Goal: Task Accomplishment & Management: Manage account settings

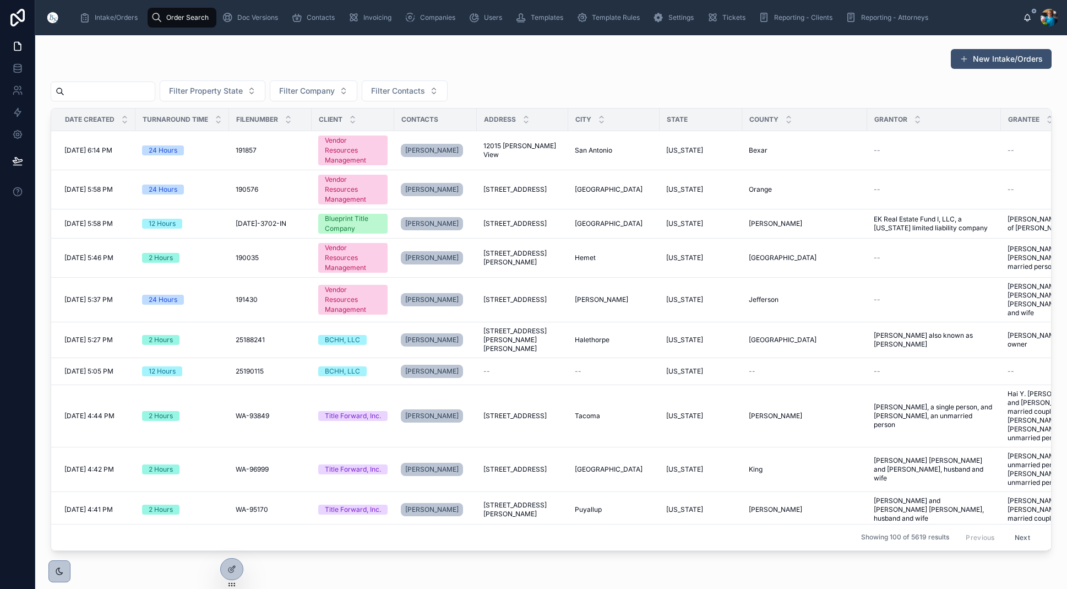
scroll to position [1, 0]
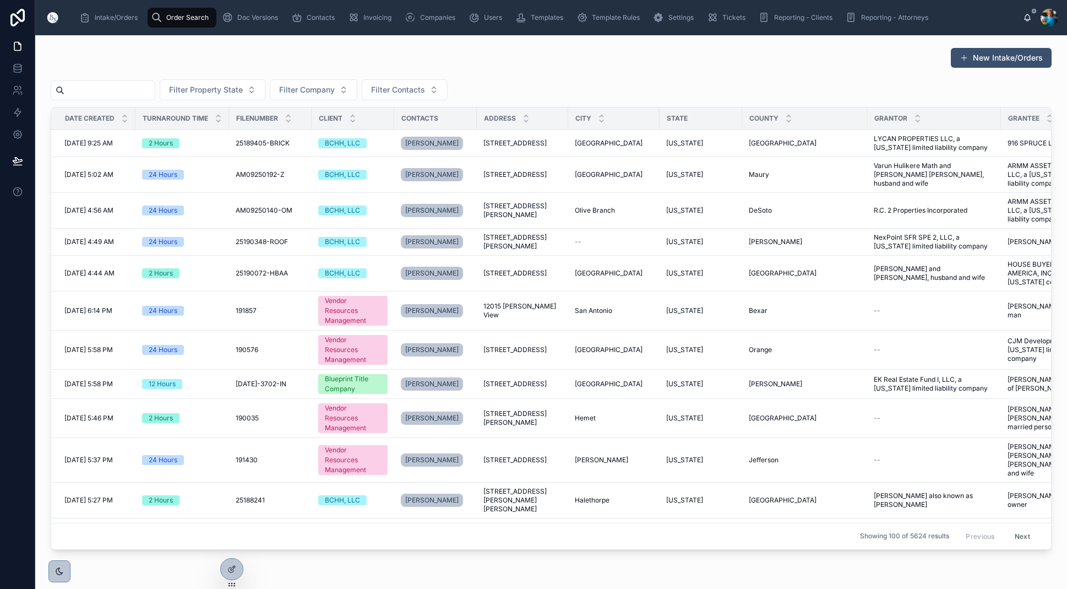
click at [155, 88] on input "text" at bounding box center [109, 90] width 90 height 15
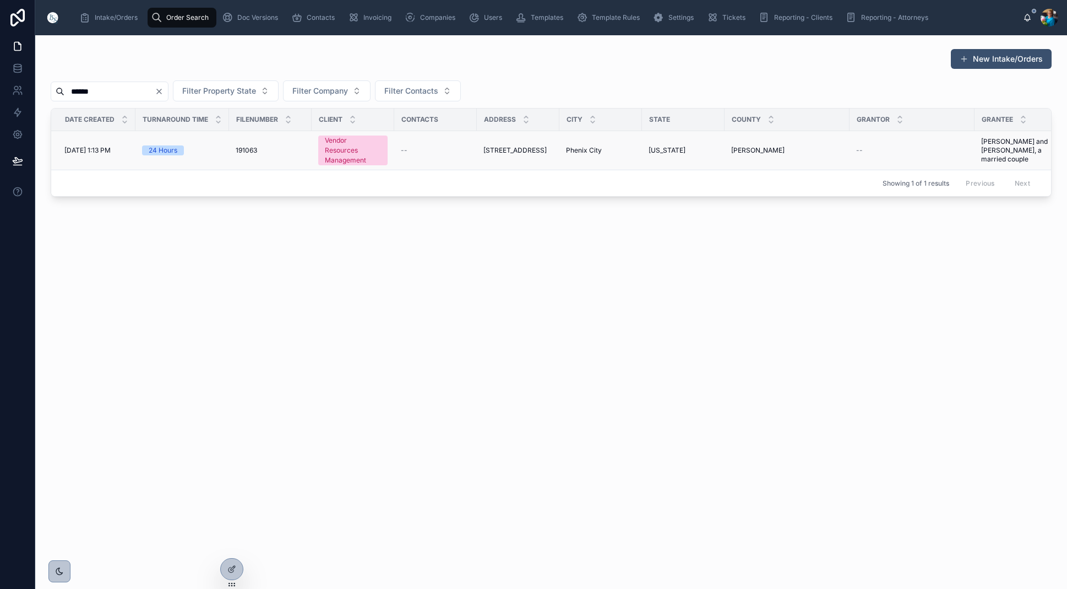
type input "******"
click at [525, 146] on span "[STREET_ADDRESS]" at bounding box center [515, 150] width 63 height 9
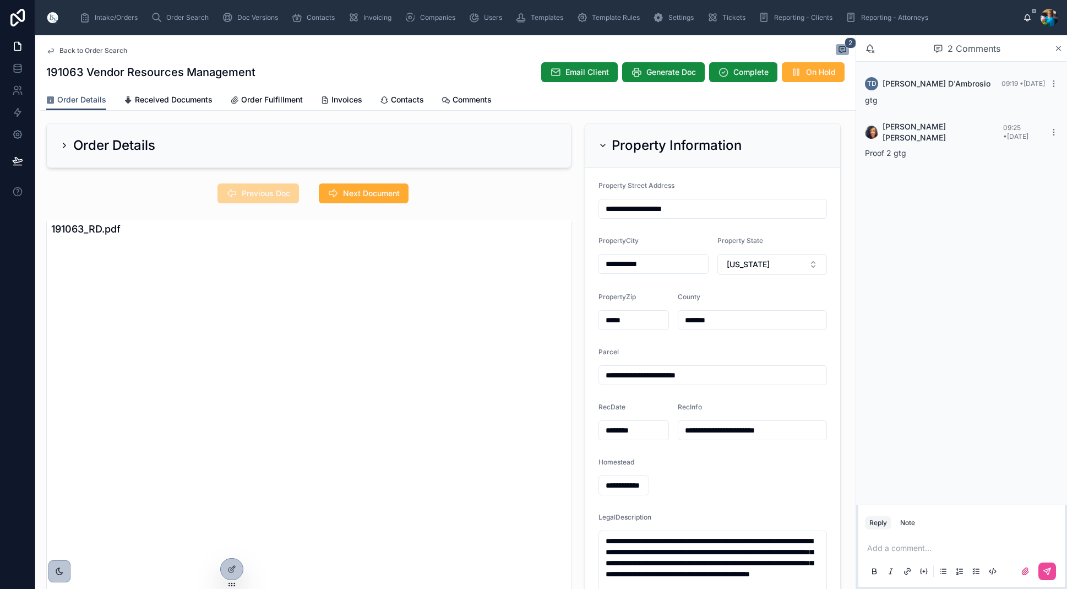
scroll to position [3, 0]
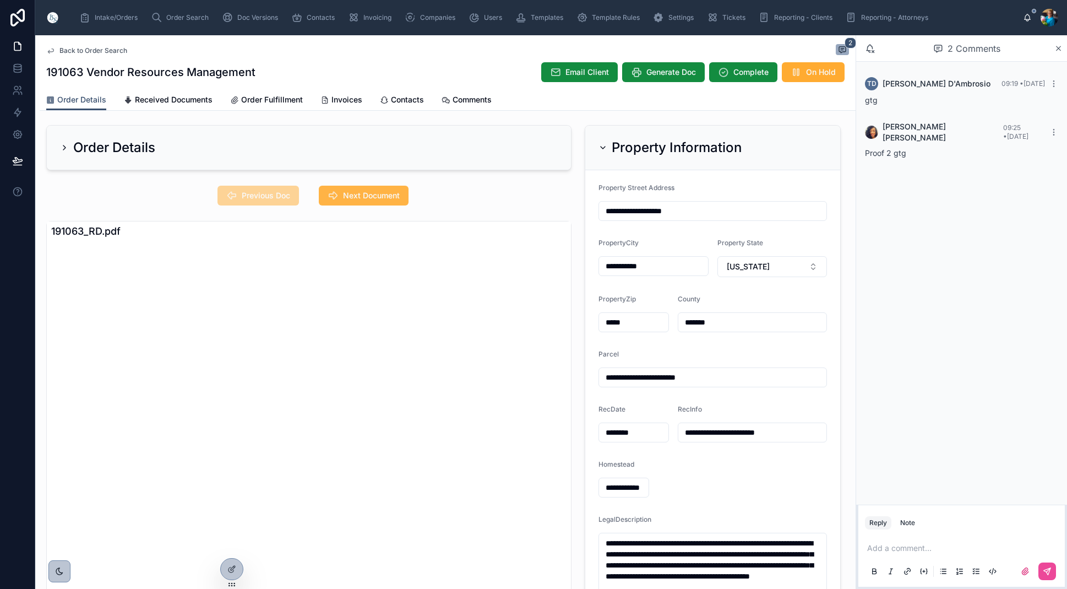
click at [389, 199] on span "Next Document" at bounding box center [371, 195] width 57 height 11
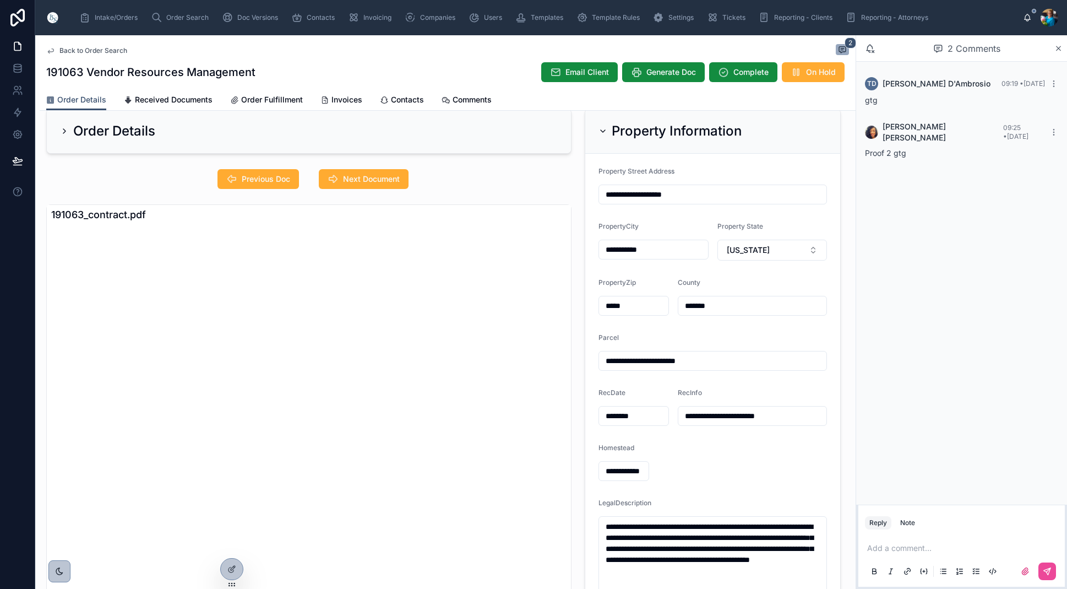
scroll to position [18, 0]
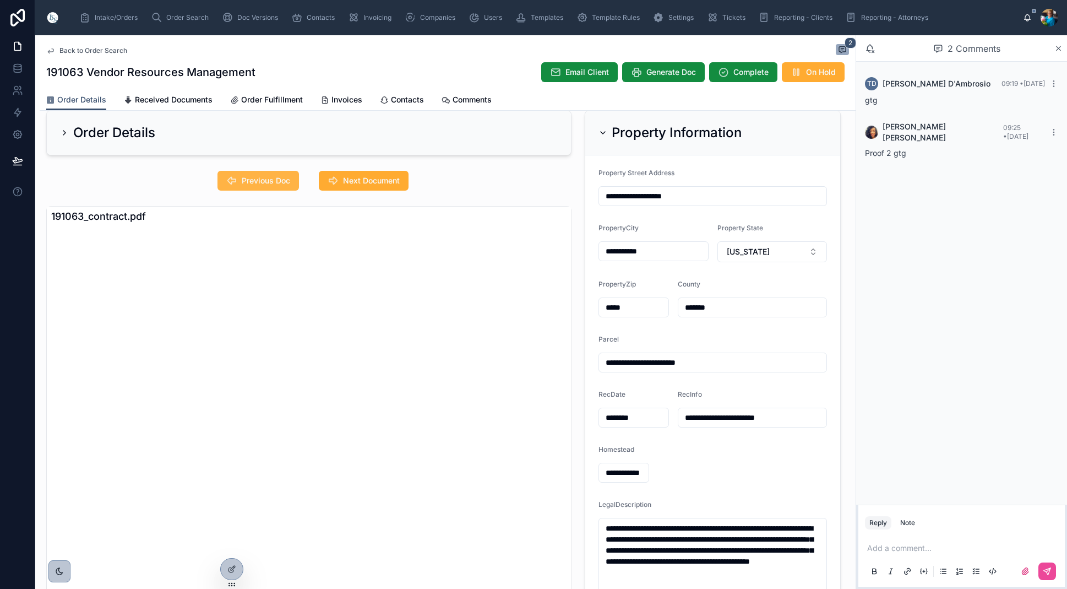
click at [266, 173] on button "Previous Doc" at bounding box center [259, 181] width 82 height 20
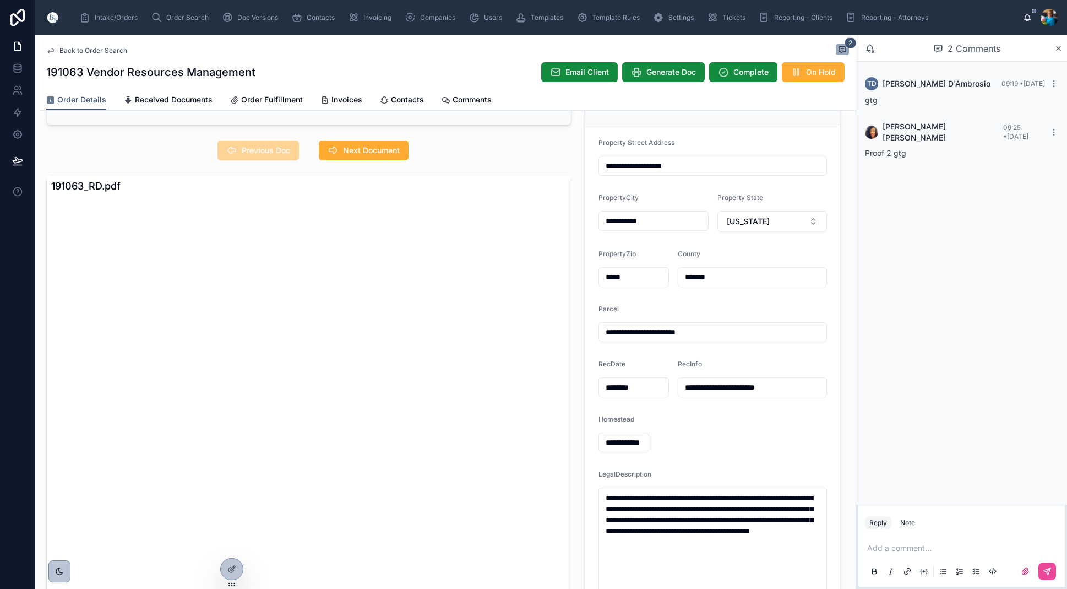
scroll to position [39, 0]
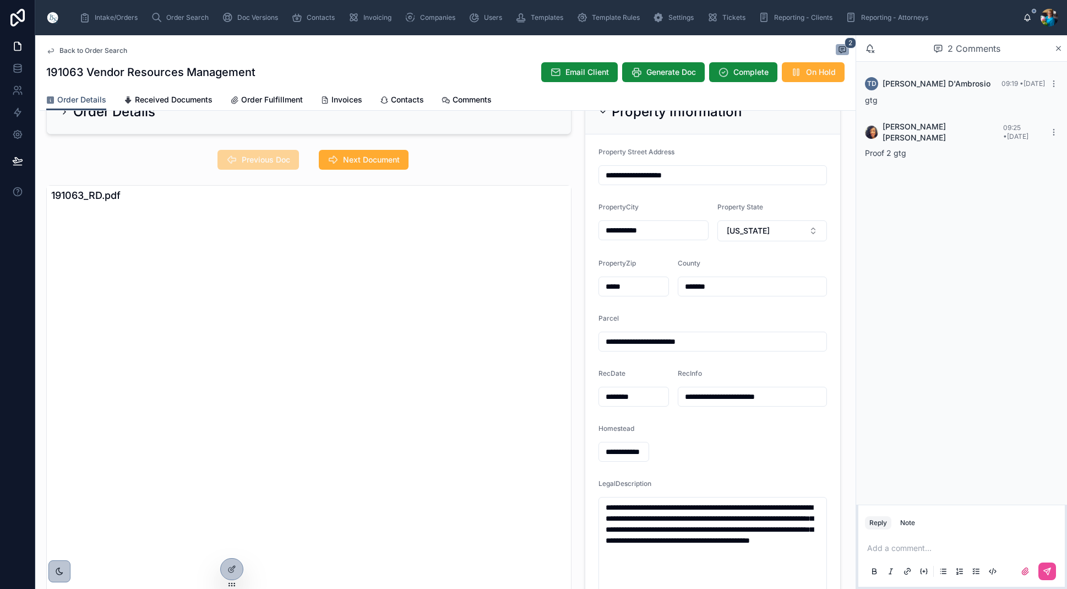
click at [258, 156] on span "Previous Doc" at bounding box center [259, 160] width 82 height 20
click at [773, 564] on textarea "**********" at bounding box center [713, 579] width 229 height 164
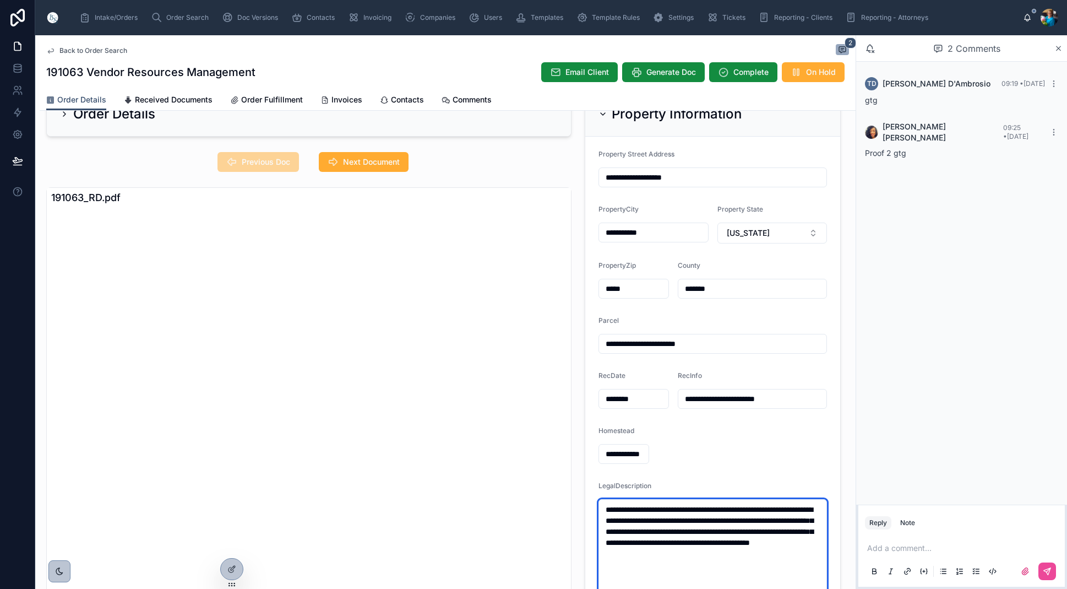
drag, startPoint x: 793, startPoint y: 555, endPoint x: 579, endPoint y: 504, distance: 219.5
click at [579, 504] on div "**********" at bounding box center [712, 384] width 269 height 594
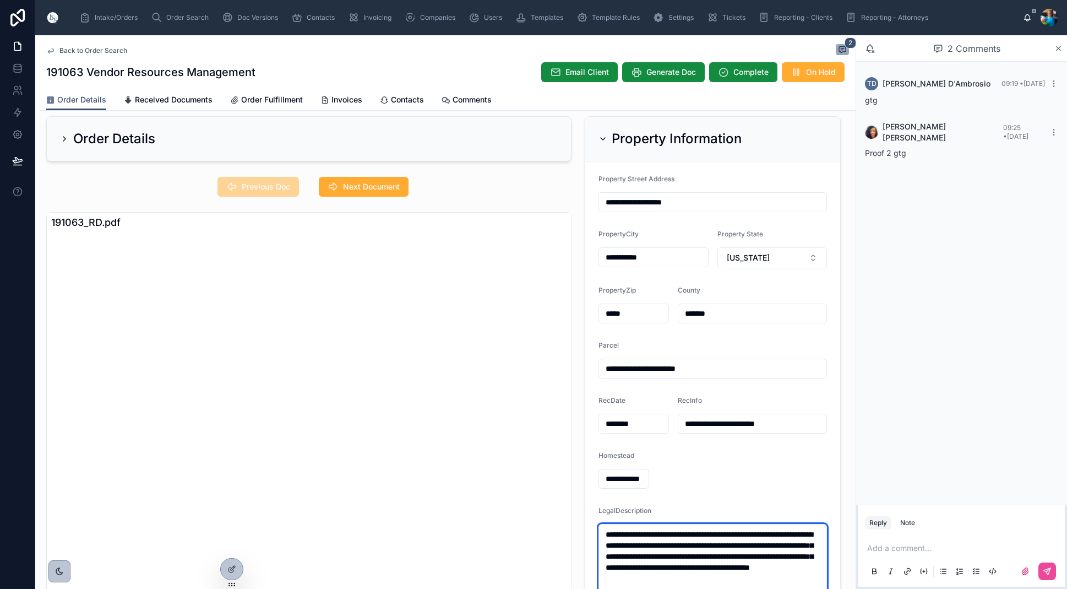
scroll to position [12, 0]
drag, startPoint x: 712, startPoint y: 369, endPoint x: 618, endPoint y: 372, distance: 93.7
click at [619, 367] on input "**********" at bounding box center [712, 368] width 227 height 15
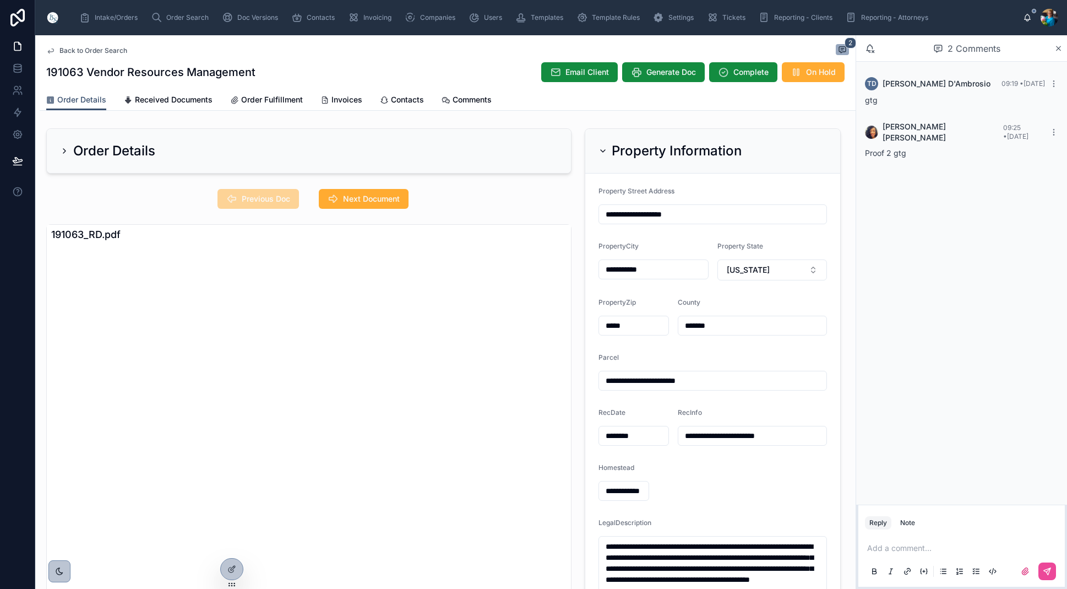
scroll to position [0, 0]
click at [602, 149] on icon at bounding box center [603, 150] width 9 height 9
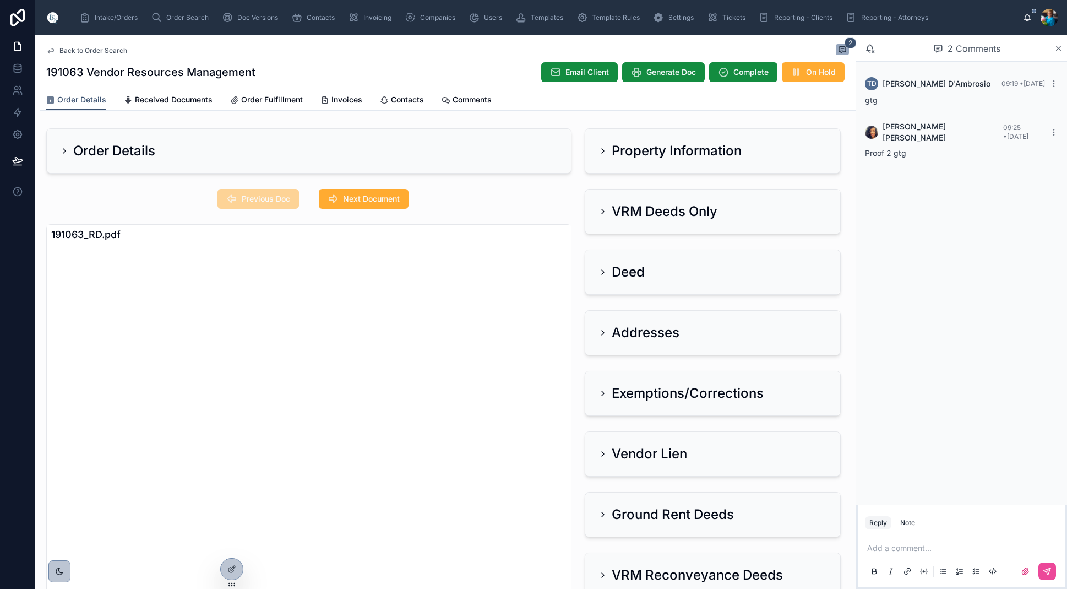
click at [603, 212] on icon at bounding box center [603, 211] width 9 height 9
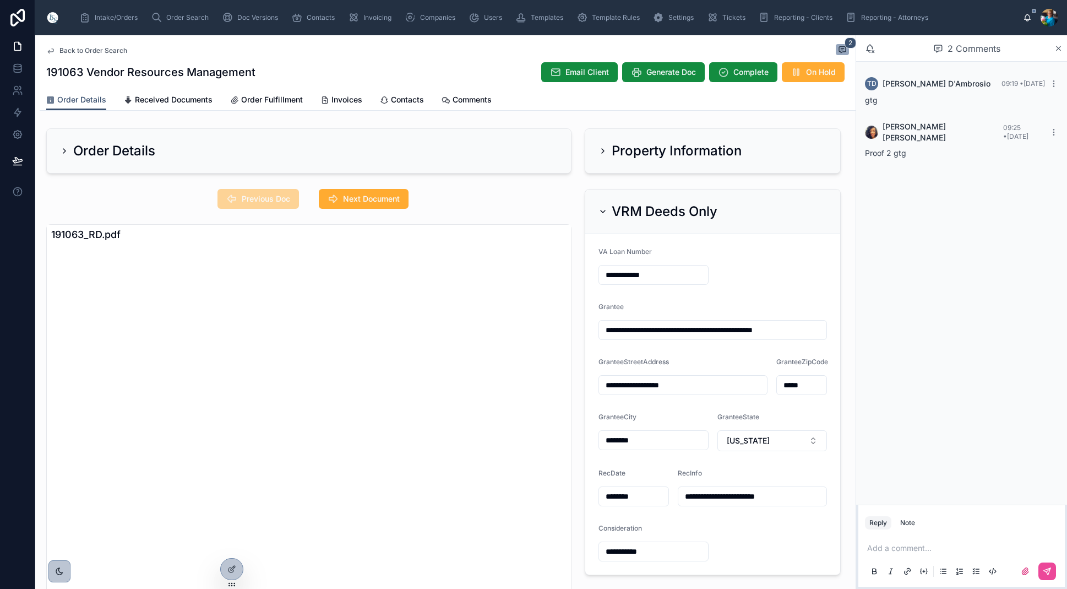
drag, startPoint x: 370, startPoint y: 196, endPoint x: 385, endPoint y: 213, distance: 22.6
click at [370, 196] on span "Next Document" at bounding box center [371, 198] width 57 height 11
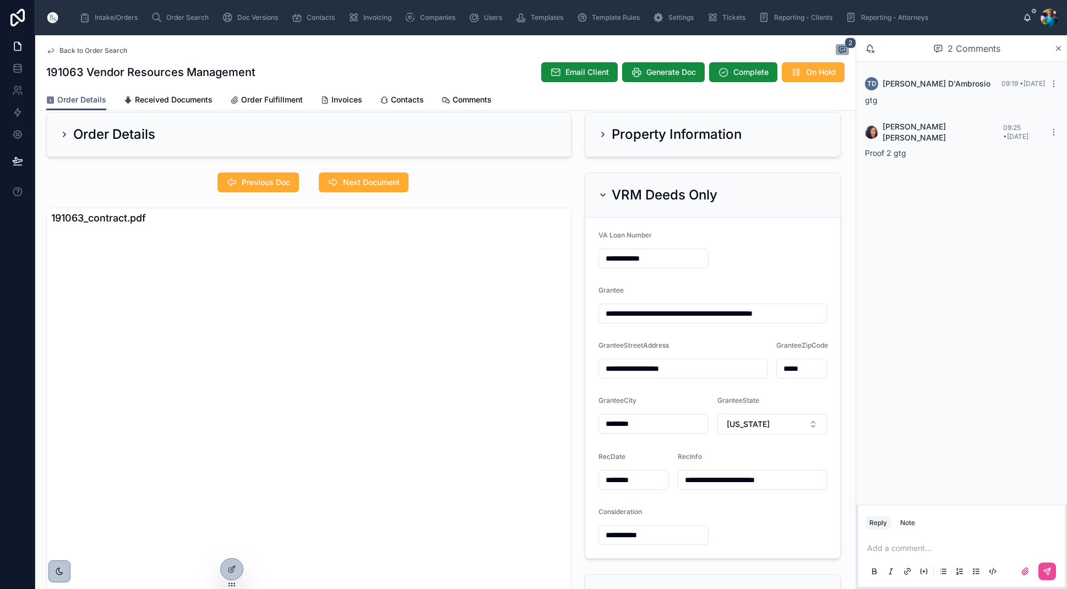
scroll to position [42, 0]
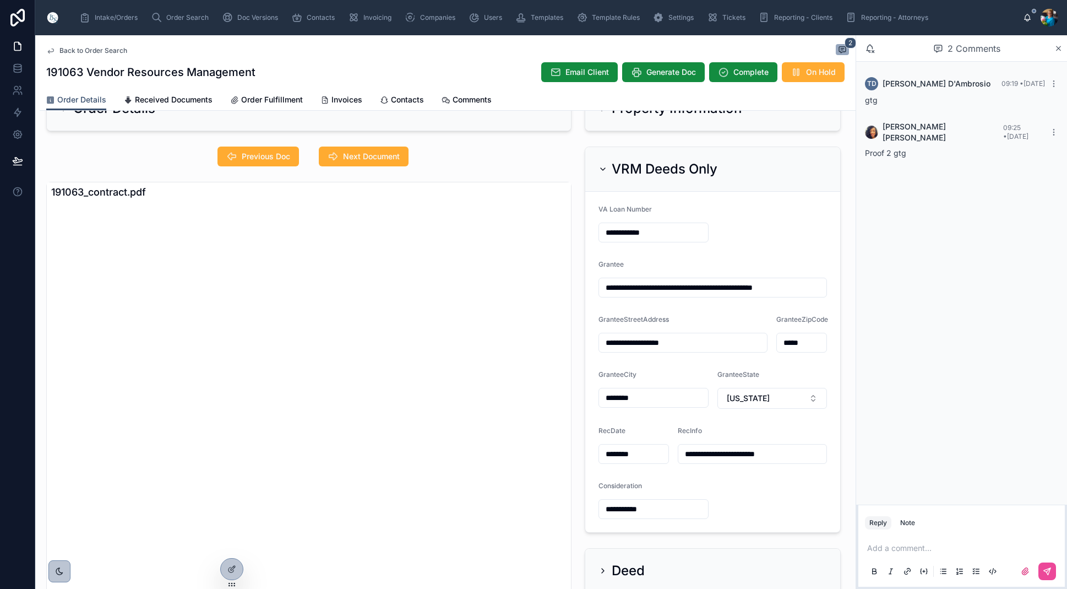
drag, startPoint x: 820, startPoint y: 291, endPoint x: 824, endPoint y: 314, distance: 23.0
click at [820, 292] on input "**********" at bounding box center [712, 287] width 227 height 15
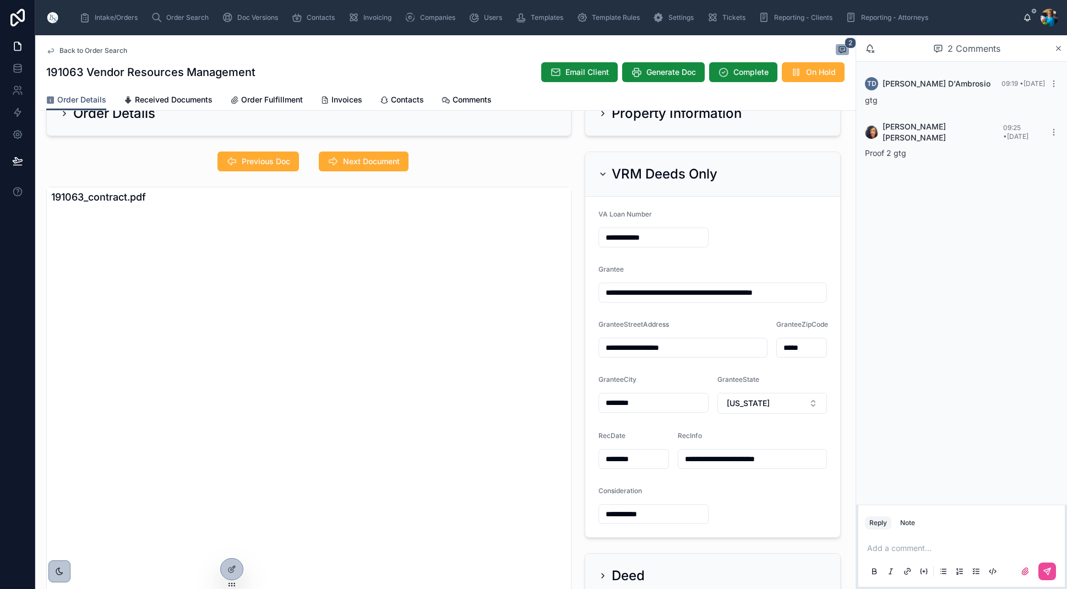
scroll to position [35, 0]
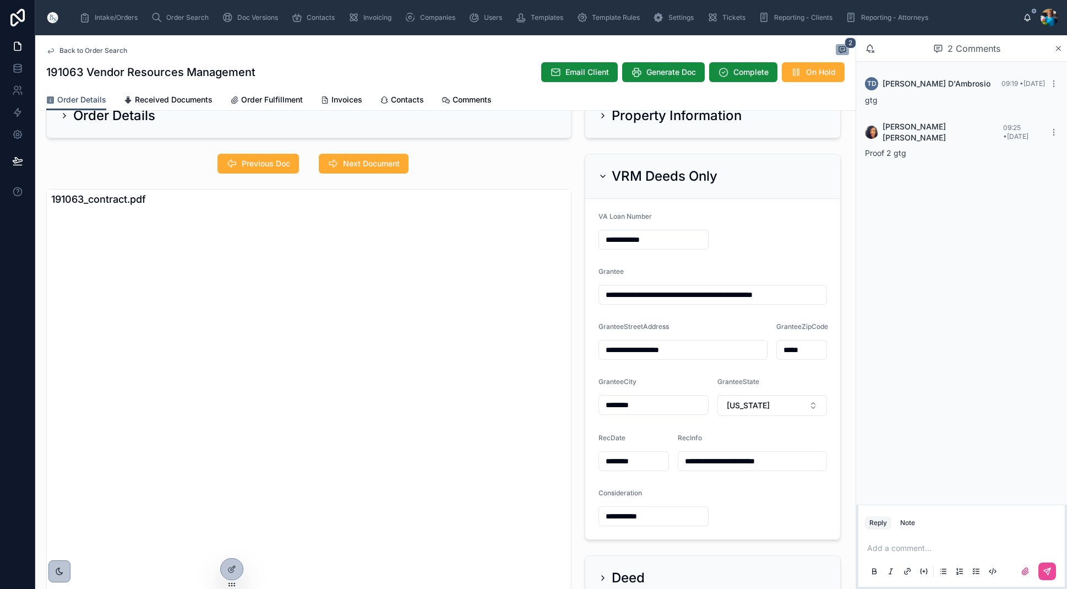
click at [602, 174] on icon at bounding box center [603, 176] width 9 height 9
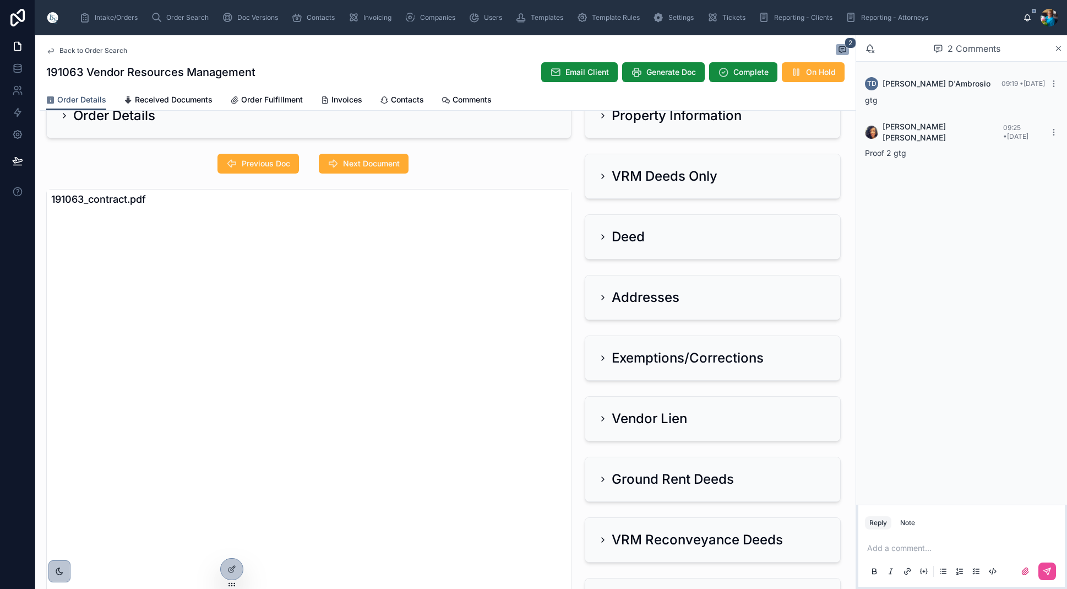
click at [602, 175] on icon at bounding box center [603, 176] width 2 height 4
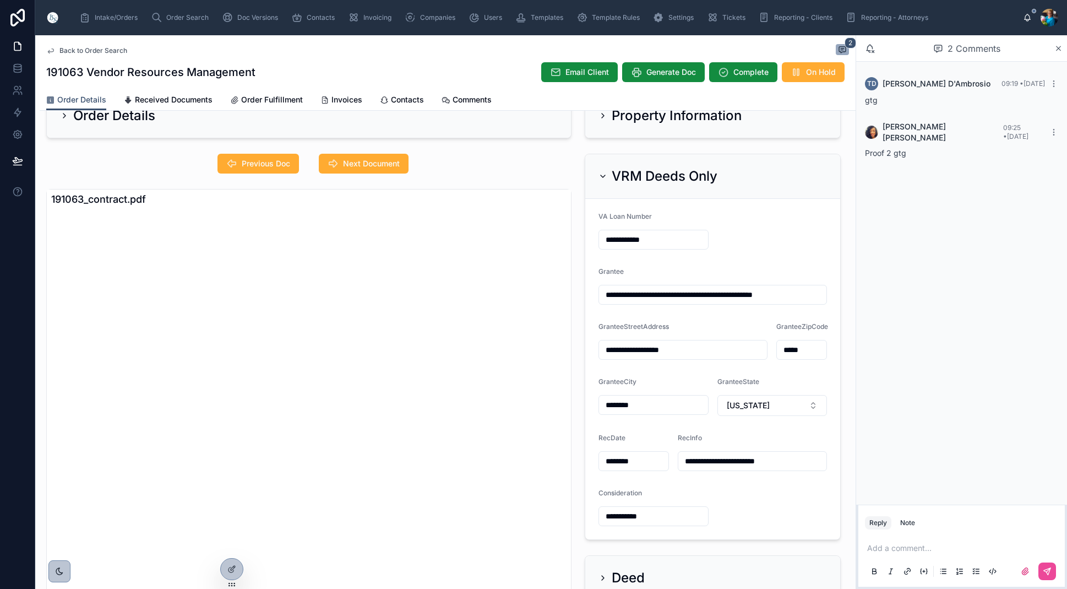
click at [604, 175] on icon at bounding box center [603, 176] width 9 height 9
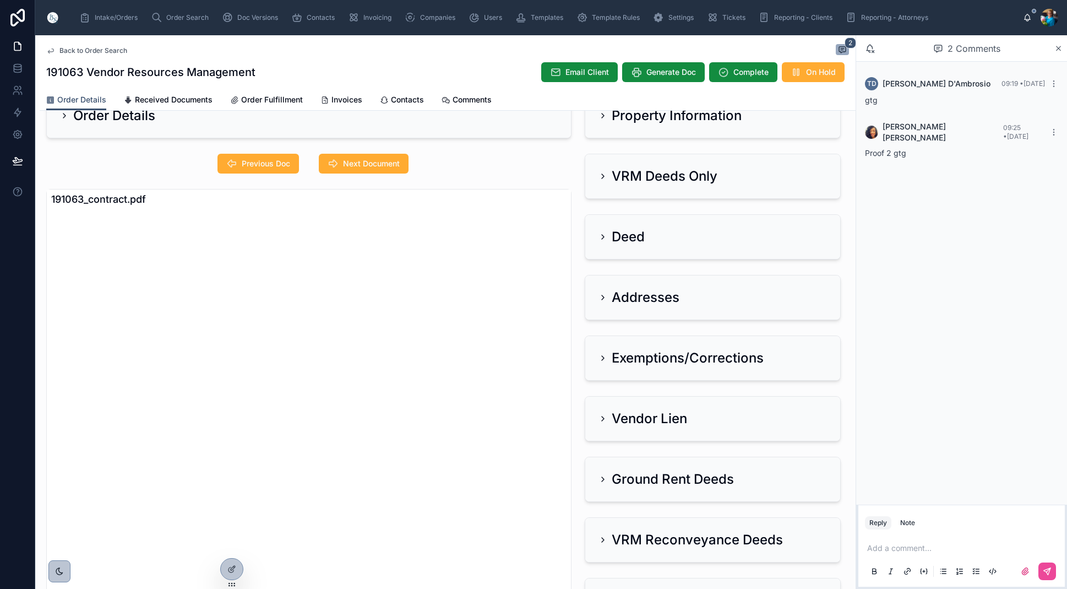
click at [602, 297] on icon at bounding box center [603, 297] width 9 height 9
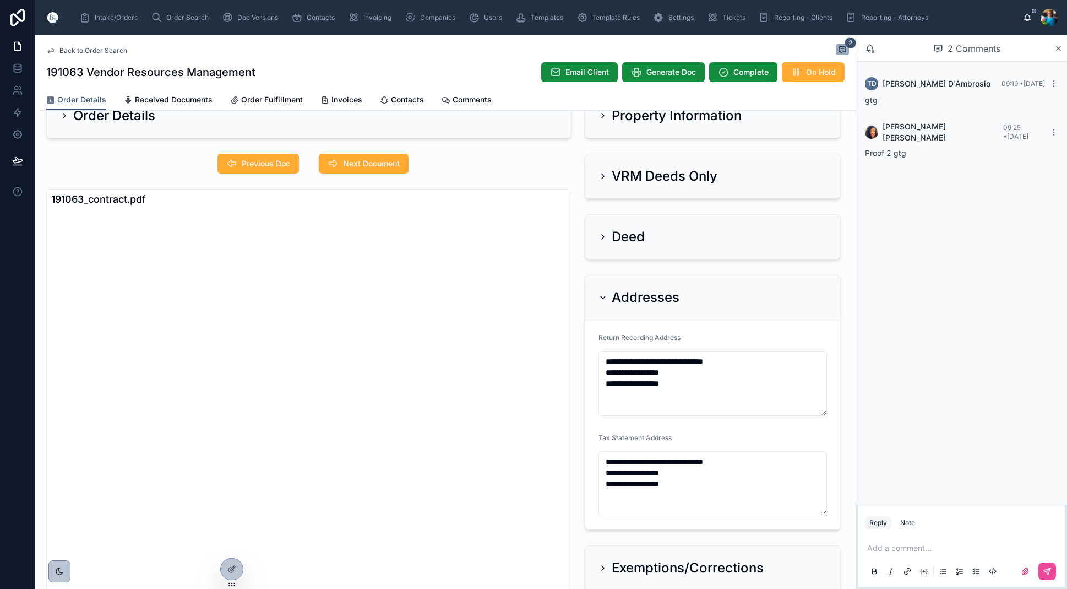
drag, startPoint x: 376, startPoint y: 162, endPoint x: 382, endPoint y: 182, distance: 20.9
click at [376, 165] on span "Next Document" at bounding box center [371, 163] width 57 height 11
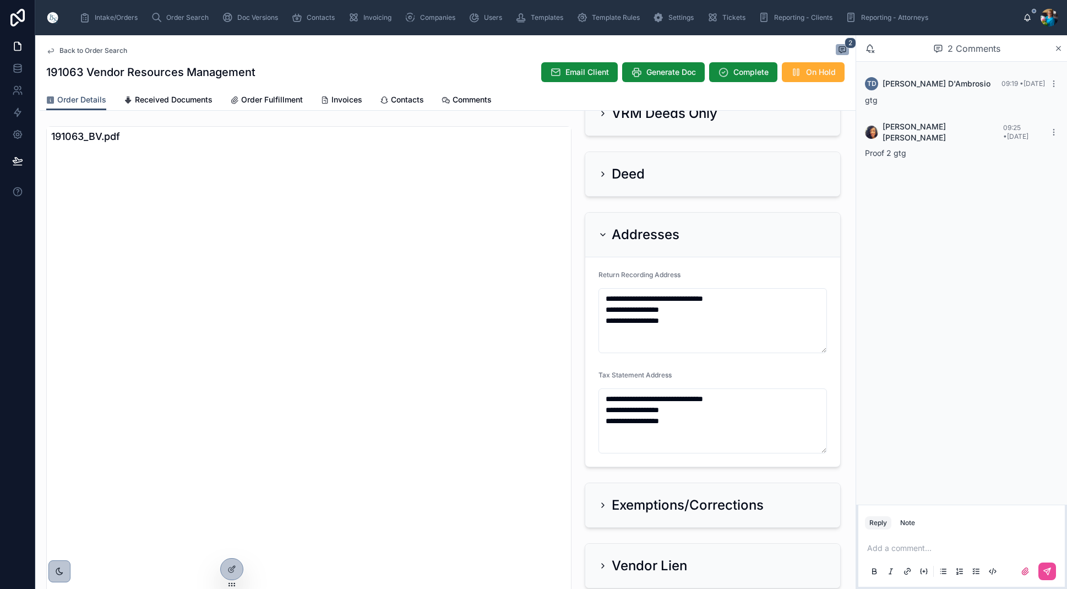
scroll to position [85, 0]
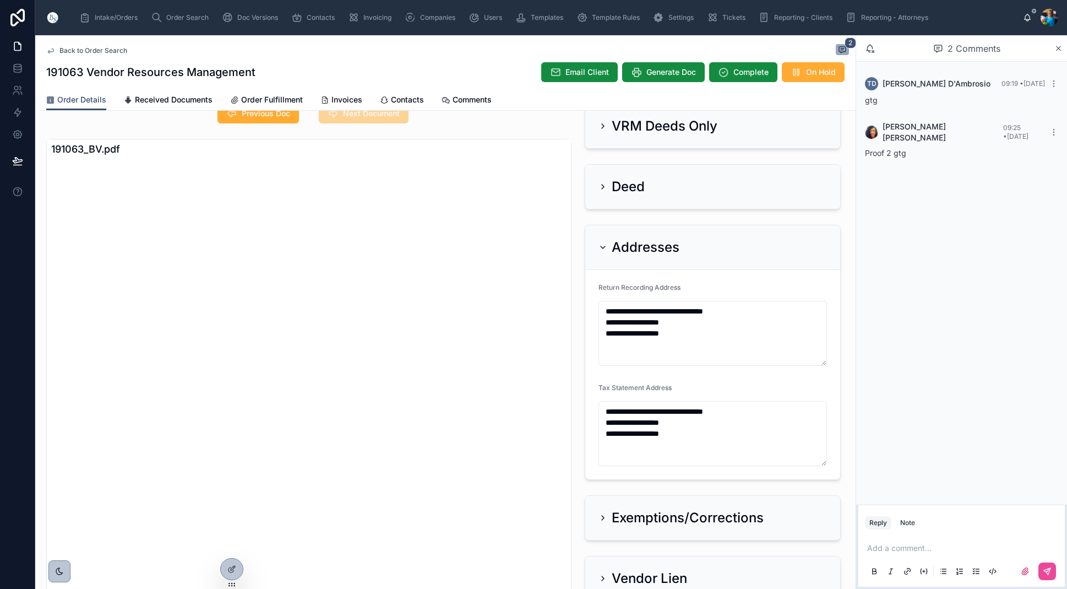
click at [604, 247] on icon at bounding box center [603, 247] width 4 height 2
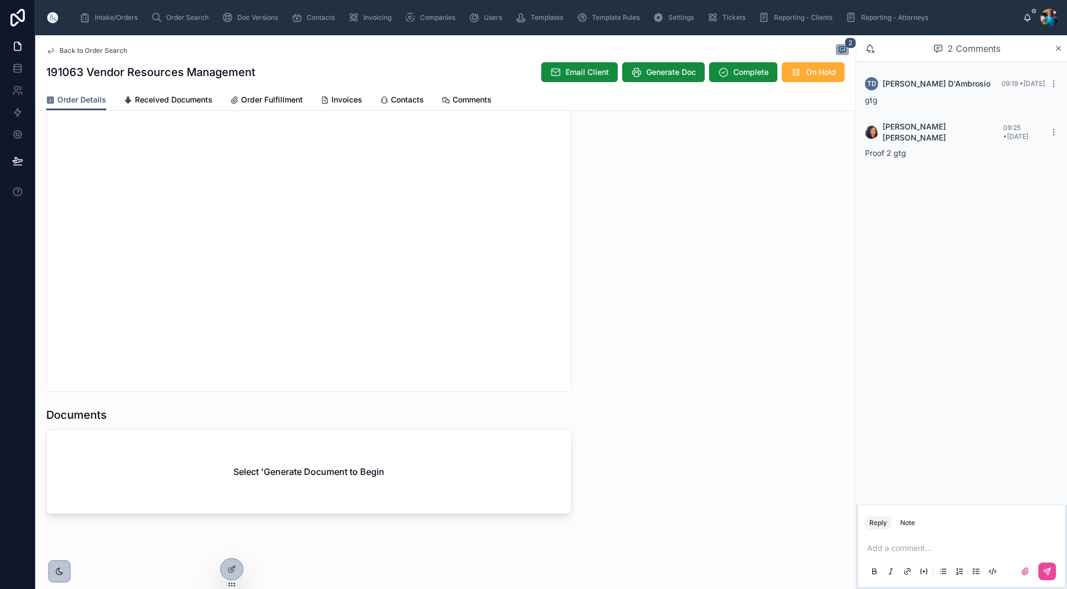
scroll to position [1025, 0]
click at [681, 70] on span "Generate Doc" at bounding box center [672, 72] width 50 height 11
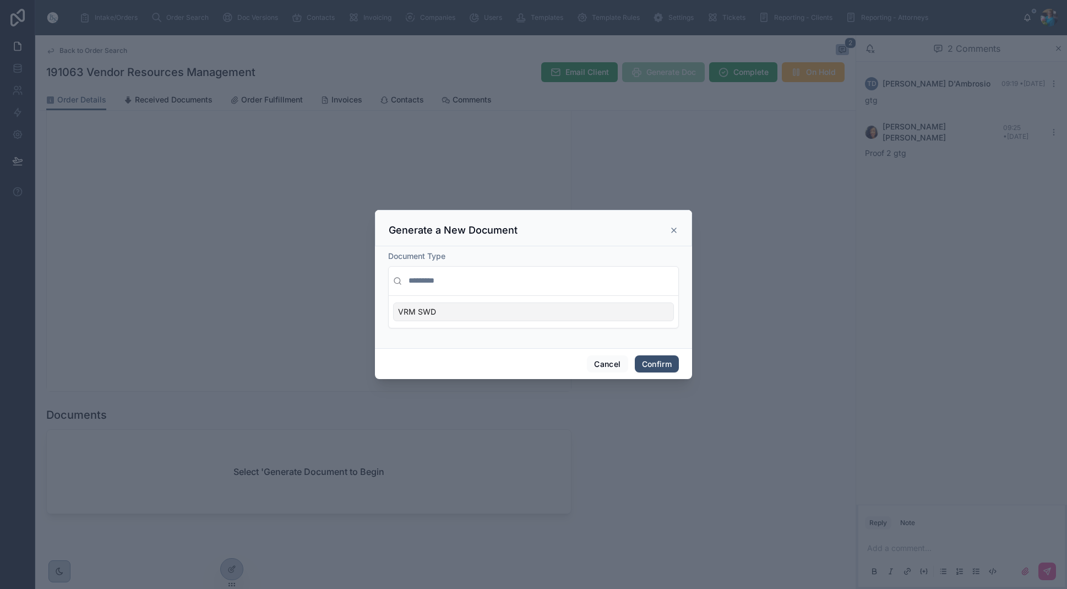
click at [596, 309] on div "VRM SWD" at bounding box center [533, 311] width 281 height 19
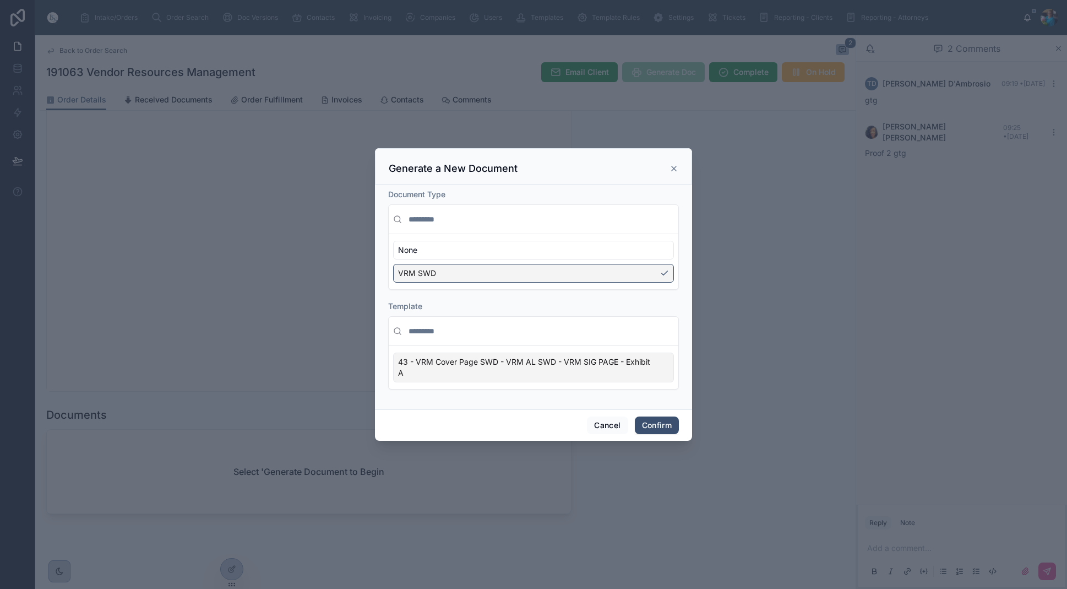
click at [658, 373] on div "43 - VRM Cover Page SWD - VRM AL SWD - VRM SIG PAGE - Exhibit A" at bounding box center [533, 367] width 281 height 30
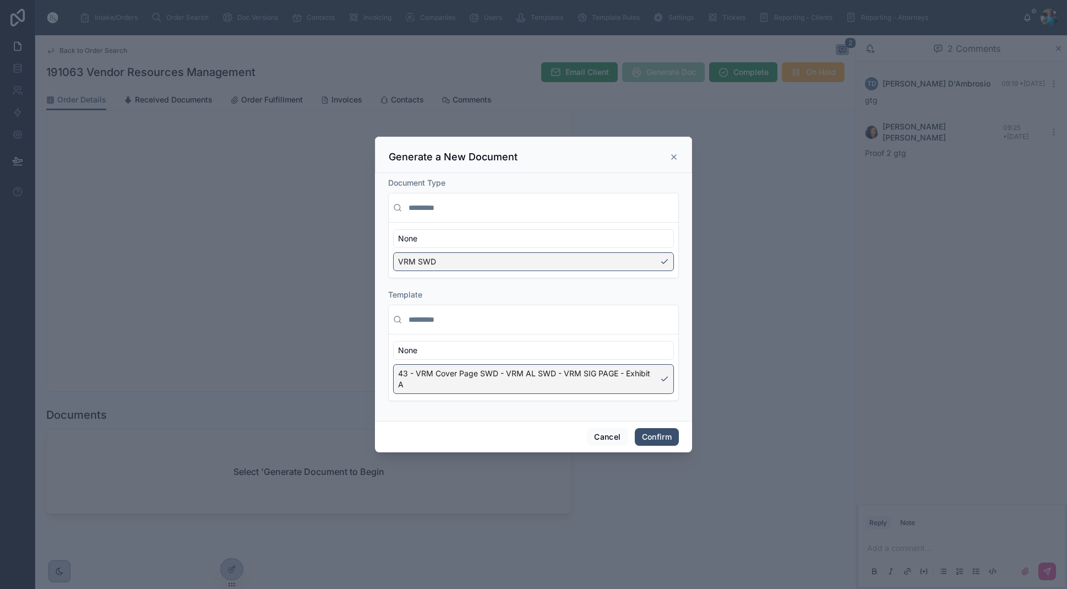
drag, startPoint x: 653, startPoint y: 435, endPoint x: 640, endPoint y: 435, distance: 13.2
click at [653, 435] on button "Confirm" at bounding box center [657, 437] width 44 height 18
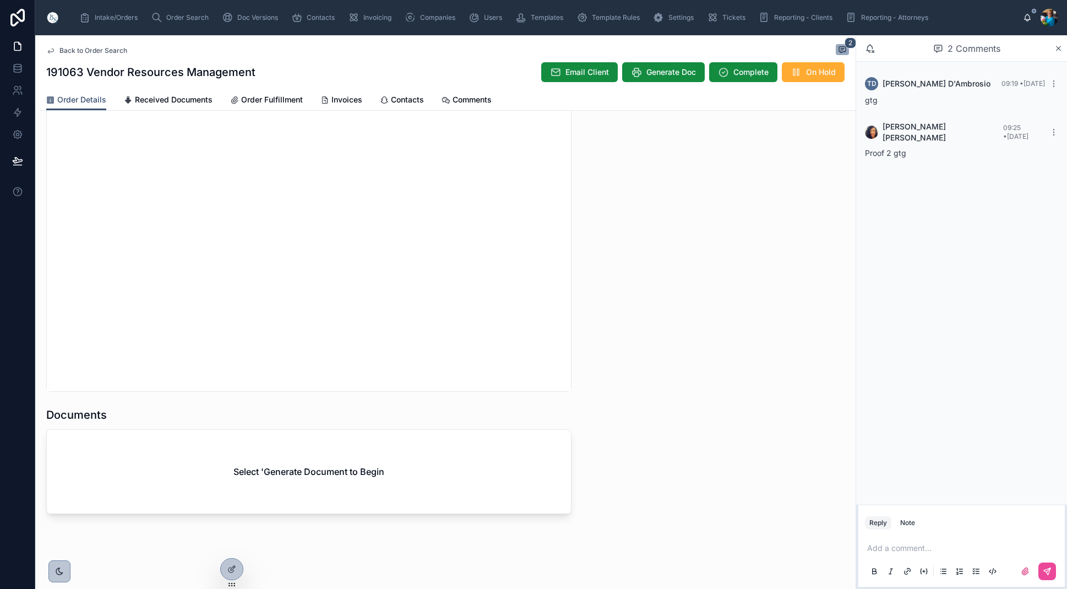
scroll to position [991, 0]
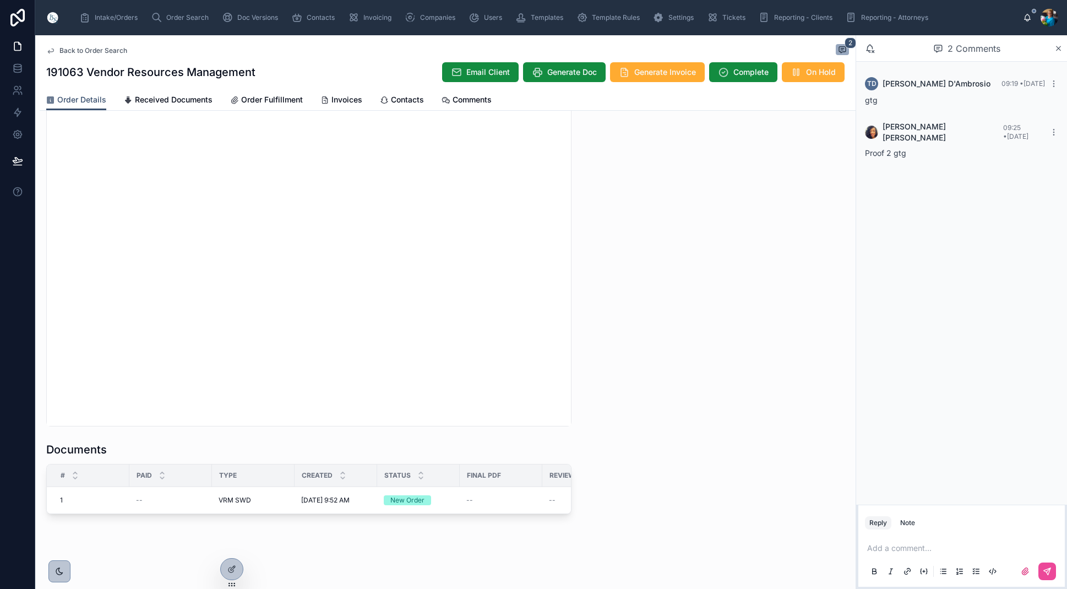
click at [898, 546] on p at bounding box center [963, 547] width 193 height 11
click at [1046, 573] on icon at bounding box center [1047, 571] width 9 height 9
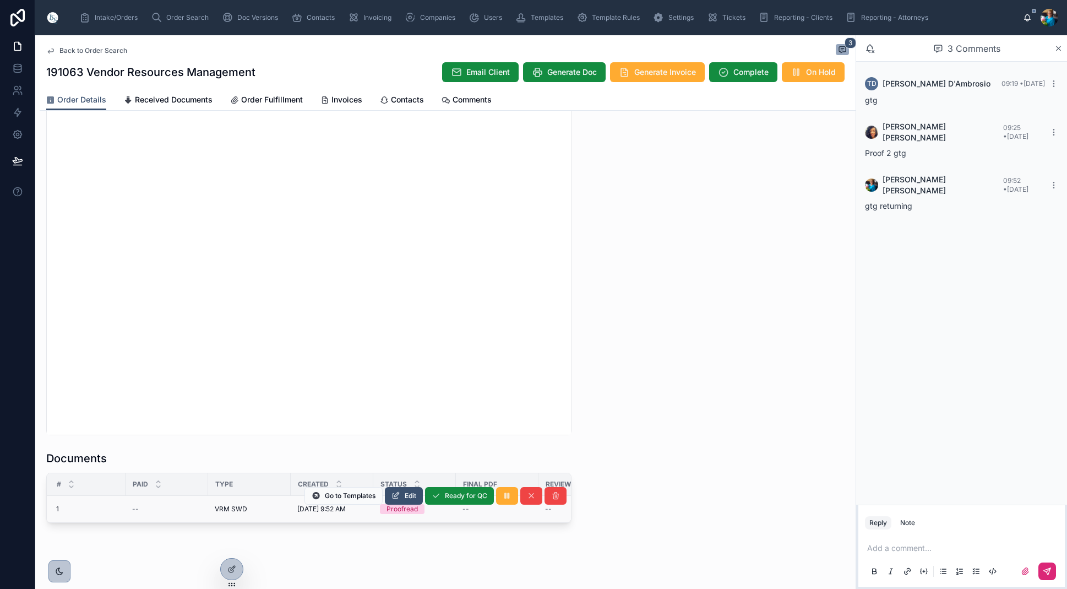
scroll to position [977, 0]
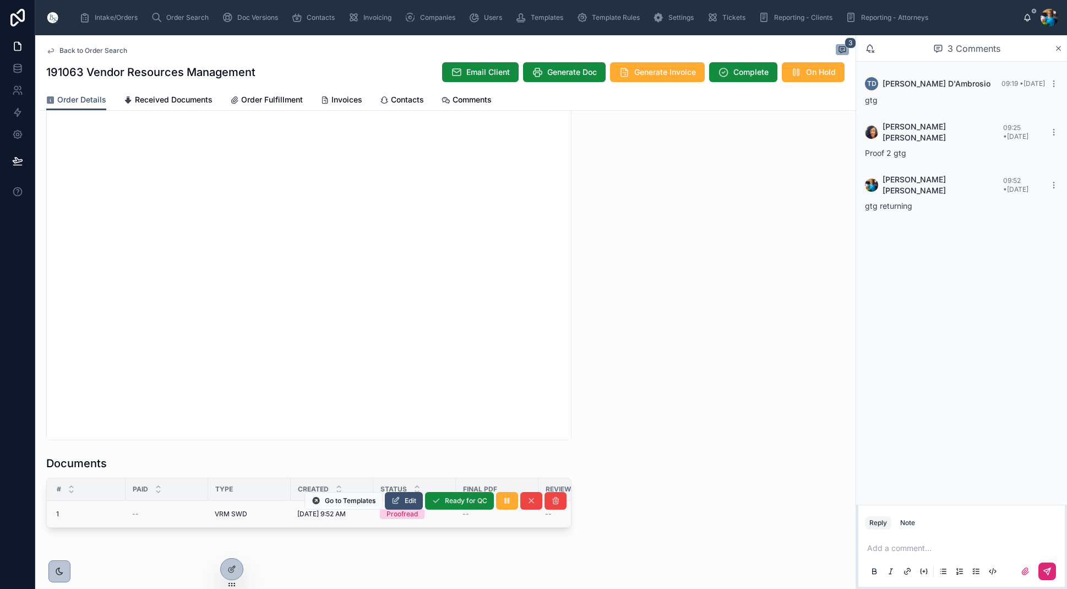
click at [398, 487] on table "# Paid Type Created Status Final PDF Reviewer Notes Is Revision? Needs Revision…" at bounding box center [547, 502] width 1009 height 49
click at [406, 498] on button "Edit" at bounding box center [404, 504] width 38 height 18
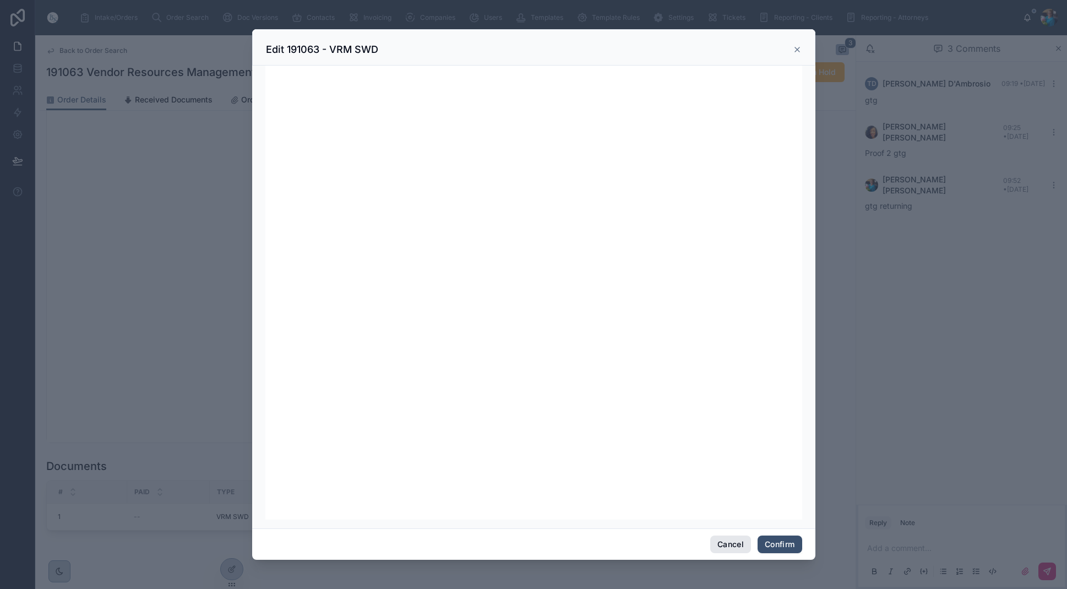
scroll to position [139, 0]
click at [777, 544] on button "Confirm" at bounding box center [780, 544] width 44 height 18
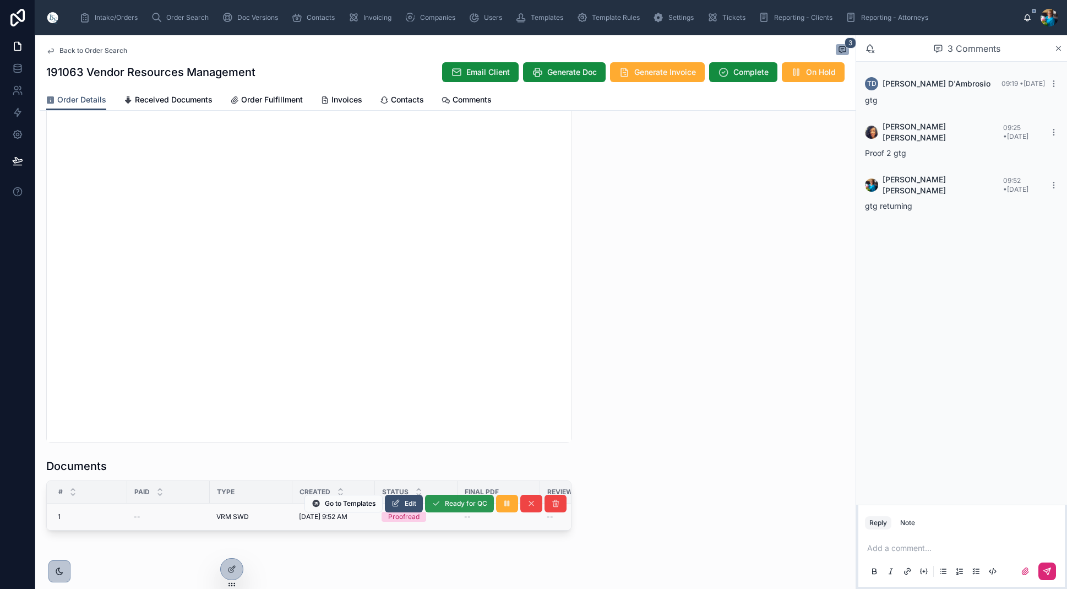
click at [457, 504] on span "Ready for QC" at bounding box center [466, 503] width 42 height 9
click at [454, 503] on span "Finalize Document" at bounding box center [458, 503] width 58 height 9
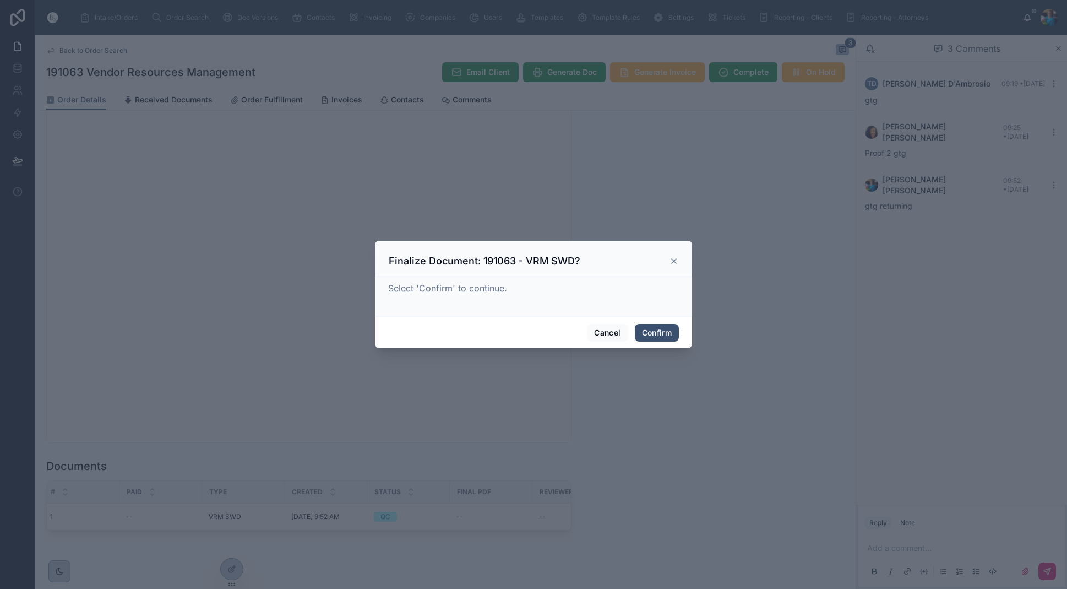
scroll to position [0, 0]
click at [660, 334] on button "Confirm" at bounding box center [657, 333] width 44 height 18
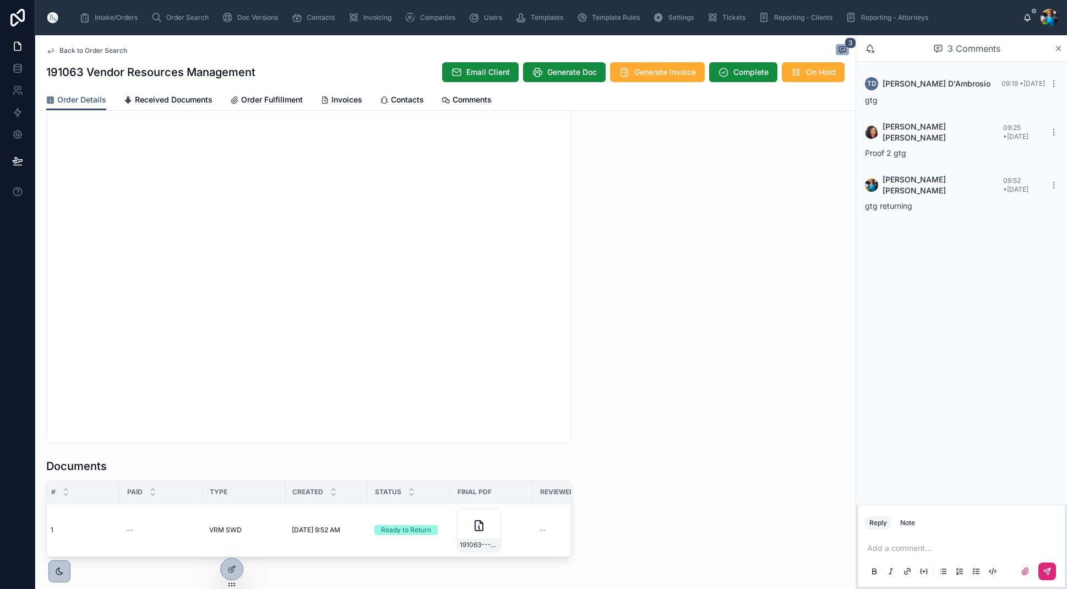
scroll to position [979, 0]
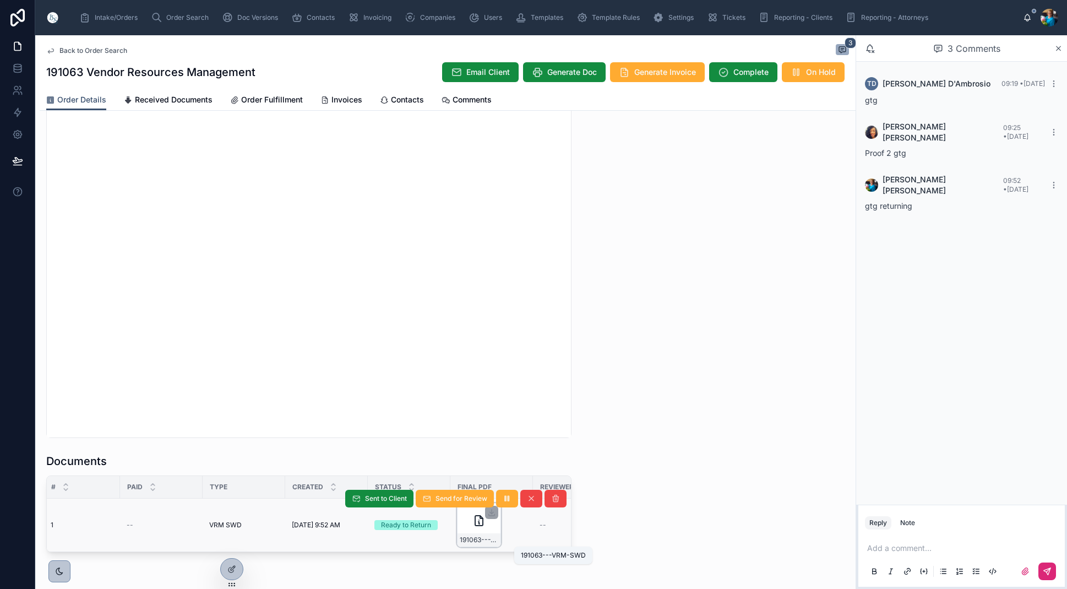
click at [489, 540] on span "191063---VRM-SWD" at bounding box center [479, 539] width 39 height 9
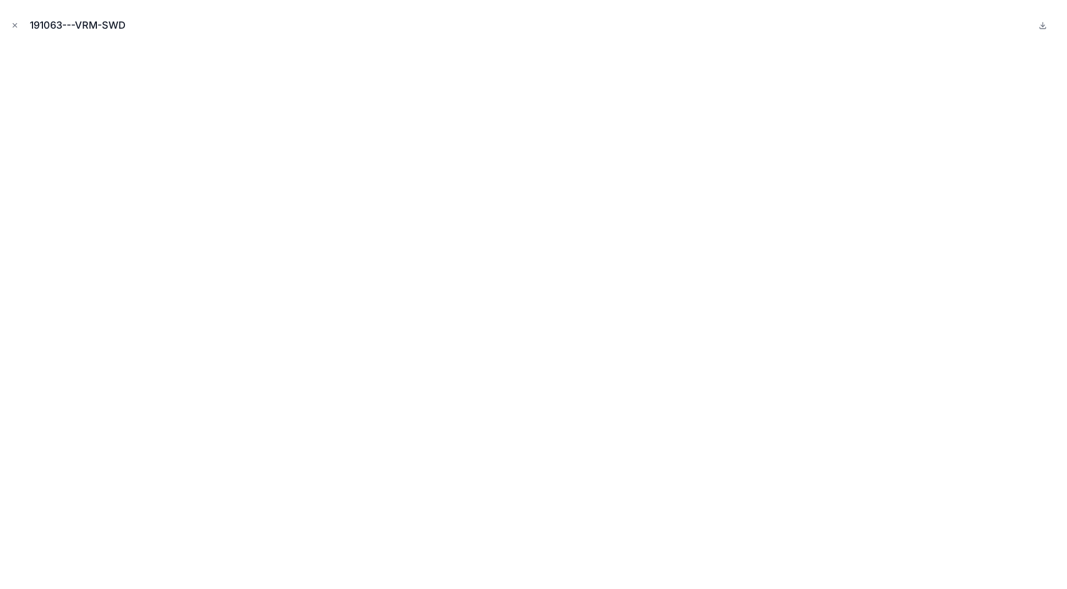
drag, startPoint x: 17, startPoint y: 24, endPoint x: 64, endPoint y: 96, distance: 86.3
click at [17, 24] on icon "Close modal" at bounding box center [15, 25] width 8 height 8
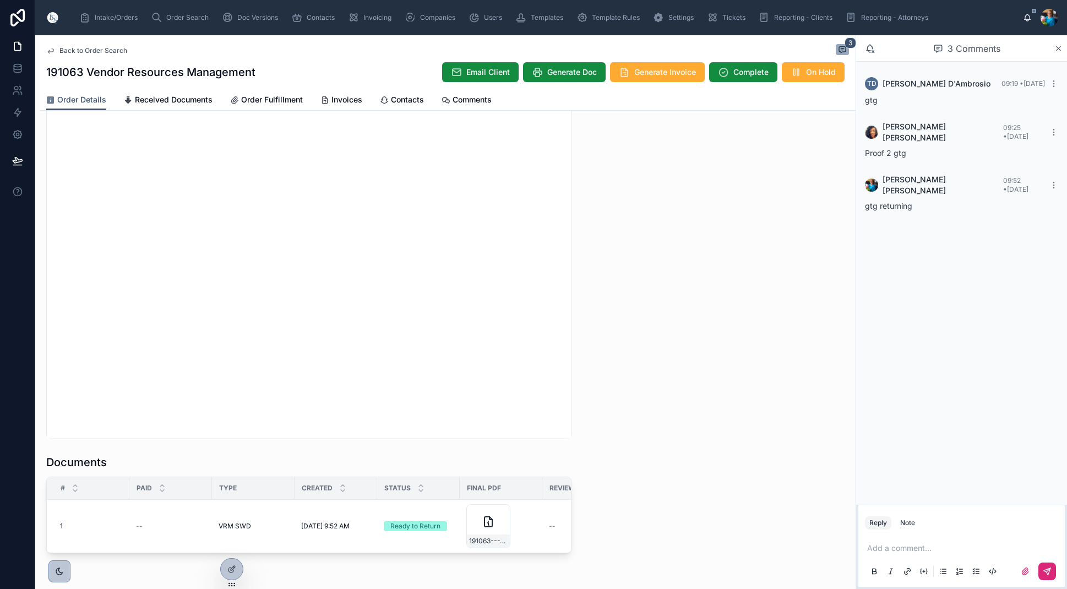
scroll to position [976, 0]
click at [379, 498] on span "Sent to Client" at bounding box center [386, 501] width 42 height 9
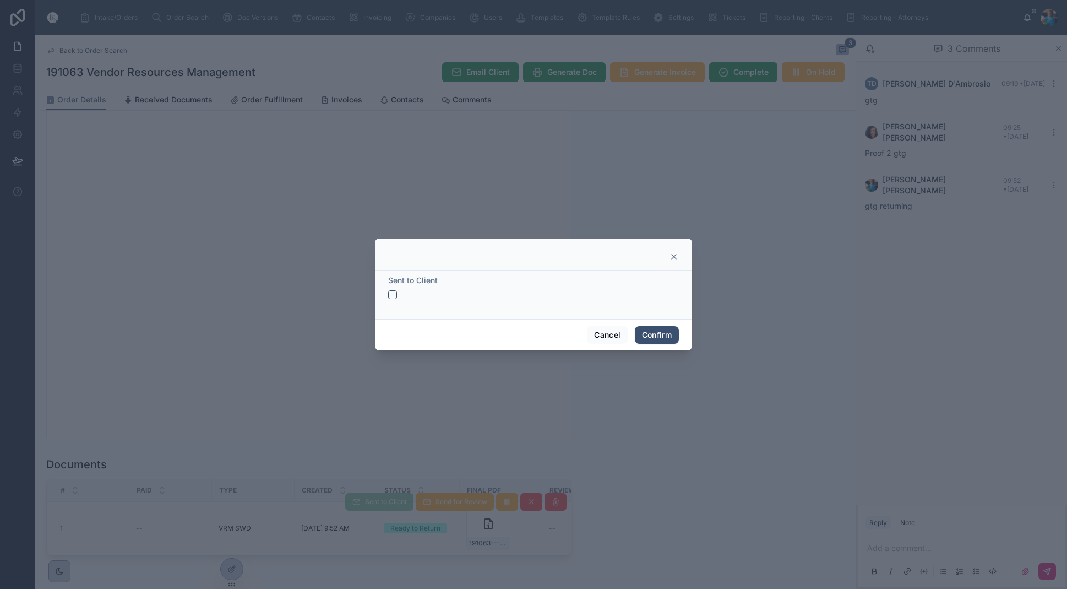
drag, startPoint x: 393, startPoint y: 293, endPoint x: 420, endPoint y: 305, distance: 28.9
click at [395, 294] on button "button" at bounding box center [392, 294] width 9 height 9
drag, startPoint x: 656, startPoint y: 333, endPoint x: 630, endPoint y: 359, distance: 36.6
click at [653, 335] on button "Confirm" at bounding box center [657, 335] width 44 height 18
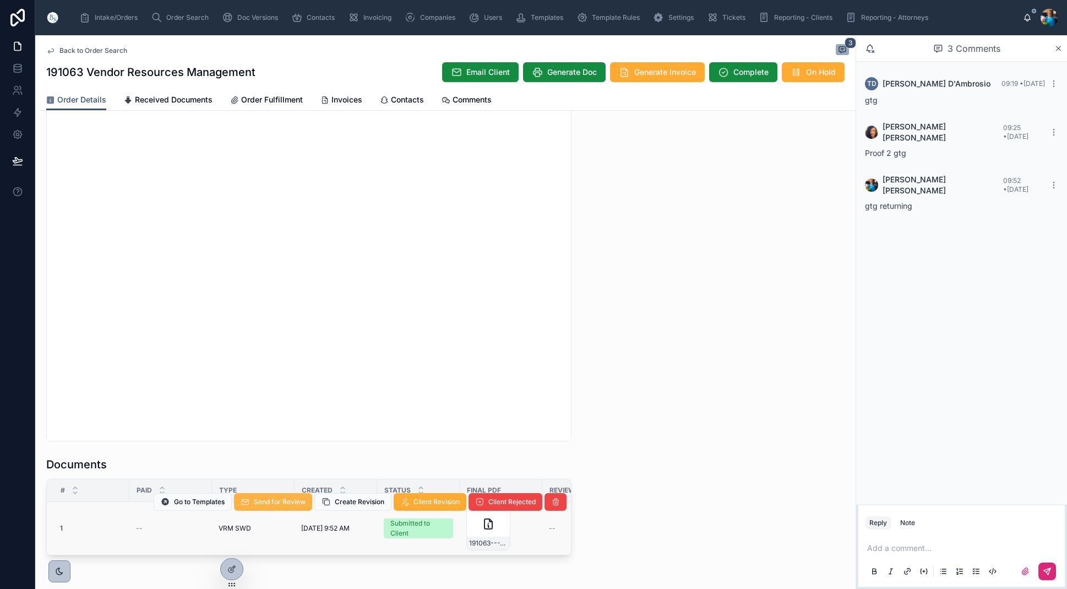
click at [292, 499] on span "Send for Review" at bounding box center [280, 501] width 52 height 9
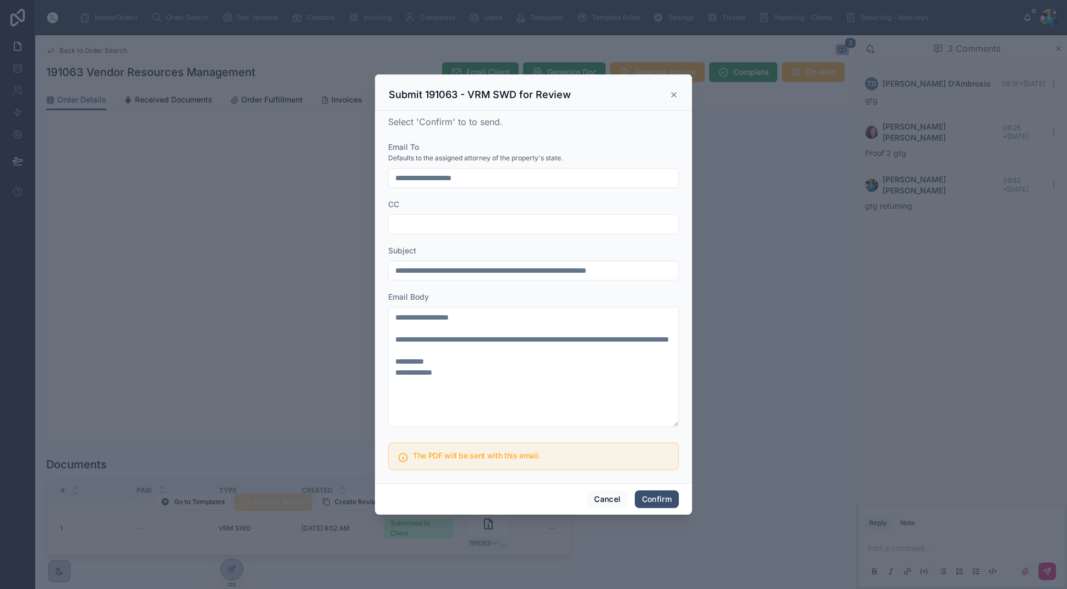
click at [647, 496] on button "Confirm" at bounding box center [657, 499] width 44 height 18
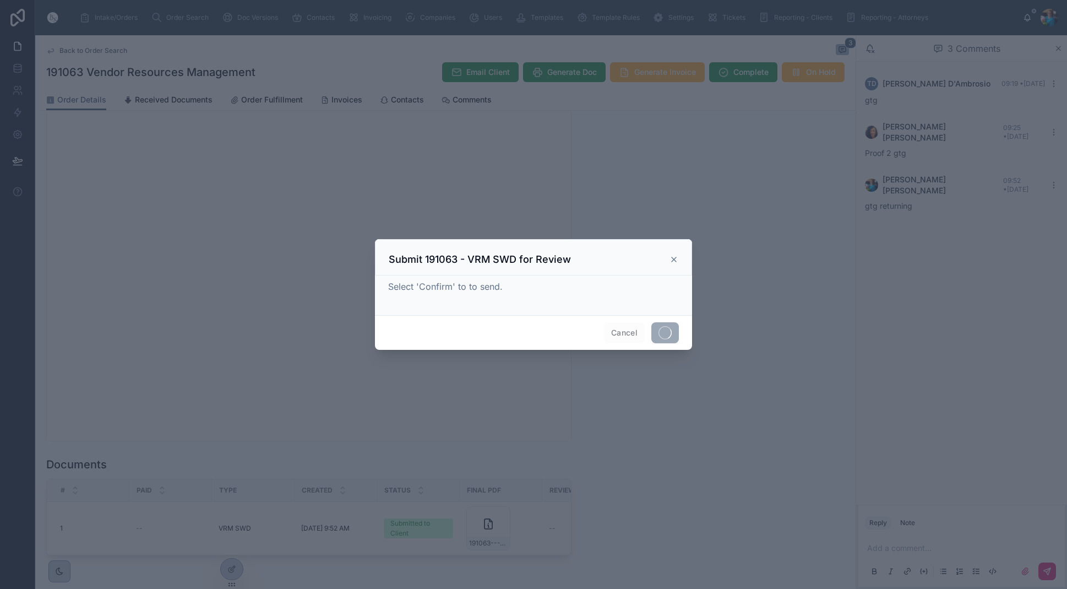
scroll to position [0, 0]
click at [671, 259] on icon at bounding box center [674, 259] width 9 height 9
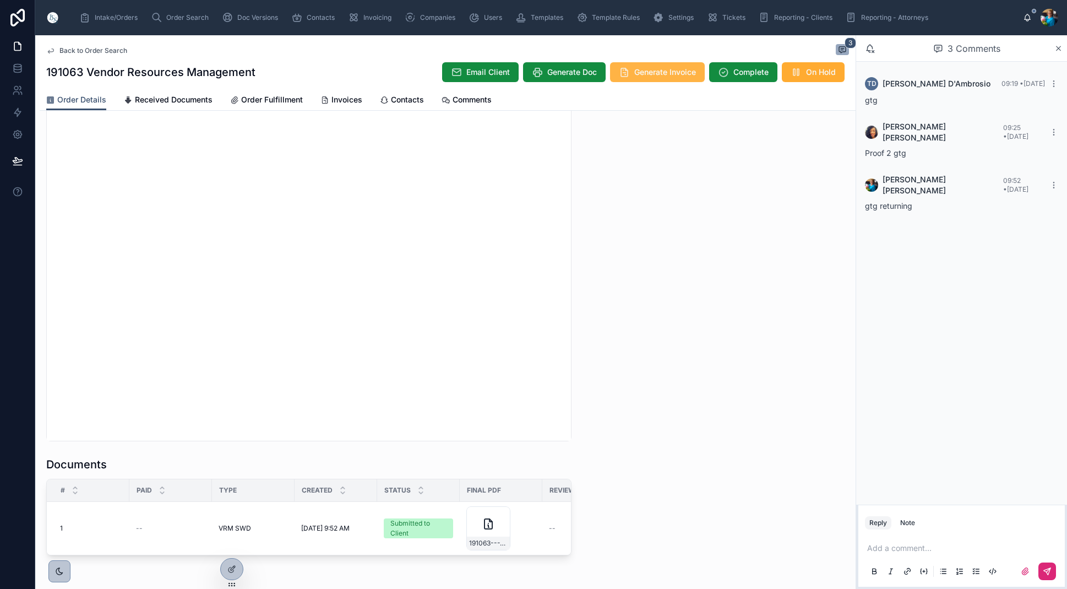
click at [647, 75] on span "Generate Invoice" at bounding box center [665, 72] width 62 height 11
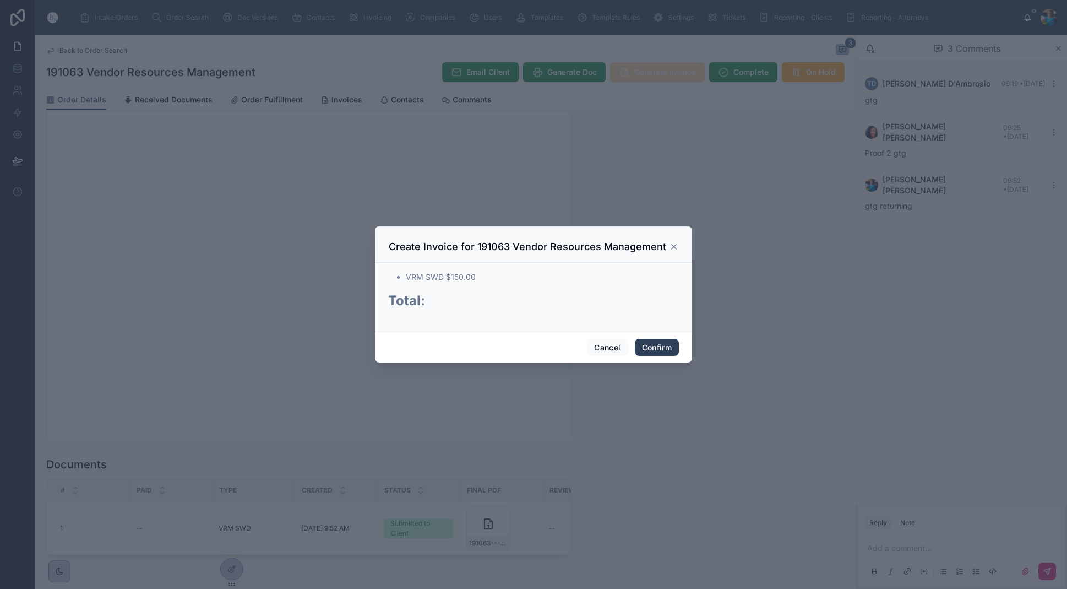
click at [651, 347] on button "Confirm" at bounding box center [657, 348] width 44 height 18
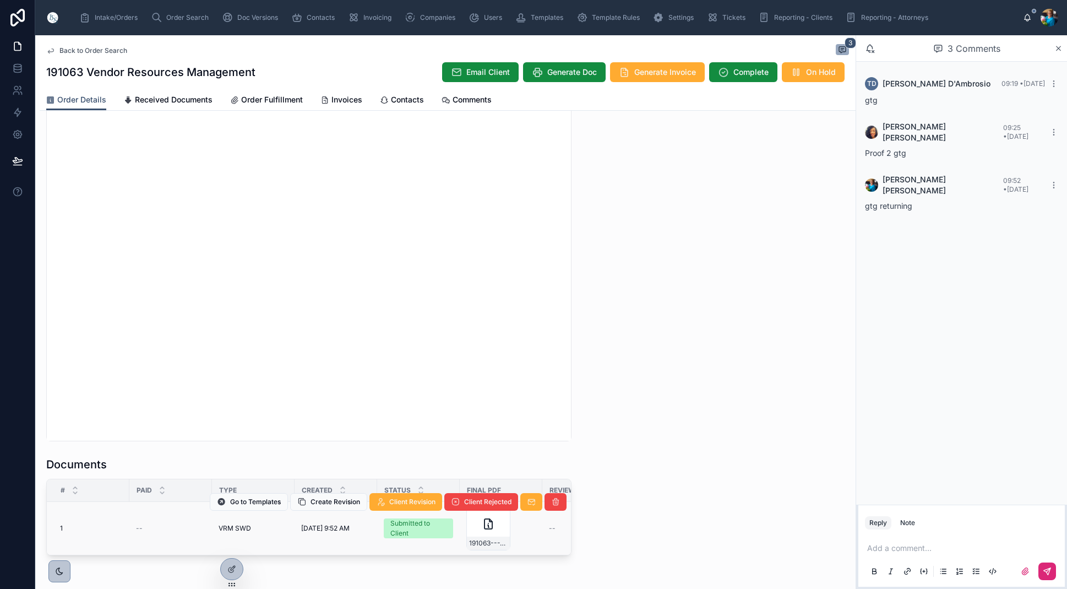
scroll to position [985, 0]
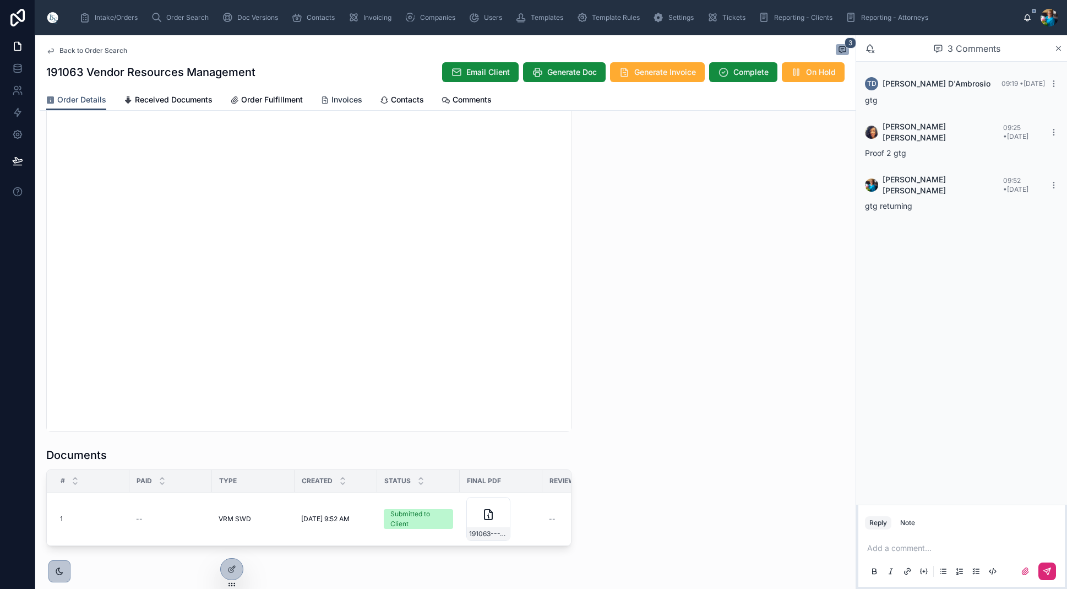
click at [340, 100] on span "Invoices" at bounding box center [347, 99] width 31 height 11
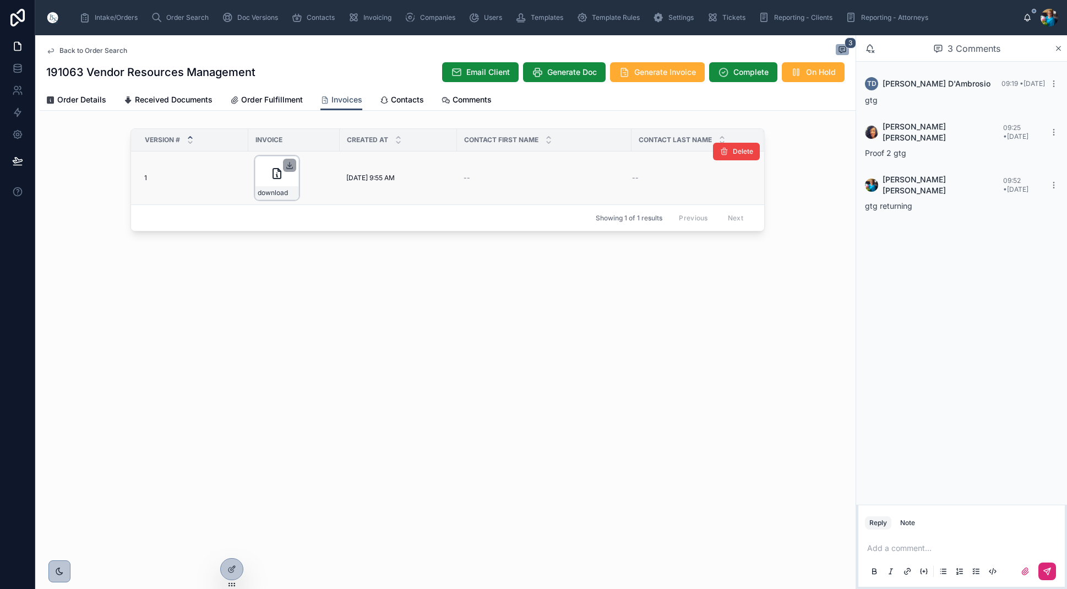
click at [291, 164] on icon at bounding box center [289, 165] width 9 height 9
click at [172, 19] on span "Order Search" at bounding box center [187, 17] width 42 height 9
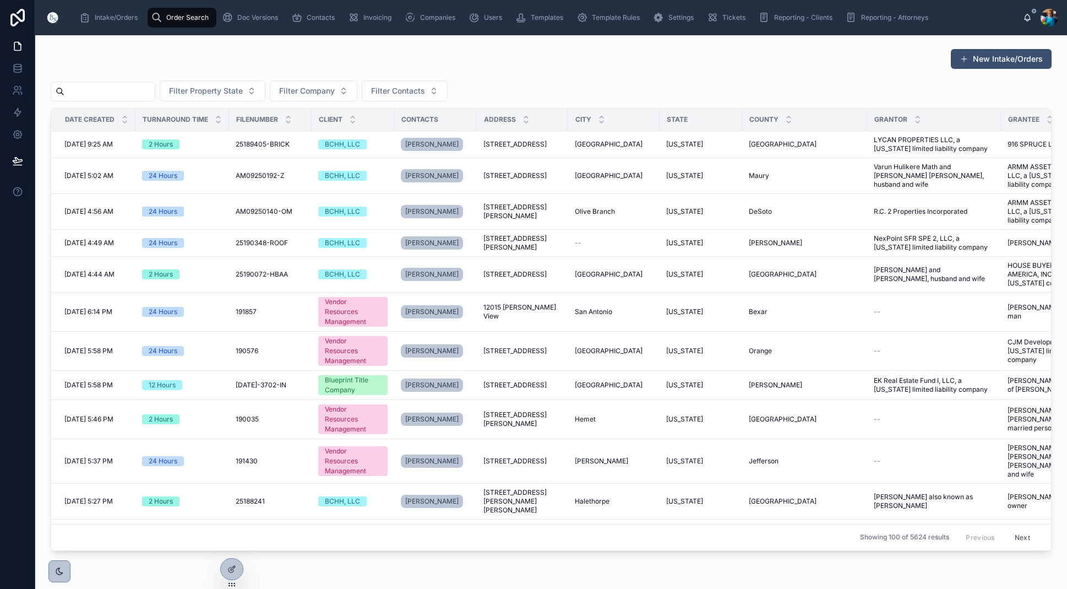
click at [155, 89] on input "text" at bounding box center [109, 91] width 90 height 15
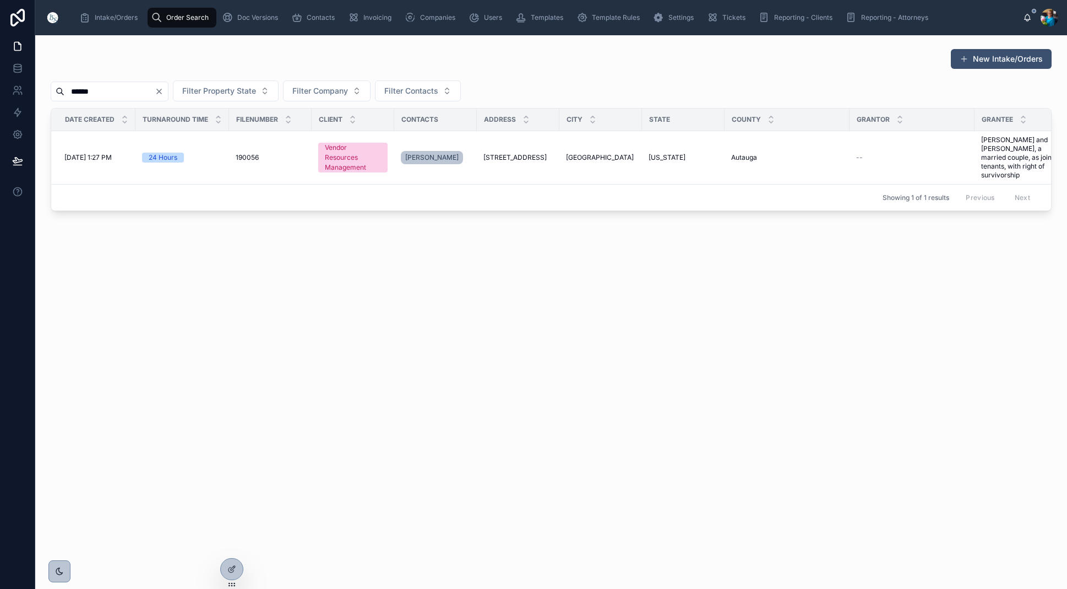
scroll to position [1, 0]
type input "******"
click at [530, 153] on span "[STREET_ADDRESS]" at bounding box center [515, 157] width 63 height 9
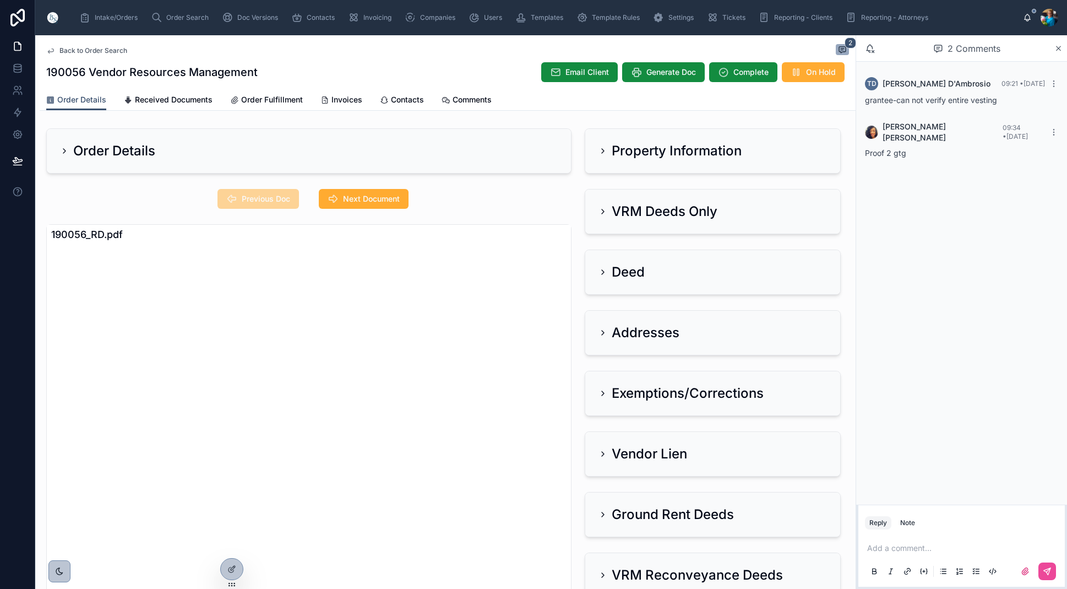
click at [605, 148] on icon at bounding box center [603, 150] width 9 height 9
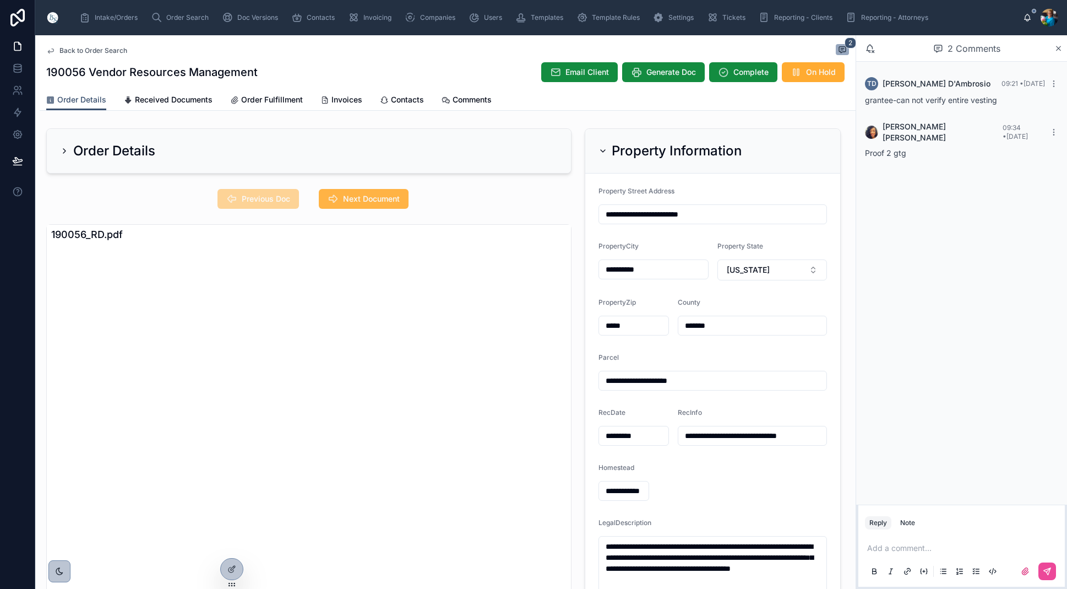
click at [362, 202] on span "Next Document" at bounding box center [371, 198] width 57 height 11
click at [272, 197] on span "Previous Doc" at bounding box center [266, 198] width 48 height 11
click at [387, 202] on span "Next Document" at bounding box center [371, 198] width 57 height 11
click at [287, 200] on span "Previous Doc" at bounding box center [266, 198] width 48 height 11
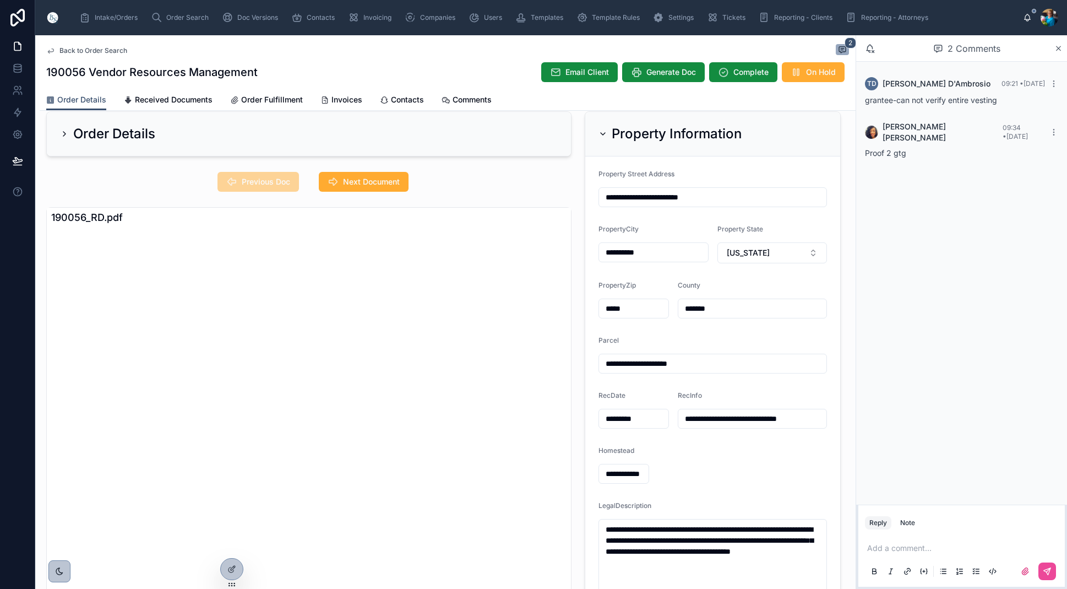
scroll to position [0, 1]
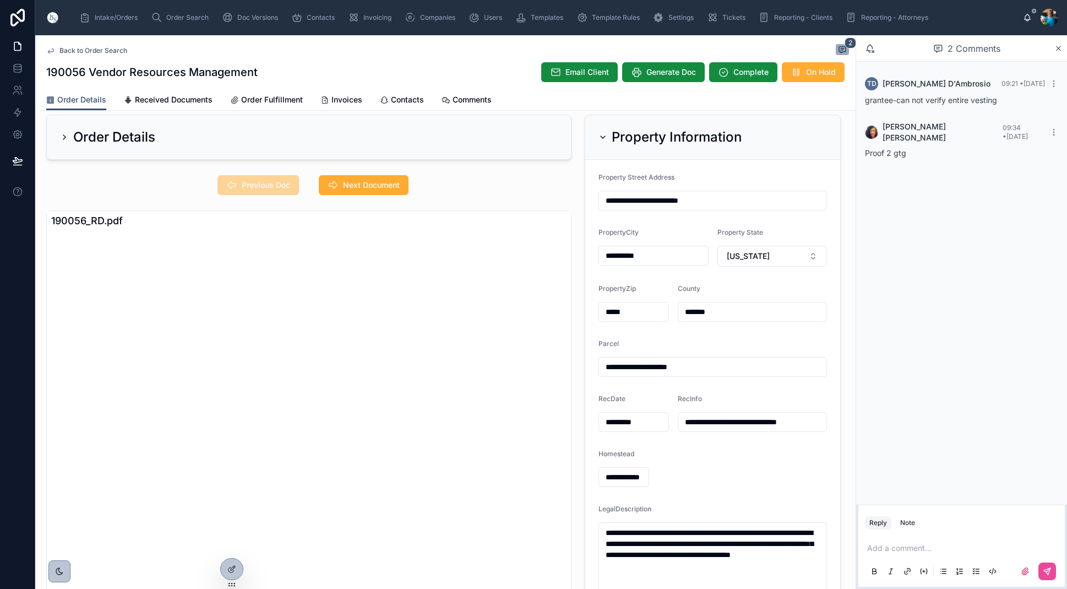
drag, startPoint x: 811, startPoint y: 417, endPoint x: 808, endPoint y: 424, distance: 7.0
click at [810, 419] on input "**********" at bounding box center [752, 421] width 148 height 15
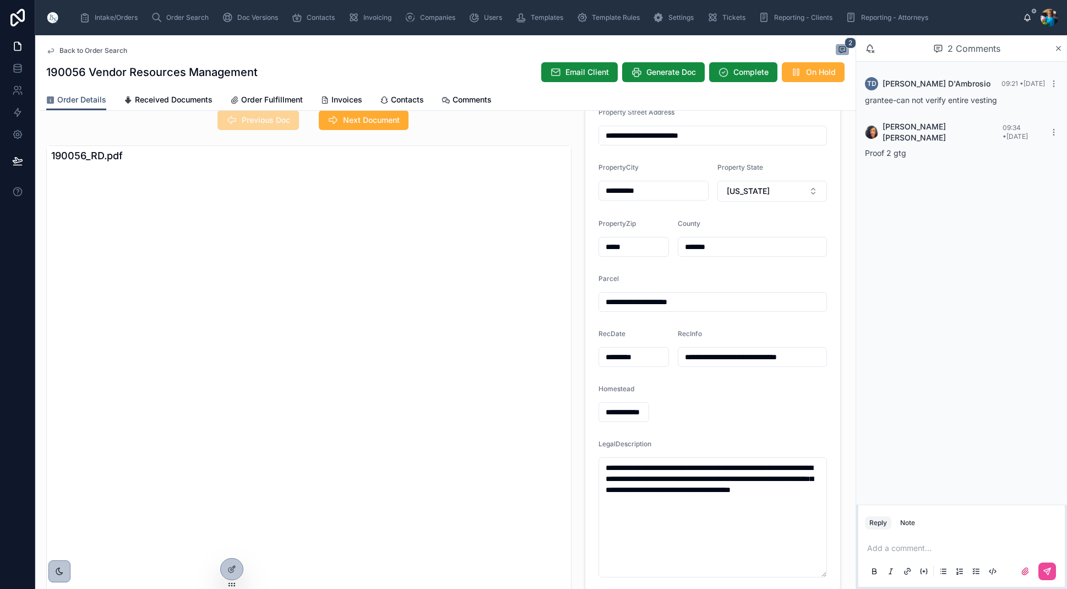
scroll to position [101, 0]
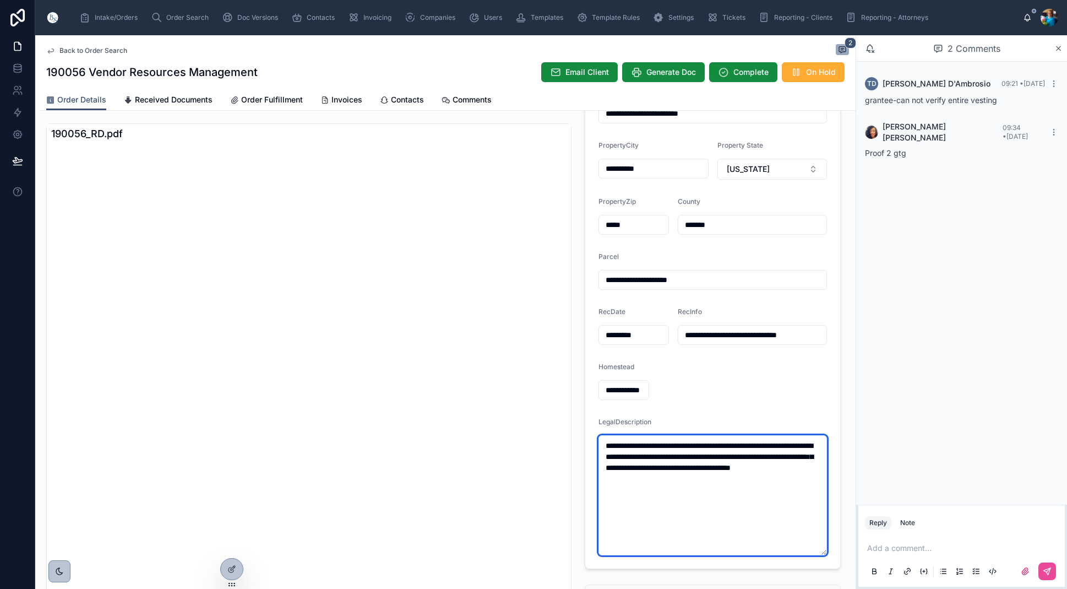
drag, startPoint x: 698, startPoint y: 479, endPoint x: 591, endPoint y: 428, distance: 118.0
click at [591, 428] on form "**********" at bounding box center [712, 321] width 255 height 496
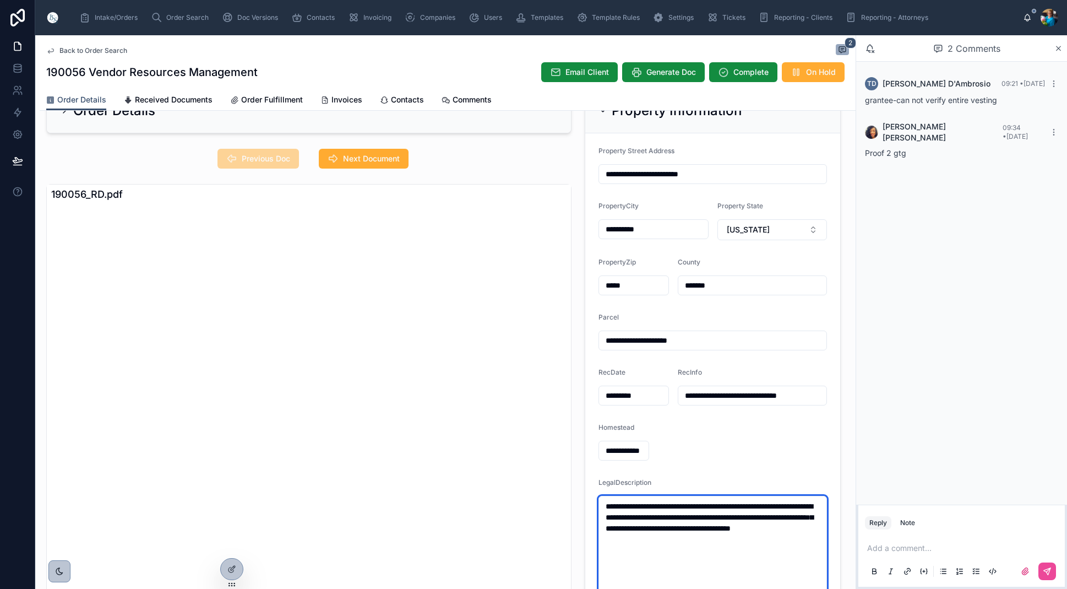
scroll to position [36, 0]
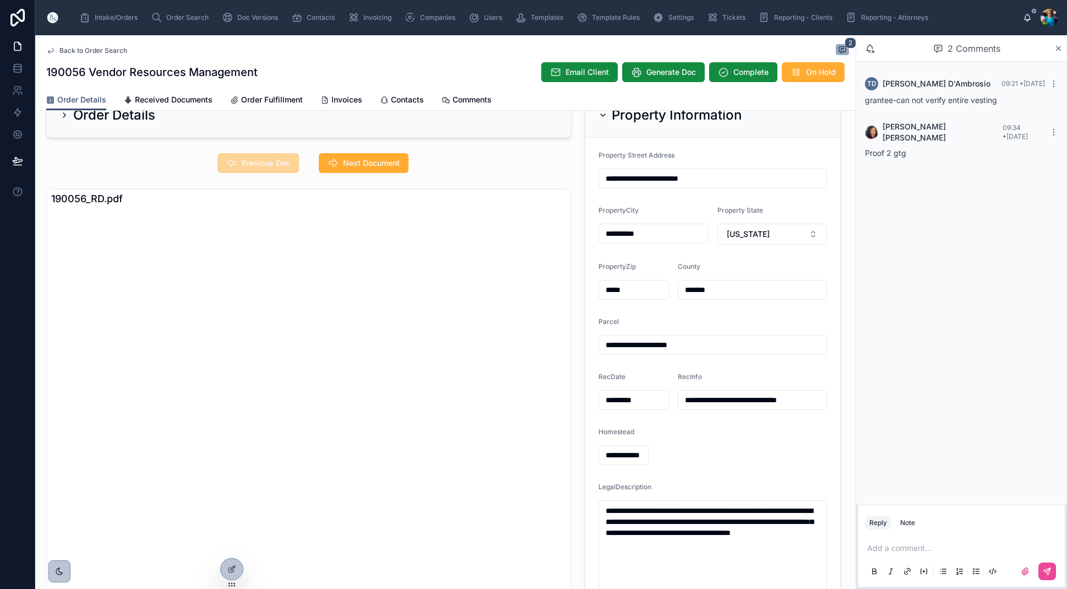
click at [689, 432] on form "**********" at bounding box center [712, 386] width 255 height 496
drag, startPoint x: 700, startPoint y: 346, endPoint x: 614, endPoint y: 351, distance: 86.1
click at [618, 345] on input "**********" at bounding box center [712, 344] width 227 height 15
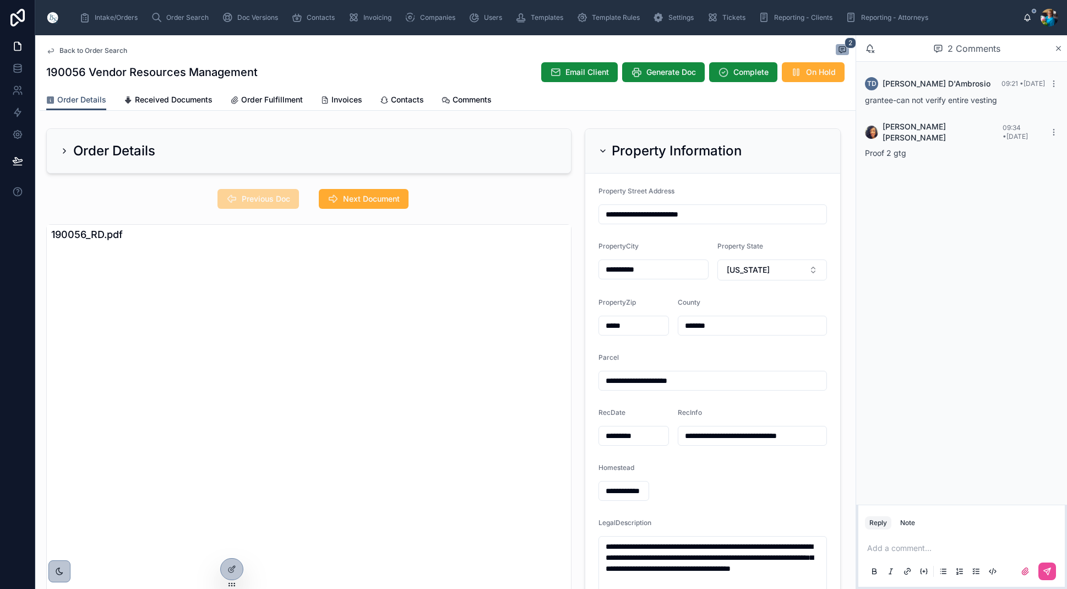
scroll to position [0, 0]
click at [604, 147] on icon at bounding box center [603, 150] width 9 height 9
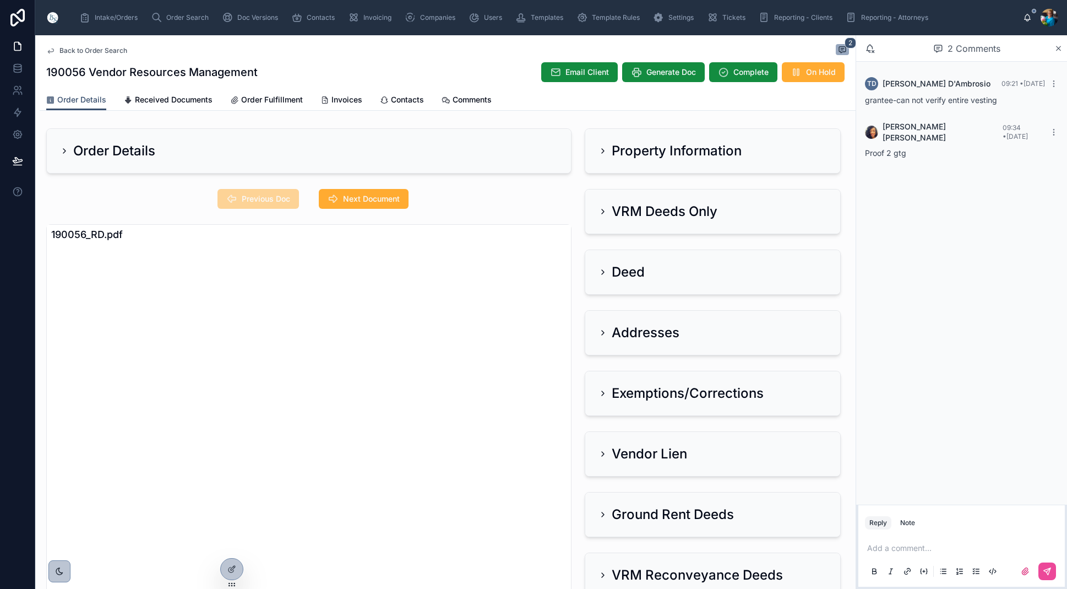
drag, startPoint x: 601, startPoint y: 207, endPoint x: 496, endPoint y: 209, distance: 105.2
click at [601, 207] on div "VRM Deeds Only" at bounding box center [658, 212] width 119 height 18
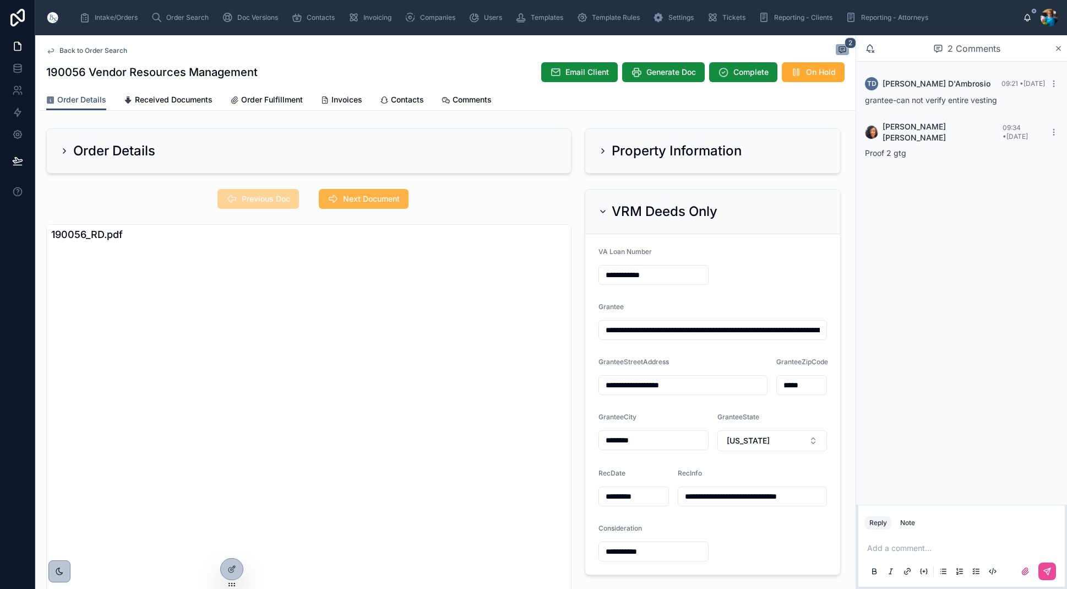
click at [356, 200] on span "Next Document" at bounding box center [371, 198] width 57 height 11
drag, startPoint x: 811, startPoint y: 332, endPoint x: 808, endPoint y: 345, distance: 13.9
click at [810, 332] on input "**********" at bounding box center [712, 329] width 227 height 15
click at [386, 200] on span "Next Document" at bounding box center [371, 198] width 57 height 11
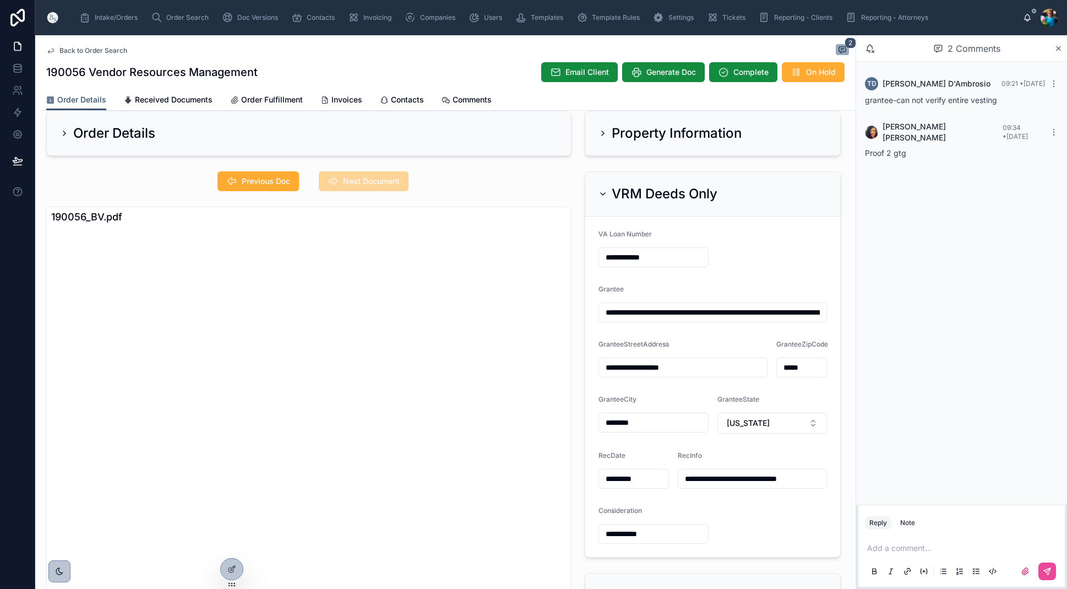
scroll to position [11, 0]
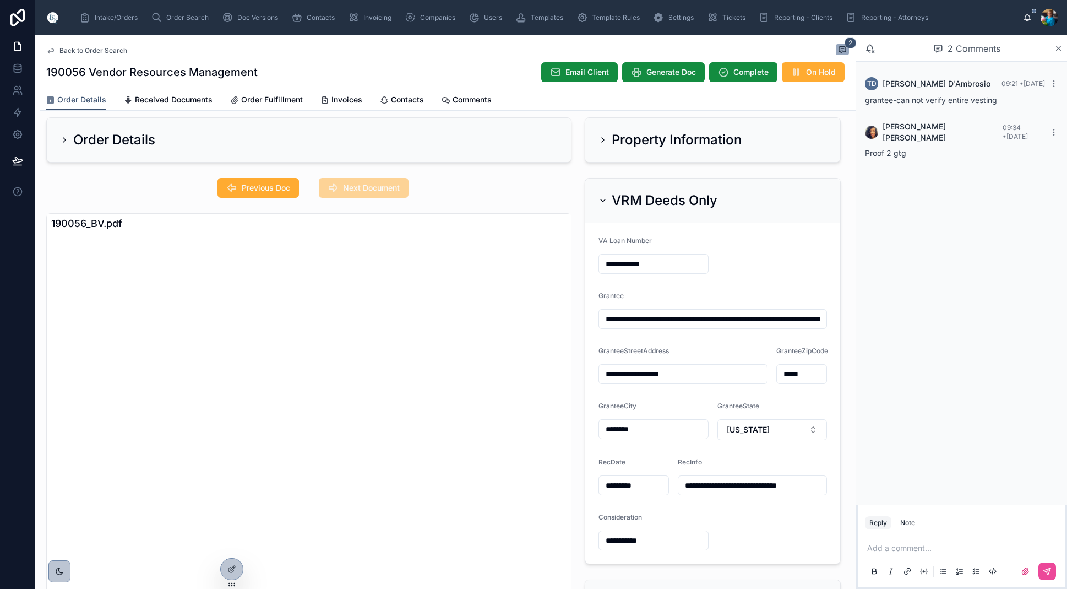
drag, startPoint x: 776, startPoint y: 319, endPoint x: 775, endPoint y: 335, distance: 16.0
click at [776, 322] on input "**********" at bounding box center [712, 318] width 227 height 15
click at [256, 182] on button "Previous Doc" at bounding box center [259, 188] width 82 height 20
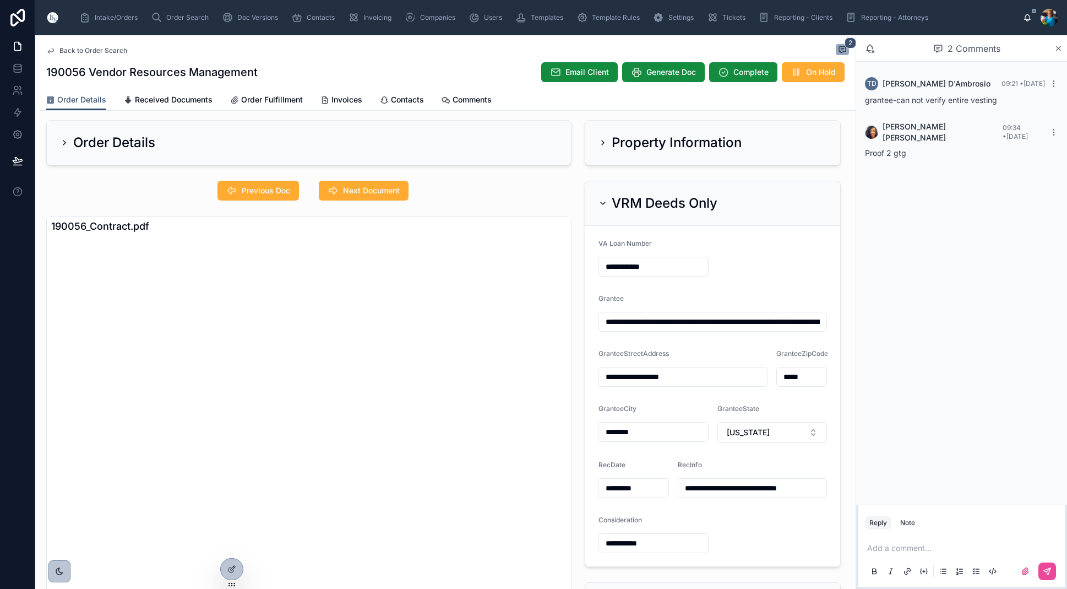
click at [602, 203] on icon at bounding box center [603, 203] width 9 height 9
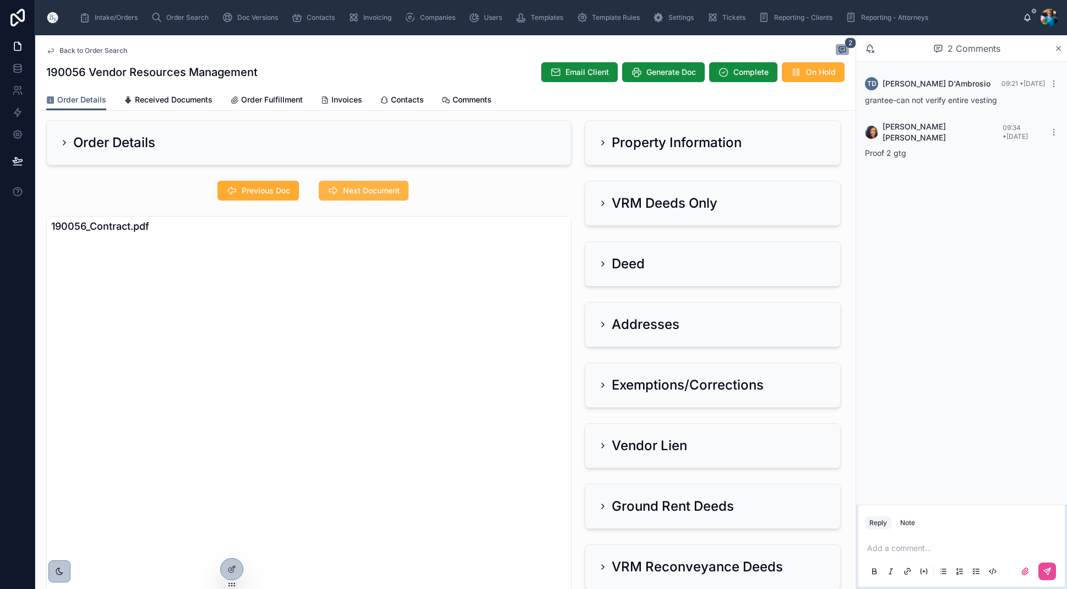
click at [393, 188] on span "Next Document" at bounding box center [371, 190] width 57 height 11
click at [601, 326] on icon at bounding box center [603, 324] width 9 height 9
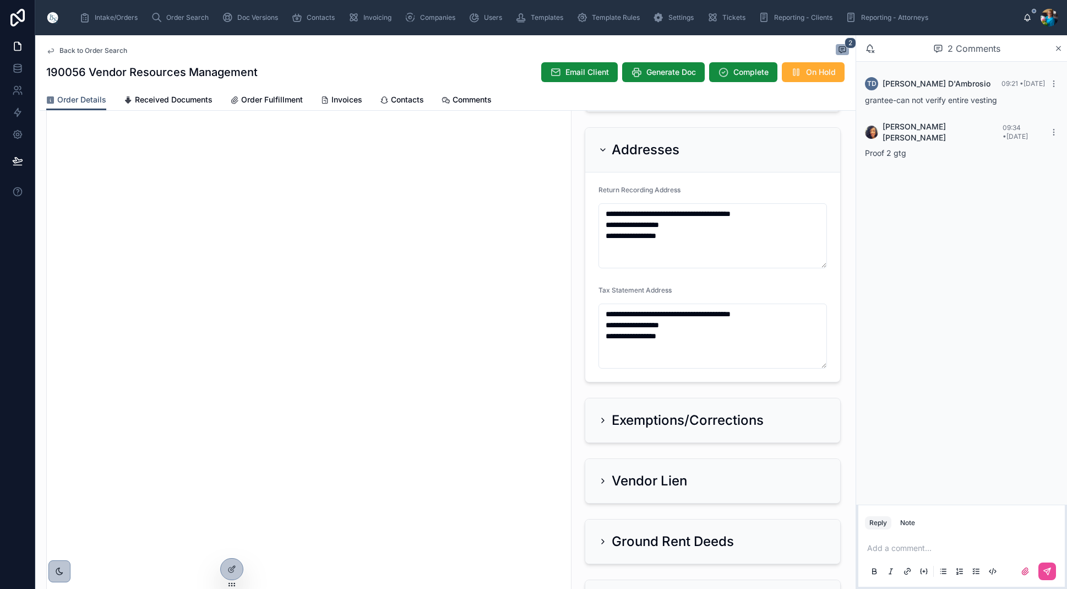
scroll to position [192, 0]
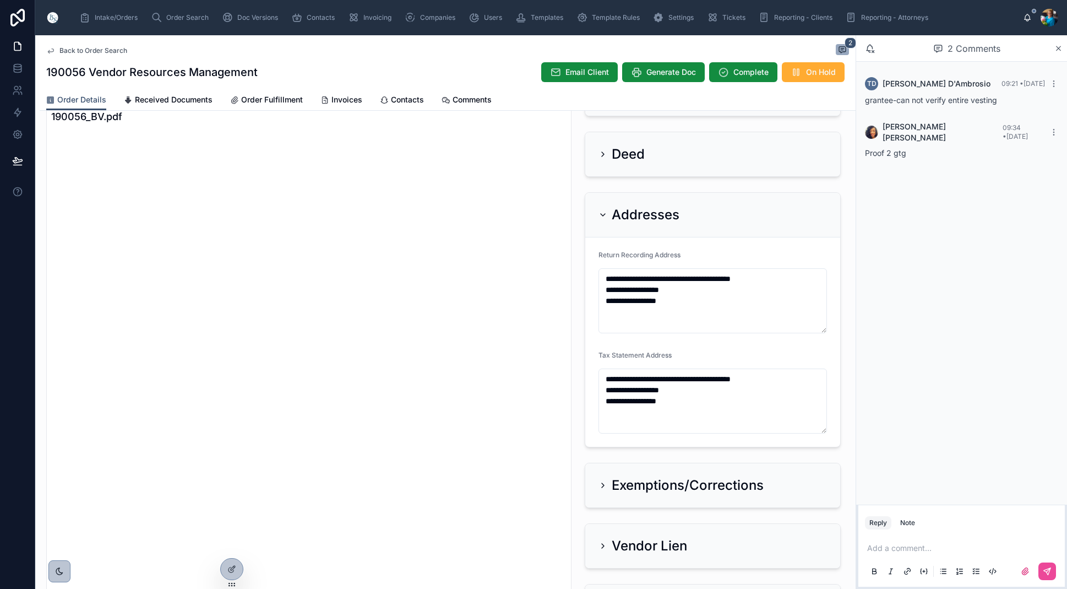
click at [606, 212] on icon at bounding box center [603, 214] width 9 height 9
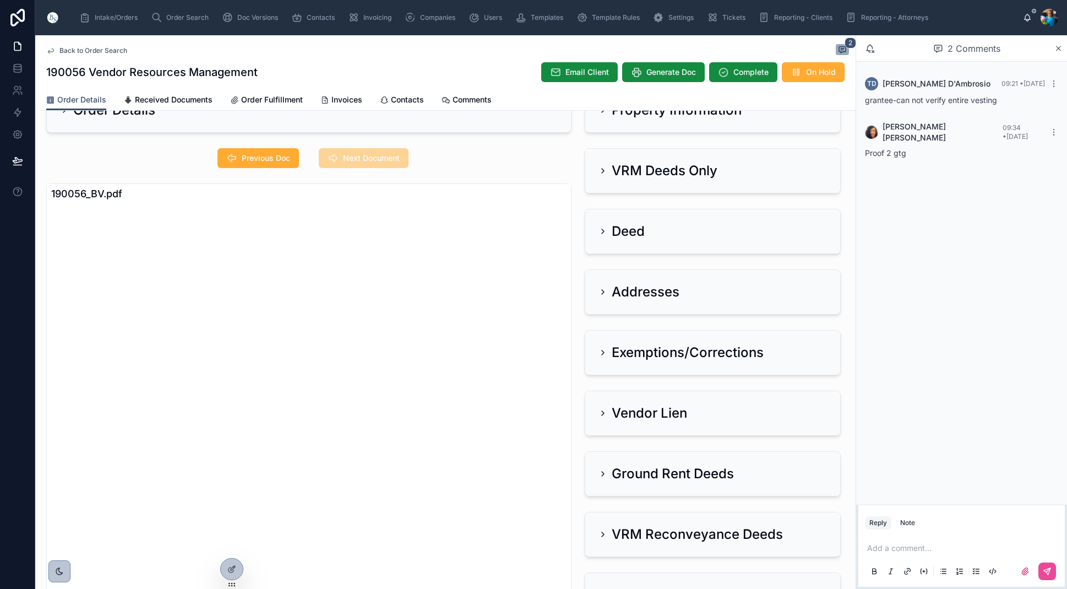
scroll to position [39, 0]
click at [601, 171] on icon at bounding box center [603, 172] width 9 height 9
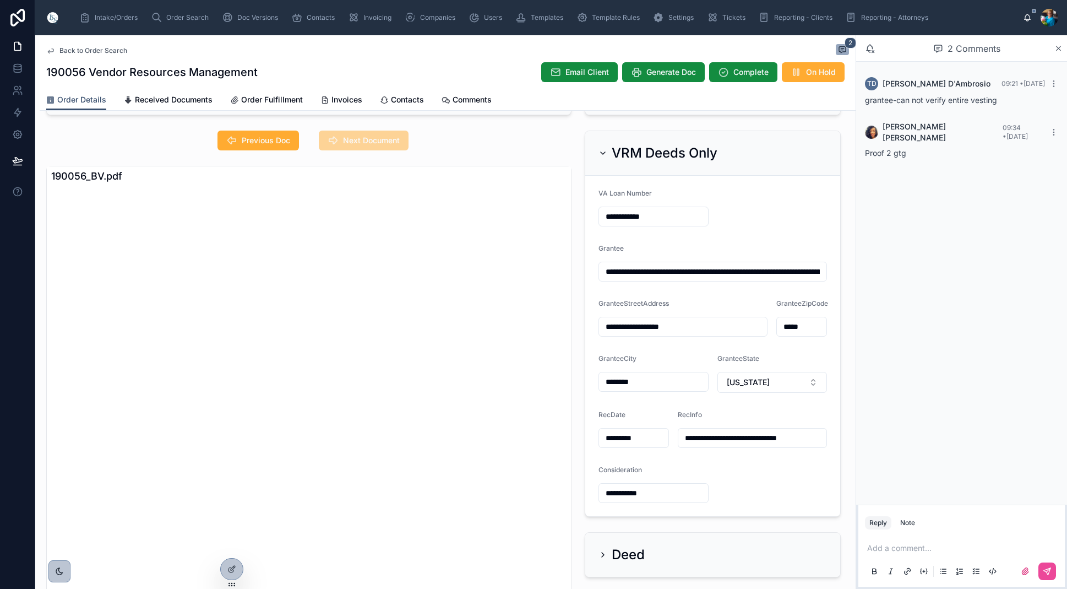
scroll to position [71, 0]
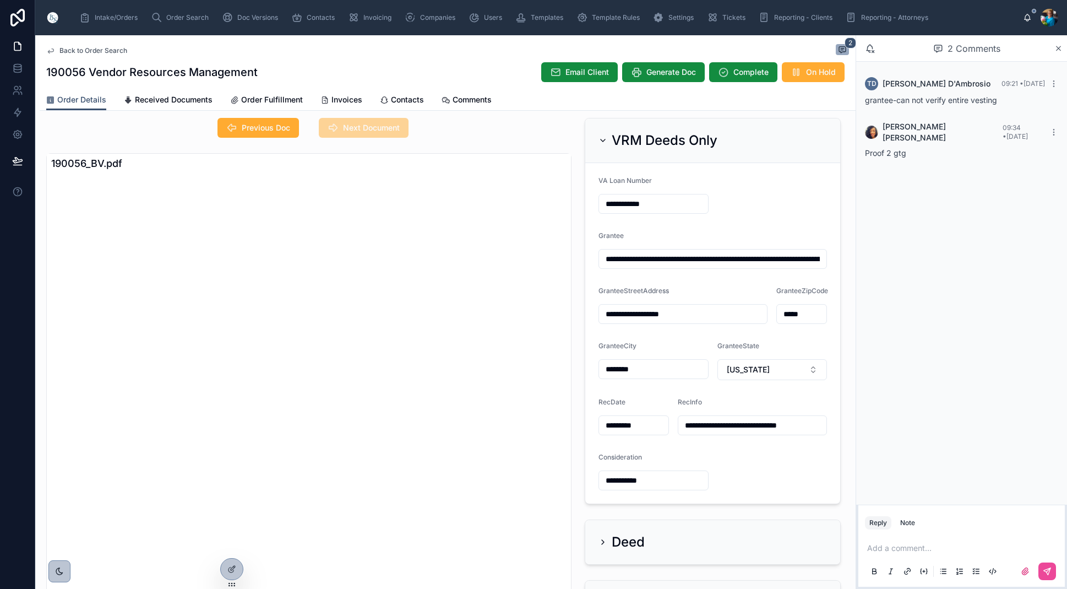
click at [601, 140] on icon at bounding box center [603, 140] width 9 height 9
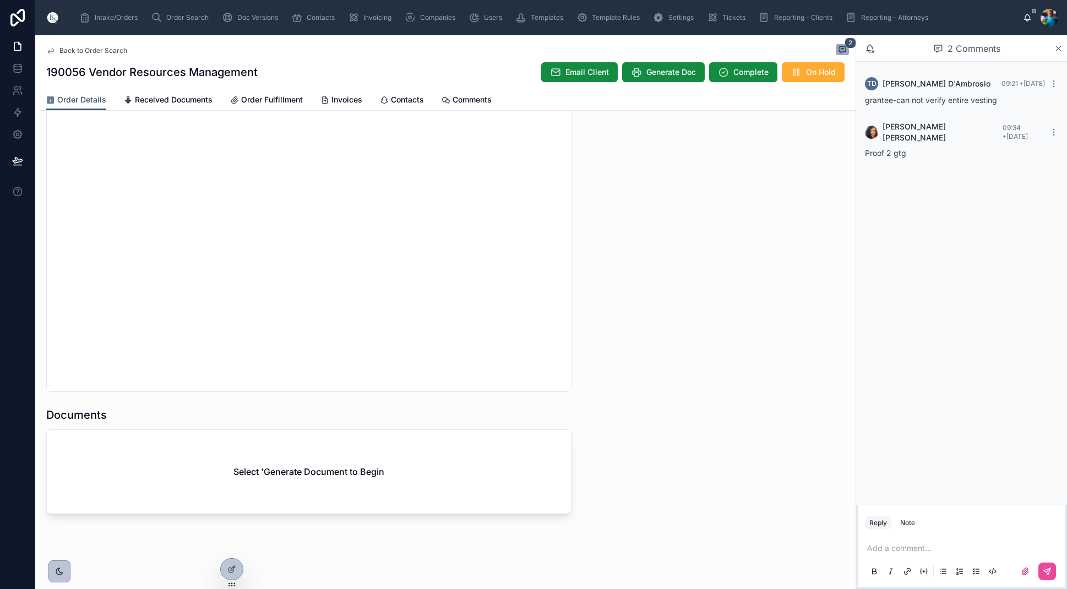
scroll to position [1025, 0]
click at [667, 74] on span "Generate Doc" at bounding box center [672, 72] width 50 height 11
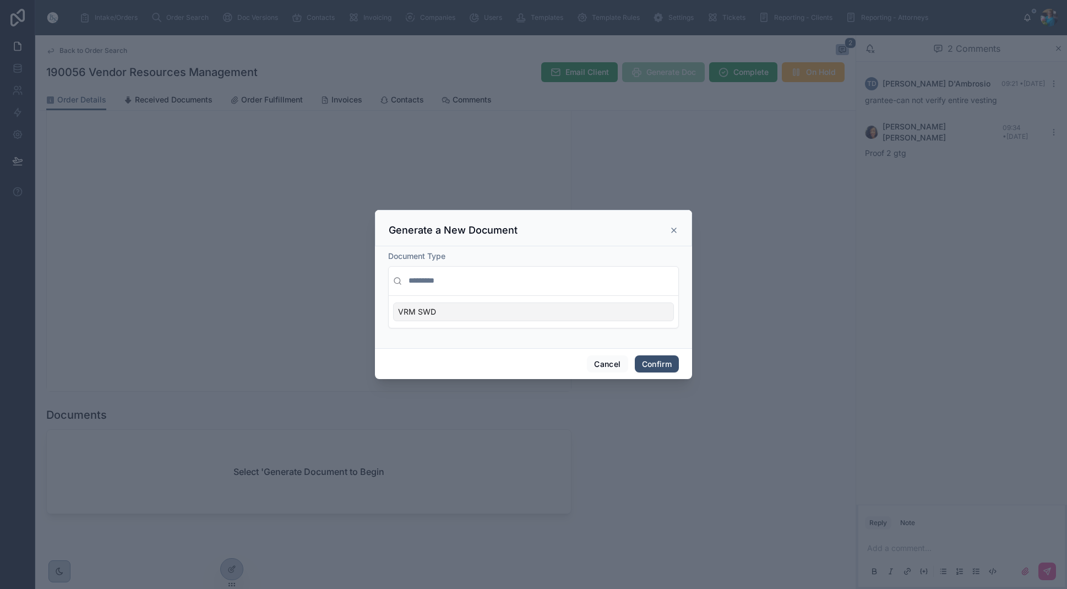
click at [642, 314] on div "VRM SWD" at bounding box center [533, 311] width 281 height 19
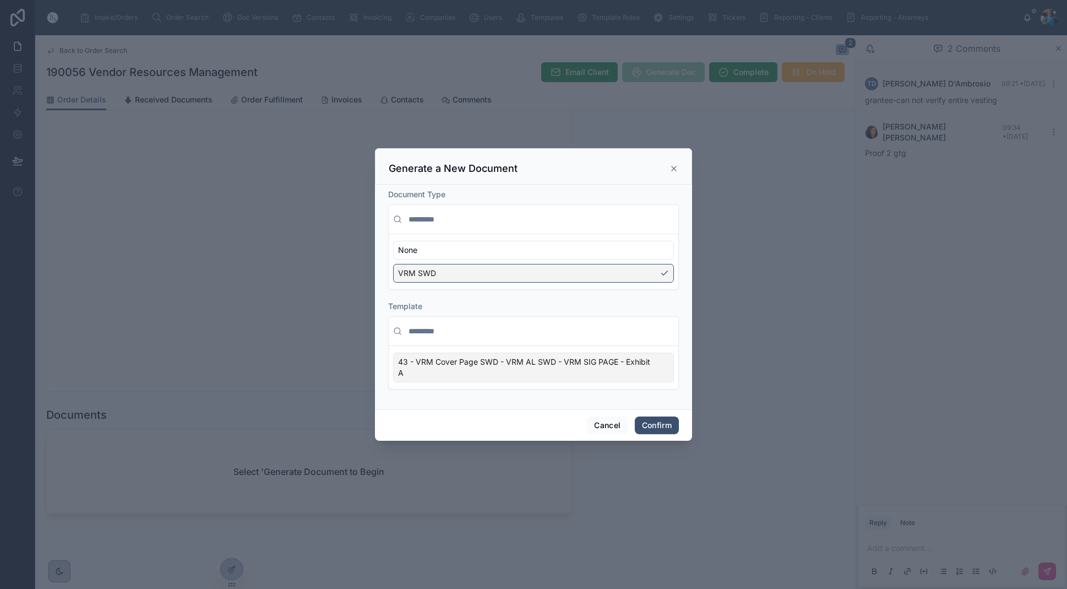
click at [662, 365] on div "43 - VRM Cover Page SWD - VRM AL SWD - VRM SIG PAGE - Exhibit A" at bounding box center [533, 367] width 281 height 30
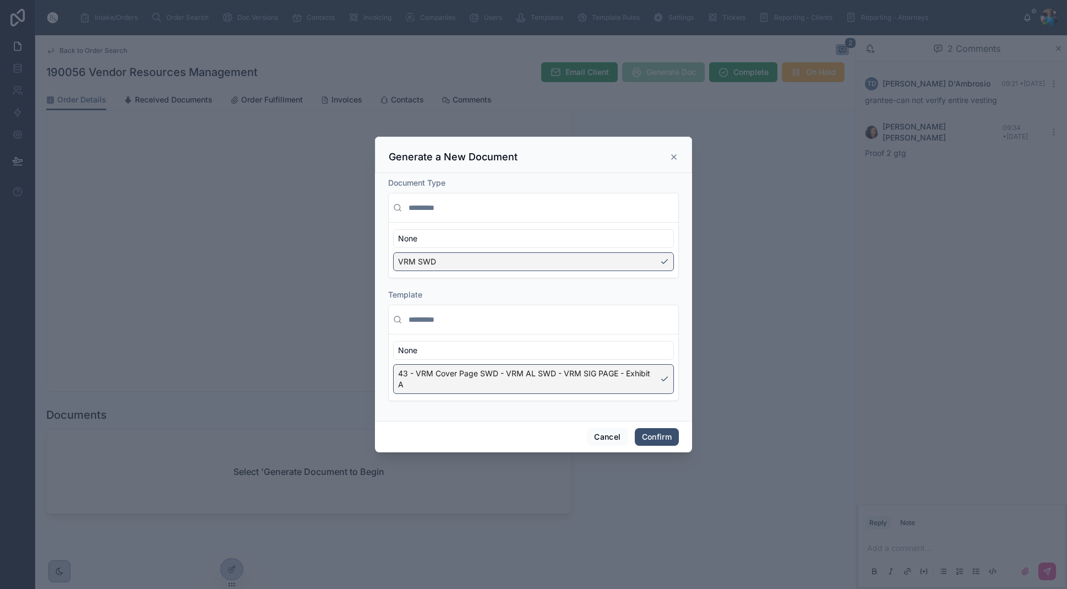
drag, startPoint x: 638, startPoint y: 438, endPoint x: 627, endPoint y: 438, distance: 11.0
click at [638, 438] on button "Confirm" at bounding box center [657, 437] width 44 height 18
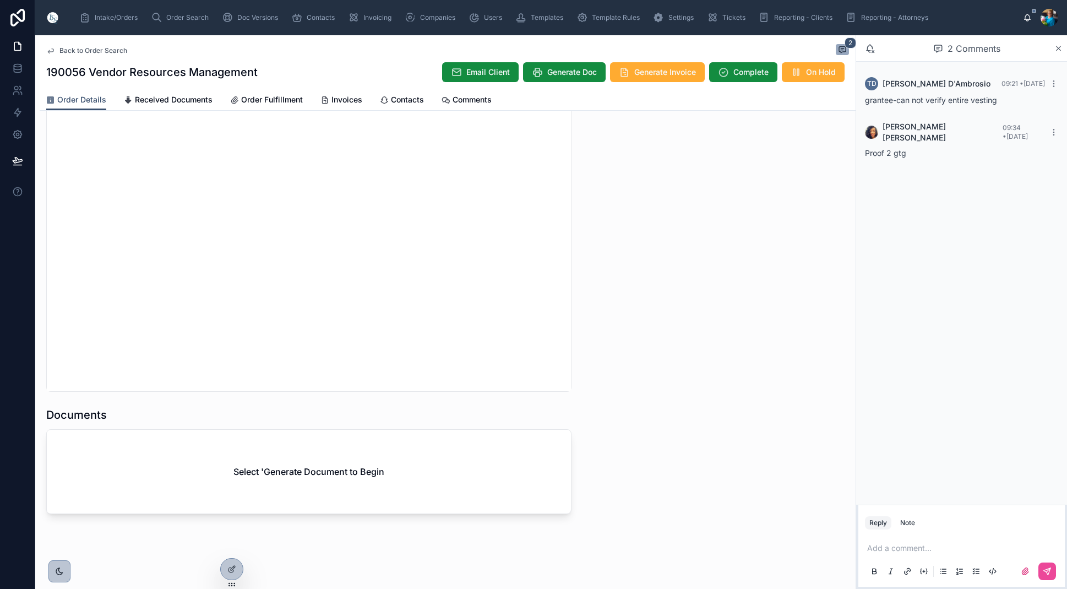
scroll to position [991, 0]
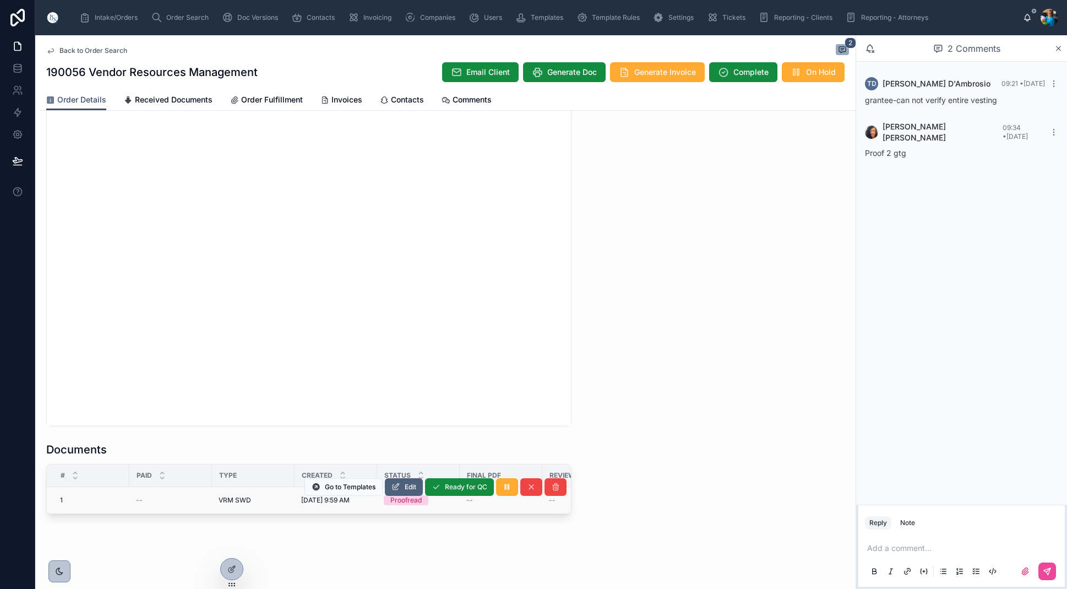
click at [411, 484] on span "Edit" at bounding box center [411, 486] width 12 height 9
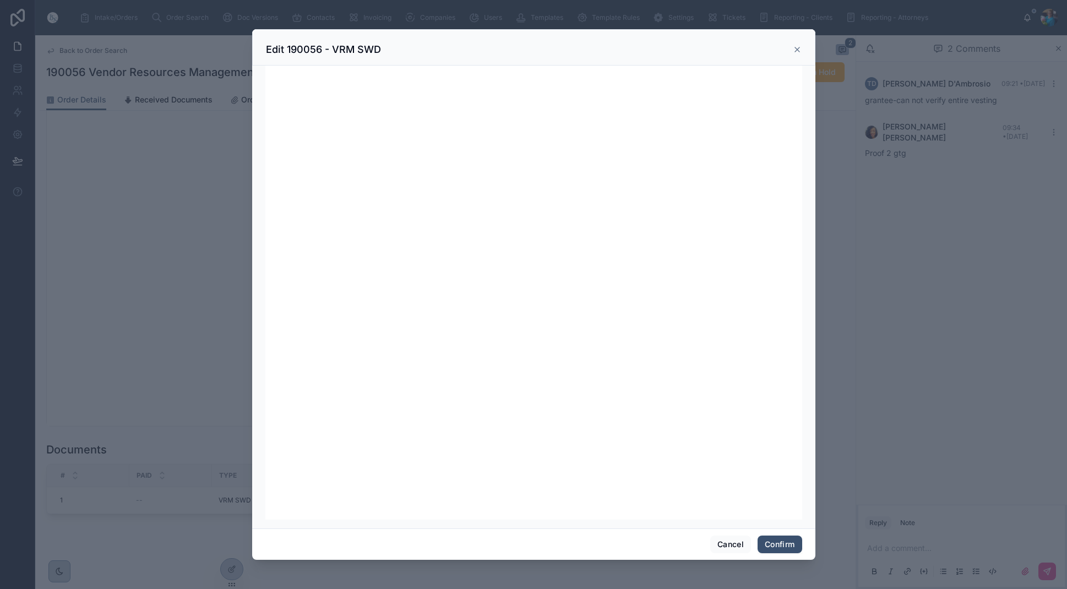
scroll to position [139, 0]
click at [784, 544] on button "Confirm" at bounding box center [780, 544] width 44 height 18
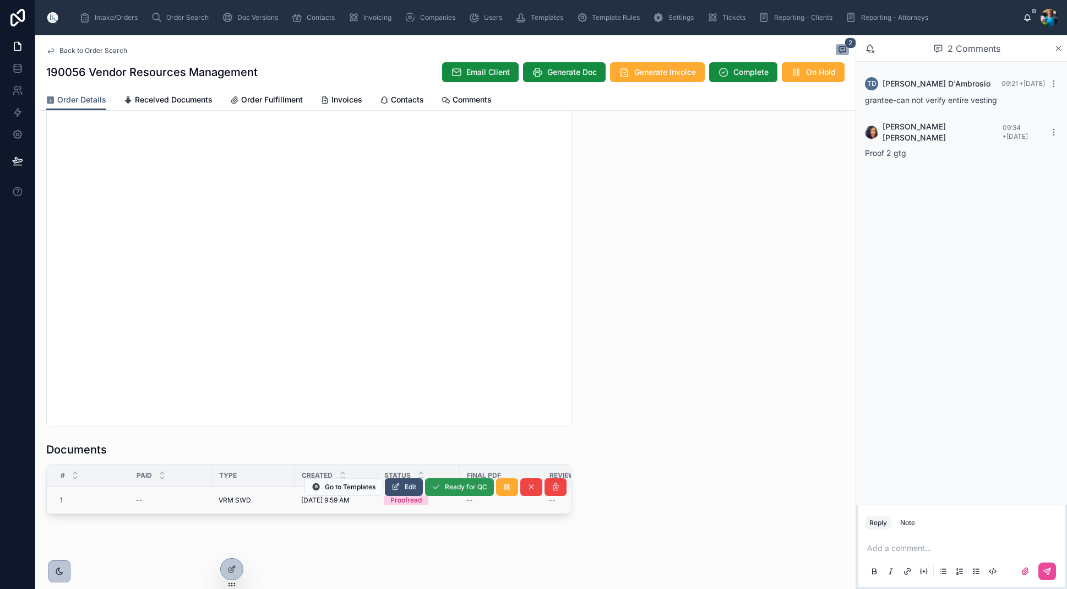
click at [455, 487] on span "Ready for QC" at bounding box center [466, 486] width 42 height 9
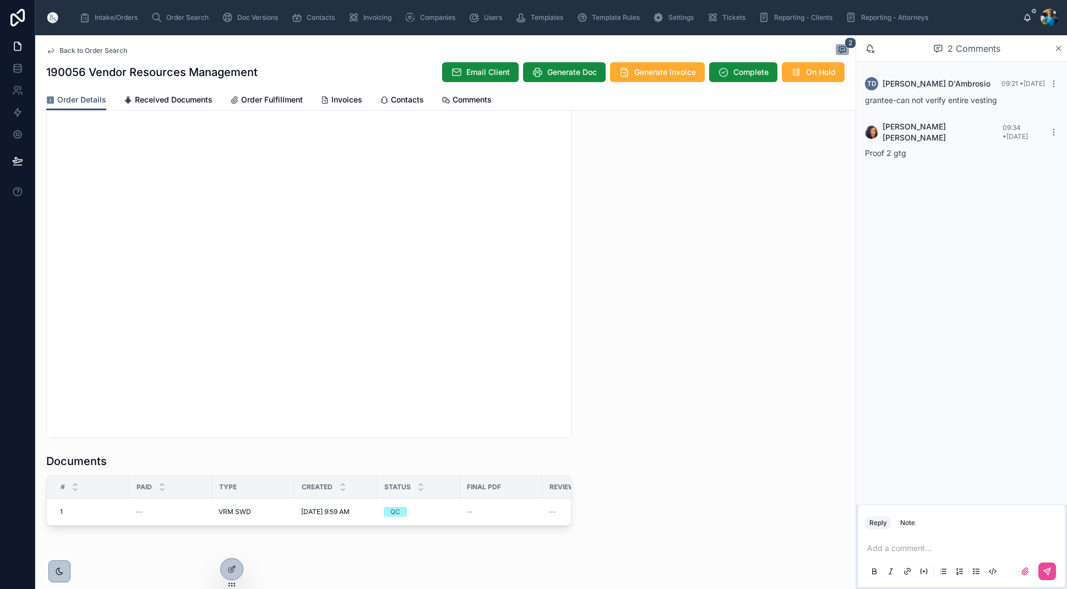
click at [455, 492] on div "Status" at bounding box center [419, 486] width 82 height 21
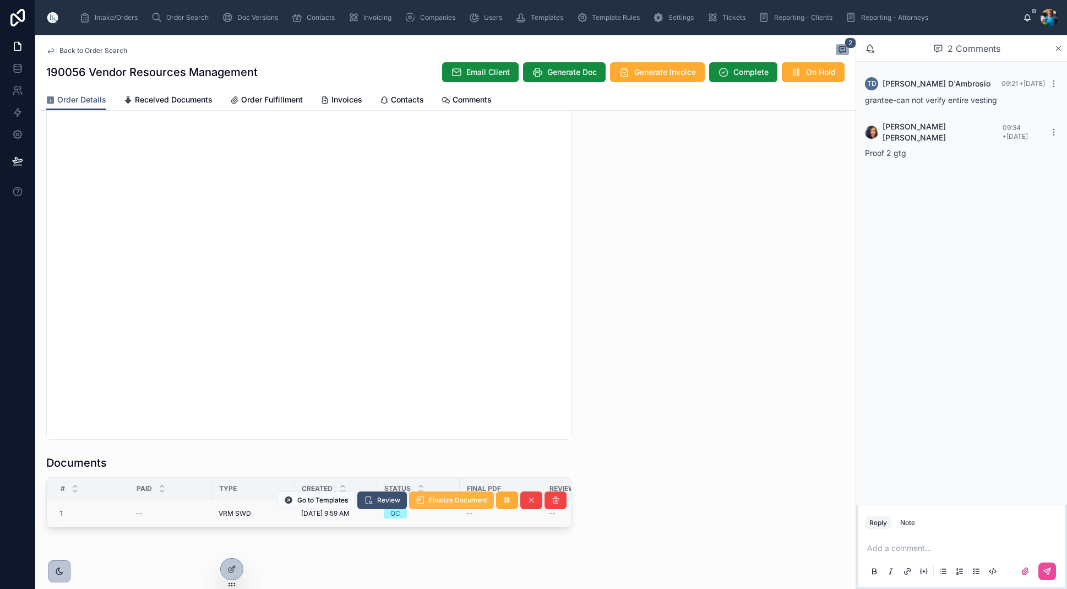
click at [443, 503] on span "Finalize Document" at bounding box center [458, 500] width 58 height 9
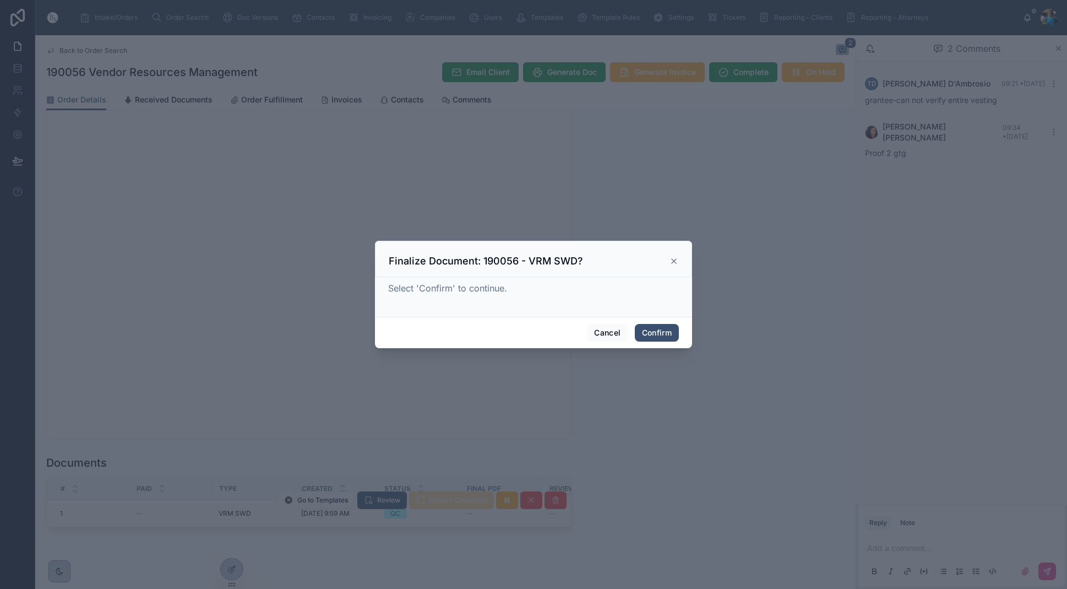
drag, startPoint x: 668, startPoint y: 333, endPoint x: 651, endPoint y: 357, distance: 28.9
click at [668, 334] on button "Confirm" at bounding box center [657, 333] width 44 height 18
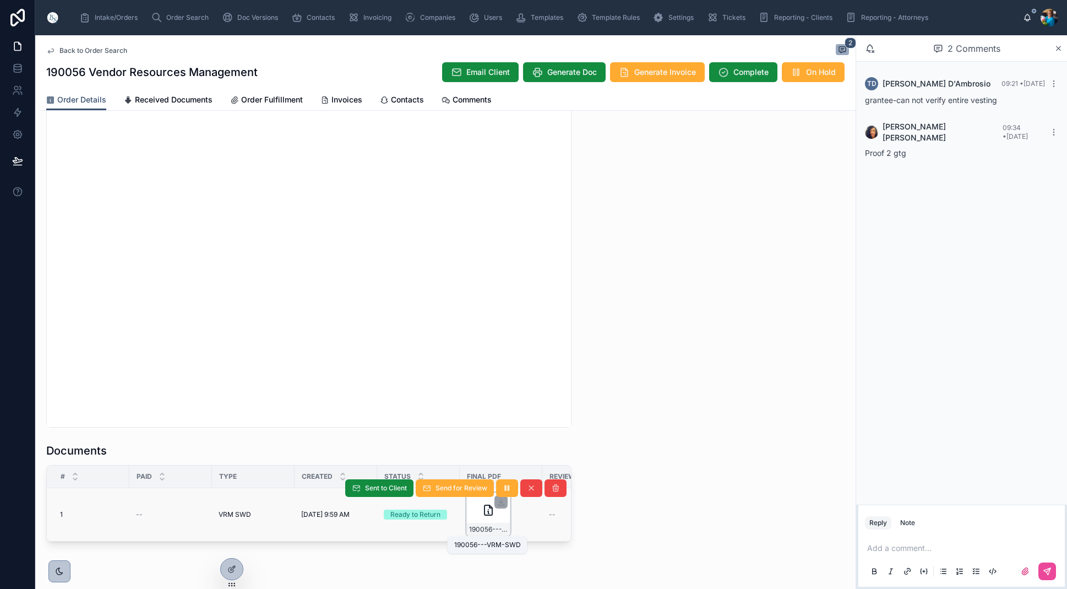
scroll to position [0, 3]
click at [493, 532] on span "190056---VRM-SWD" at bounding box center [485, 529] width 39 height 9
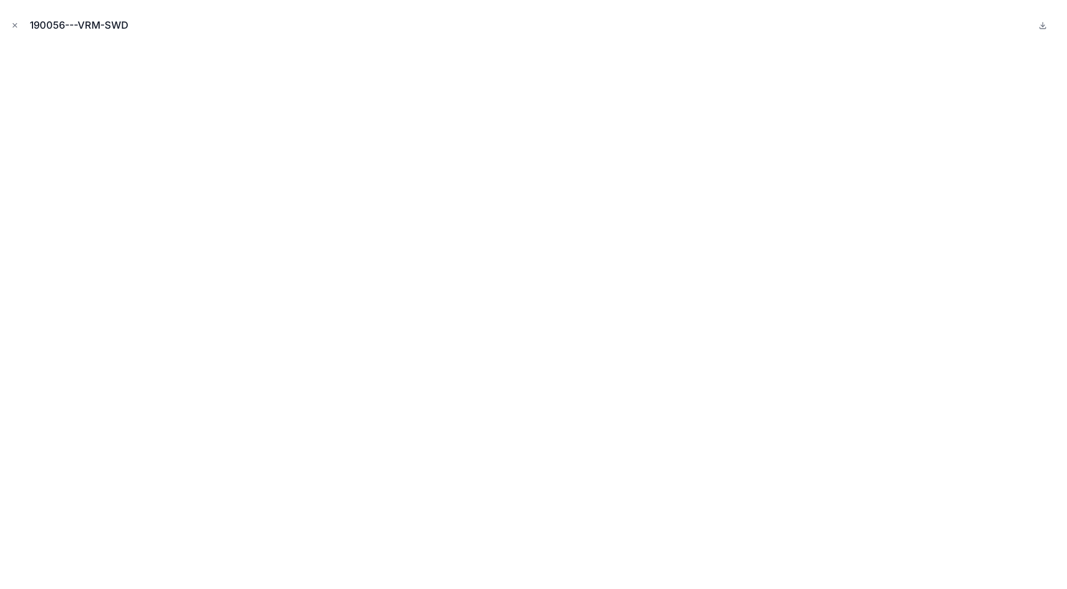
drag, startPoint x: 15, startPoint y: 24, endPoint x: 27, endPoint y: 58, distance: 35.5
click at [15, 25] on icon "Close modal" at bounding box center [15, 25] width 8 height 8
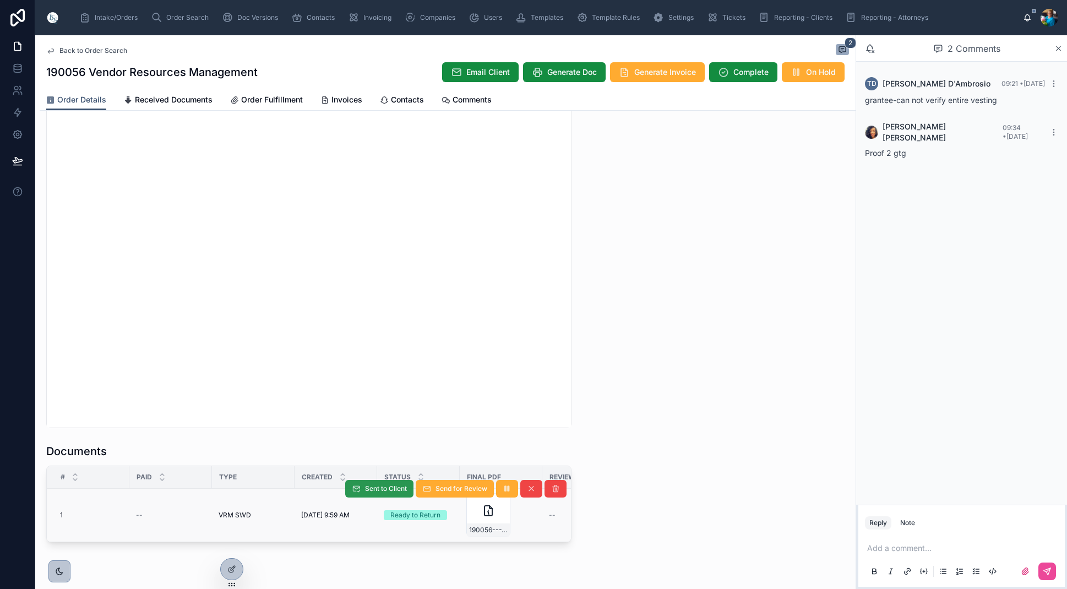
click at [379, 489] on span "Sent to Client" at bounding box center [386, 488] width 42 height 9
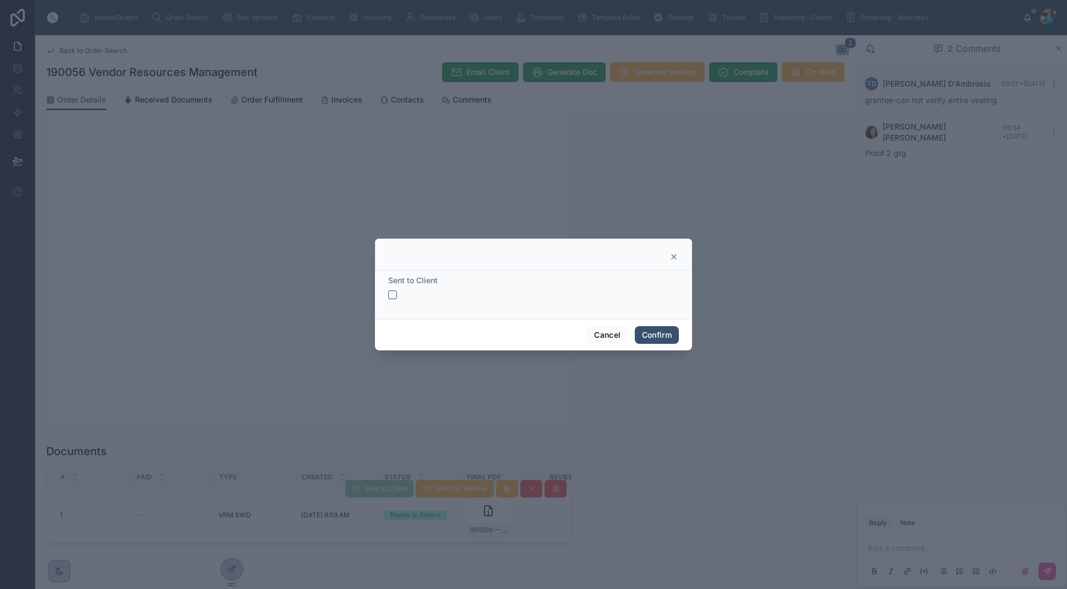
click at [393, 290] on div "Sent to Client" at bounding box center [533, 287] width 291 height 24
drag, startPoint x: 393, startPoint y: 295, endPoint x: 441, endPoint y: 313, distance: 51.1
click at [393, 295] on button "button" at bounding box center [392, 294] width 9 height 9
drag, startPoint x: 671, startPoint y: 334, endPoint x: 661, endPoint y: 345, distance: 14.4
click at [671, 334] on button "Confirm" at bounding box center [657, 335] width 44 height 18
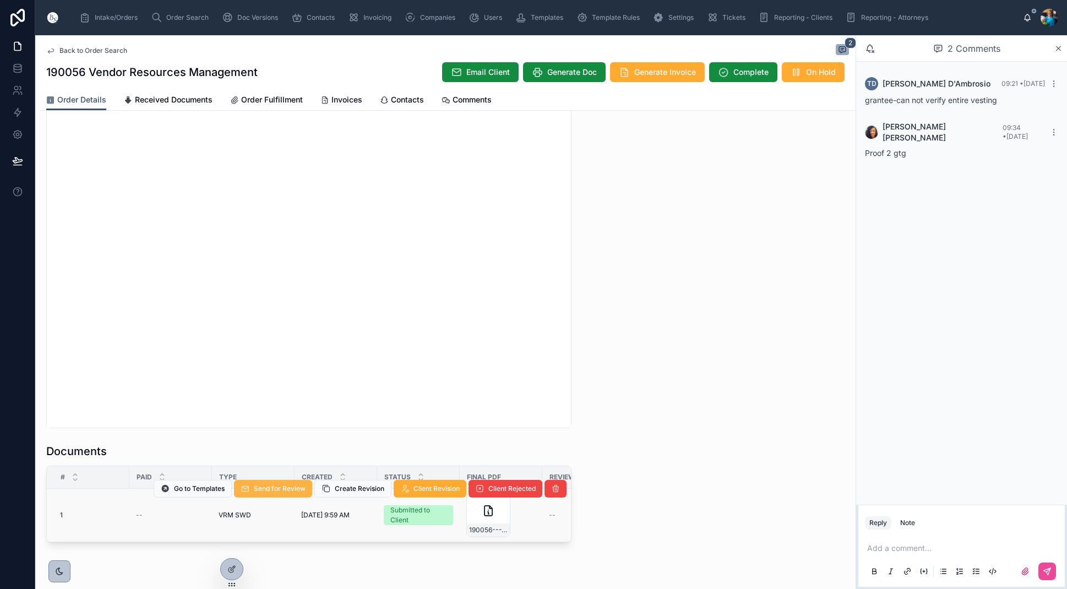
click at [270, 486] on span "Send for Review" at bounding box center [280, 488] width 52 height 9
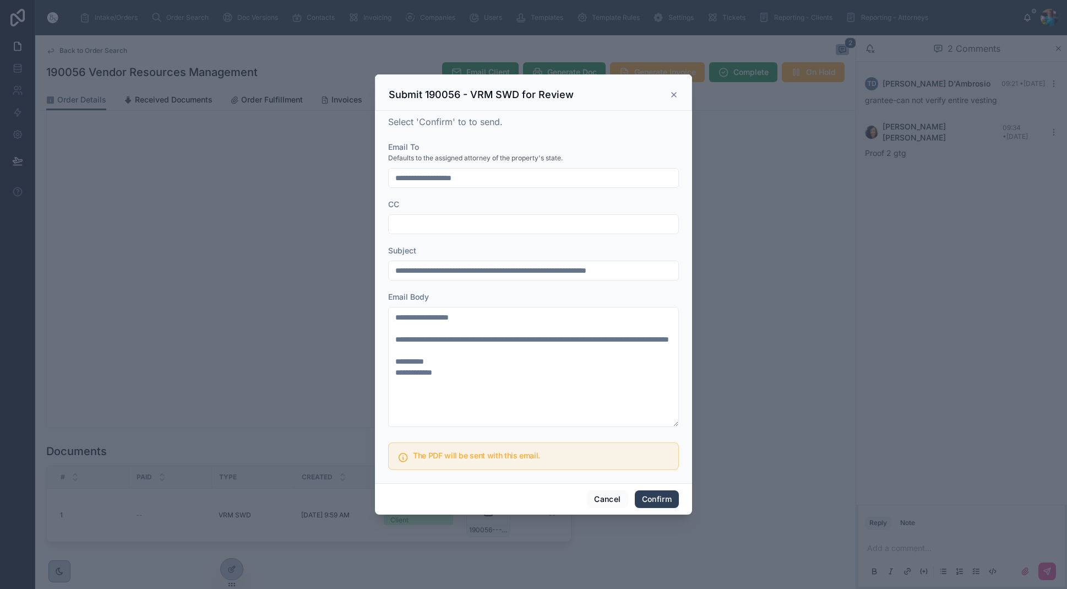
click at [664, 498] on button "Confirm" at bounding box center [657, 499] width 44 height 18
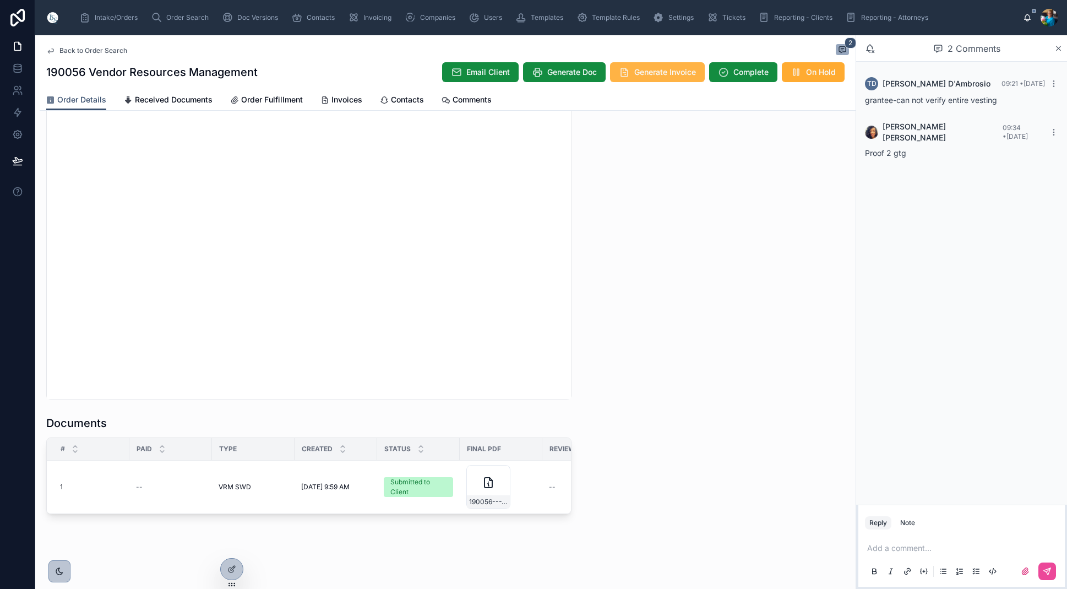
click at [661, 74] on span "Generate Invoice" at bounding box center [665, 72] width 62 height 11
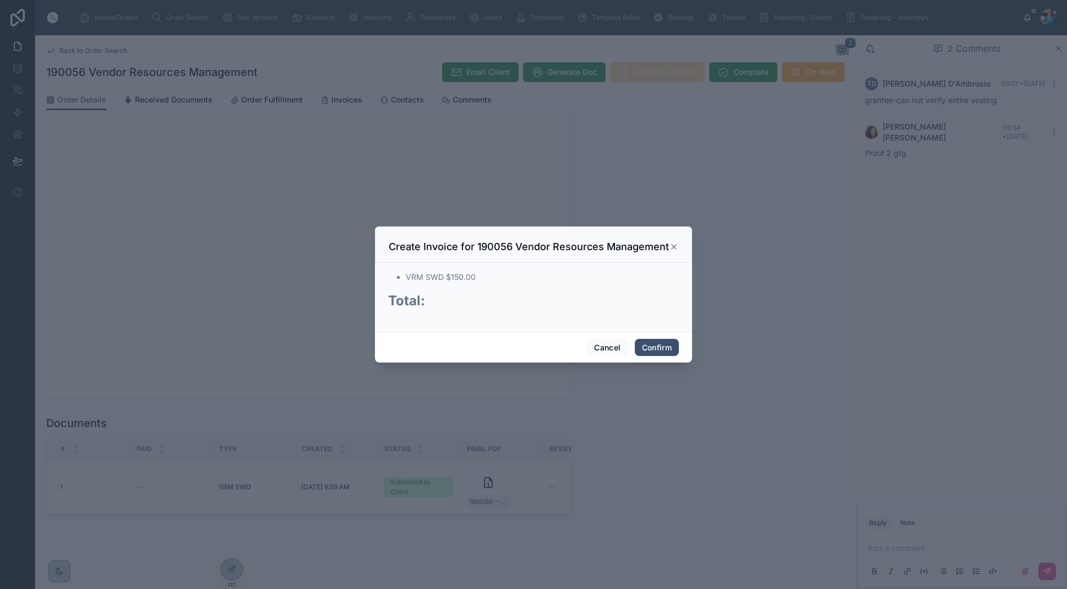
drag, startPoint x: 660, startPoint y: 351, endPoint x: 638, endPoint y: 332, distance: 29.2
click at [660, 351] on button "Confirm" at bounding box center [657, 348] width 44 height 18
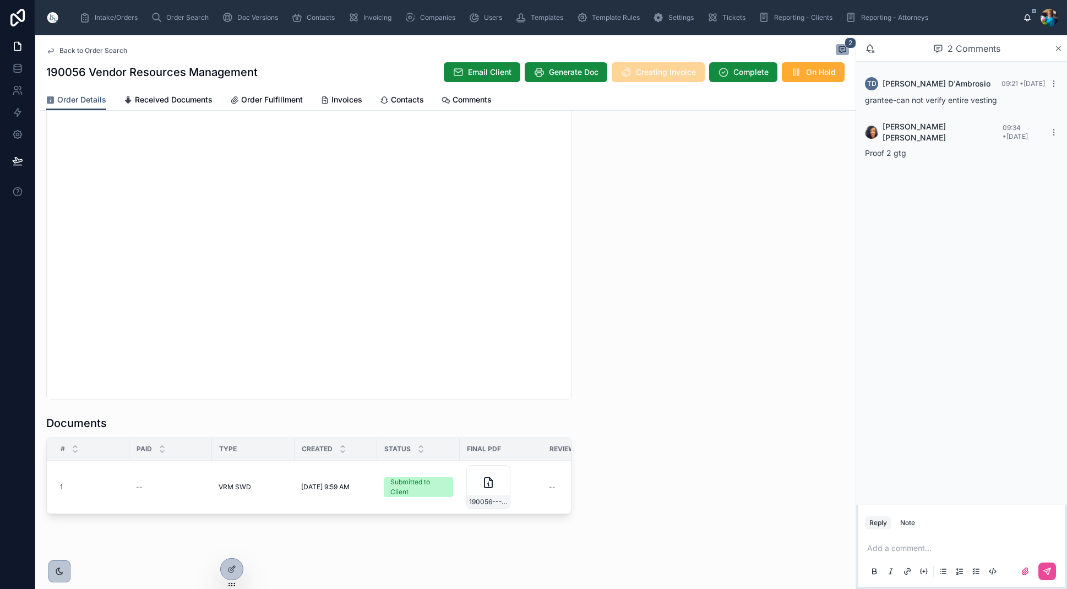
click at [333, 99] on span "Invoices" at bounding box center [347, 99] width 31 height 11
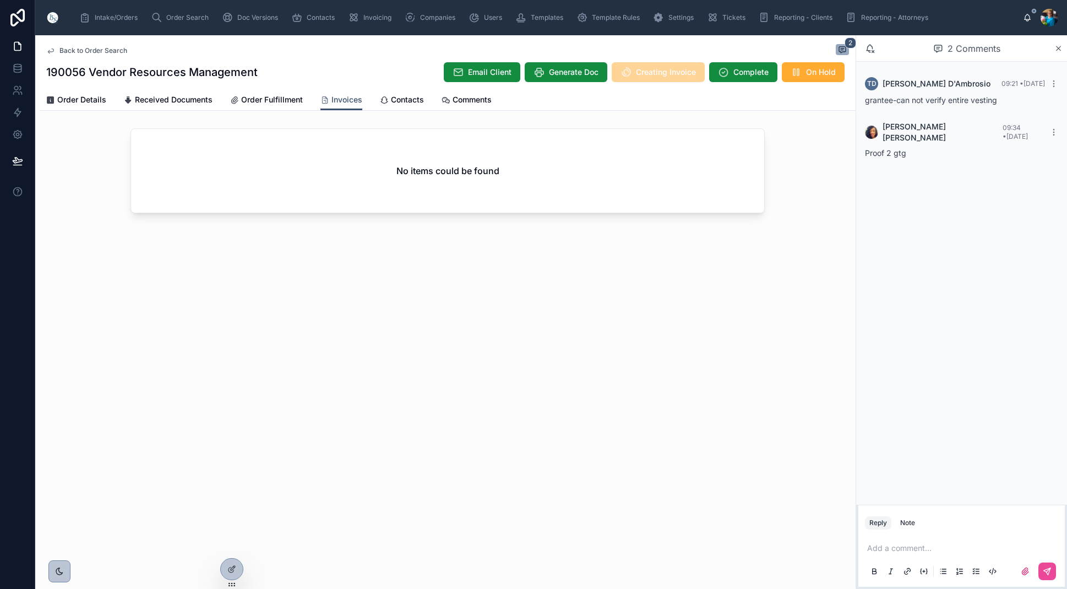
scroll to position [3, 0]
click at [173, 14] on span "Order Search" at bounding box center [187, 17] width 42 height 9
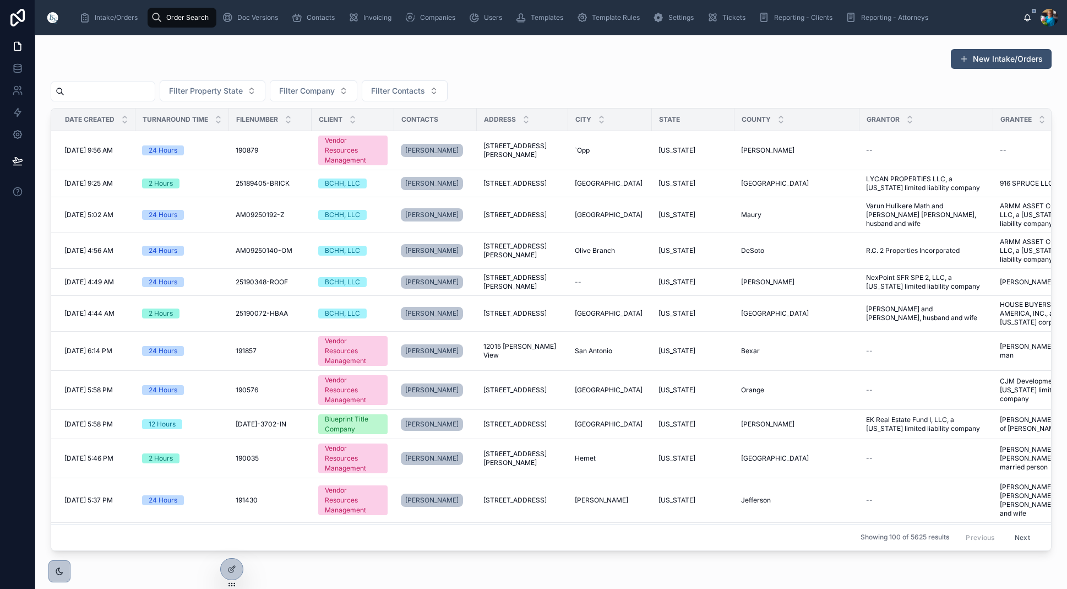
click at [140, 86] on input "text" at bounding box center [109, 91] width 90 height 15
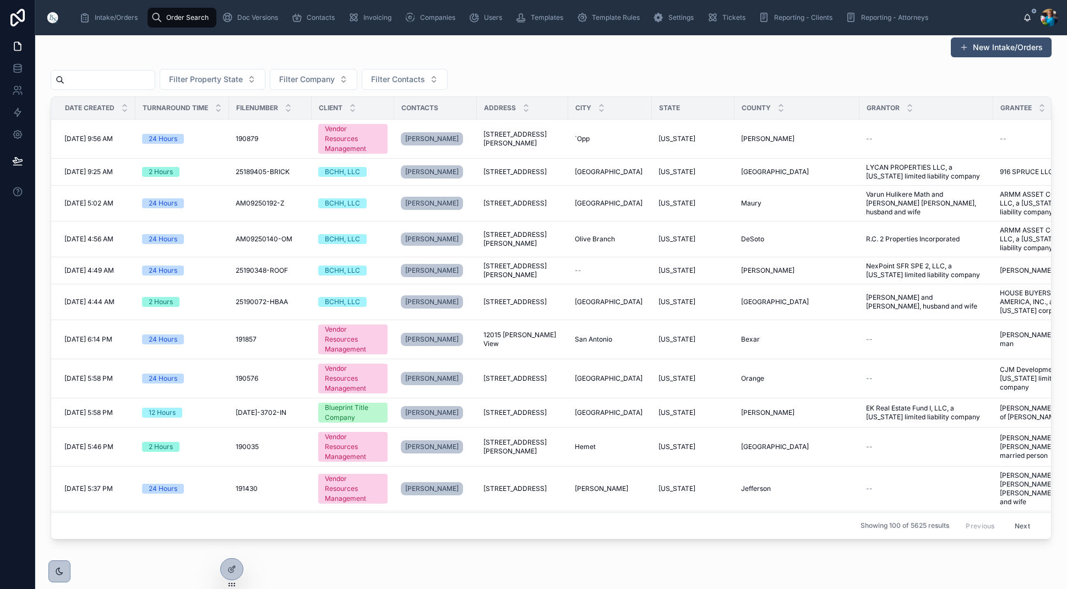
scroll to position [8, 0]
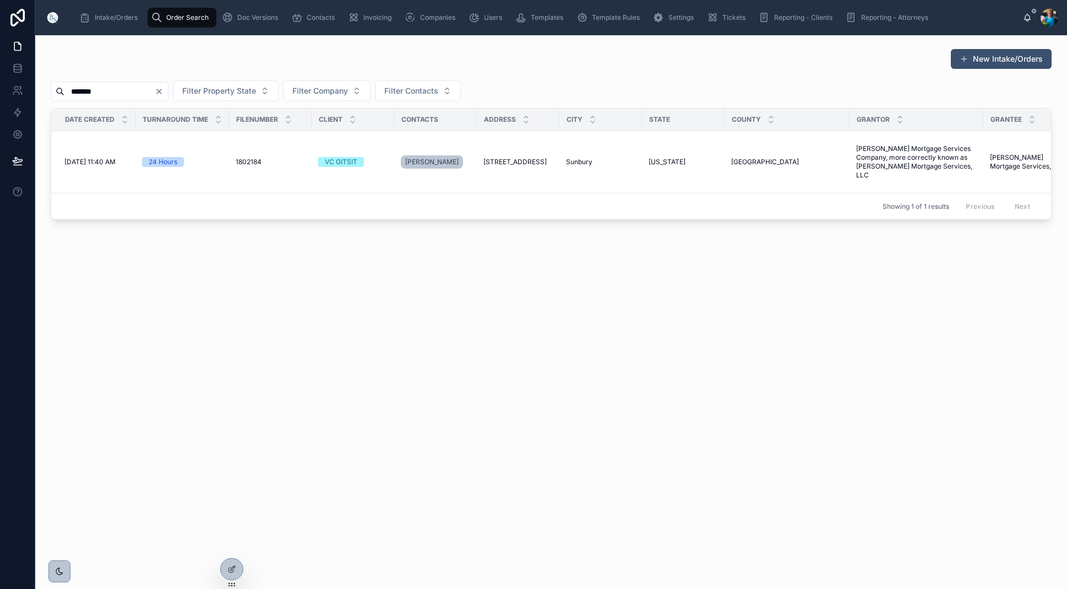
type input "*******"
click at [161, 89] on icon "Clear" at bounding box center [159, 91] width 4 height 4
click at [155, 93] on input "text" at bounding box center [109, 91] width 90 height 15
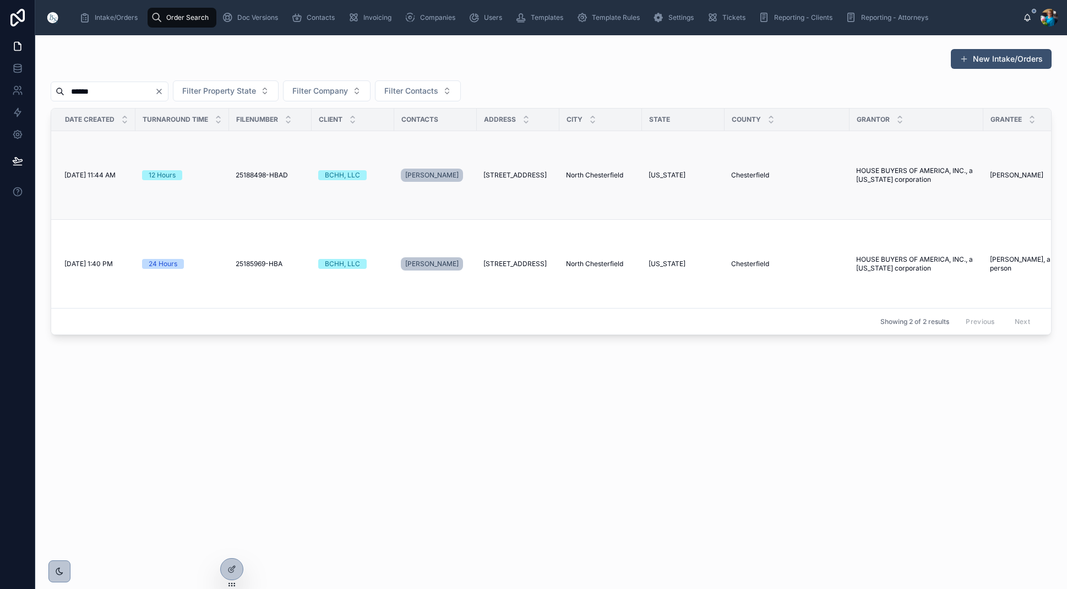
type input "******"
click at [518, 175] on span "[STREET_ADDRESS]" at bounding box center [515, 175] width 63 height 9
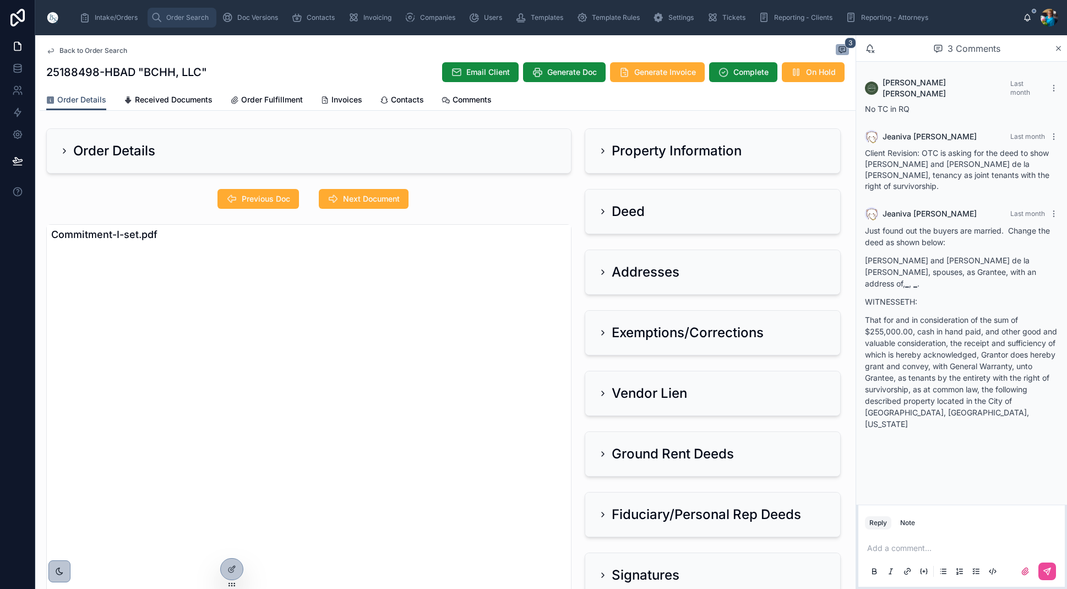
click at [170, 18] on span "Order Search" at bounding box center [187, 17] width 42 height 9
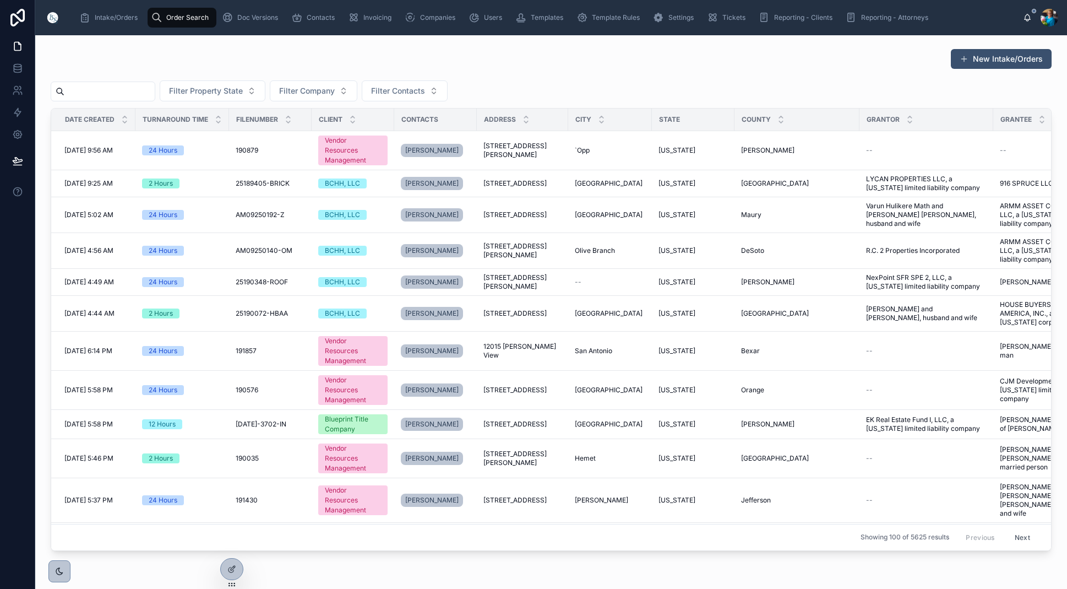
click at [155, 89] on input "text" at bounding box center [109, 91] width 90 height 15
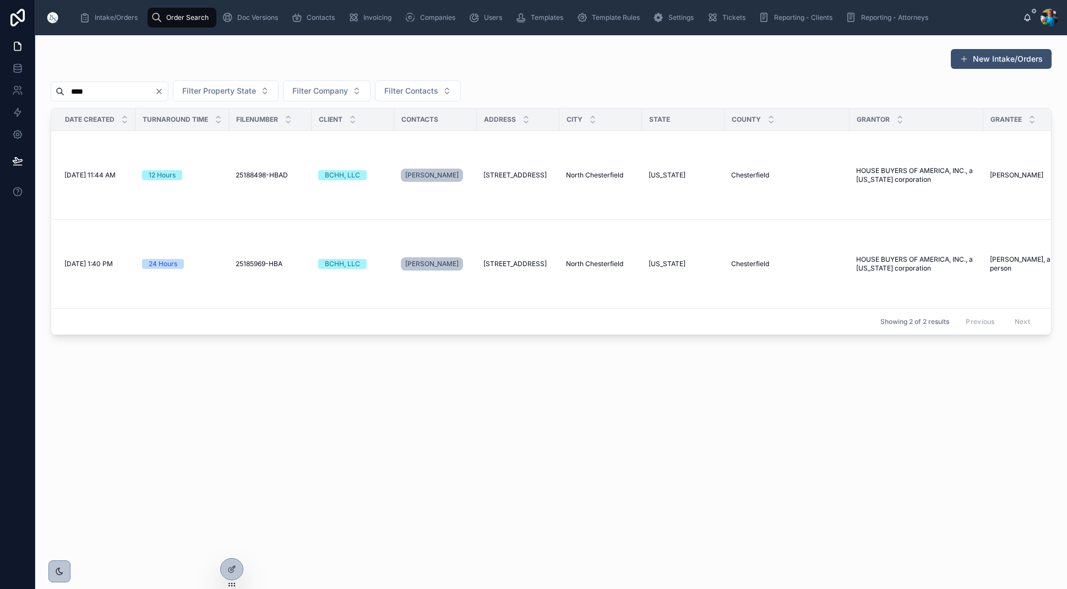
scroll to position [4, 0]
click at [177, 15] on span "Order Search" at bounding box center [187, 17] width 42 height 9
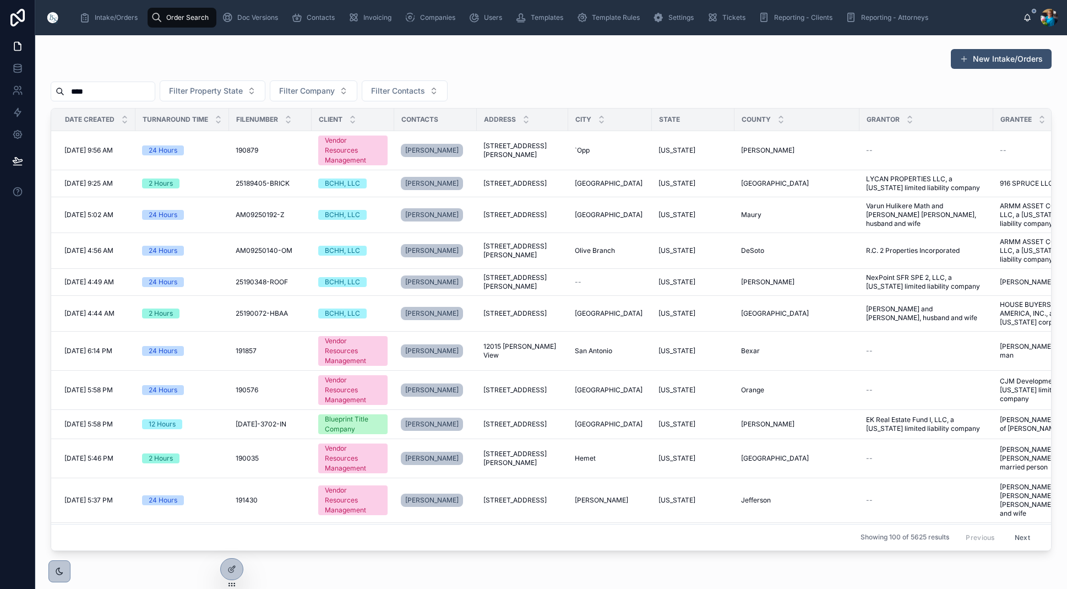
click at [155, 93] on input "****" at bounding box center [109, 91] width 90 height 15
type input "*"
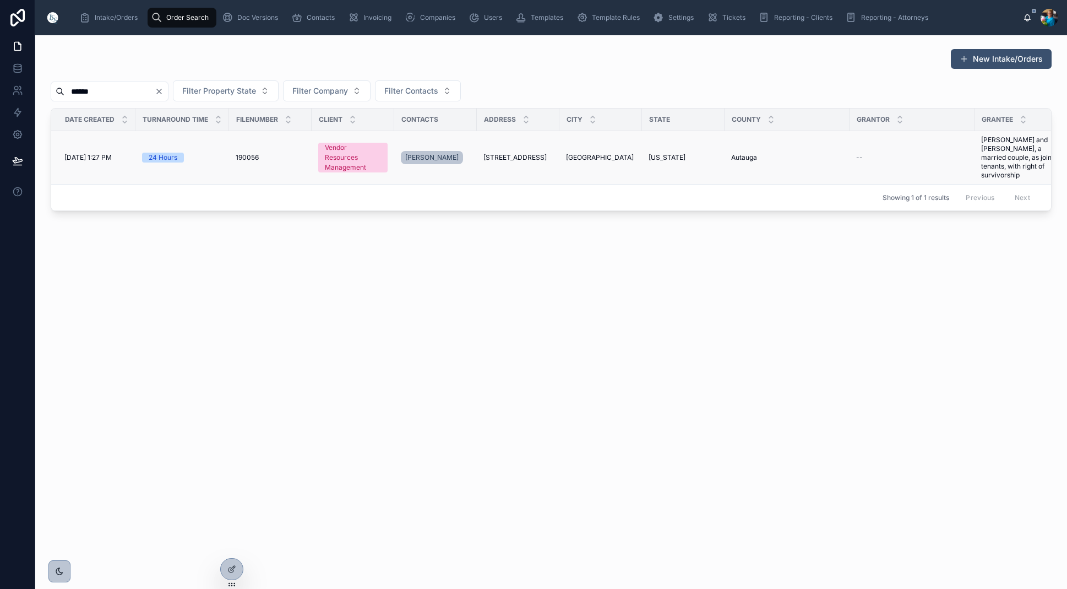
type input "******"
click at [517, 154] on span "[STREET_ADDRESS]" at bounding box center [515, 157] width 63 height 9
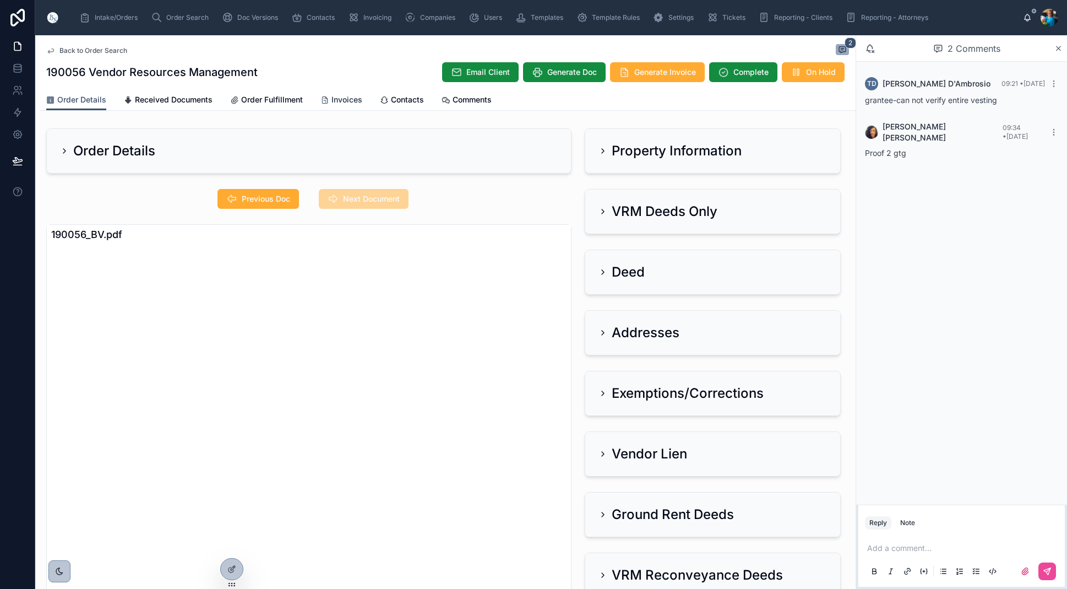
click at [335, 99] on span "Invoices" at bounding box center [347, 99] width 31 height 11
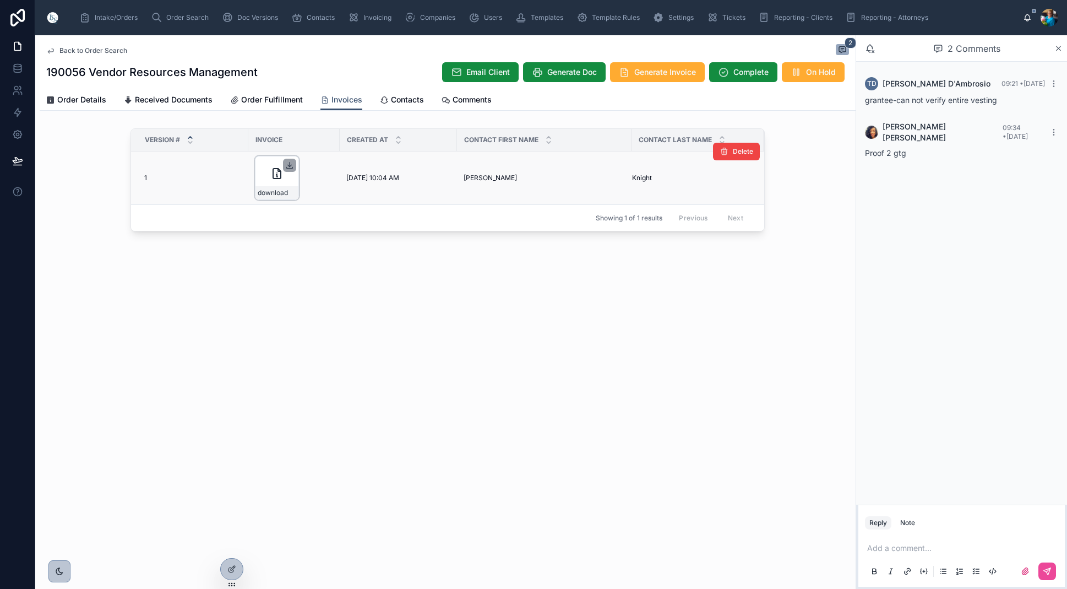
click at [289, 164] on icon at bounding box center [289, 165] width 9 height 9
click at [186, 18] on span "Order Search" at bounding box center [187, 17] width 42 height 9
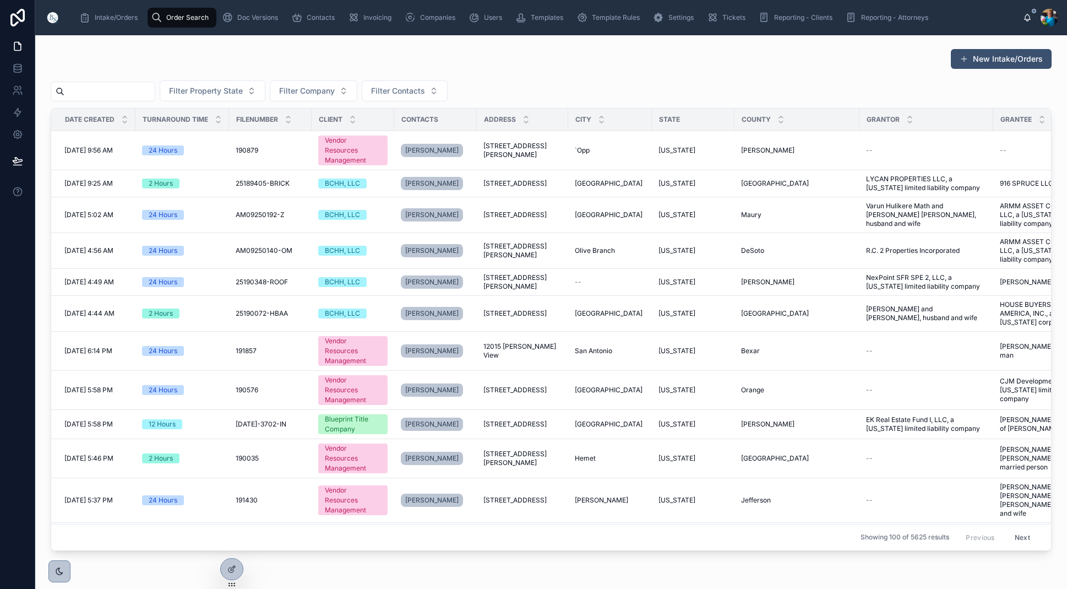
click at [155, 95] on input "text" at bounding box center [109, 91] width 90 height 15
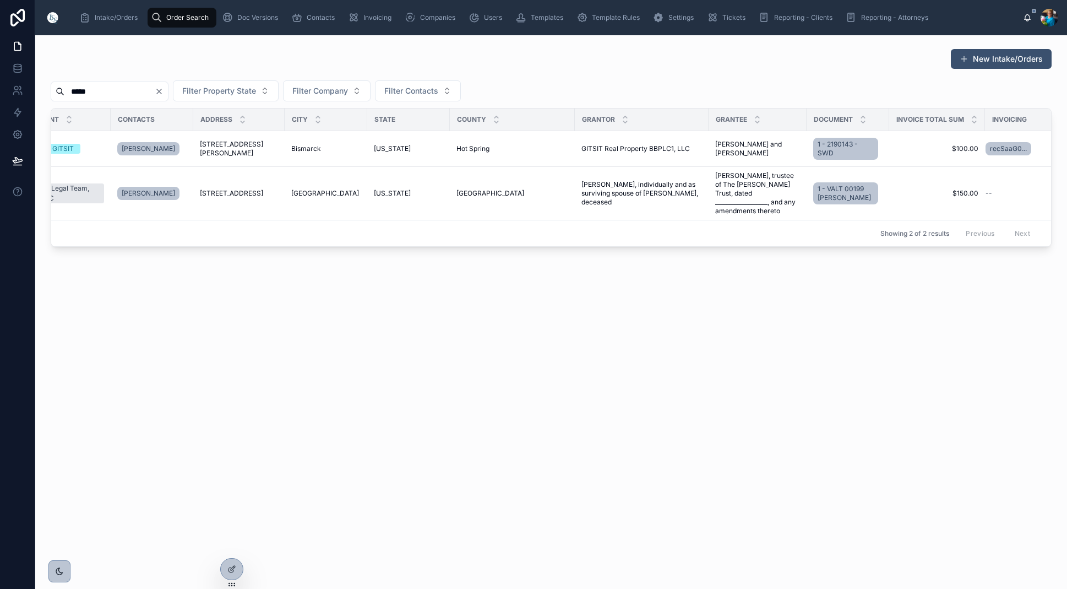
type input "*****"
click at [164, 91] on icon "Clear" at bounding box center [159, 91] width 9 height 9
click at [155, 93] on input "text" at bounding box center [109, 91] width 90 height 15
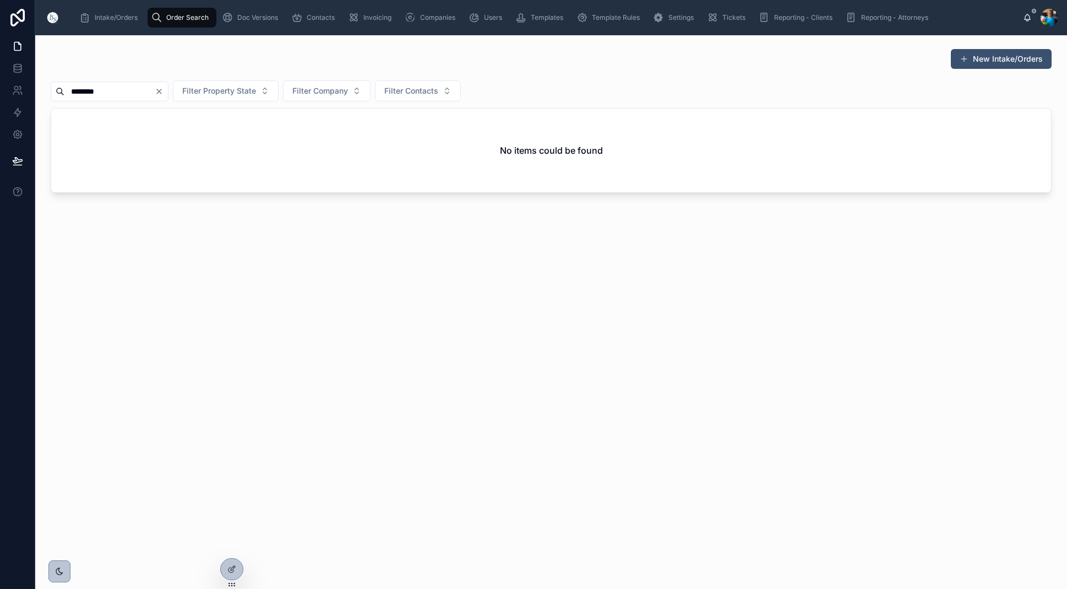
type input "********"
click at [164, 91] on icon "Clear" at bounding box center [159, 91] width 9 height 9
click at [155, 91] on input "text" at bounding box center [109, 91] width 90 height 15
type input "*********"
drag, startPoint x: 201, startPoint y: 90, endPoint x: 167, endPoint y: 91, distance: 33.6
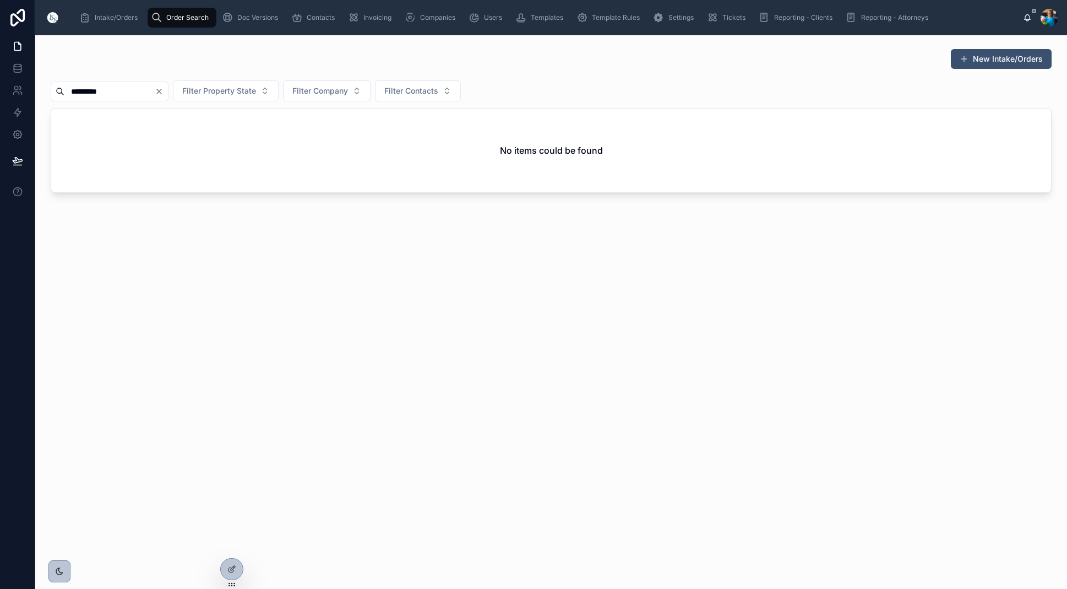
click at [164, 90] on icon "Clear" at bounding box center [159, 91] width 9 height 9
click at [155, 92] on input "text" at bounding box center [109, 91] width 90 height 15
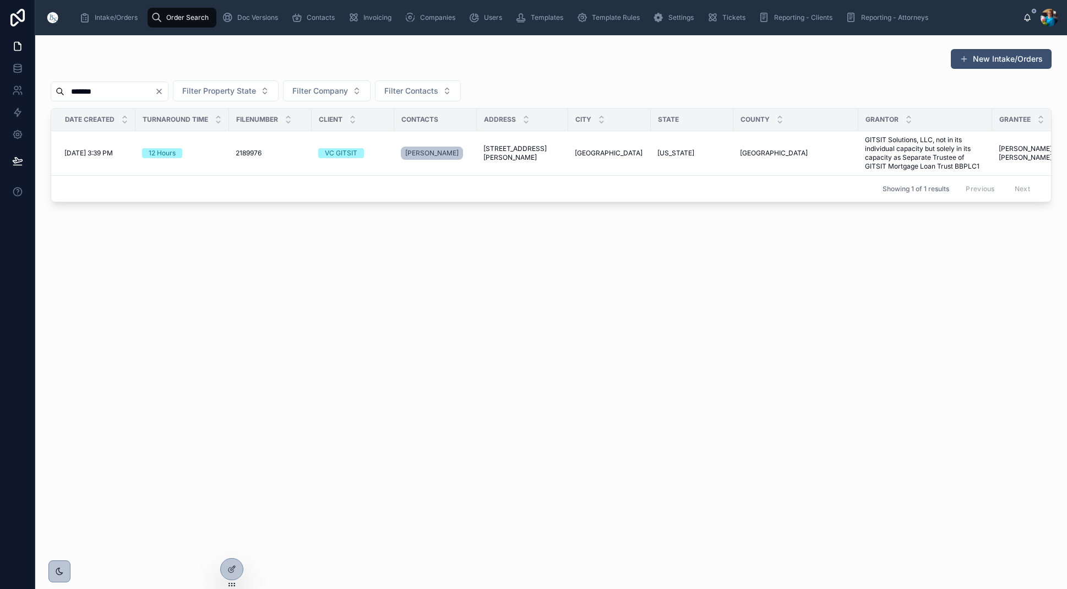
type input "*******"
click at [168, 90] on button "Clear" at bounding box center [161, 91] width 13 height 9
click at [155, 91] on input "text" at bounding box center [109, 91] width 90 height 15
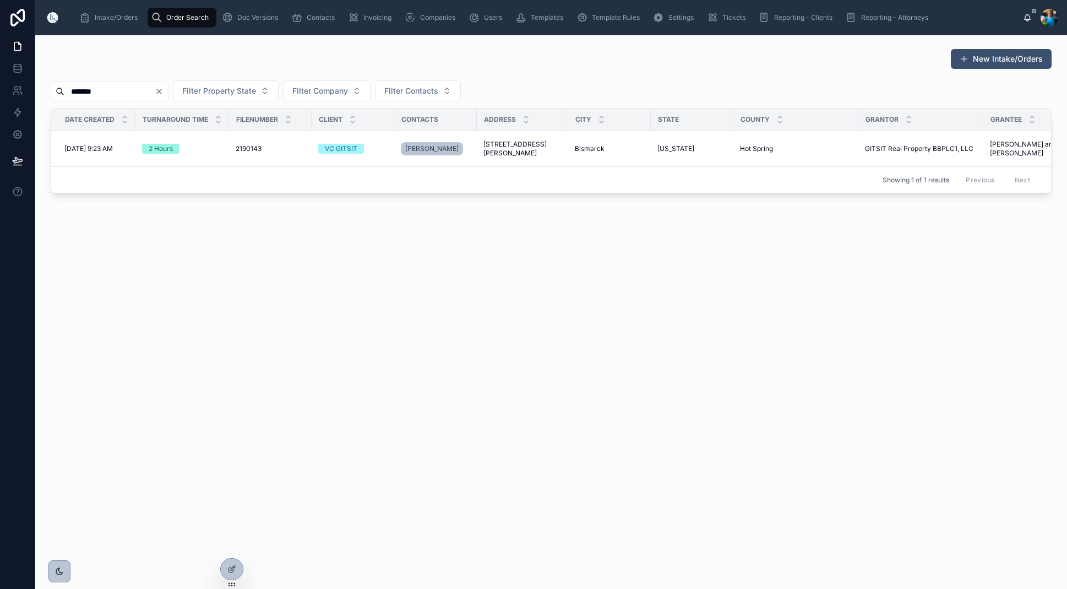
type input "*******"
click at [164, 90] on icon "Clear" at bounding box center [159, 91] width 9 height 9
click at [155, 91] on input "text" at bounding box center [109, 91] width 90 height 15
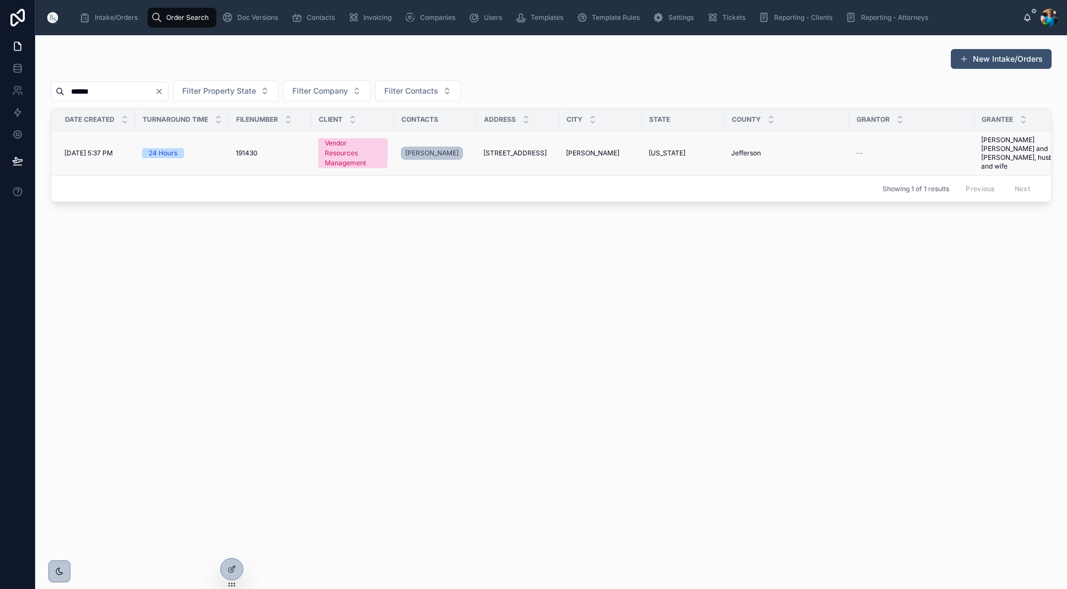
type input "******"
click at [530, 150] on span "[STREET_ADDRESS]" at bounding box center [515, 153] width 63 height 9
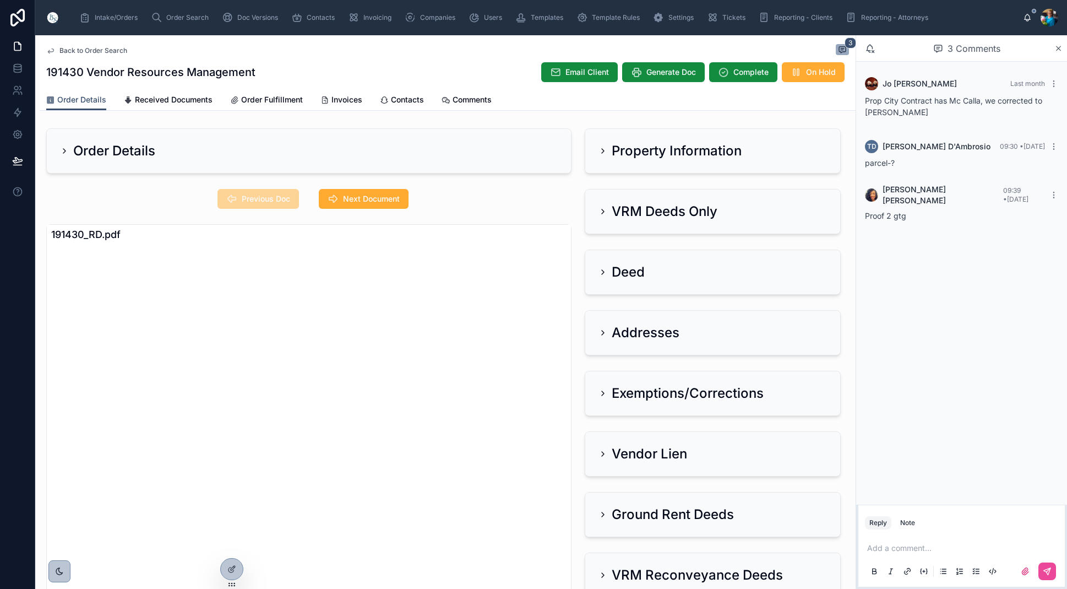
drag, startPoint x: 368, startPoint y: 199, endPoint x: 442, endPoint y: 204, distance: 74.0
click at [368, 199] on span "Next Document" at bounding box center [371, 198] width 57 height 11
click at [603, 150] on icon at bounding box center [603, 151] width 2 height 4
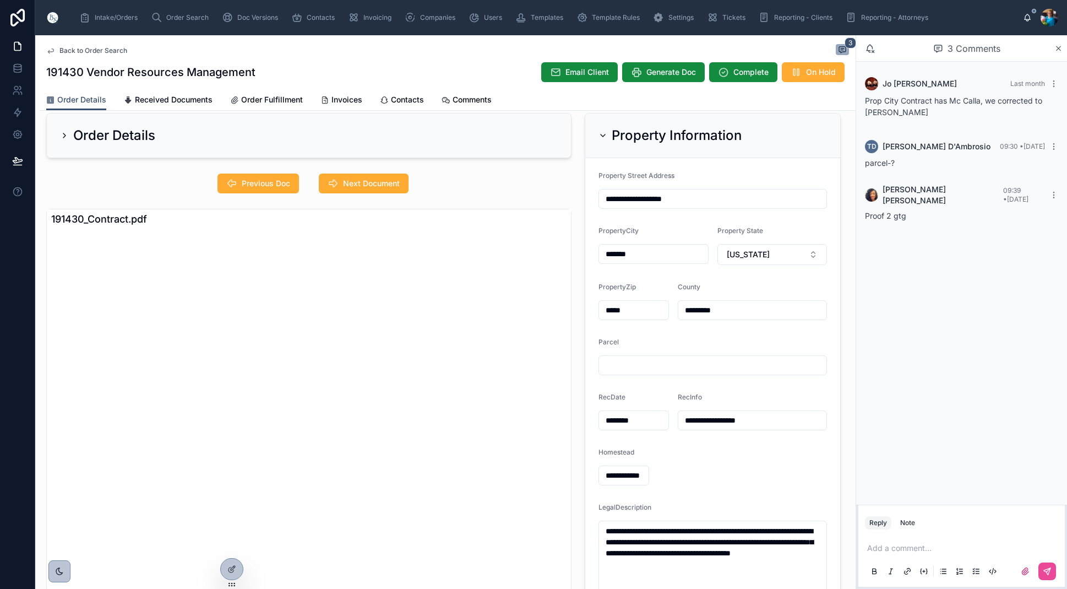
scroll to position [13, 0]
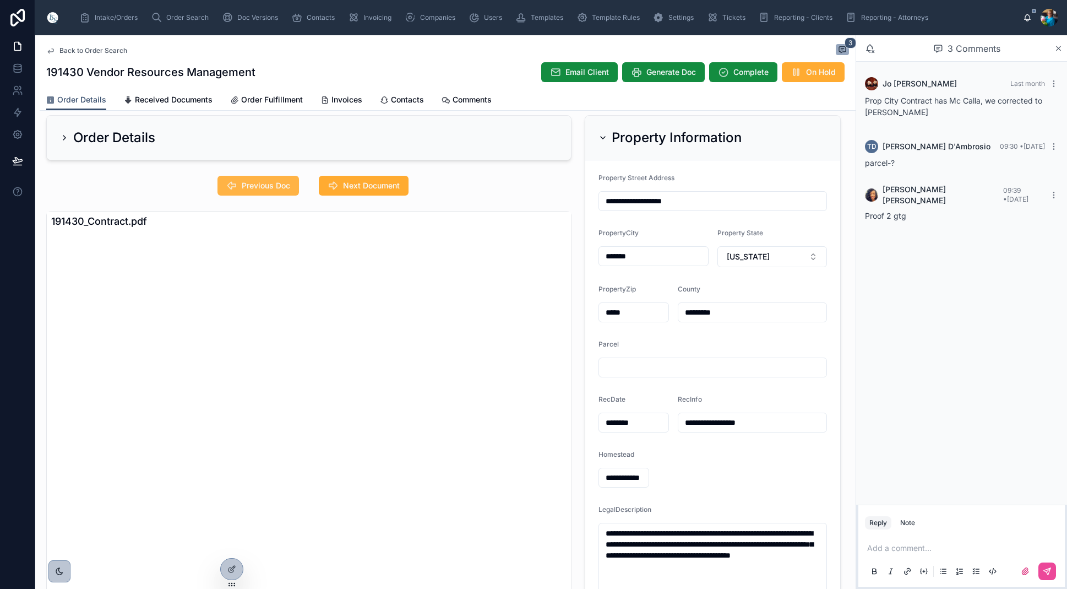
click at [276, 183] on span "Previous Doc" at bounding box center [266, 185] width 48 height 11
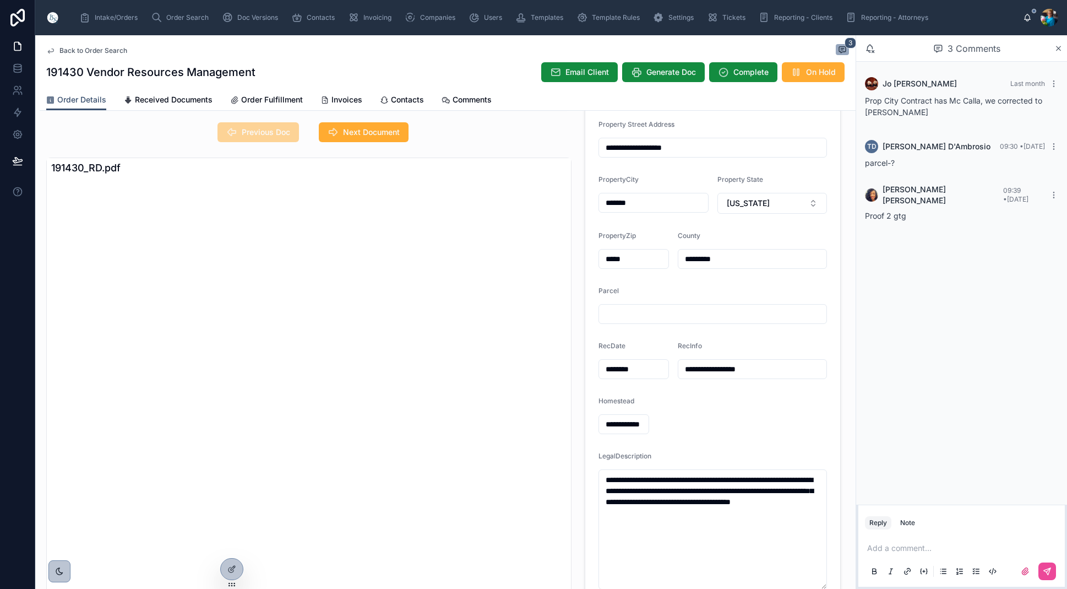
scroll to position [71, 0]
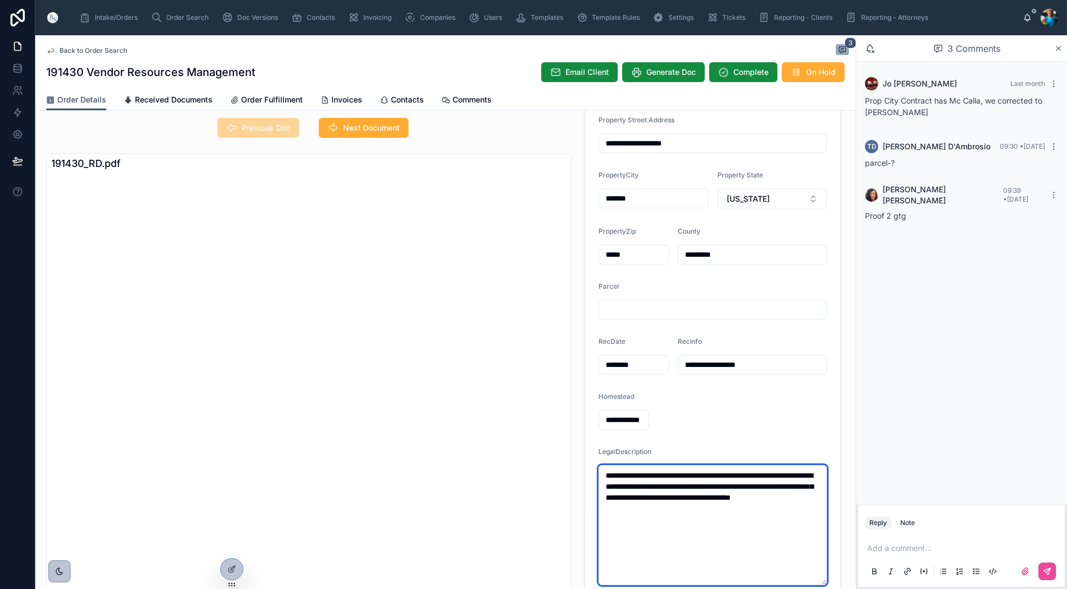
drag, startPoint x: 719, startPoint y: 507, endPoint x: 602, endPoint y: 475, distance: 121.7
click at [602, 475] on textarea "**********" at bounding box center [713, 525] width 229 height 120
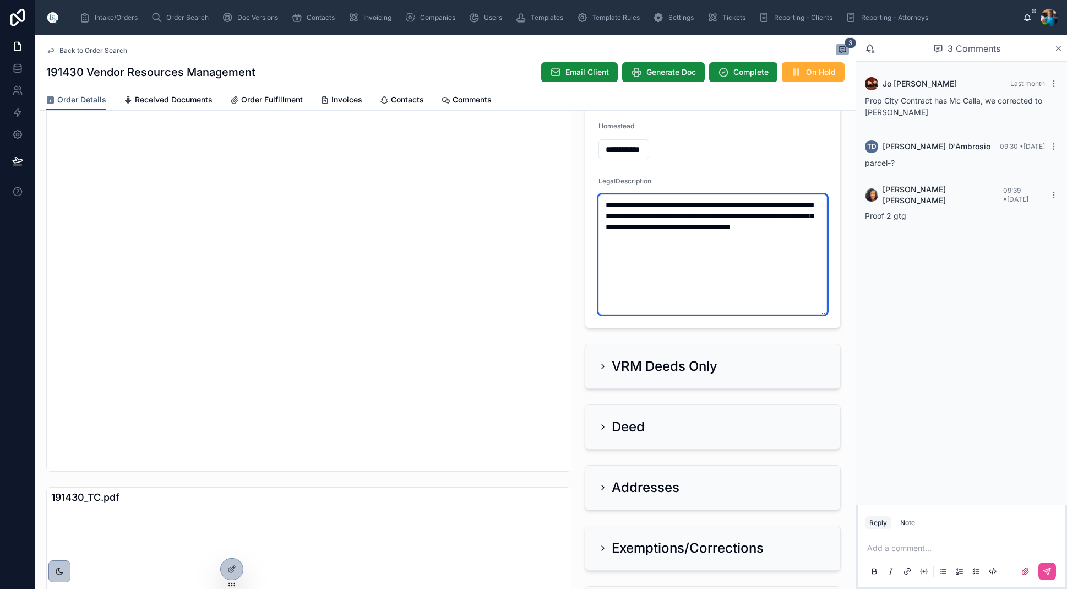
scroll to position [330, 0]
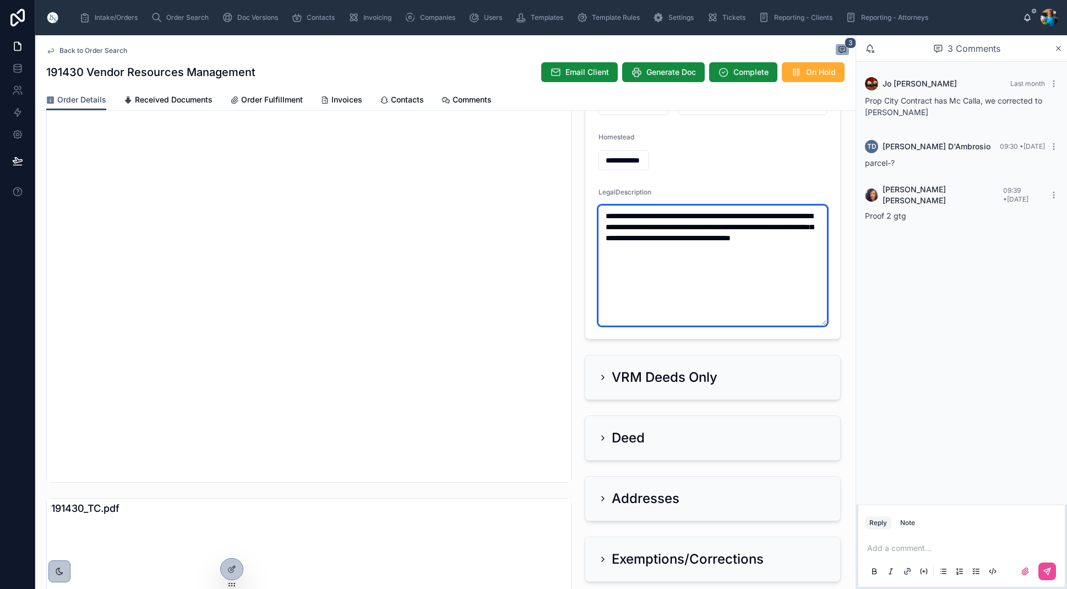
click at [648, 274] on textarea "**********" at bounding box center [713, 265] width 229 height 120
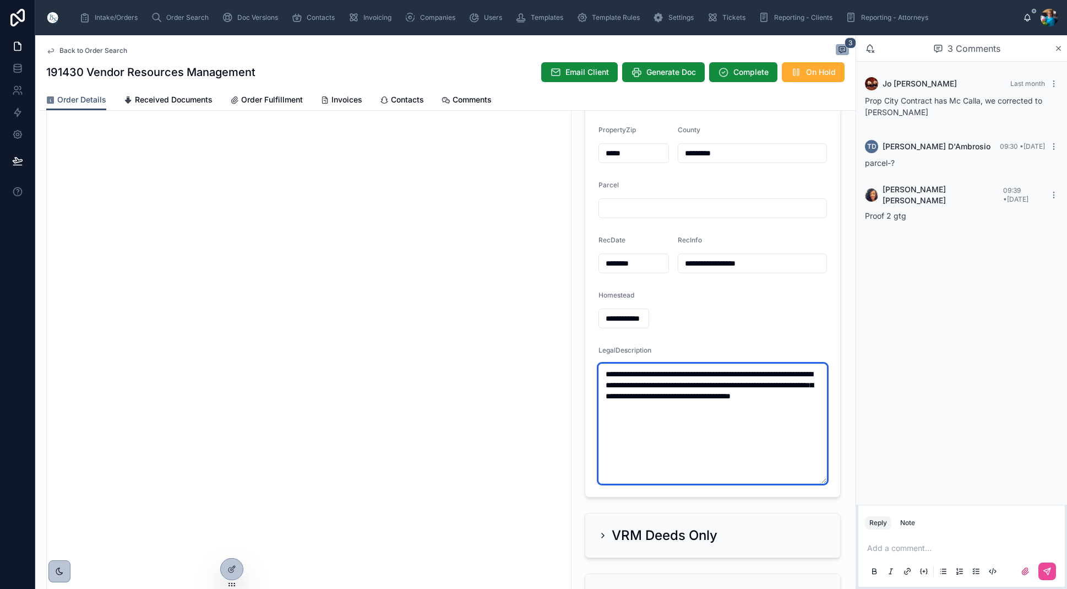
scroll to position [167, 0]
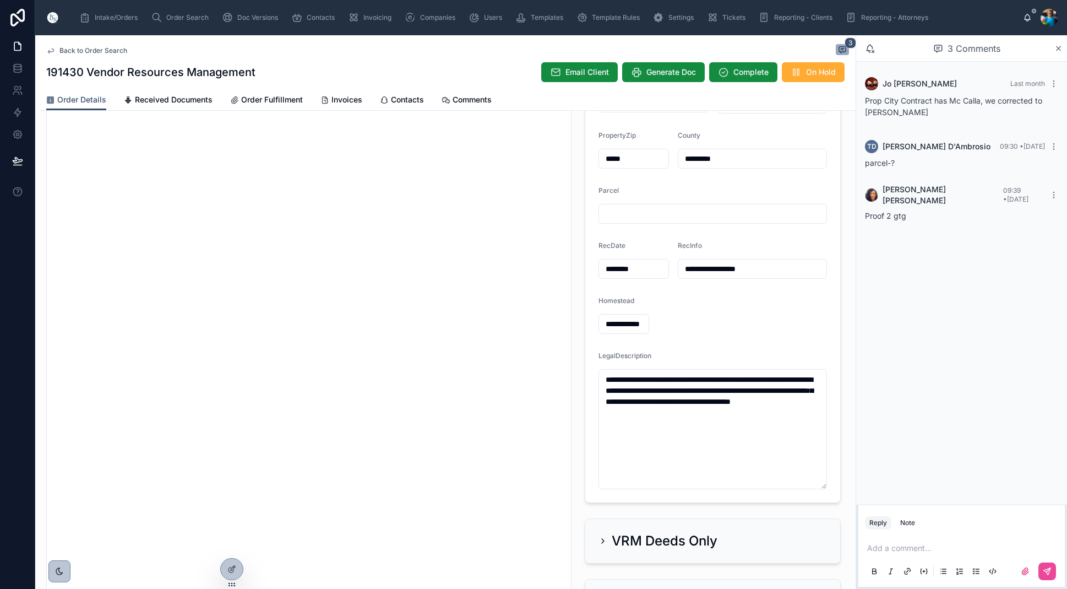
click at [615, 211] on input "text" at bounding box center [712, 213] width 227 height 15
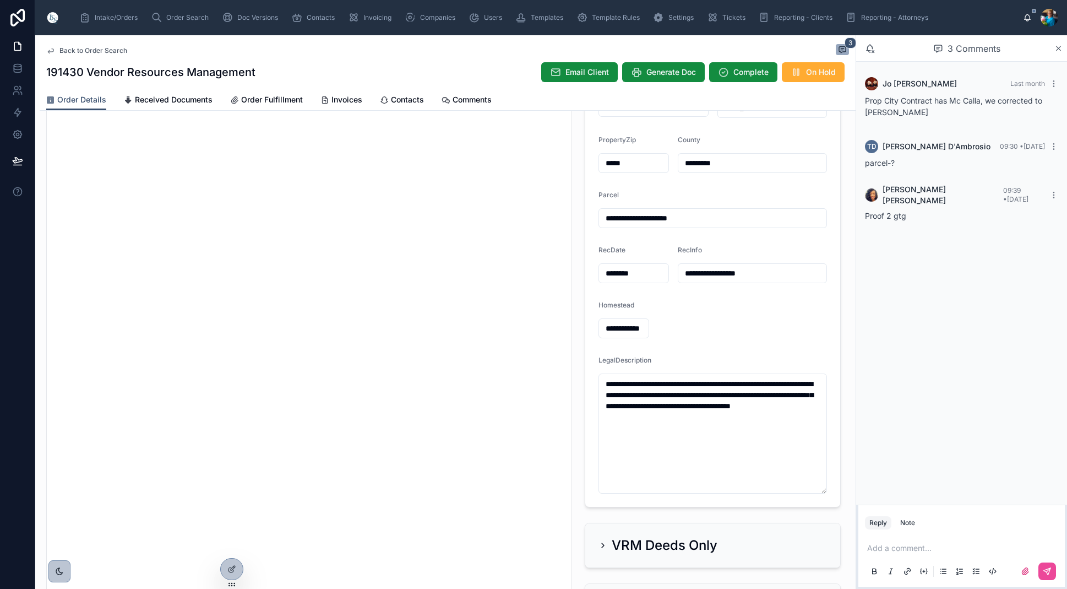
scroll to position [161, 0]
drag, startPoint x: 699, startPoint y: 218, endPoint x: 631, endPoint y: 231, distance: 69.6
click at [633, 220] on input "**********" at bounding box center [712, 218] width 227 height 15
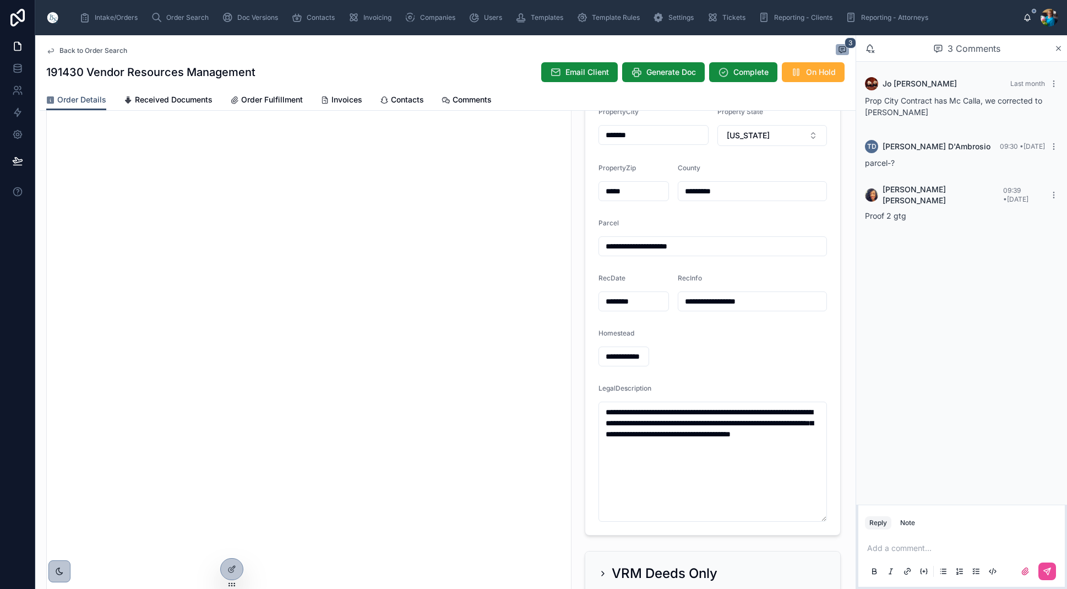
scroll to position [118, 0]
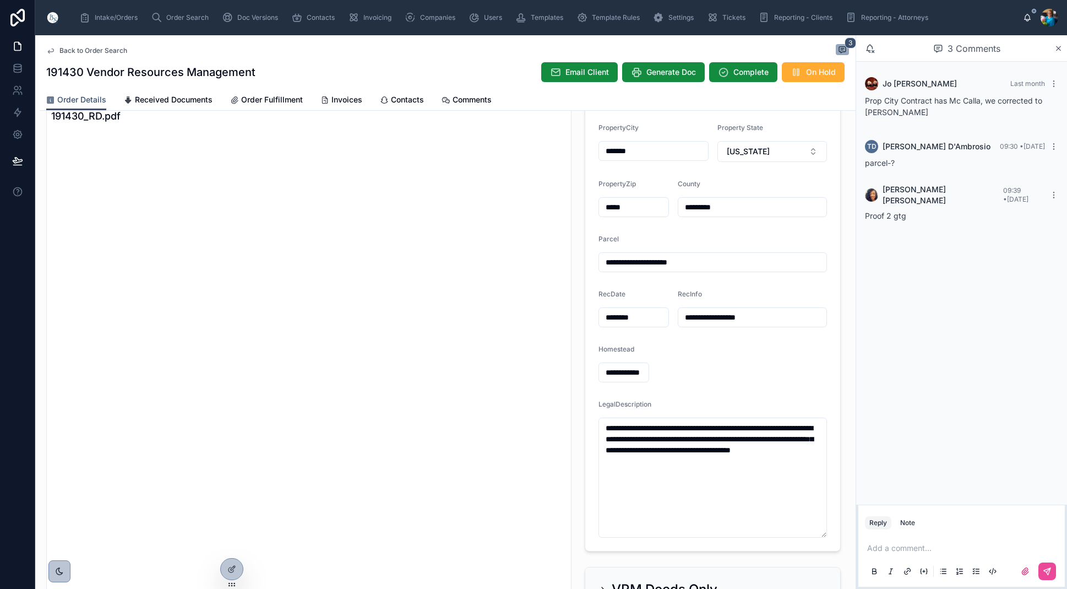
click at [633, 262] on input "**********" at bounding box center [712, 261] width 227 height 15
drag, startPoint x: 645, startPoint y: 263, endPoint x: 653, endPoint y: 279, distance: 17.2
click at [645, 263] on input "**********" at bounding box center [712, 261] width 227 height 15
drag, startPoint x: 714, startPoint y: 260, endPoint x: 634, endPoint y: 262, distance: 80.4
click at [634, 262] on input "**********" at bounding box center [712, 261] width 227 height 15
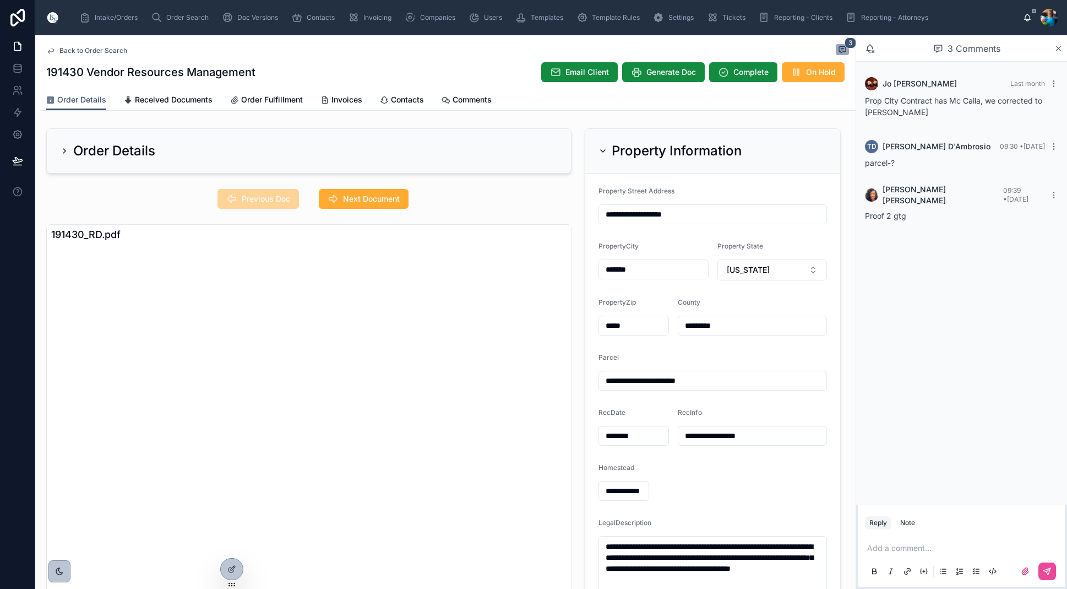
scroll to position [4, 0]
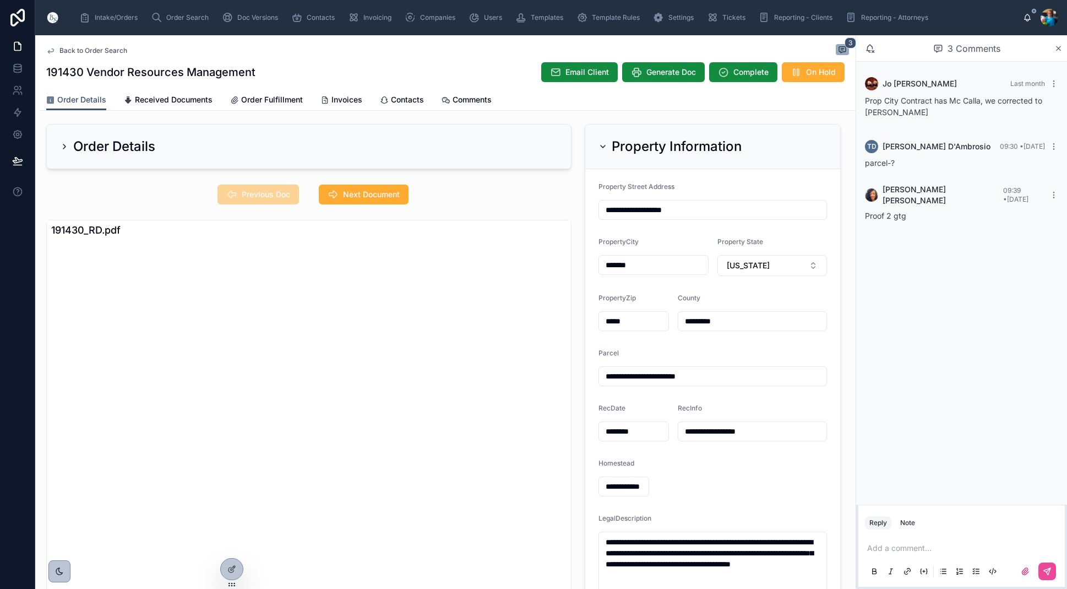
type input "**********"
click at [605, 144] on icon at bounding box center [603, 146] width 9 height 9
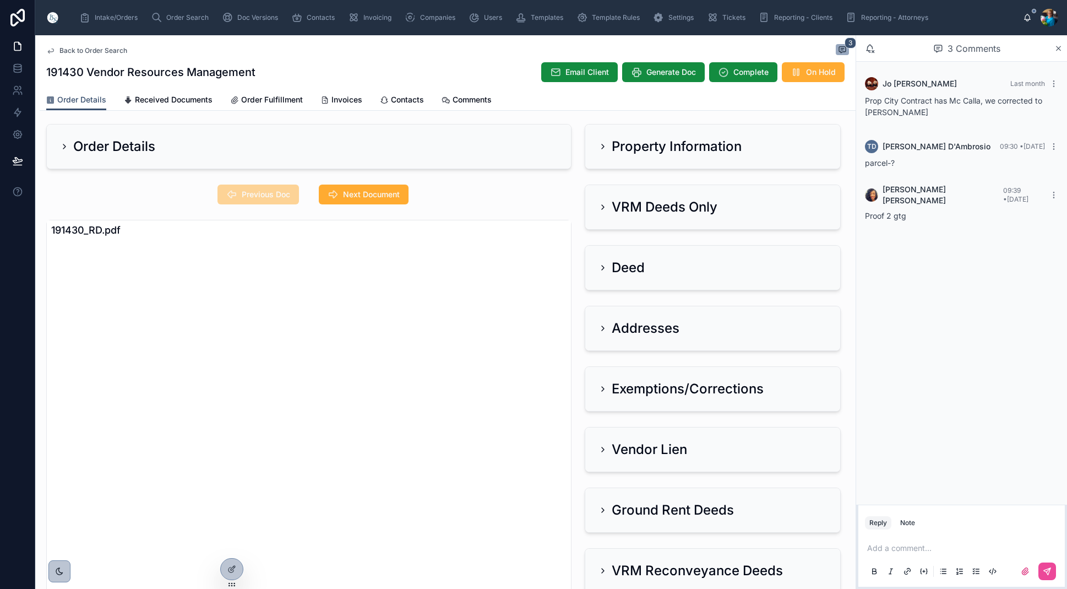
click at [886, 546] on p at bounding box center [963, 547] width 193 height 11
click at [1047, 572] on icon at bounding box center [1047, 571] width 9 height 9
click at [605, 208] on icon at bounding box center [603, 207] width 9 height 9
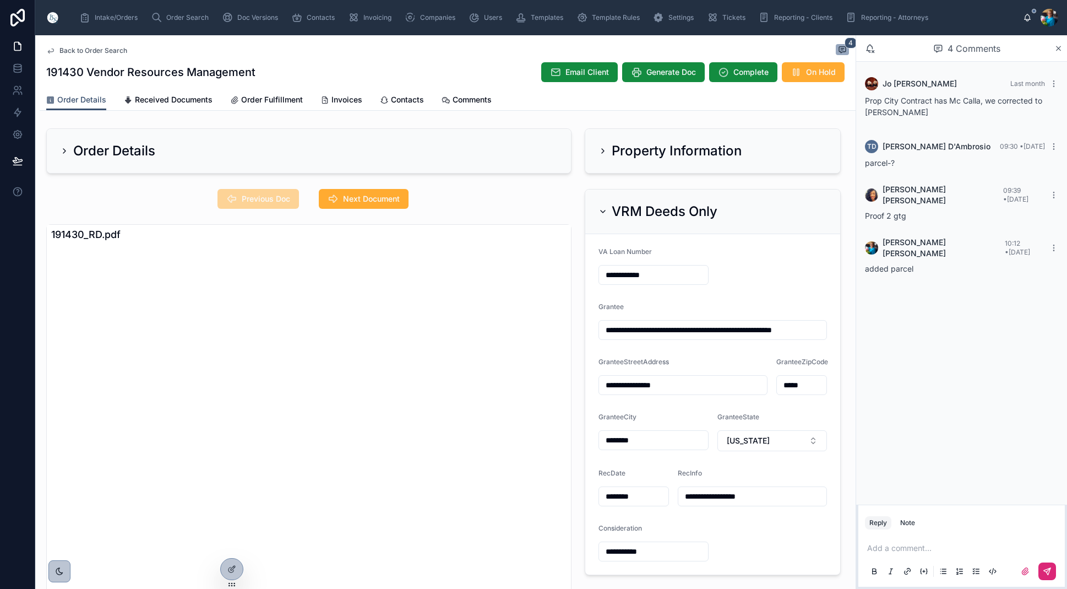
scroll to position [0, 0]
drag, startPoint x: 361, startPoint y: 197, endPoint x: 362, endPoint y: 215, distance: 18.2
click at [360, 198] on span "Next Document" at bounding box center [371, 198] width 57 height 11
click at [783, 331] on input "**********" at bounding box center [712, 329] width 227 height 15
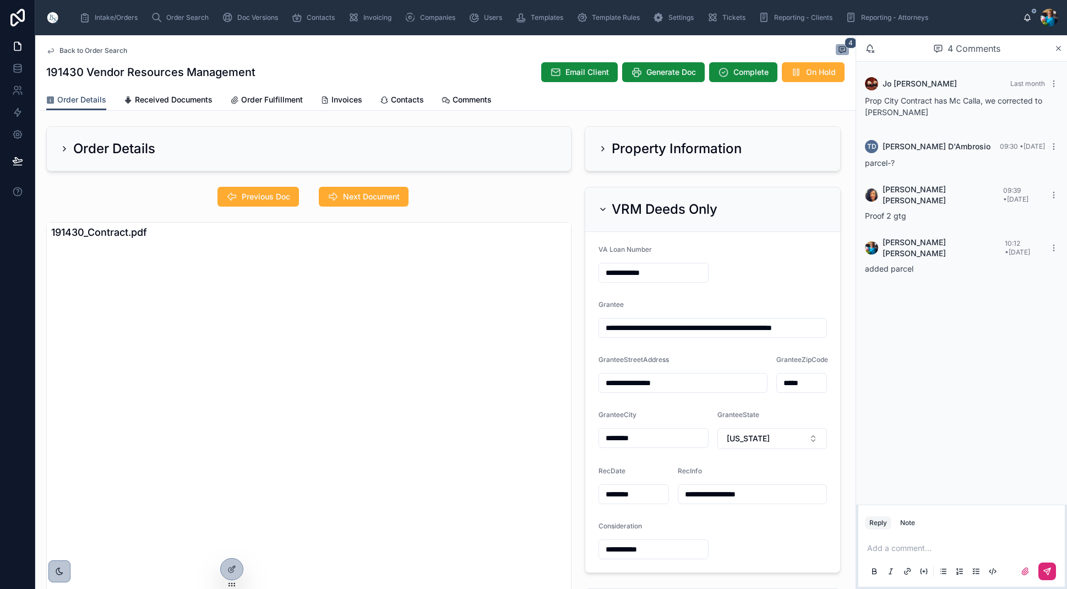
scroll to position [1, 0]
click at [604, 328] on input "**********" at bounding box center [712, 328] width 227 height 15
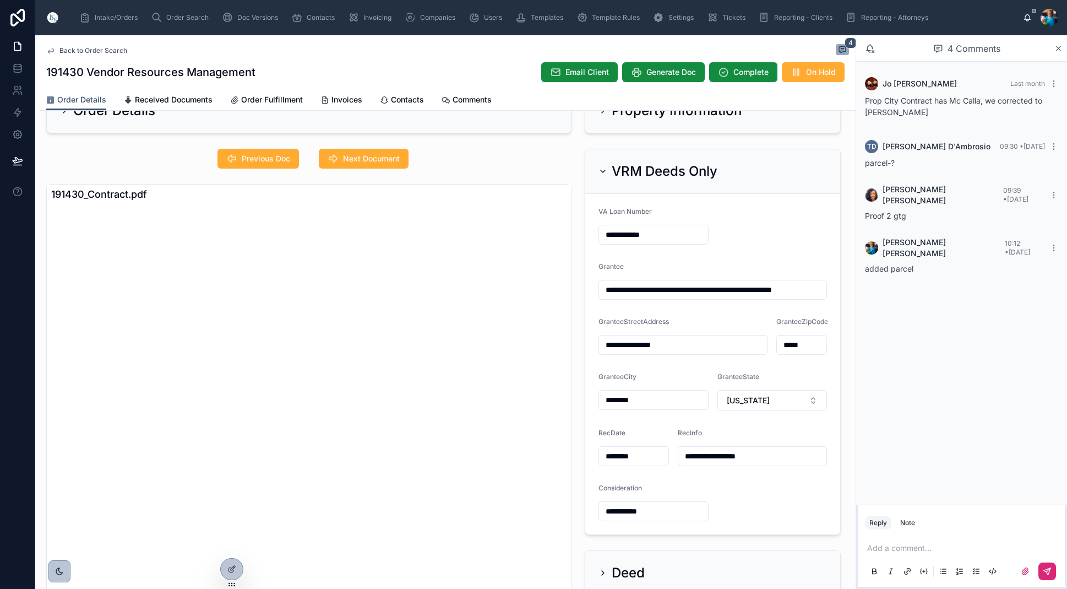
scroll to position [0, 0]
click at [384, 165] on button "Next Document" at bounding box center [364, 159] width 90 height 20
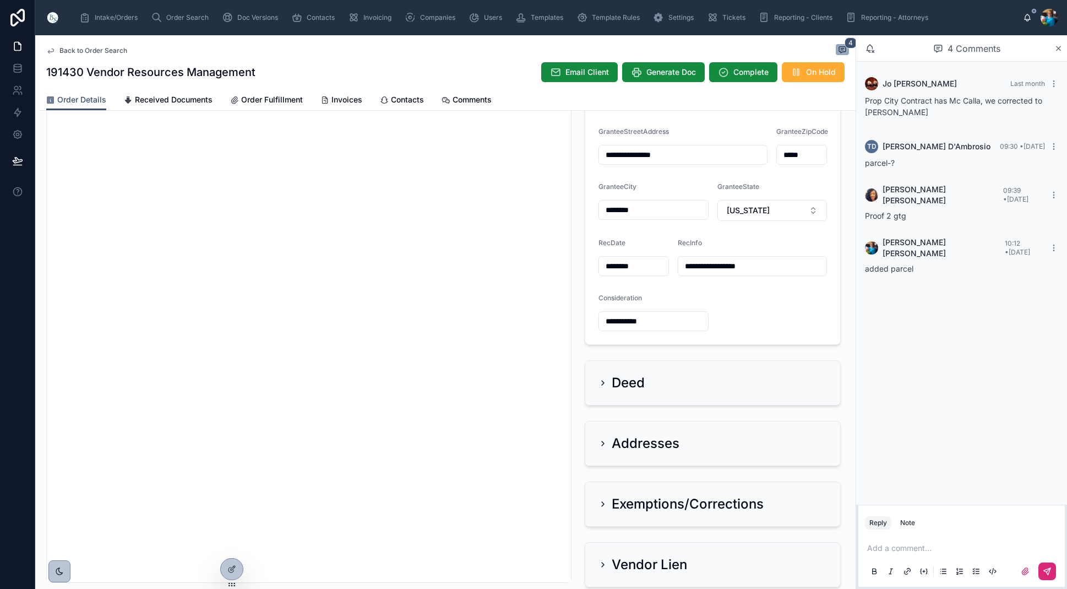
scroll to position [230, 0]
click at [603, 442] on icon at bounding box center [603, 444] width 2 height 4
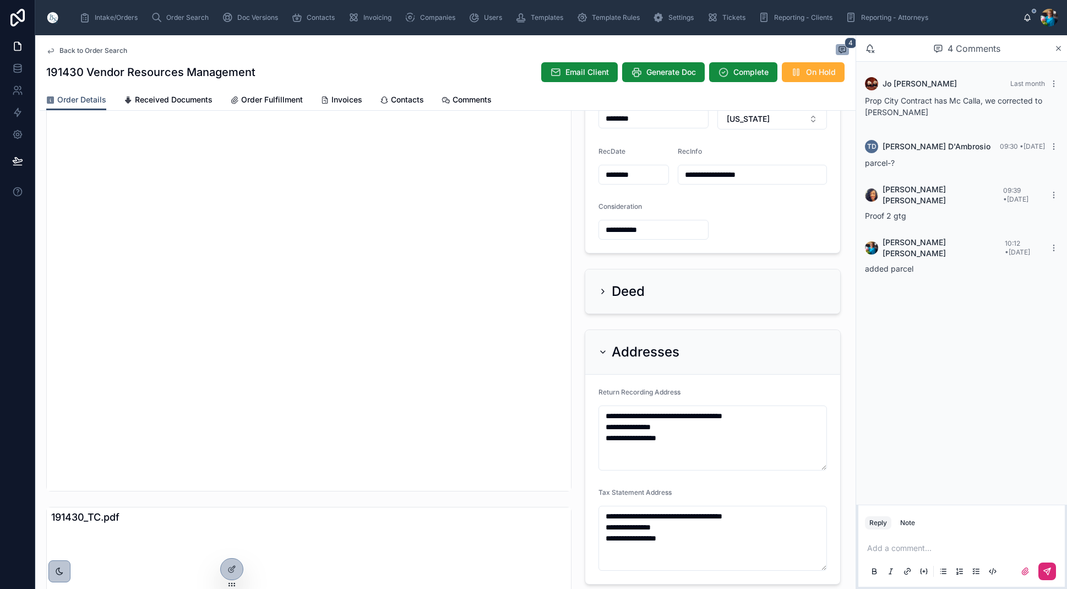
scroll to position [310, 0]
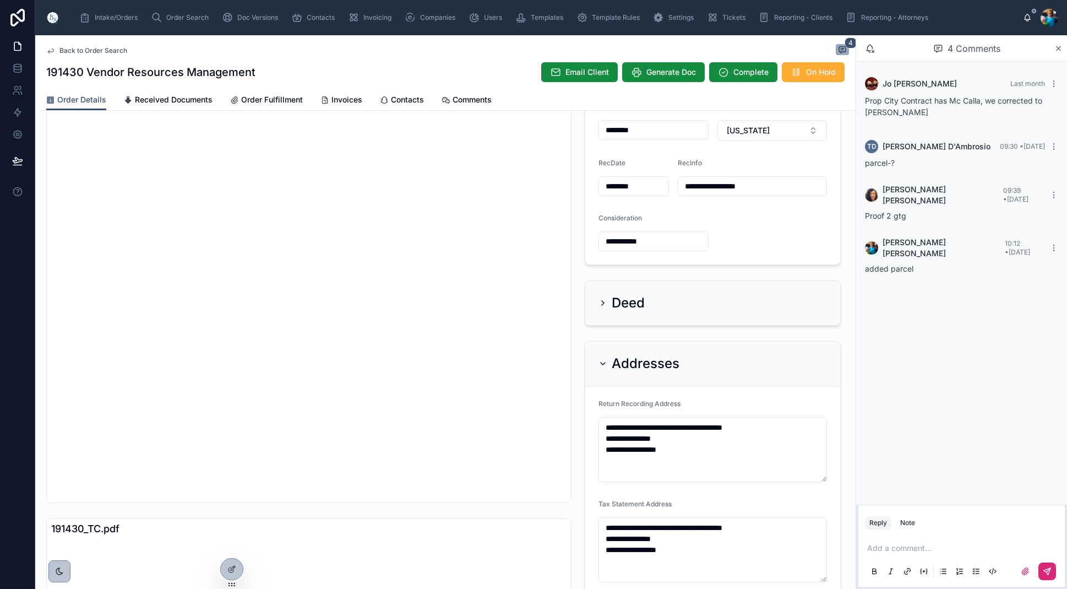
click at [605, 361] on icon at bounding box center [603, 363] width 9 height 9
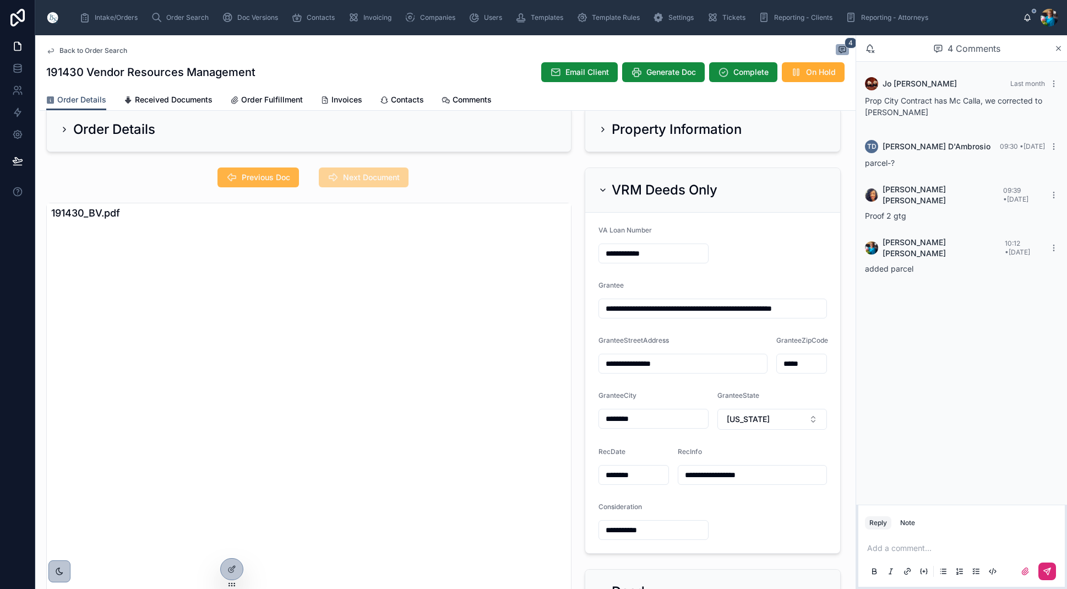
scroll to position [15, 0]
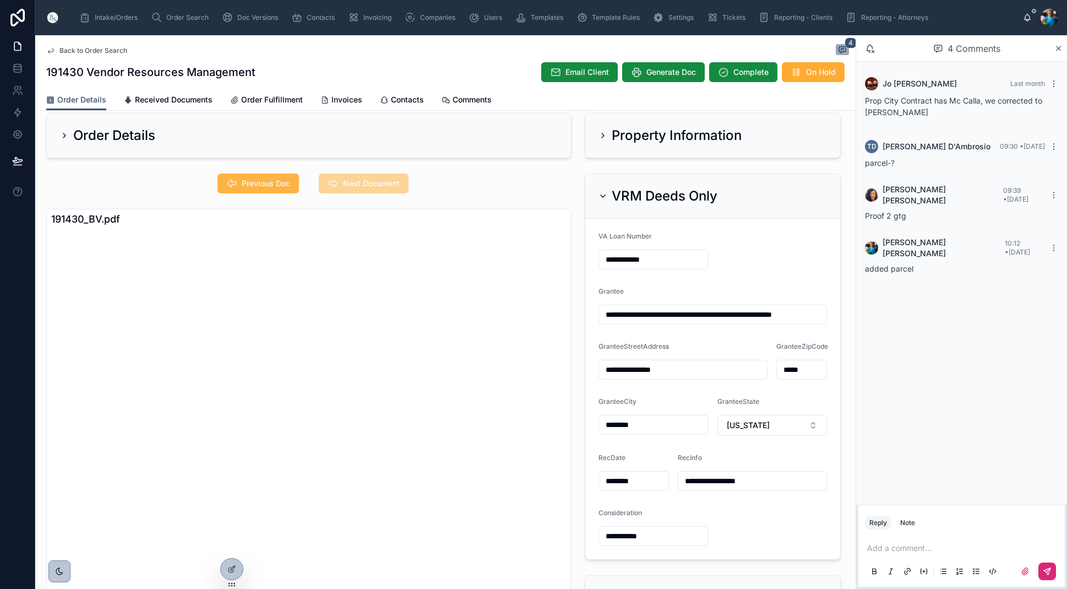
click at [248, 178] on span "Previous Doc" at bounding box center [266, 183] width 48 height 11
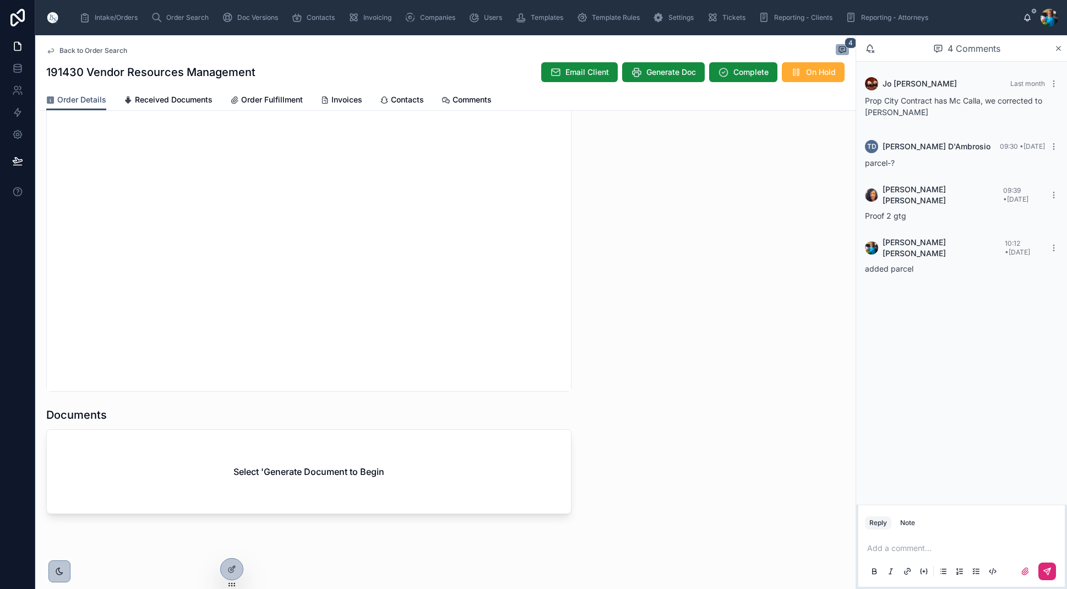
scroll to position [0, 0]
click at [665, 71] on span "Generate Doc" at bounding box center [672, 72] width 50 height 11
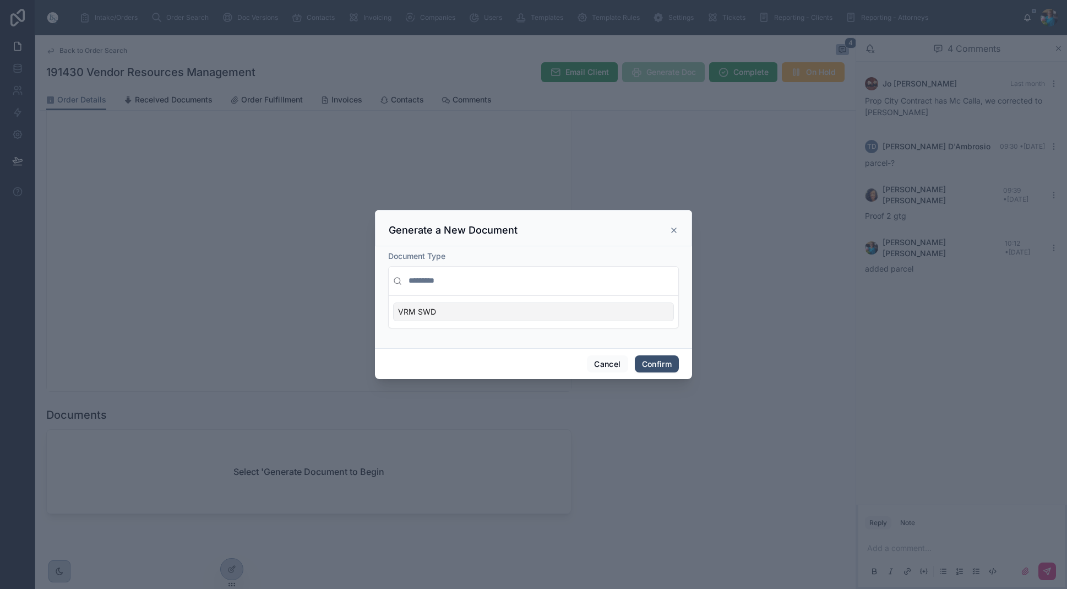
click at [636, 313] on div "VRM SWD" at bounding box center [533, 311] width 281 height 19
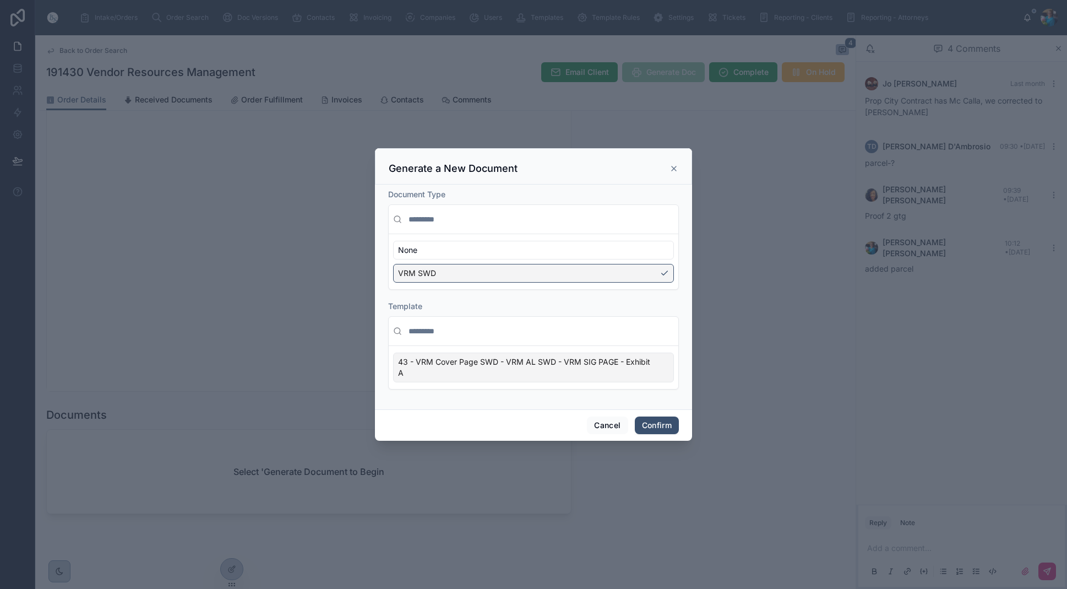
click at [657, 371] on div "43 - VRM Cover Page SWD - VRM AL SWD - VRM SIG PAGE - Exhibit A" at bounding box center [533, 367] width 281 height 30
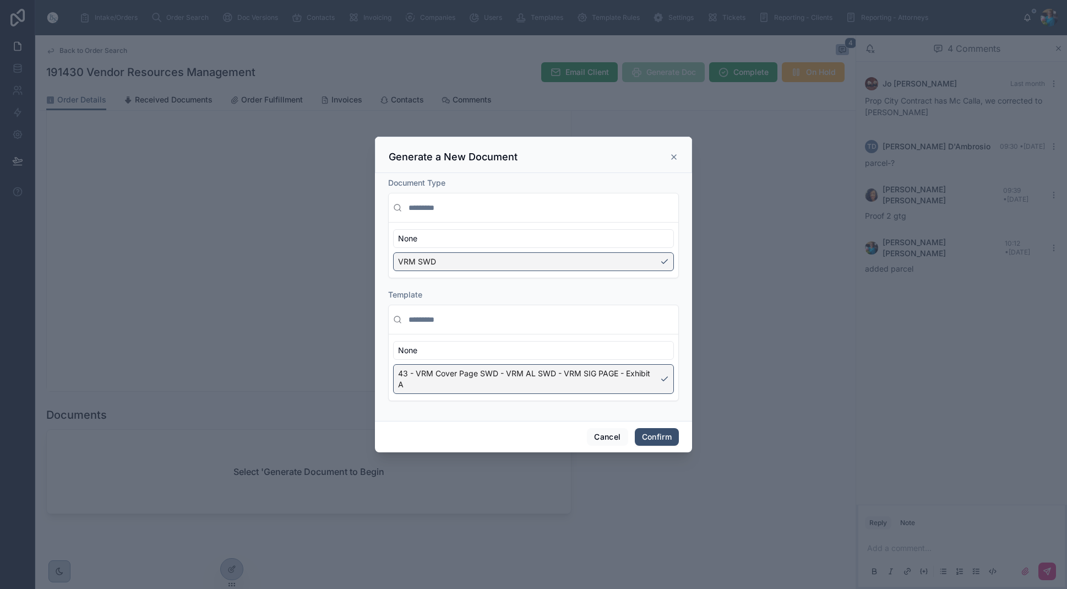
drag, startPoint x: 655, startPoint y: 438, endPoint x: 640, endPoint y: 431, distance: 16.7
click at [655, 438] on button "Confirm" at bounding box center [657, 437] width 44 height 18
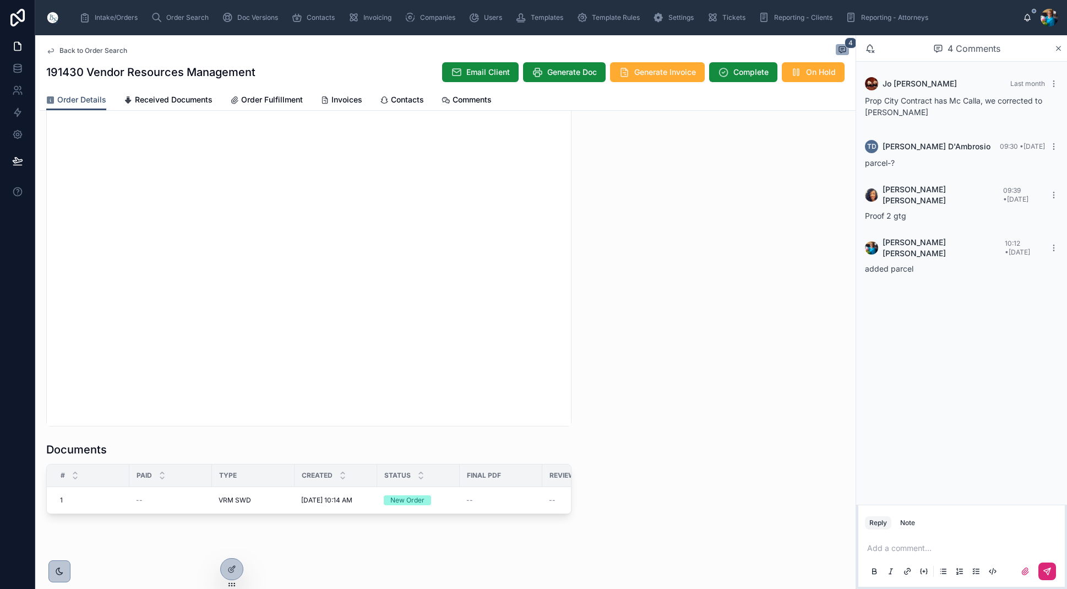
click at [879, 549] on p at bounding box center [963, 547] width 193 height 11
click at [1051, 564] on button at bounding box center [1048, 571] width 18 height 18
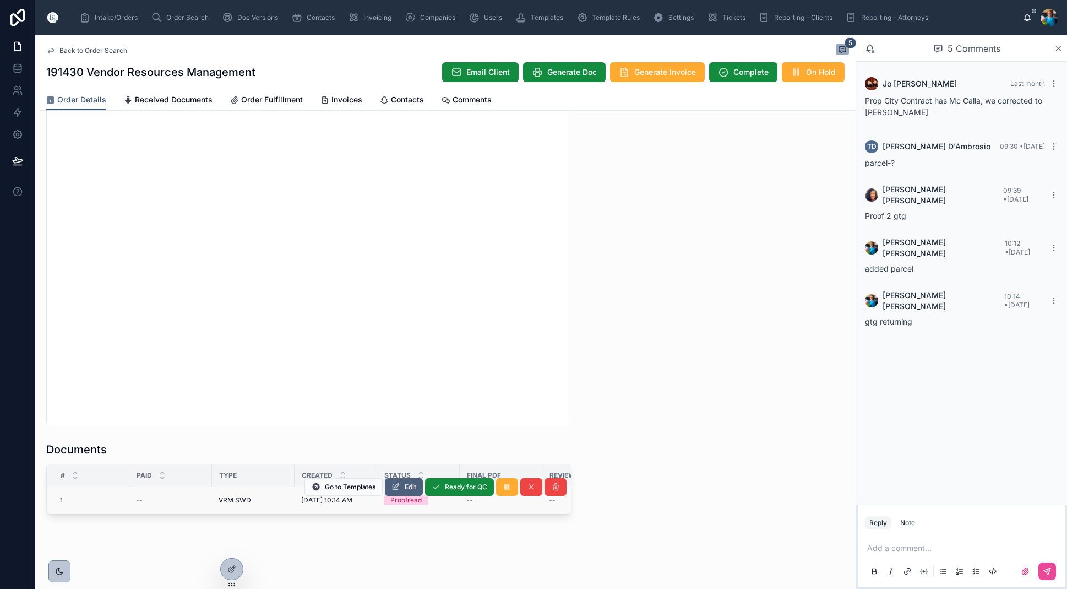
click at [414, 453] on div "Documents # Paid Type Created Status Final PDF Reviewer Notes Is Revision? Need…" at bounding box center [308, 478] width 525 height 72
click at [410, 487] on span "Edit" at bounding box center [411, 486] width 12 height 9
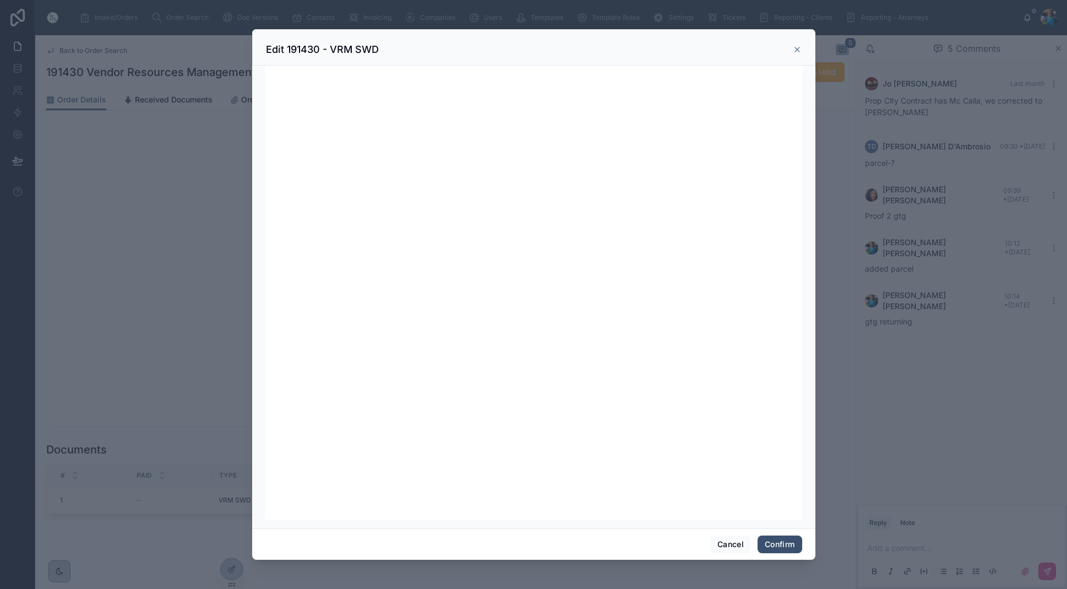
scroll to position [139, 0]
click at [773, 540] on button "Confirm" at bounding box center [780, 544] width 44 height 18
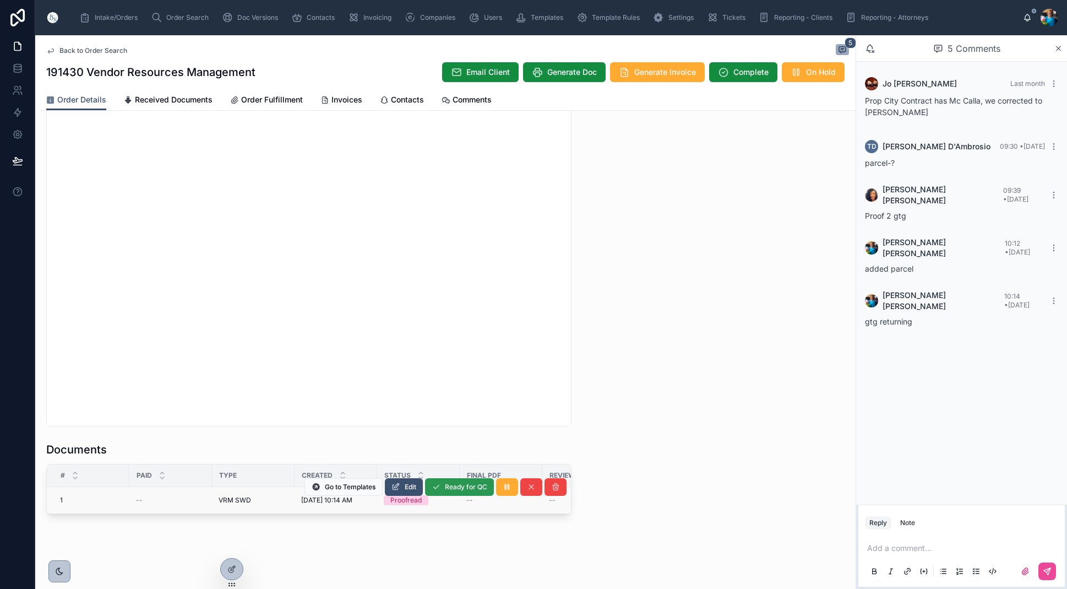
click at [458, 486] on span "Ready for QC" at bounding box center [466, 486] width 42 height 9
click at [449, 490] on span "Finalize Document" at bounding box center [458, 488] width 58 height 9
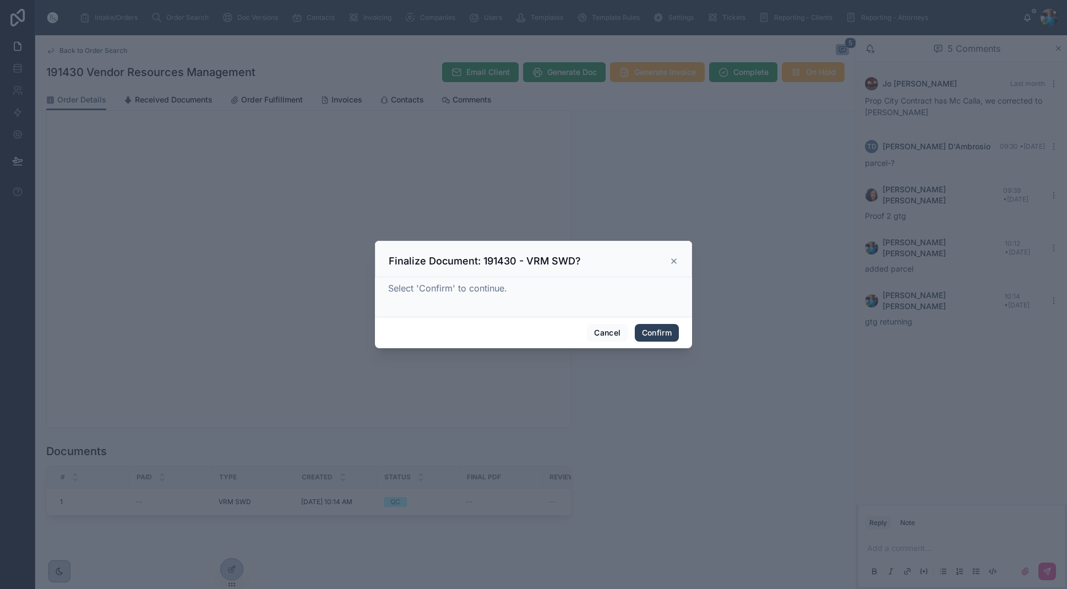
click at [653, 334] on button "Confirm" at bounding box center [657, 333] width 44 height 18
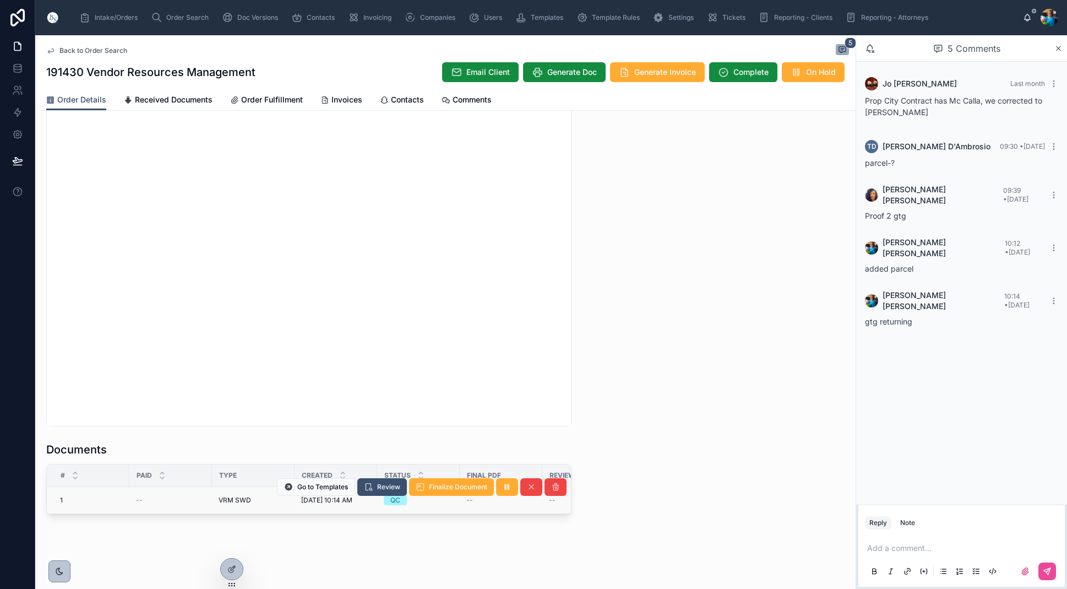
scroll to position [0, 0]
click at [448, 491] on span "Finalize Document" at bounding box center [458, 486] width 58 height 9
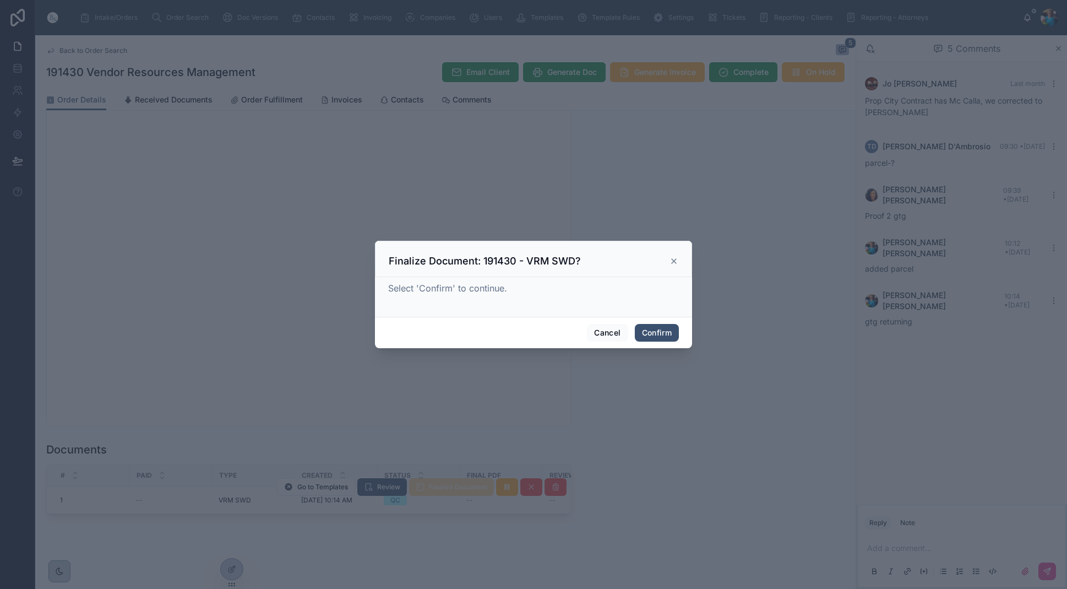
click at [448, 491] on div at bounding box center [533, 294] width 1067 height 589
click at [658, 331] on button "Confirm" at bounding box center [657, 333] width 44 height 18
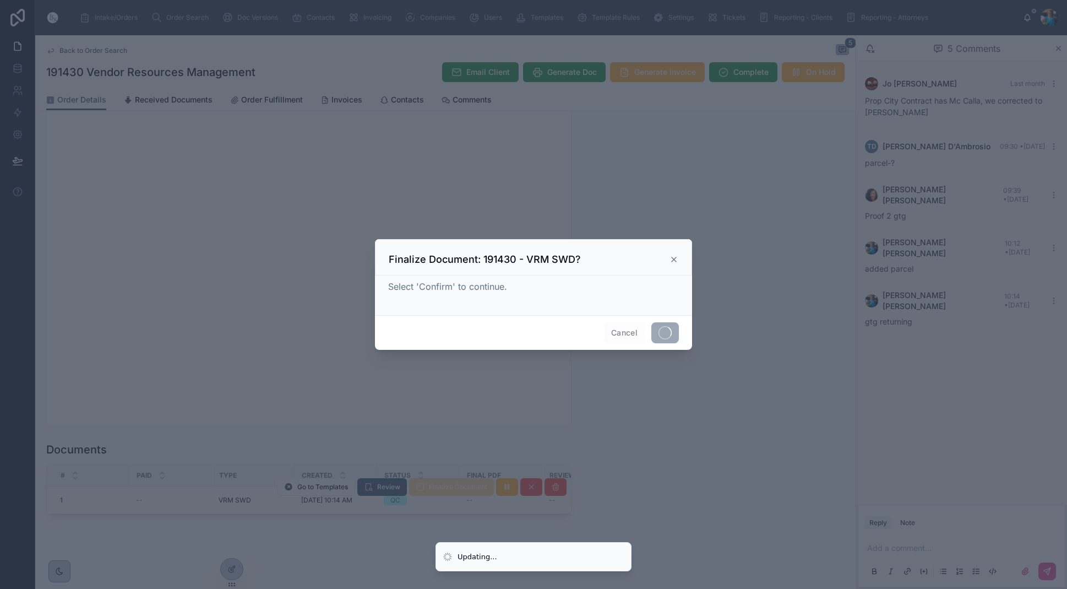
drag, startPoint x: 658, startPoint y: 332, endPoint x: 544, endPoint y: 409, distance: 137.5
click at [658, 332] on span at bounding box center [665, 332] width 28 height 21
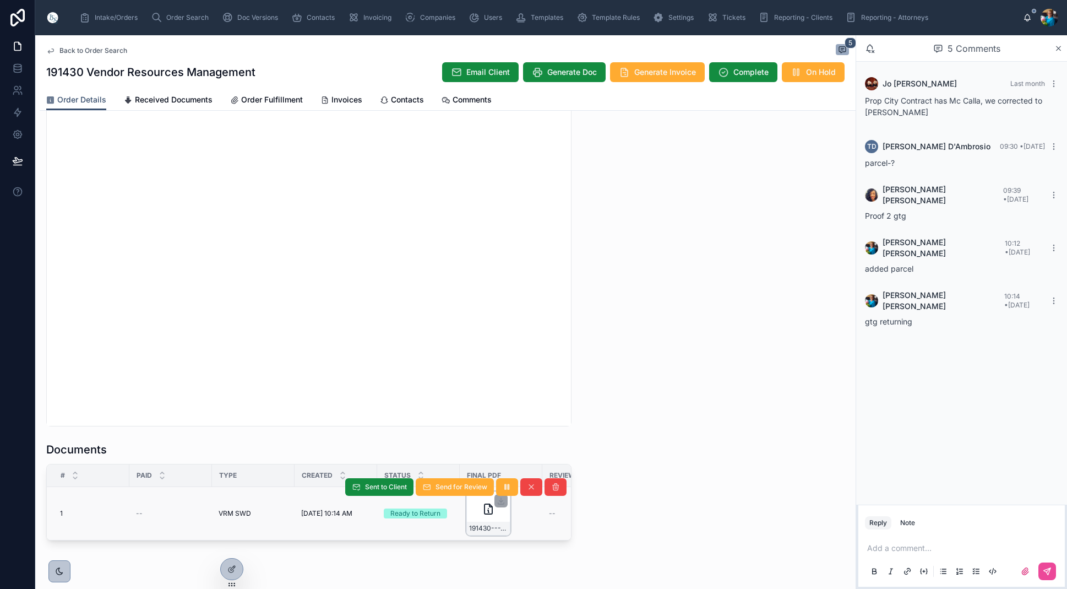
scroll to position [990, 0]
click at [489, 530] on span "191430---VRM-SWD" at bounding box center [488, 529] width 39 height 9
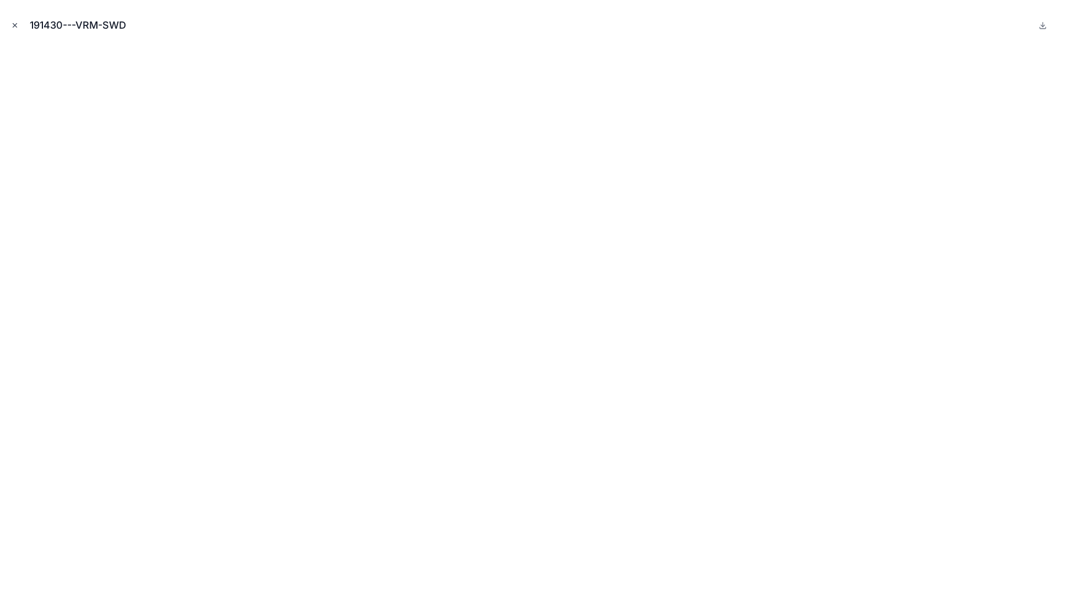
click at [15, 25] on icon "Close modal" at bounding box center [15, 25] width 8 height 8
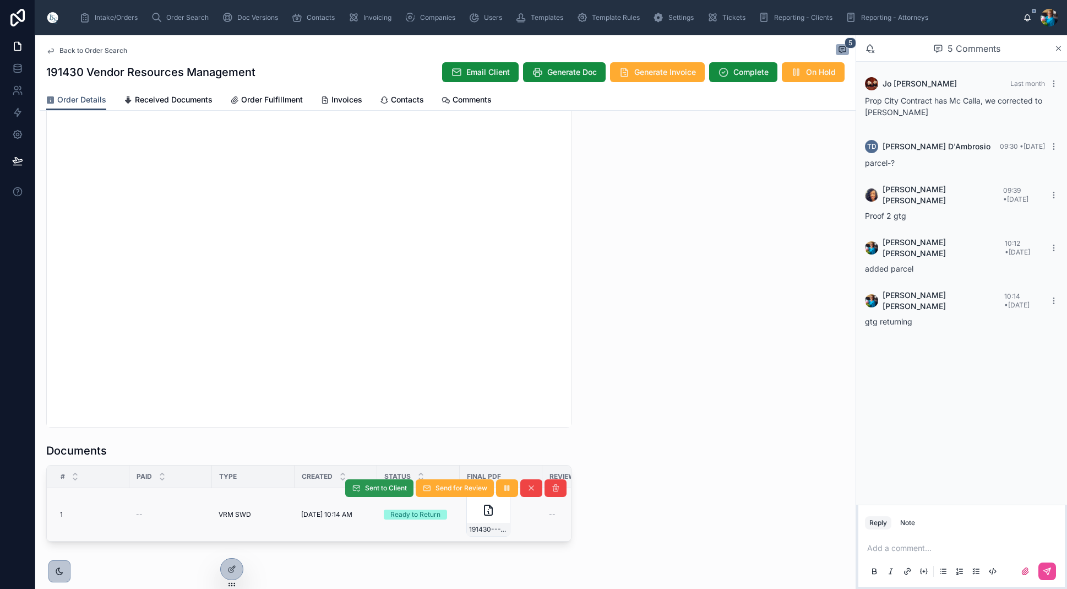
click at [386, 486] on span "Sent to Client" at bounding box center [386, 488] width 42 height 9
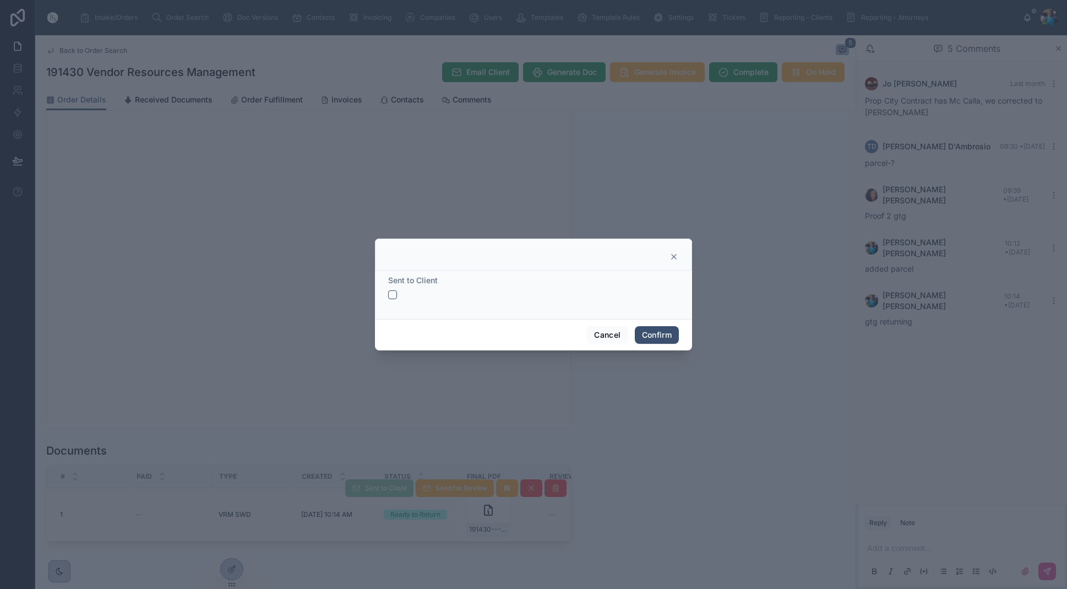
drag, startPoint x: 395, startPoint y: 293, endPoint x: 413, endPoint y: 304, distance: 21.3
click at [395, 293] on button "button" at bounding box center [392, 294] width 9 height 9
click at [653, 334] on button "Confirm" at bounding box center [657, 335] width 44 height 18
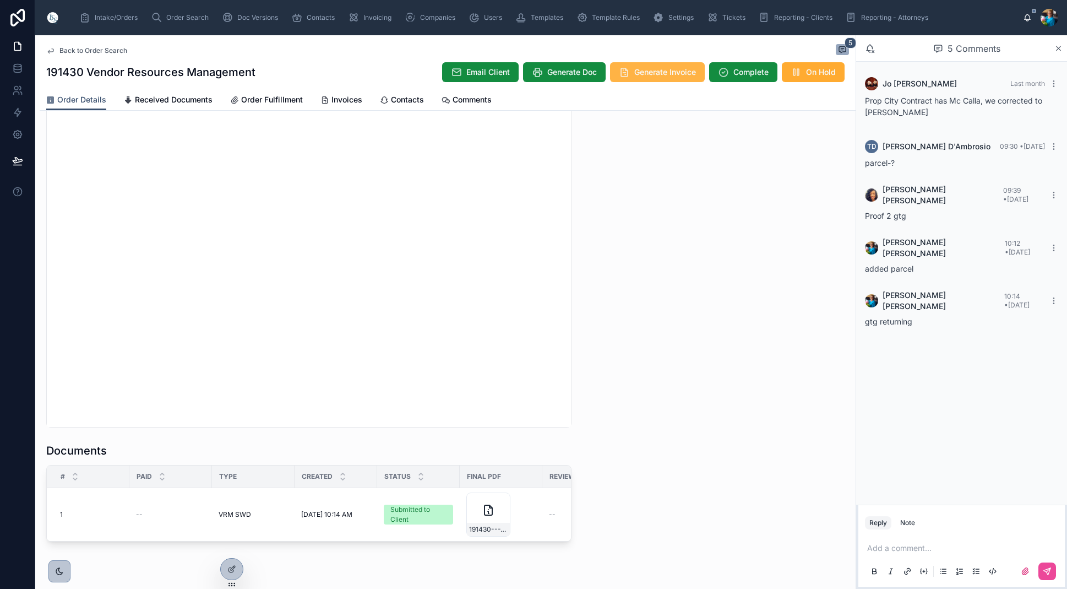
click at [647, 70] on span "Generate Invoice" at bounding box center [665, 72] width 62 height 11
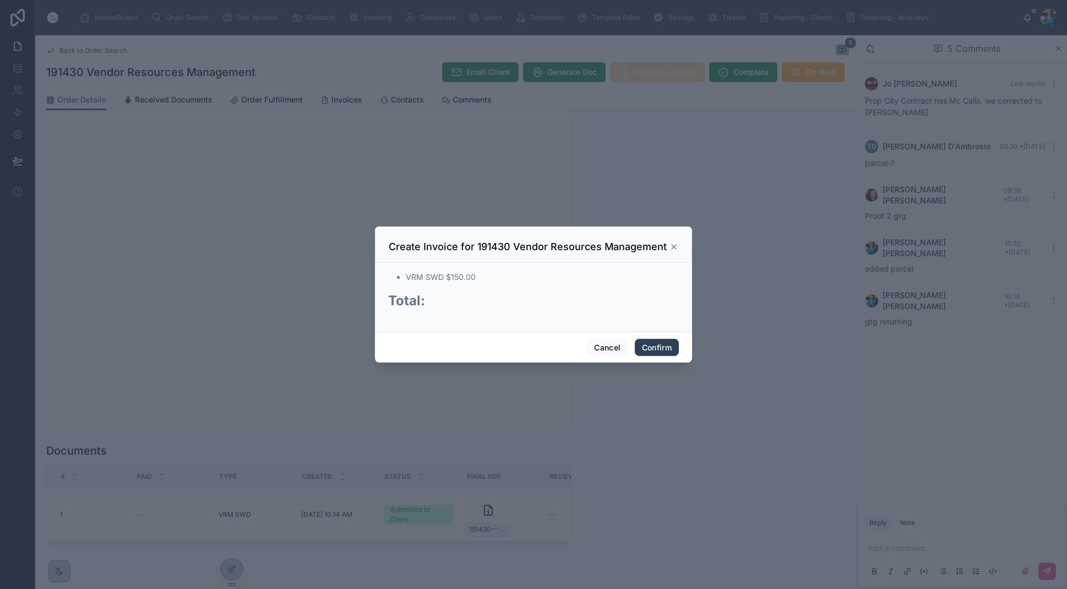
click at [656, 343] on button "Confirm" at bounding box center [657, 348] width 44 height 18
click at [656, 343] on span "Confirm" at bounding box center [657, 348] width 44 height 18
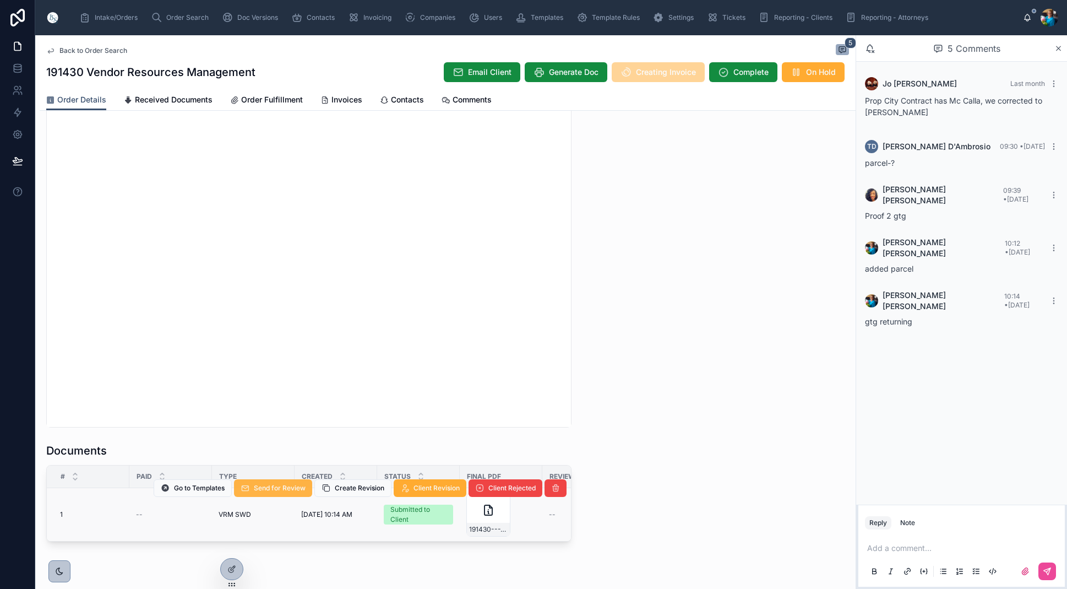
click at [280, 490] on span "Send for Review" at bounding box center [280, 488] width 52 height 9
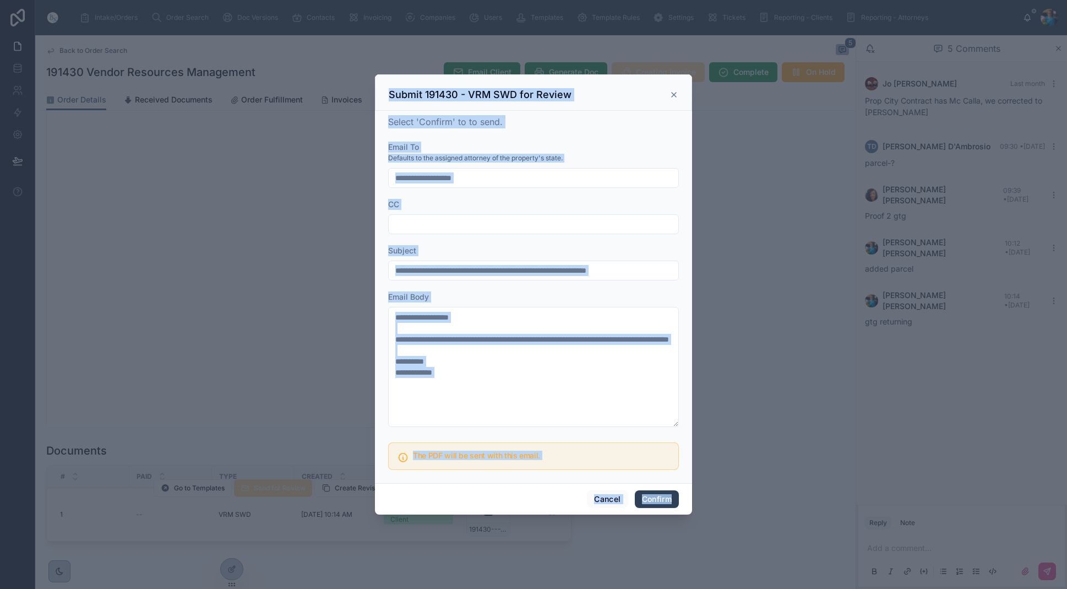
click at [658, 498] on button "Confirm" at bounding box center [657, 499] width 44 height 18
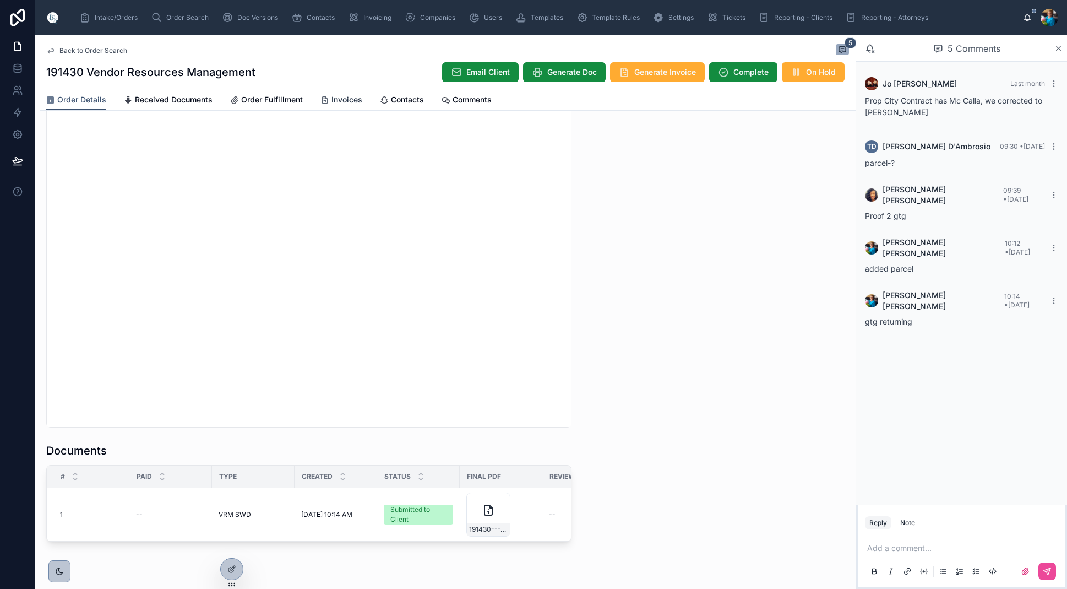
click at [334, 102] on span "Invoices" at bounding box center [347, 99] width 31 height 11
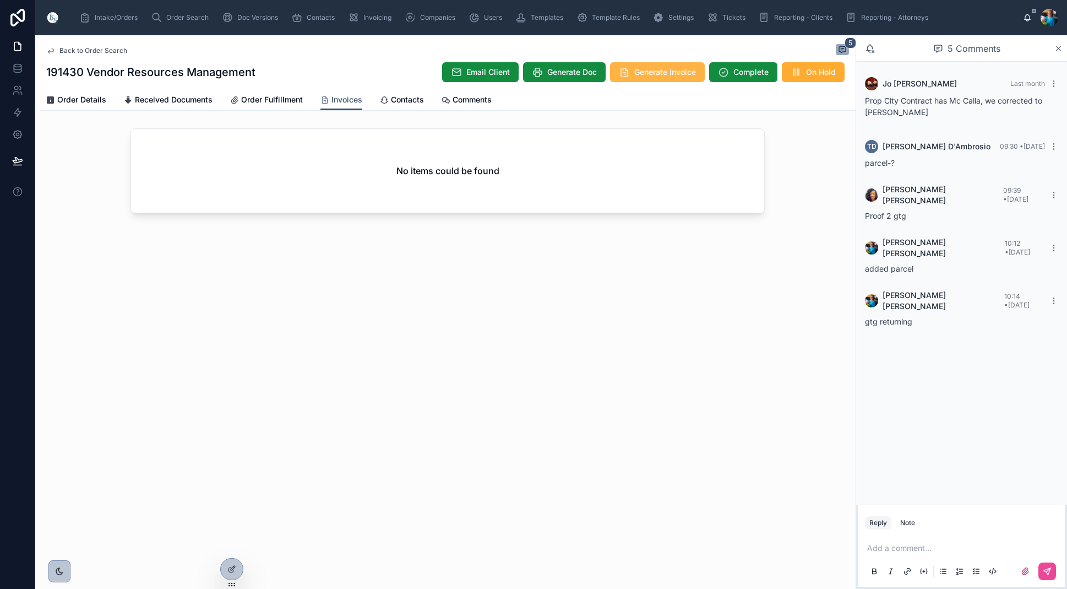
click at [640, 71] on span "Generate Invoice" at bounding box center [665, 72] width 62 height 11
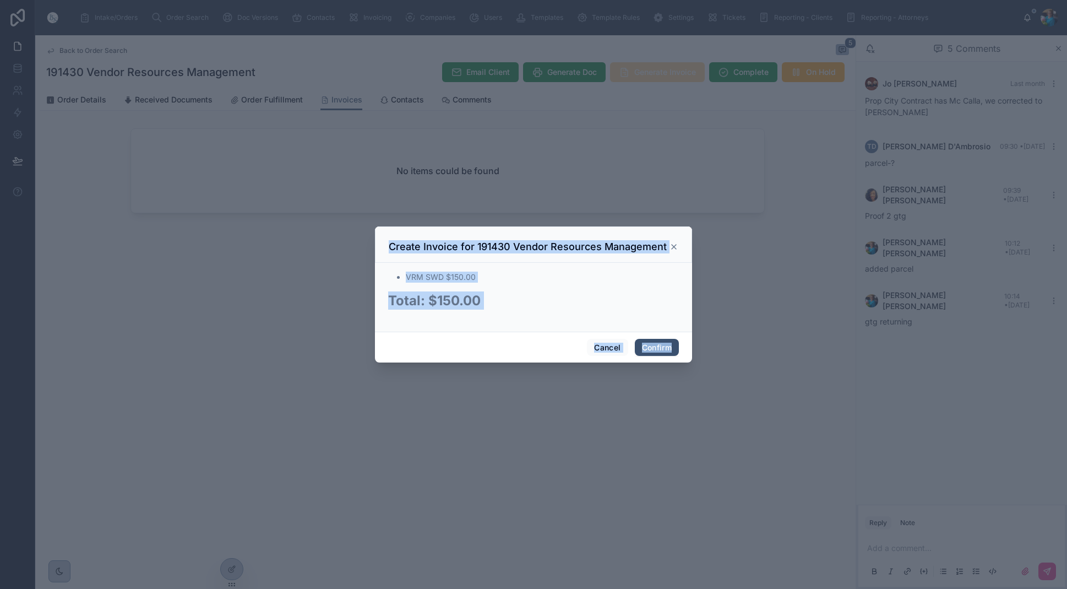
click at [640, 71] on div at bounding box center [533, 294] width 1067 height 589
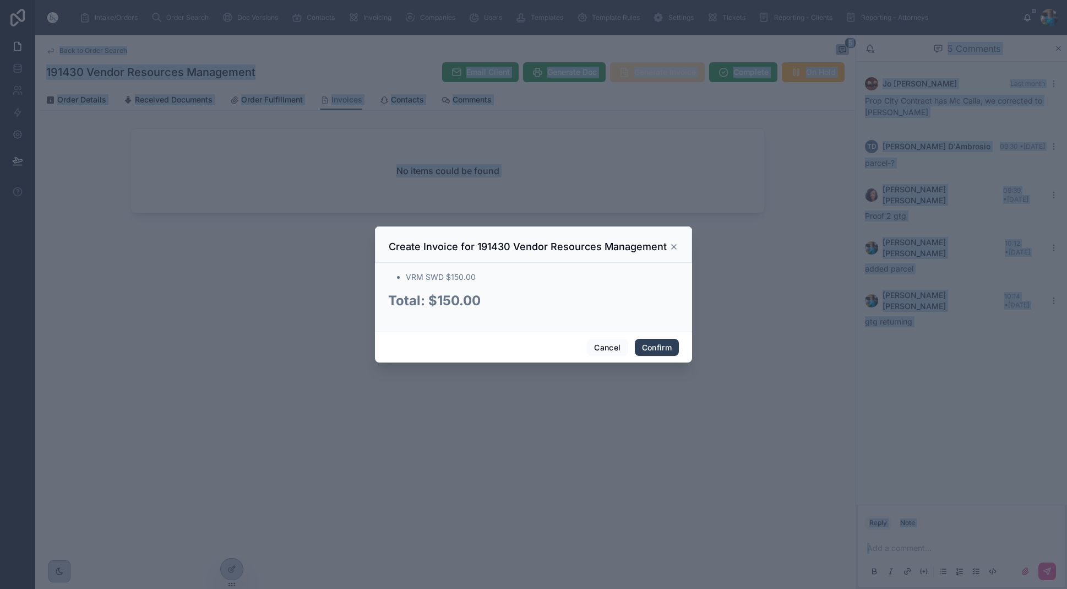
click at [647, 349] on button "Confirm" at bounding box center [657, 348] width 44 height 18
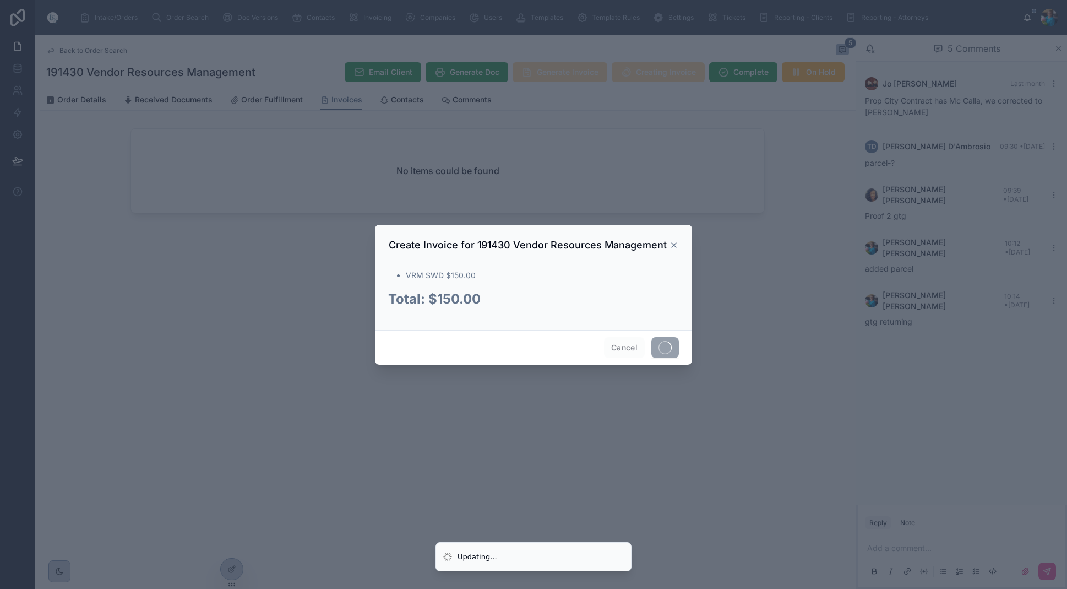
click at [647, 350] on div "Cancel" at bounding box center [533, 347] width 317 height 35
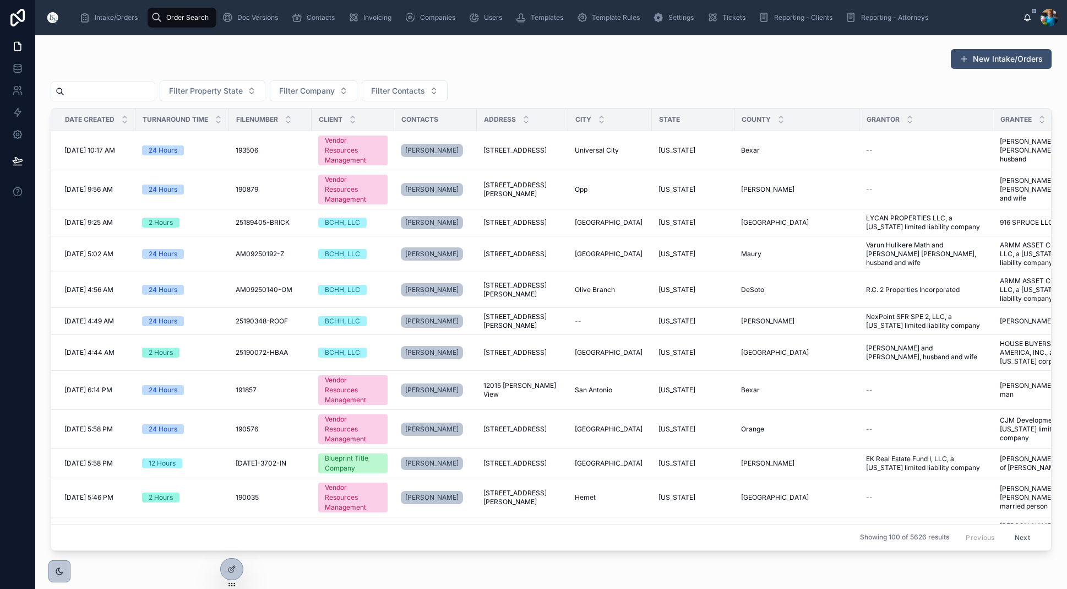
click at [105, 96] on input "text" at bounding box center [109, 91] width 90 height 15
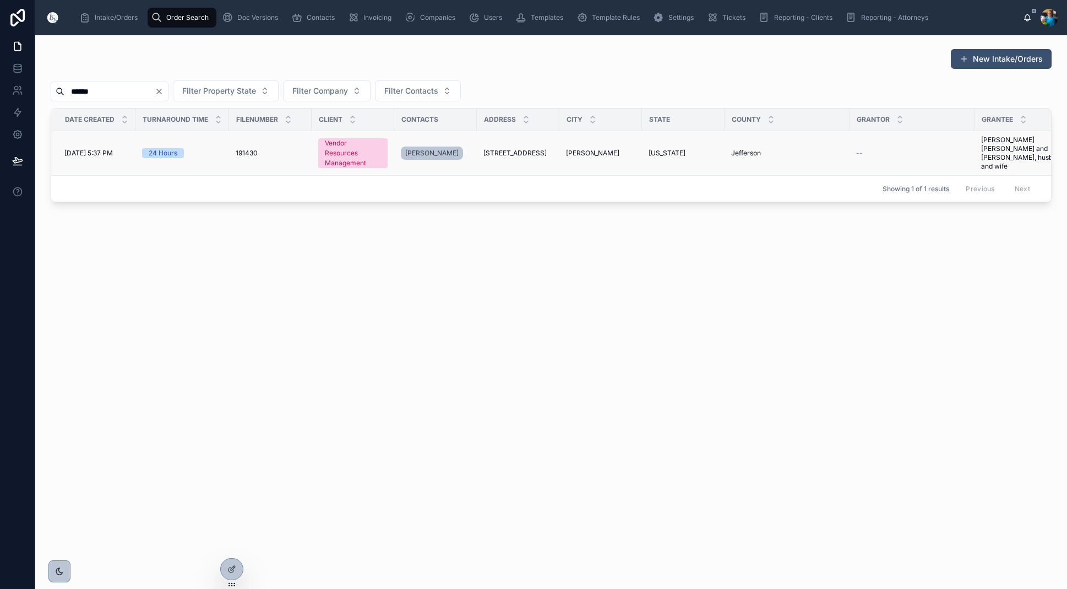
type input "******"
click at [531, 151] on span "[STREET_ADDRESS]" at bounding box center [515, 153] width 63 height 9
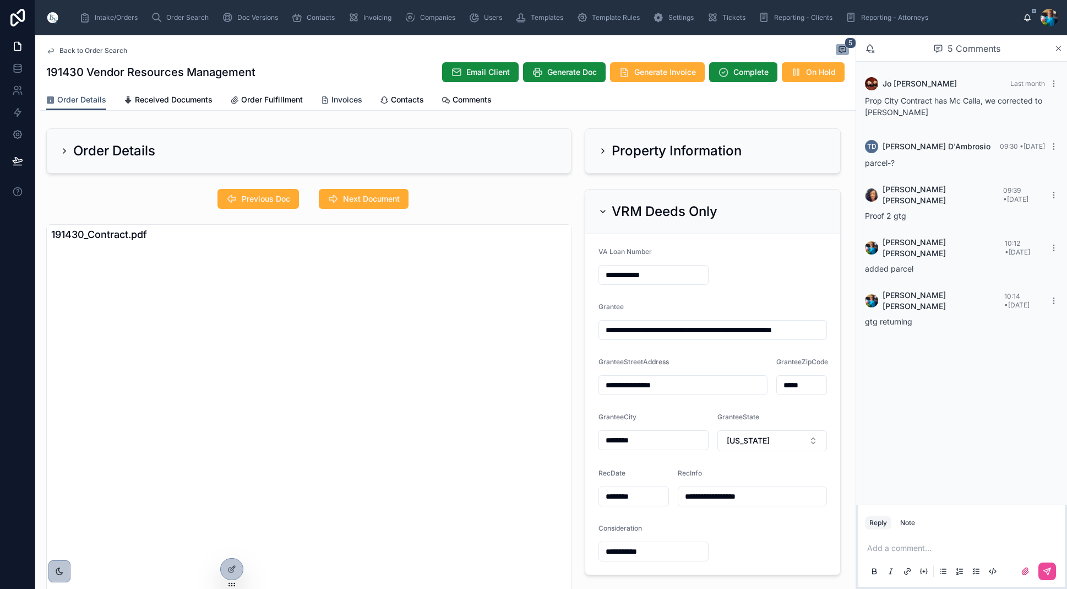
drag, startPoint x: 342, startPoint y: 99, endPoint x: 339, endPoint y: 108, distance: 9.4
click at [341, 100] on span "Invoices" at bounding box center [347, 99] width 31 height 11
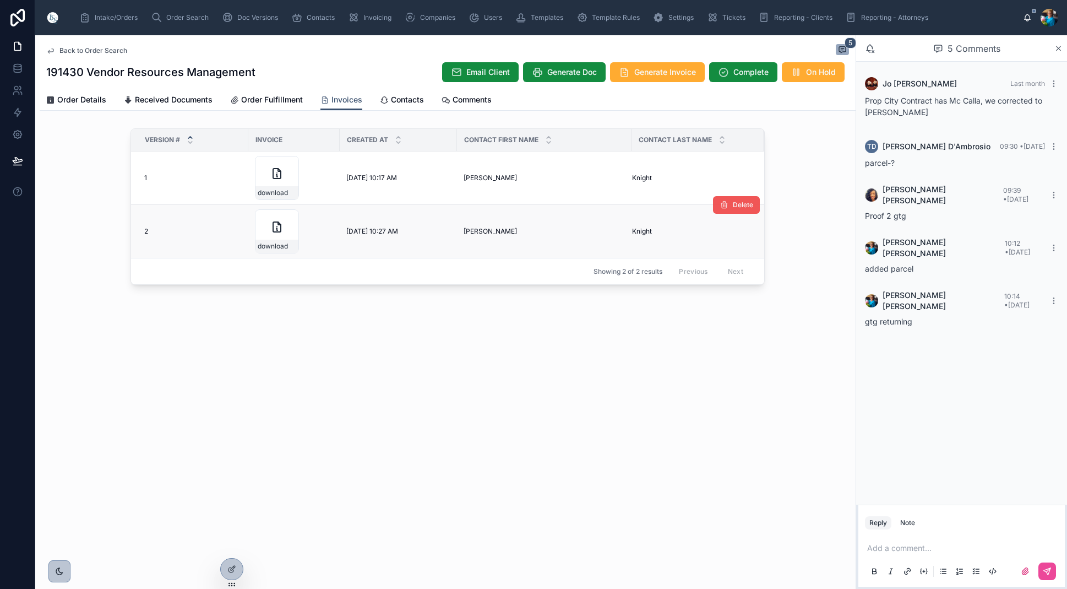
click at [742, 207] on span "Delete" at bounding box center [743, 204] width 20 height 9
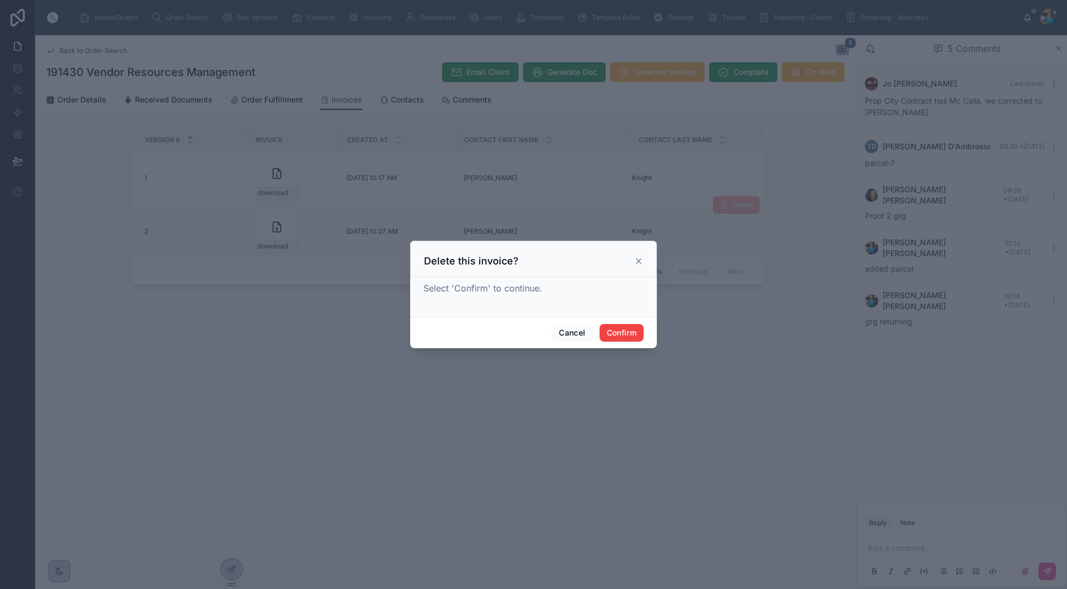
drag, startPoint x: 629, startPoint y: 328, endPoint x: 638, endPoint y: 328, distance: 8.8
click at [629, 329] on button "Confirm" at bounding box center [622, 333] width 44 height 18
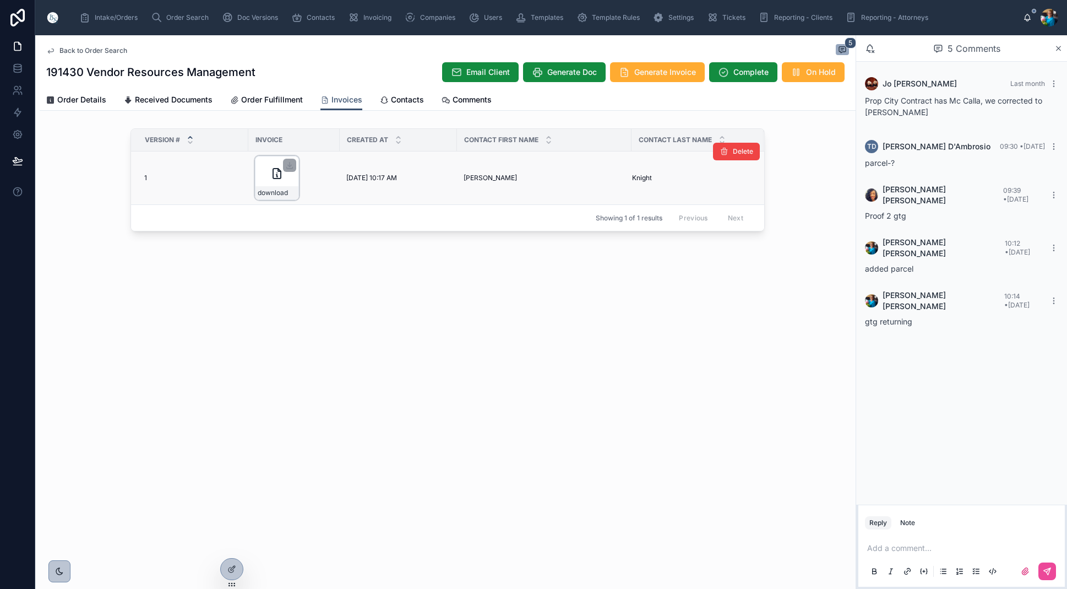
drag, startPoint x: 286, startPoint y: 164, endPoint x: 276, endPoint y: 173, distance: 13.3
click at [286, 165] on icon at bounding box center [289, 165] width 9 height 9
click at [176, 18] on span "Order Search" at bounding box center [187, 17] width 42 height 9
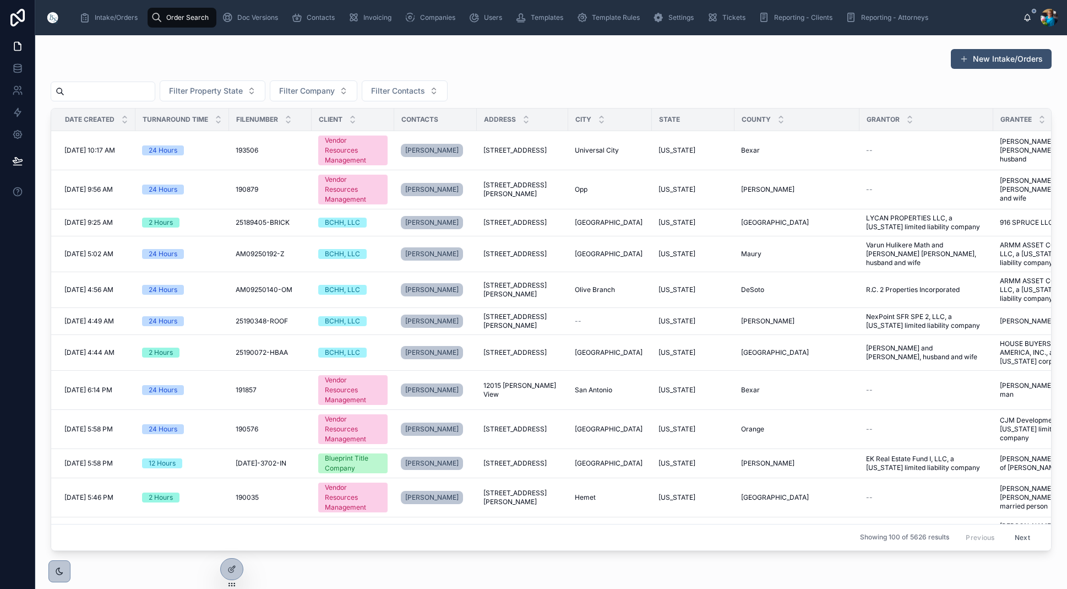
click at [145, 90] on input "text" at bounding box center [109, 91] width 90 height 15
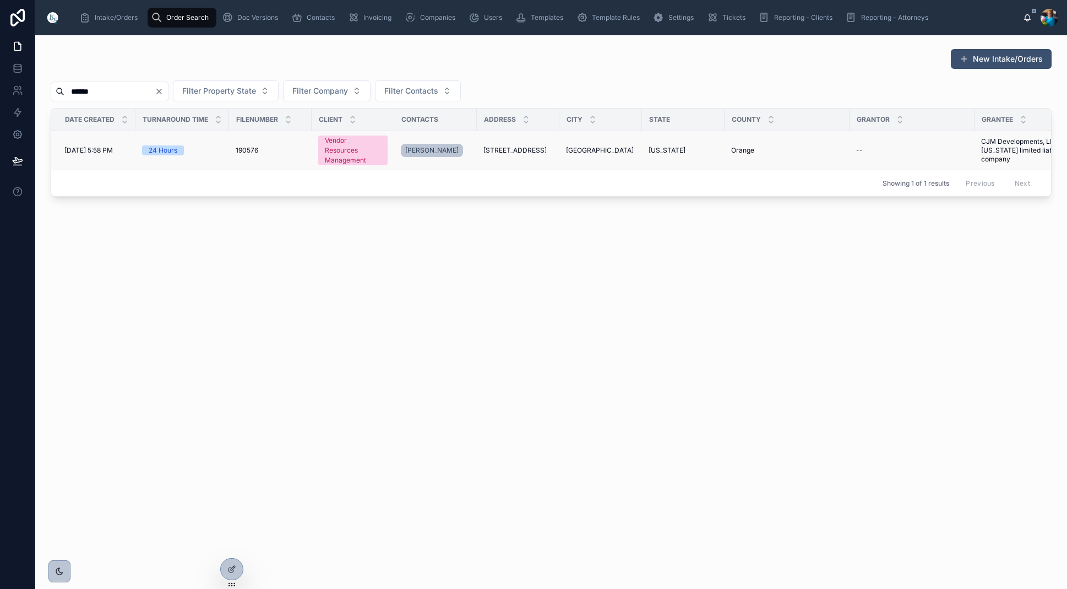
type input "******"
click at [582, 148] on span "[GEOGRAPHIC_DATA]" at bounding box center [600, 150] width 68 height 9
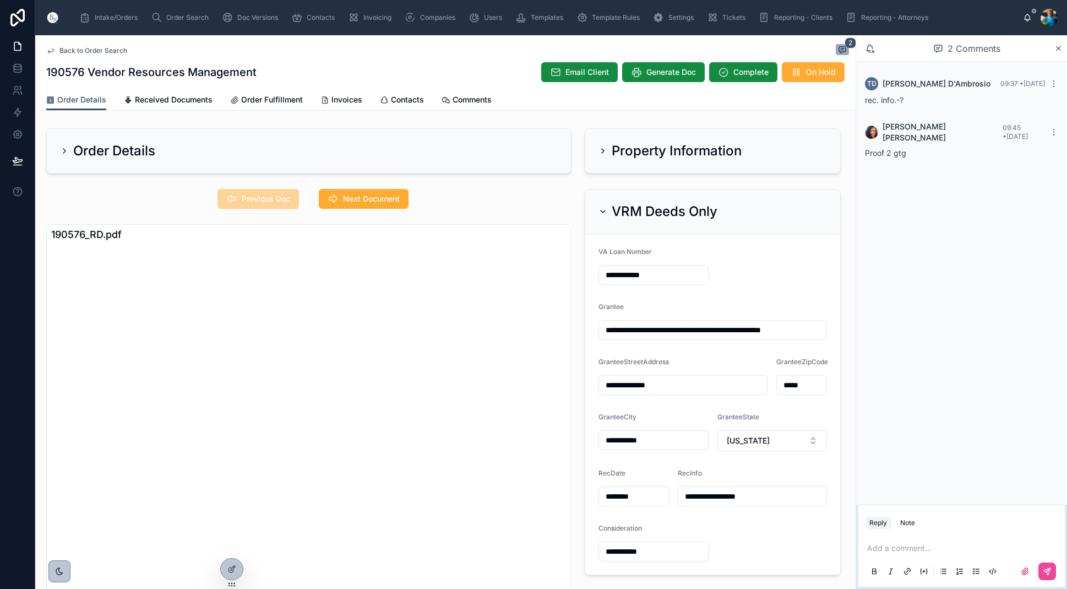
scroll to position [1, 0]
click at [601, 151] on icon at bounding box center [603, 150] width 9 height 9
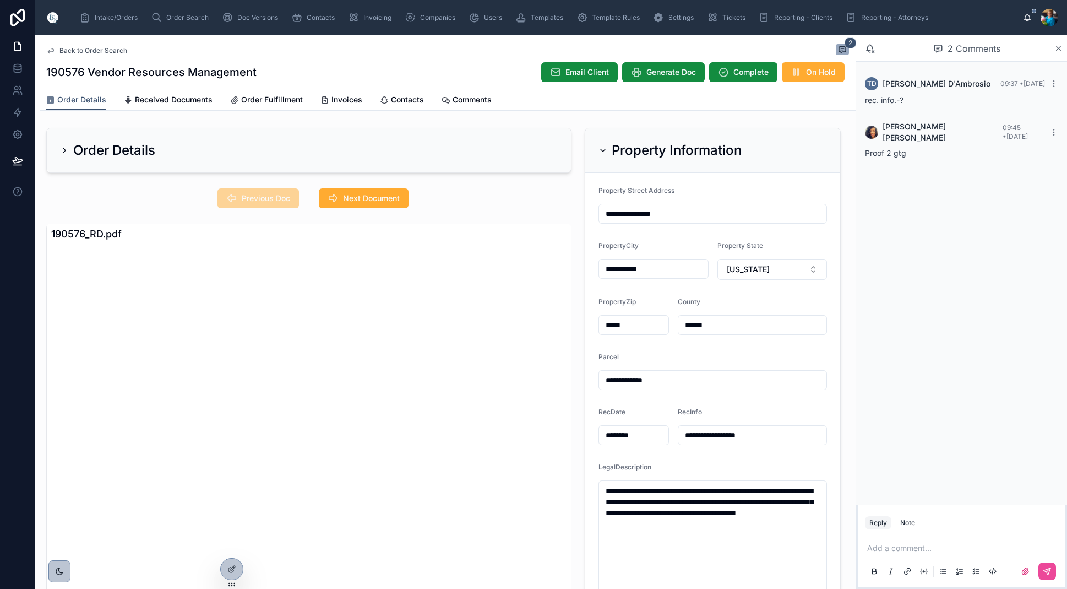
scroll to position [1, 0]
click at [371, 193] on span "Next Document" at bounding box center [371, 197] width 57 height 11
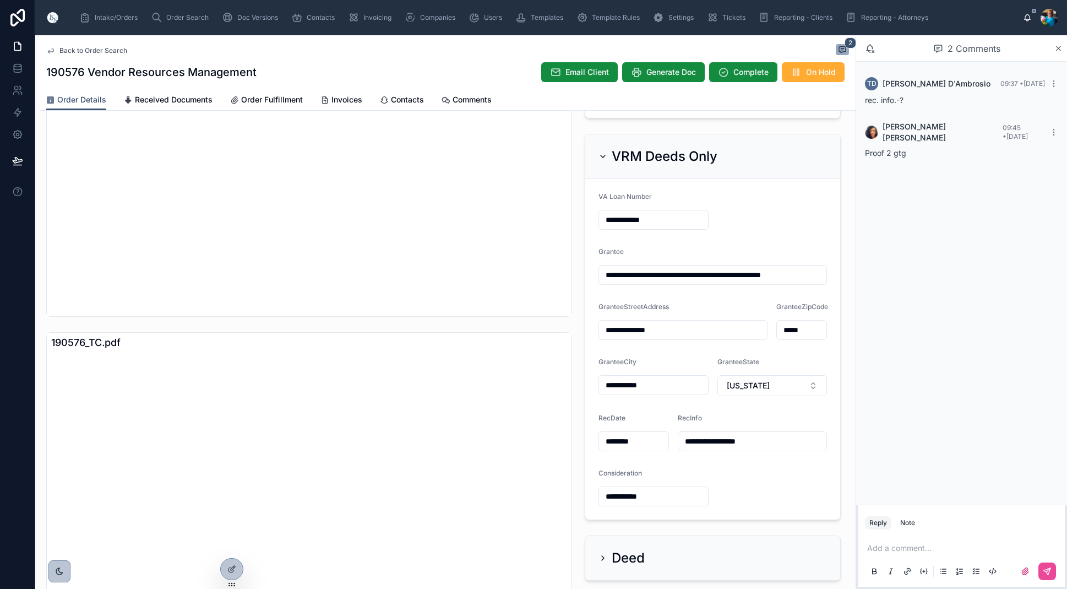
scroll to position [493, 0]
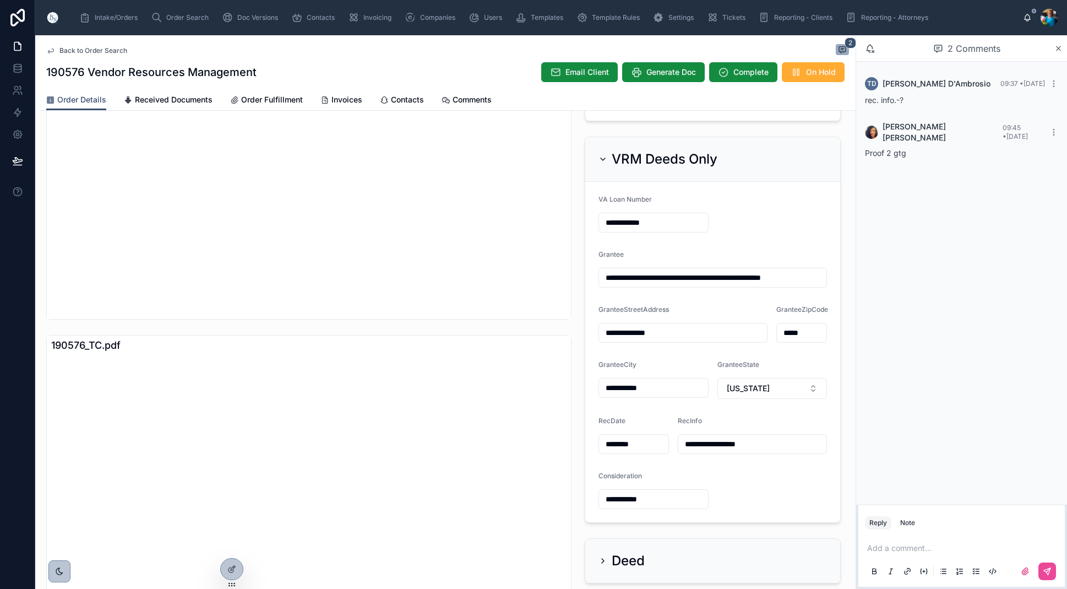
click at [602, 158] on icon at bounding box center [603, 159] width 9 height 9
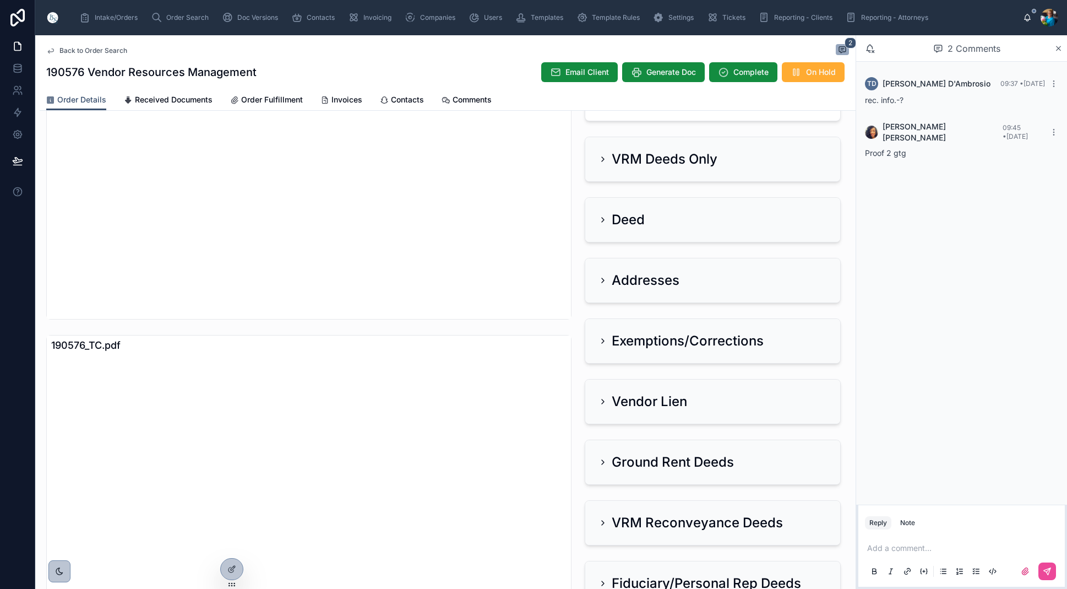
click at [605, 401] on icon at bounding box center [603, 401] width 9 height 9
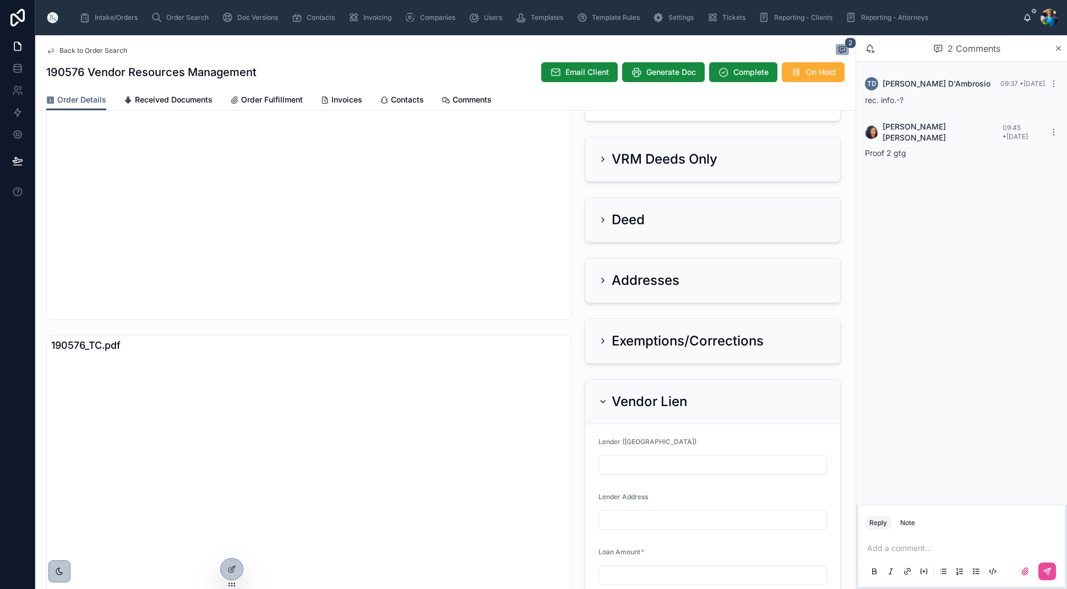
click at [605, 401] on icon at bounding box center [603, 401] width 9 height 9
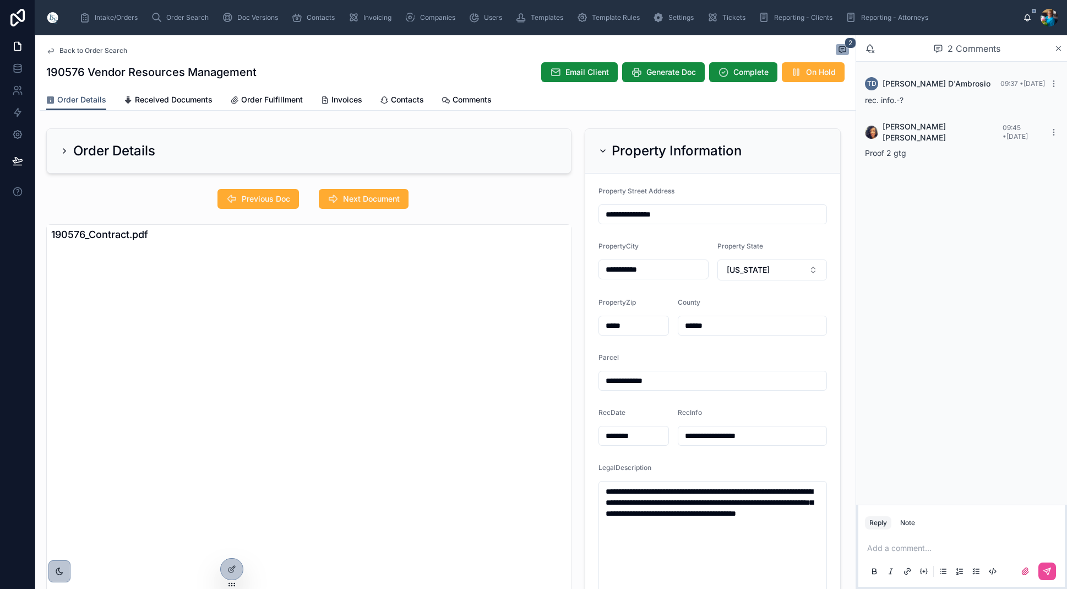
scroll to position [0, 0]
click at [252, 195] on span "Previous Doc" at bounding box center [266, 198] width 48 height 11
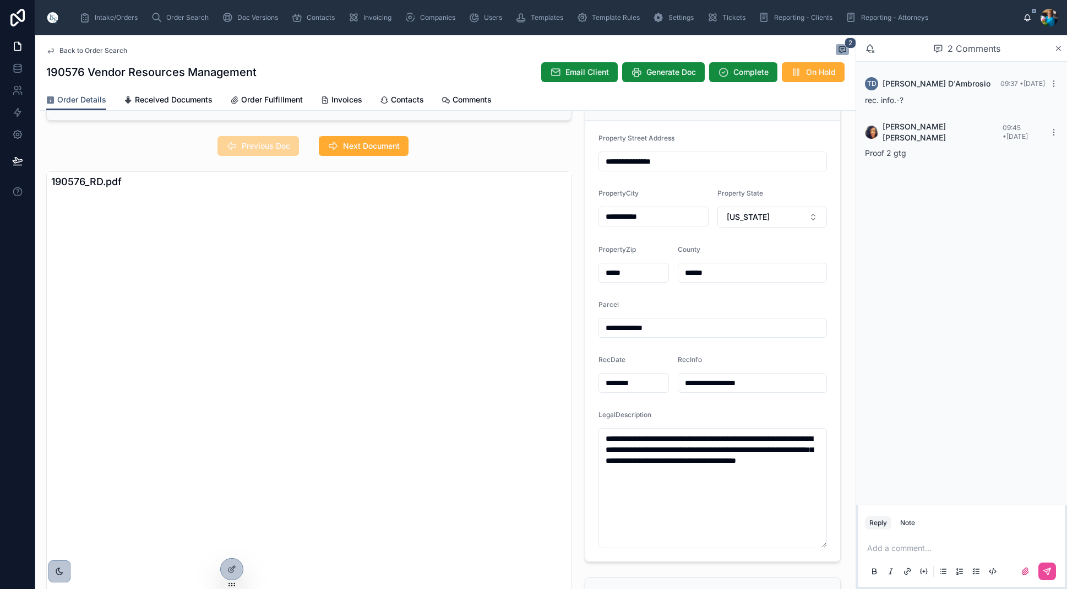
scroll to position [50, 0]
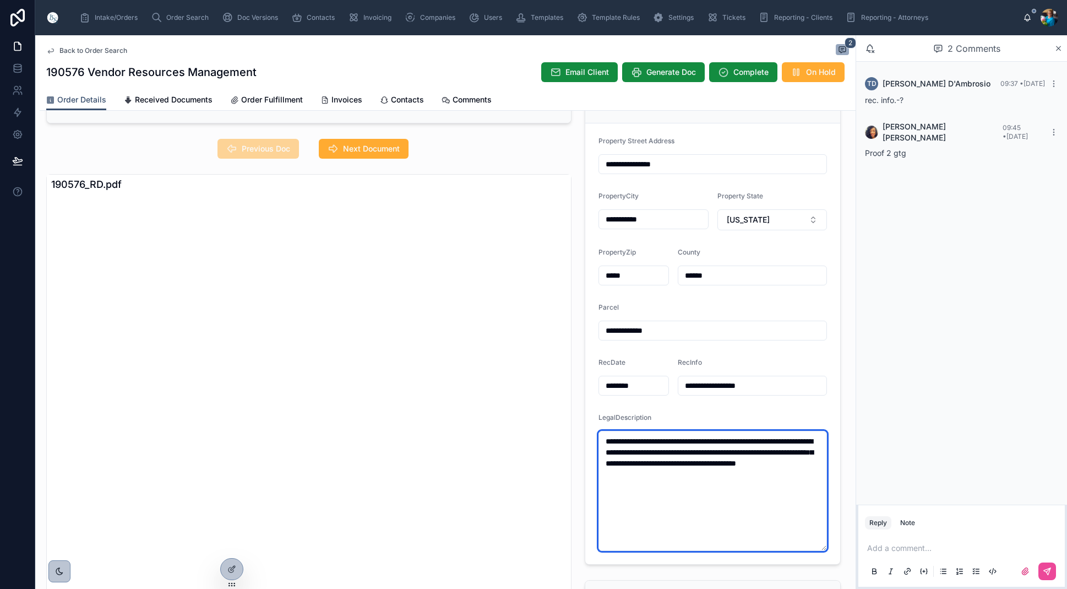
drag, startPoint x: 700, startPoint y: 473, endPoint x: 599, endPoint y: 439, distance: 106.1
click at [599, 439] on textarea "**********" at bounding box center [713, 491] width 229 height 120
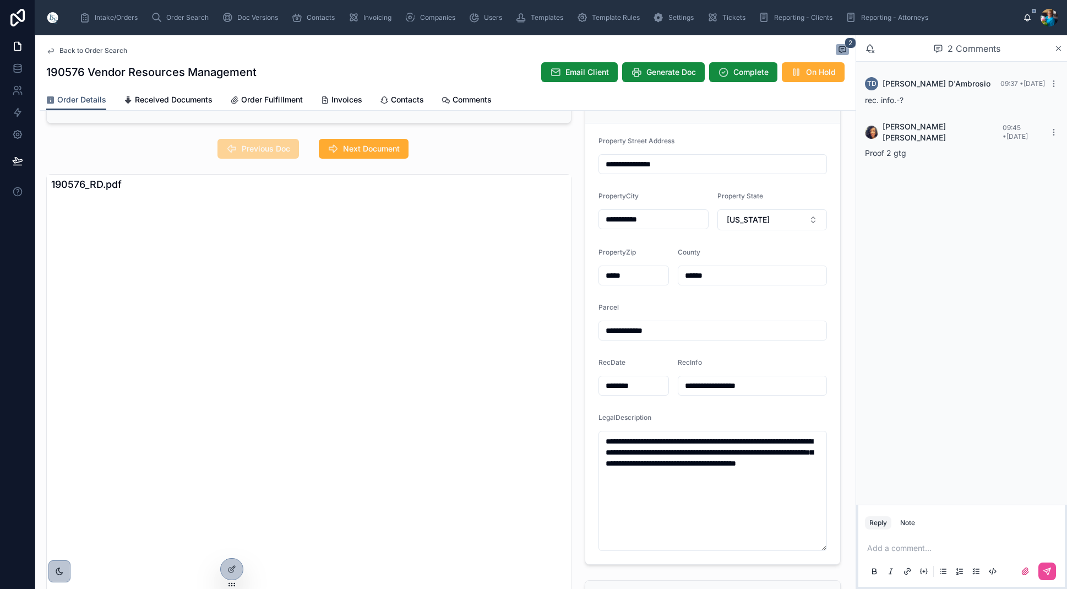
click at [757, 387] on input "**********" at bounding box center [752, 385] width 148 height 15
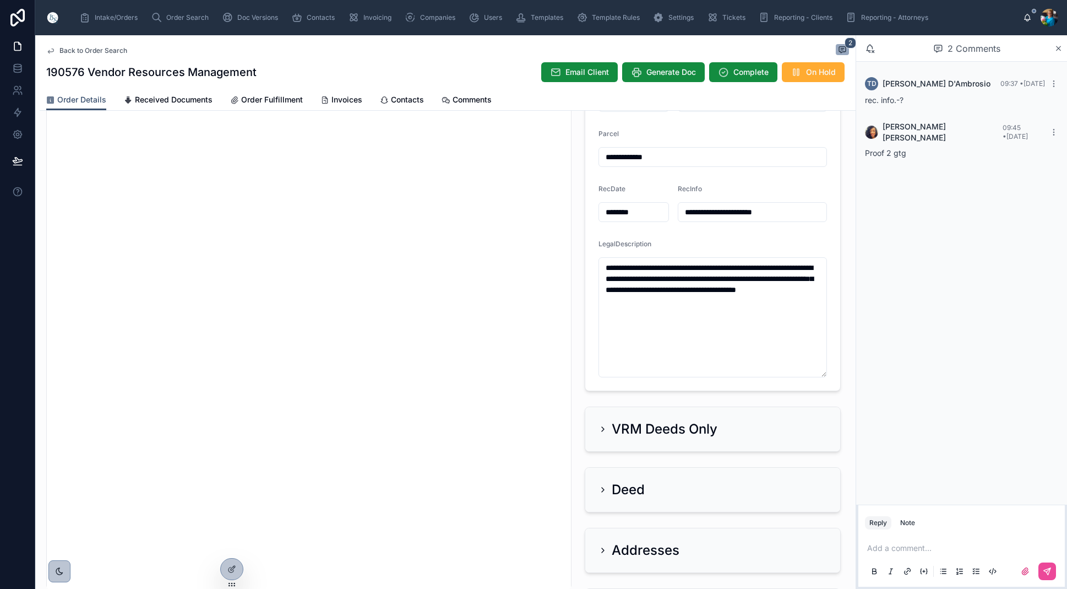
scroll to position [227, 0]
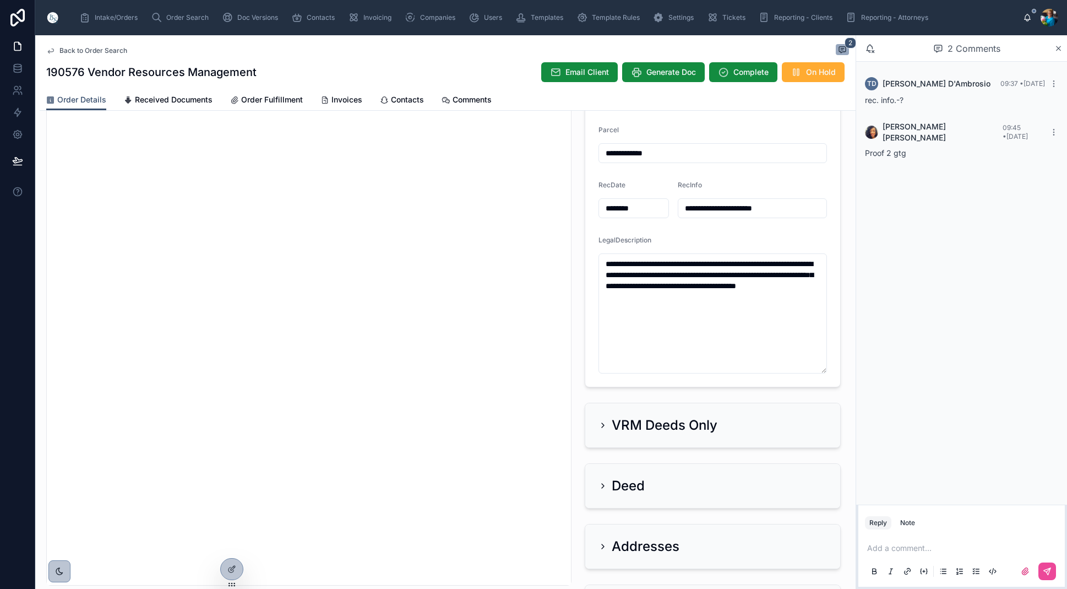
type input "**********"
click at [882, 545] on p at bounding box center [963, 547] width 193 height 11
click at [1048, 572] on icon at bounding box center [1047, 571] width 9 height 9
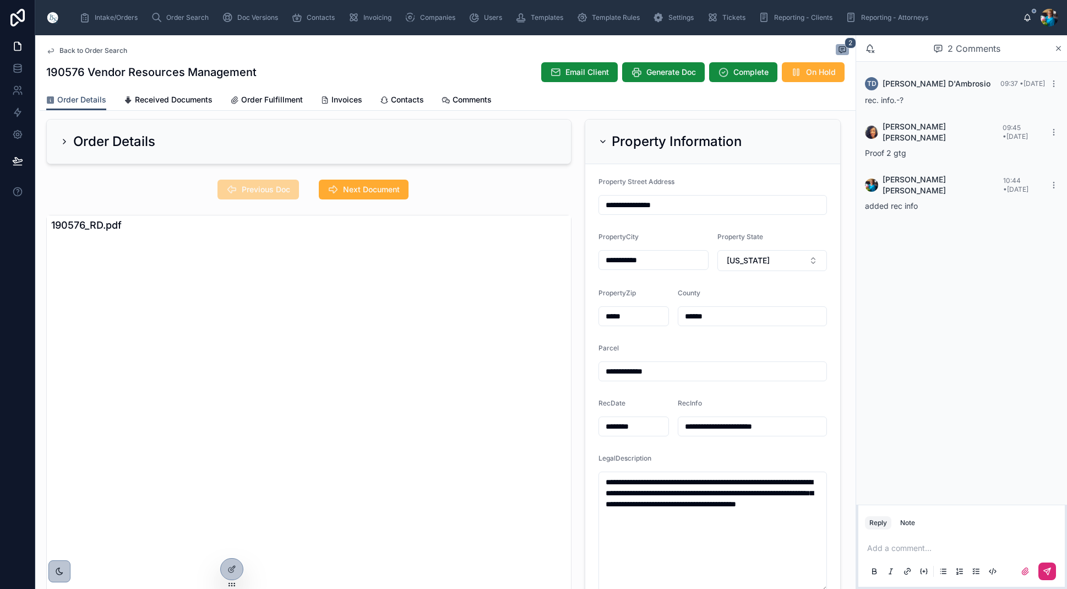
scroll to position [7, 0]
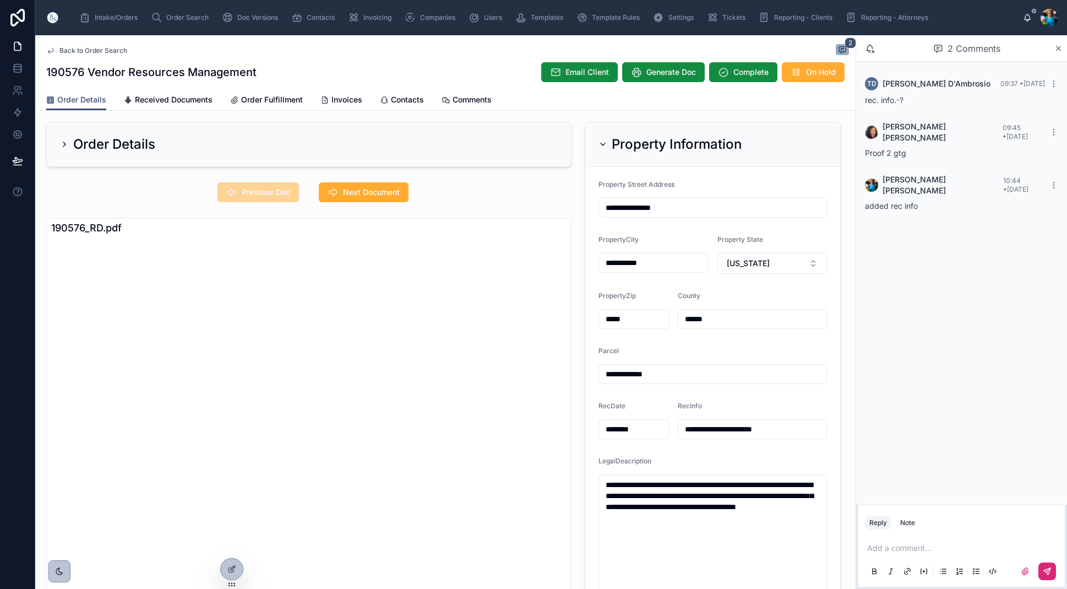
click at [602, 142] on icon at bounding box center [603, 144] width 9 height 9
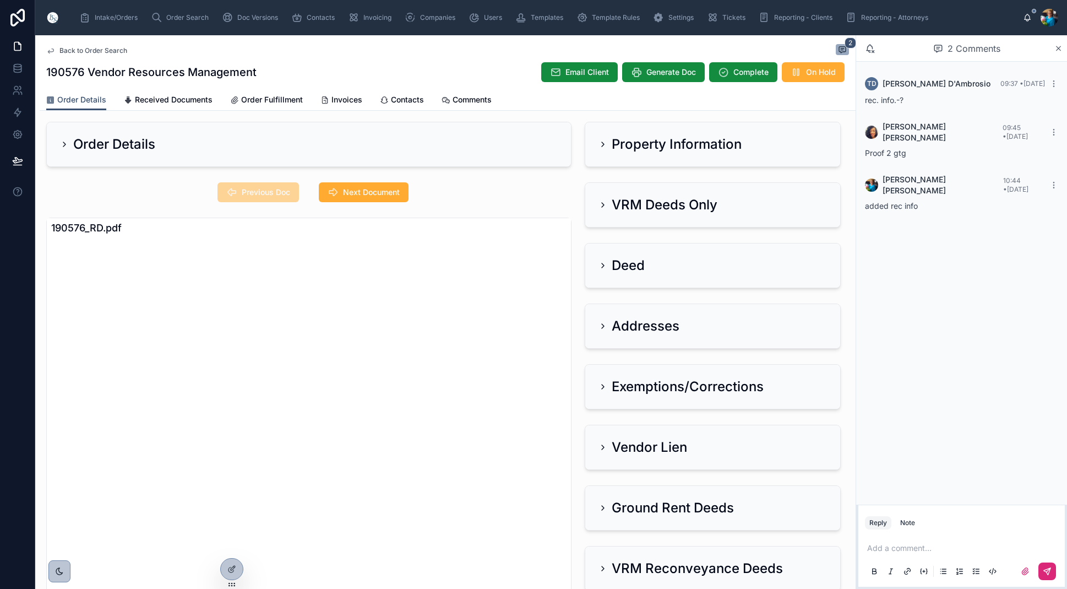
click at [605, 200] on icon at bounding box center [603, 204] width 9 height 9
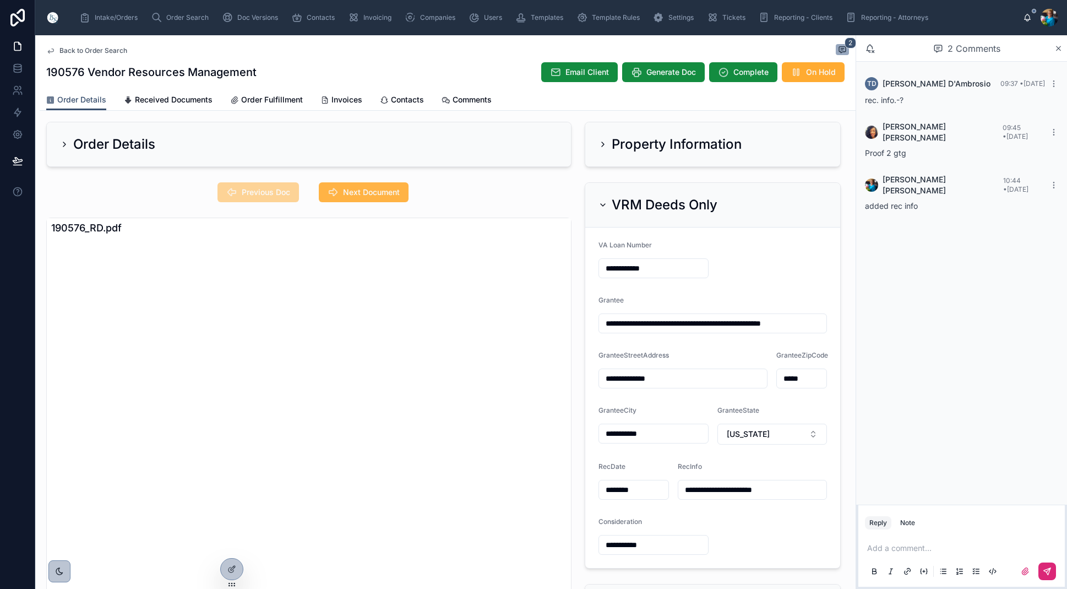
click at [401, 197] on button "Next Document" at bounding box center [364, 192] width 90 height 20
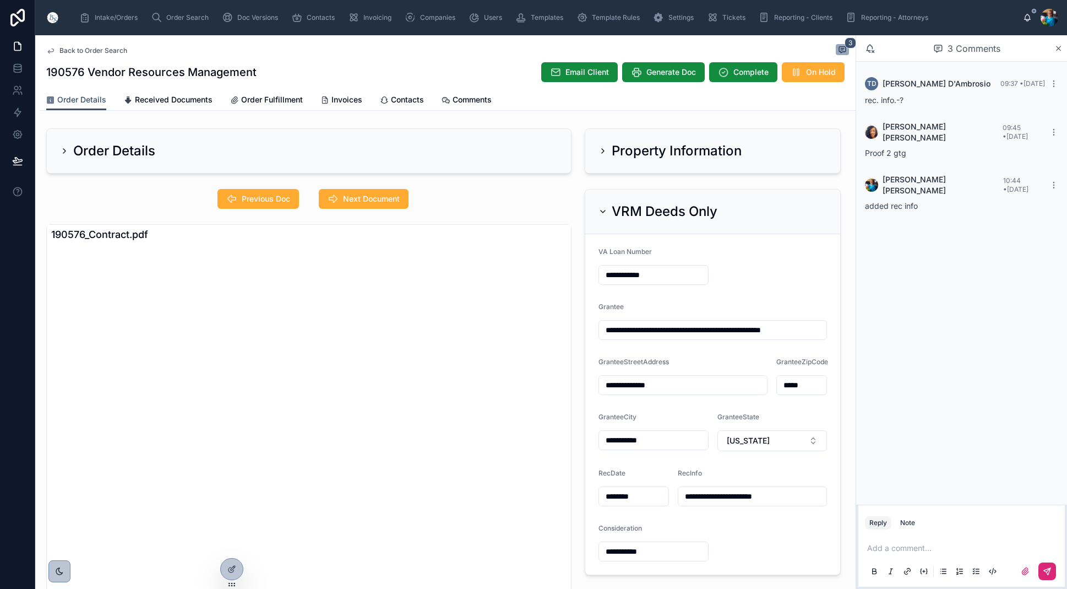
scroll to position [0, 0]
drag, startPoint x: 603, startPoint y: 209, endPoint x: 602, endPoint y: 227, distance: 17.7
click at [603, 210] on icon at bounding box center [603, 211] width 9 height 9
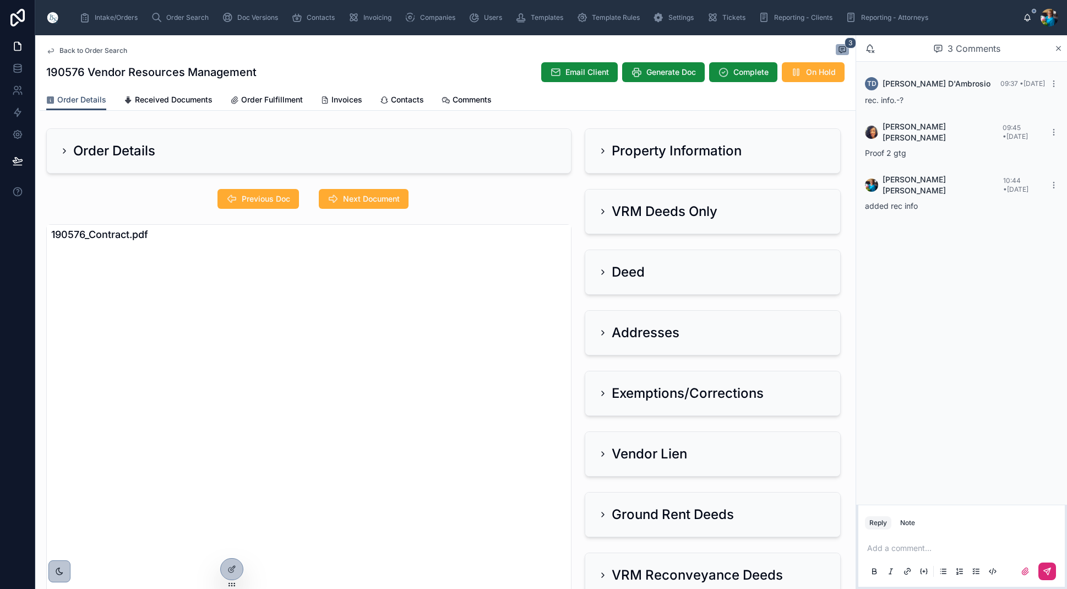
click at [601, 330] on icon at bounding box center [603, 332] width 9 height 9
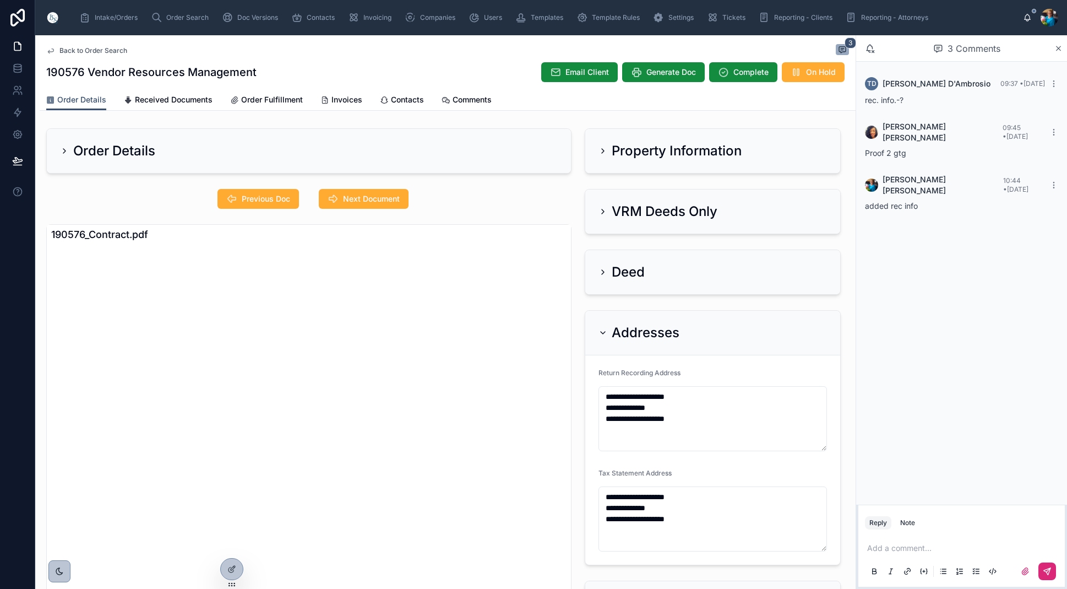
drag, startPoint x: 601, startPoint y: 330, endPoint x: 618, endPoint y: 305, distance: 30.5
click at [604, 328] on icon at bounding box center [603, 332] width 9 height 9
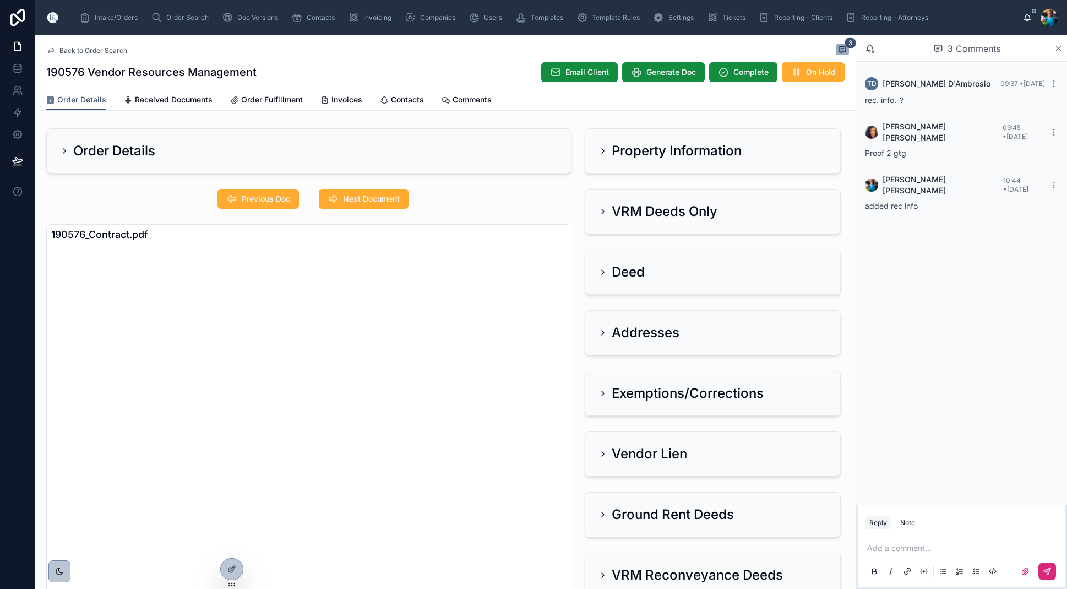
drag, startPoint x: 602, startPoint y: 211, endPoint x: 572, endPoint y: 242, distance: 42.4
click at [602, 211] on icon at bounding box center [603, 211] width 9 height 9
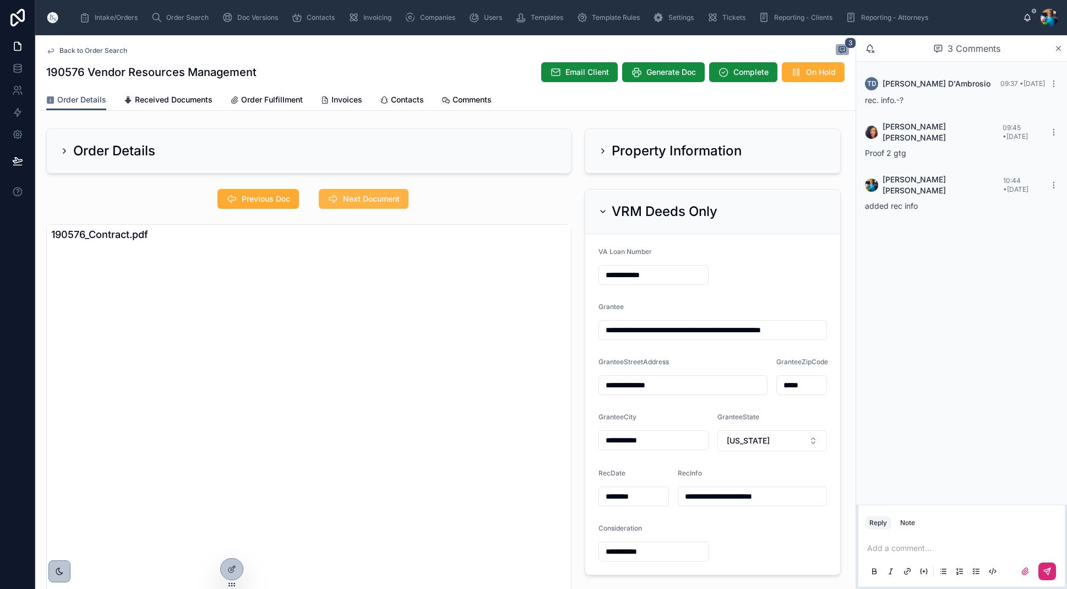
click at [354, 197] on span "Next Document" at bounding box center [371, 198] width 57 height 11
click at [605, 209] on icon at bounding box center [603, 211] width 9 height 9
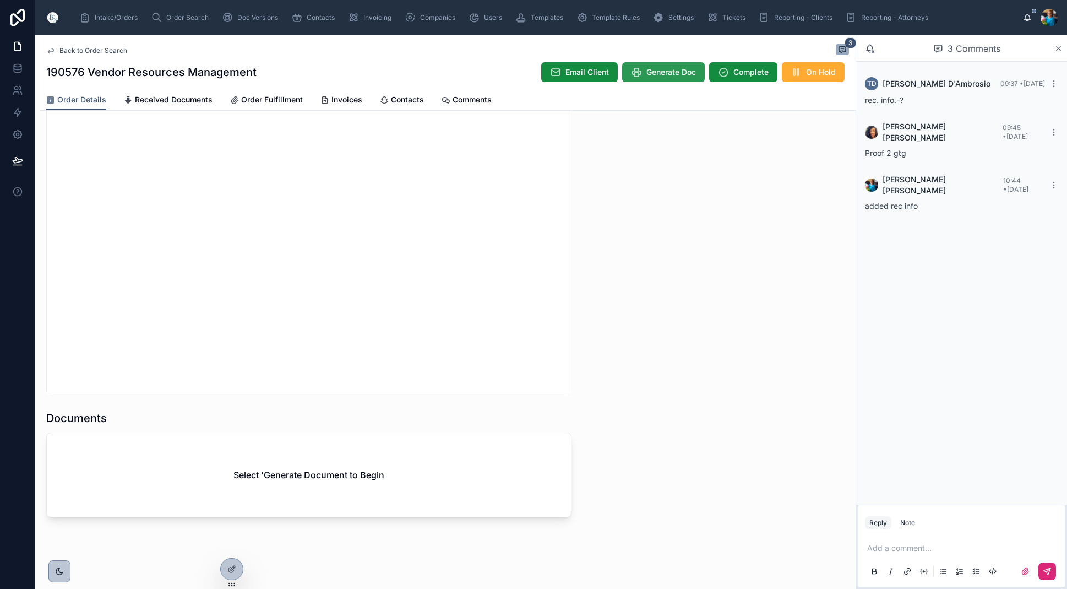
scroll to position [0, 1]
click at [677, 73] on span "Generate Doc" at bounding box center [672, 72] width 50 height 11
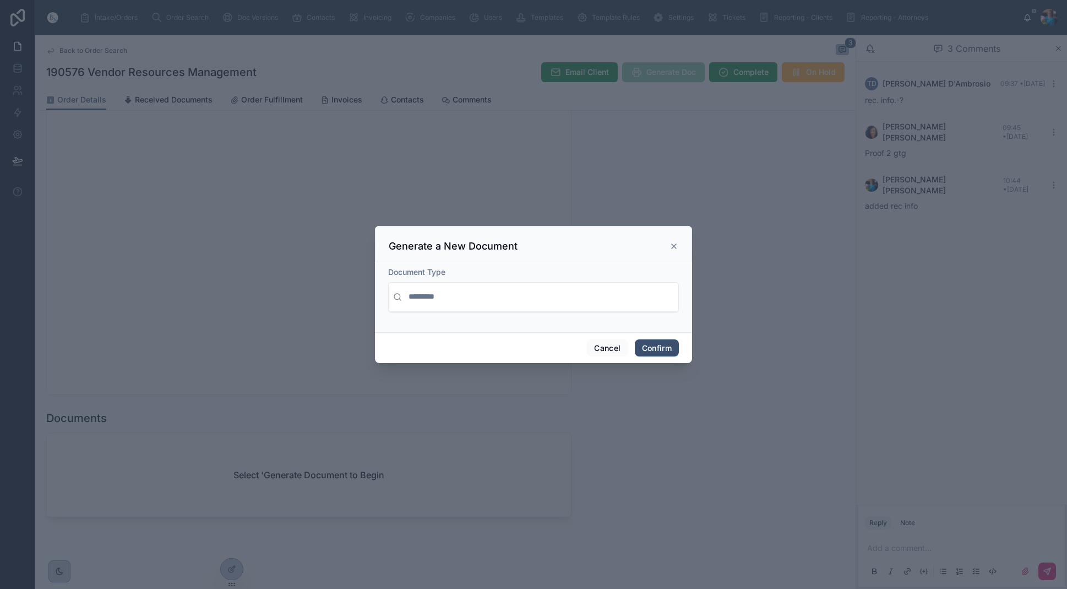
scroll to position [0, 0]
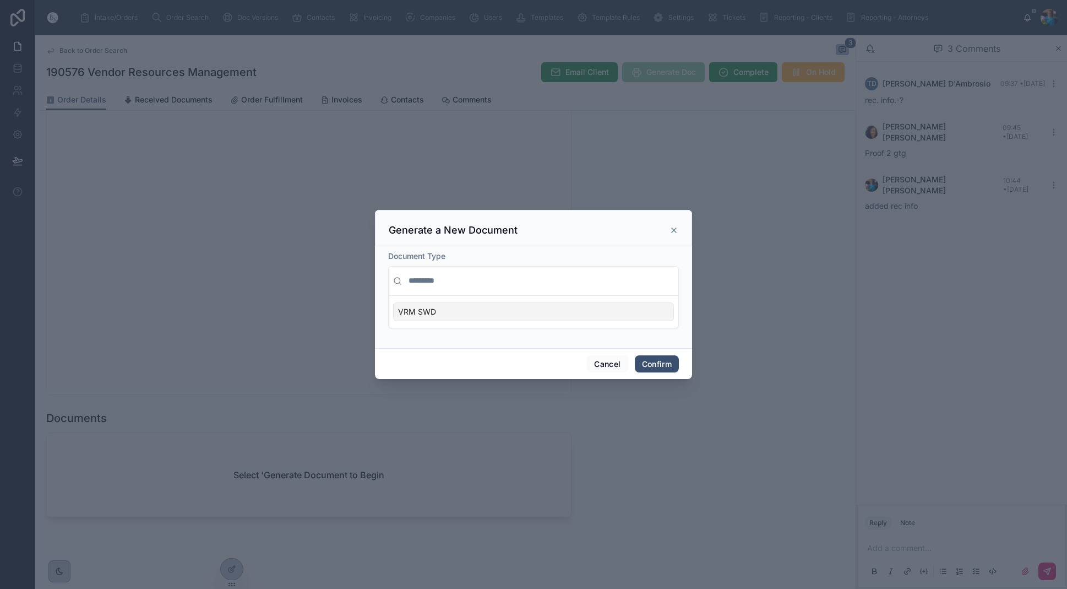
click at [656, 314] on div "VRM SWD" at bounding box center [533, 311] width 281 height 19
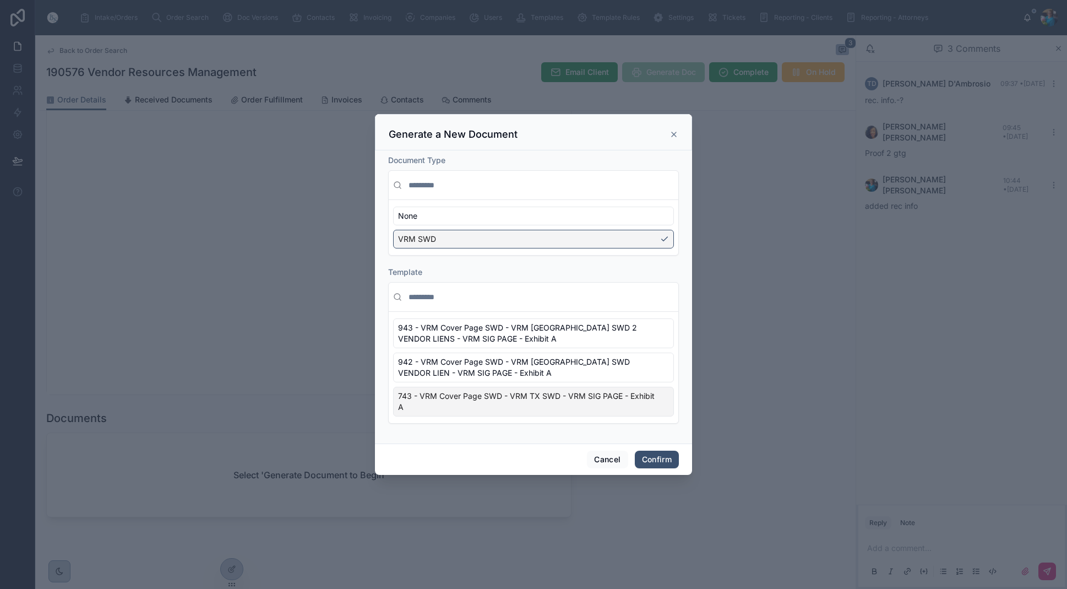
click at [665, 405] on div "743 - VRM Cover Page SWD - VRM TX SWD - VRM SIG PAGE - Exhibit A" at bounding box center [533, 402] width 281 height 30
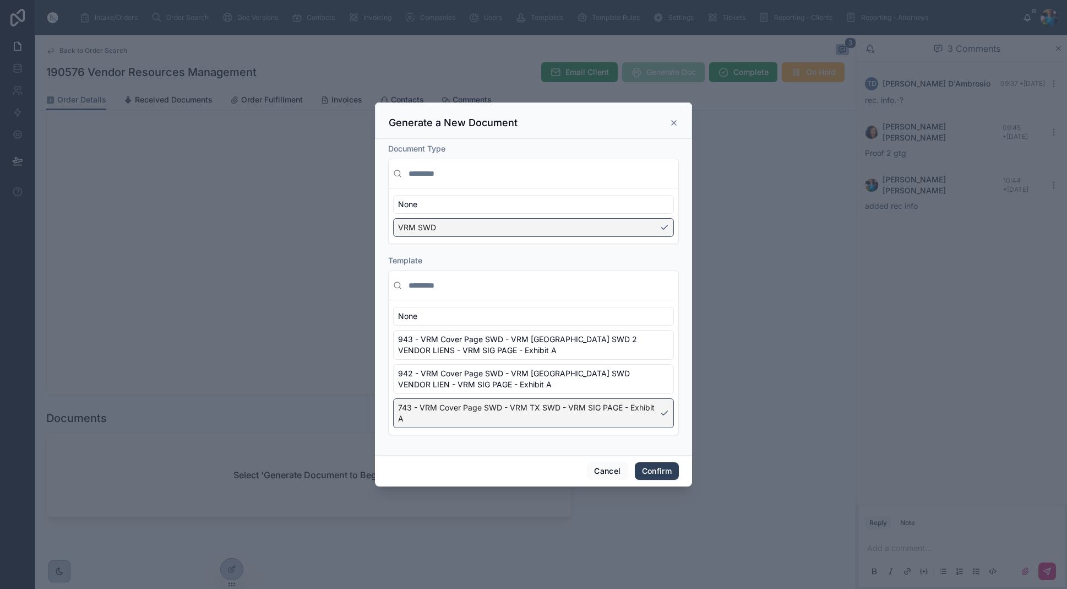
click at [658, 469] on button "Confirm" at bounding box center [657, 471] width 44 height 18
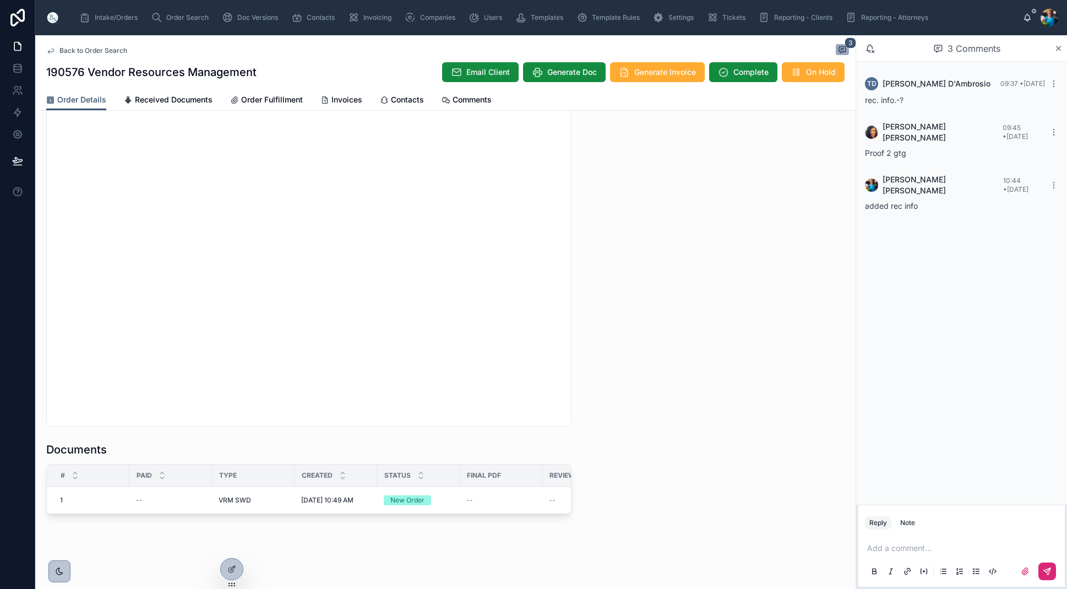
click at [893, 549] on p at bounding box center [963, 547] width 193 height 11
drag, startPoint x: 1047, startPoint y: 569, endPoint x: 1038, endPoint y: 491, distance: 78.8
click at [1049, 566] on button at bounding box center [1048, 571] width 18 height 18
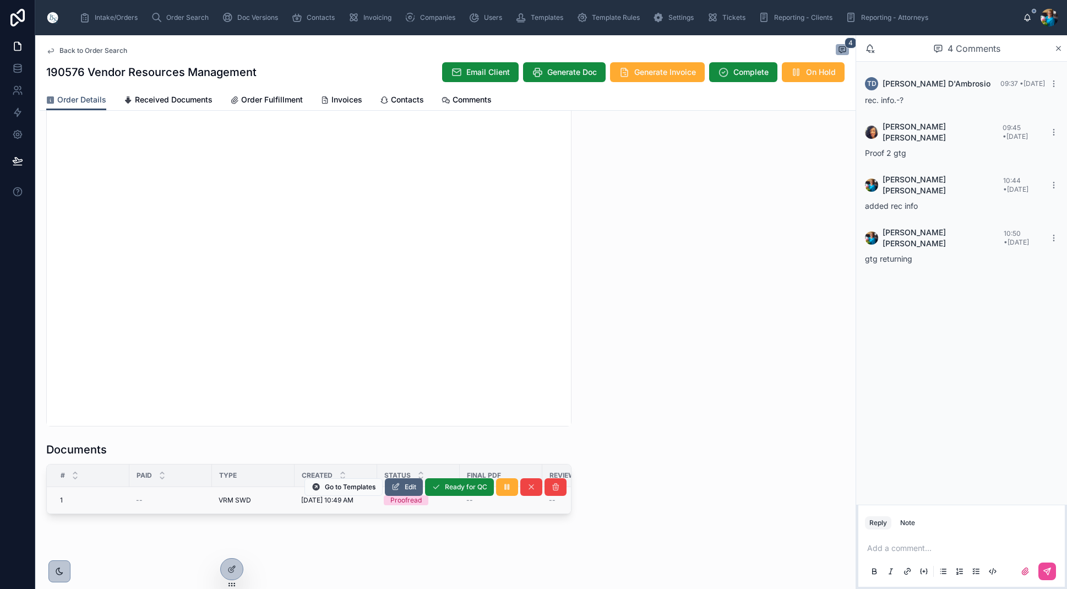
click at [410, 486] on span "Edit" at bounding box center [411, 486] width 12 height 9
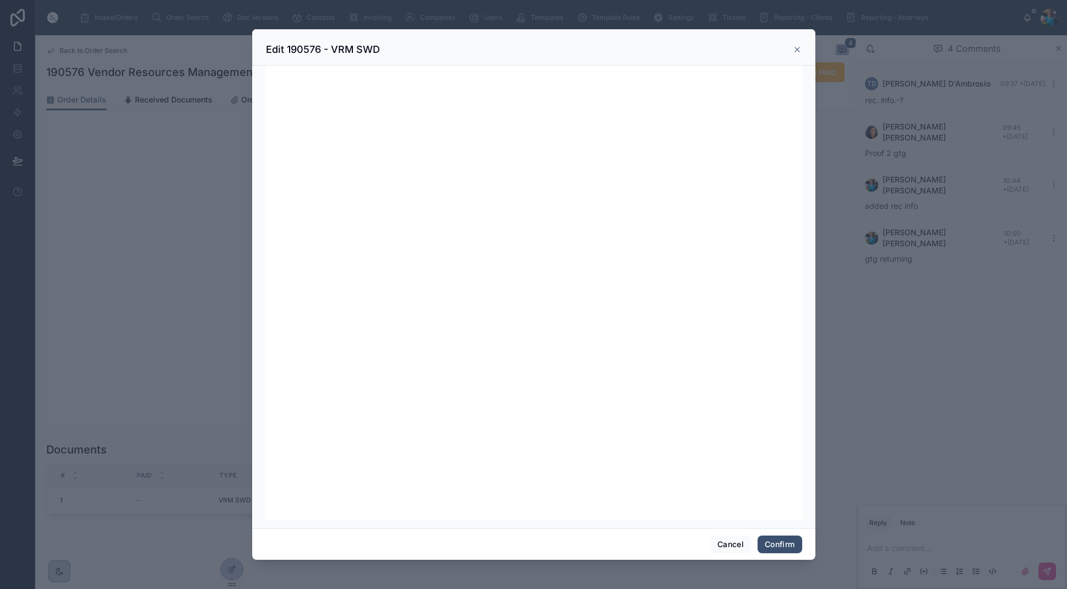
scroll to position [139, 0]
click at [774, 544] on button "Confirm" at bounding box center [780, 544] width 44 height 18
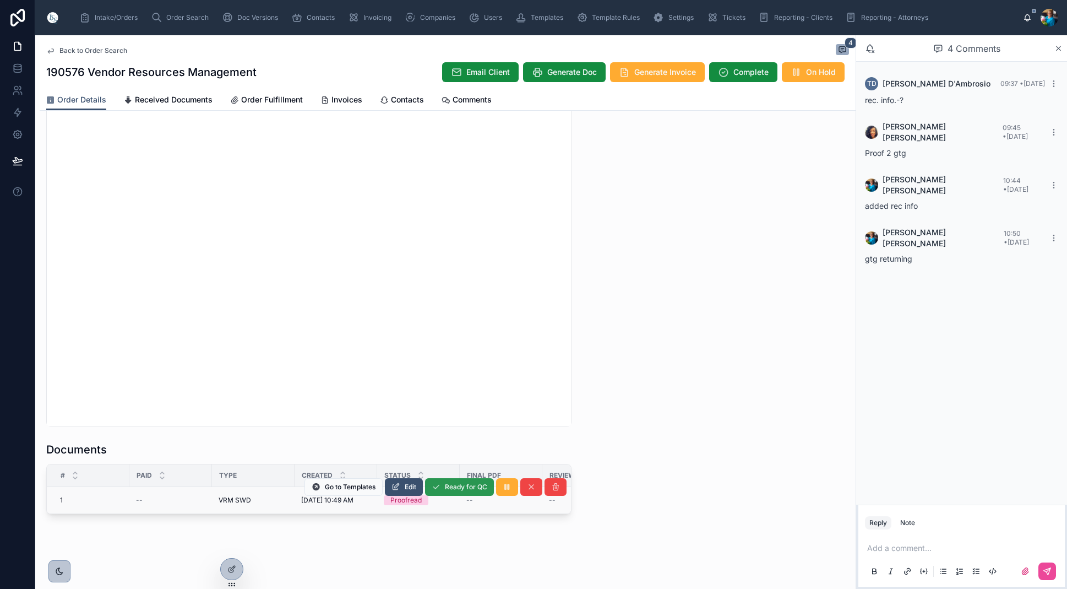
click at [445, 488] on span "Ready for QC" at bounding box center [466, 486] width 42 height 9
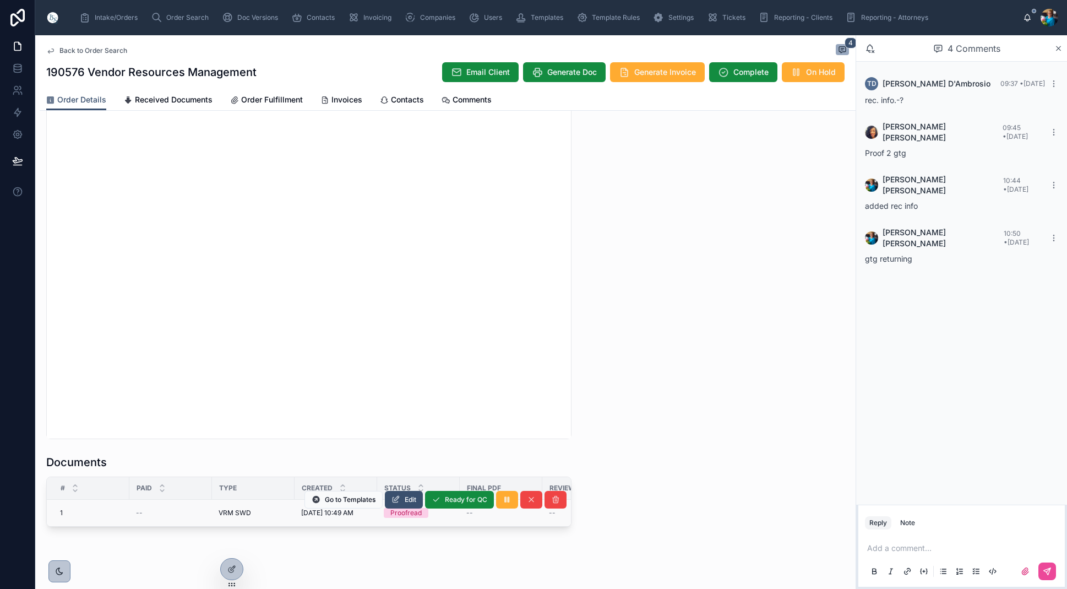
scroll to position [970, 0]
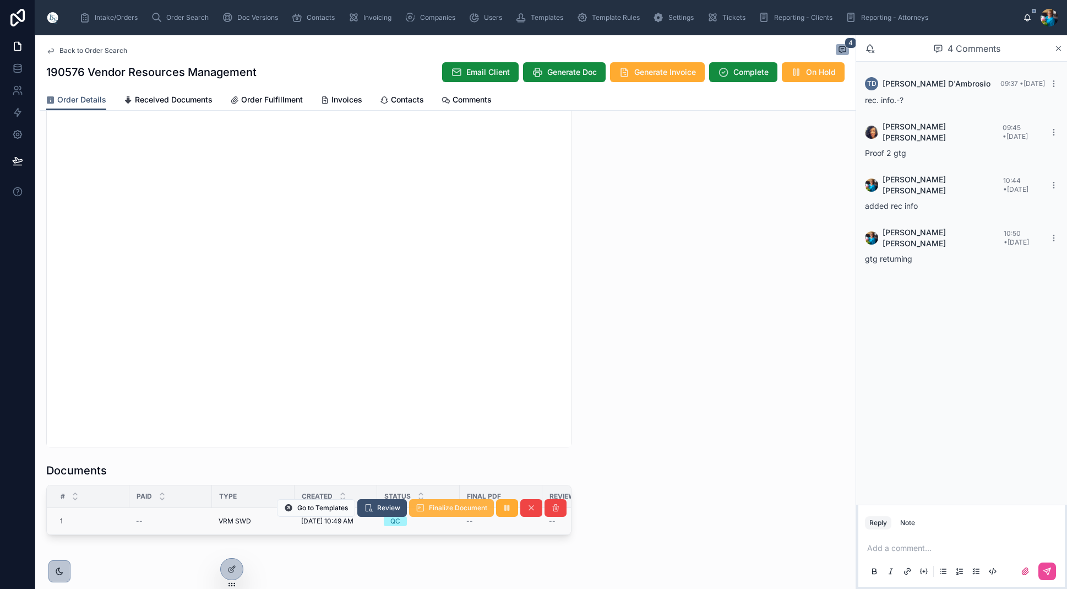
click at [450, 509] on span "Finalize Document" at bounding box center [458, 507] width 58 height 9
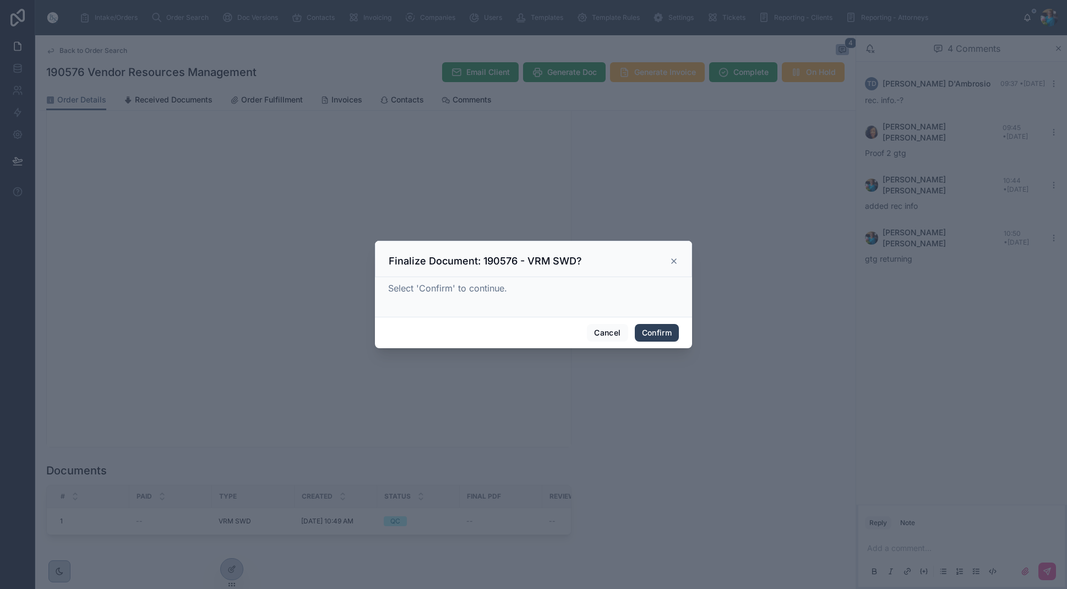
click at [663, 333] on button "Confirm" at bounding box center [657, 333] width 44 height 18
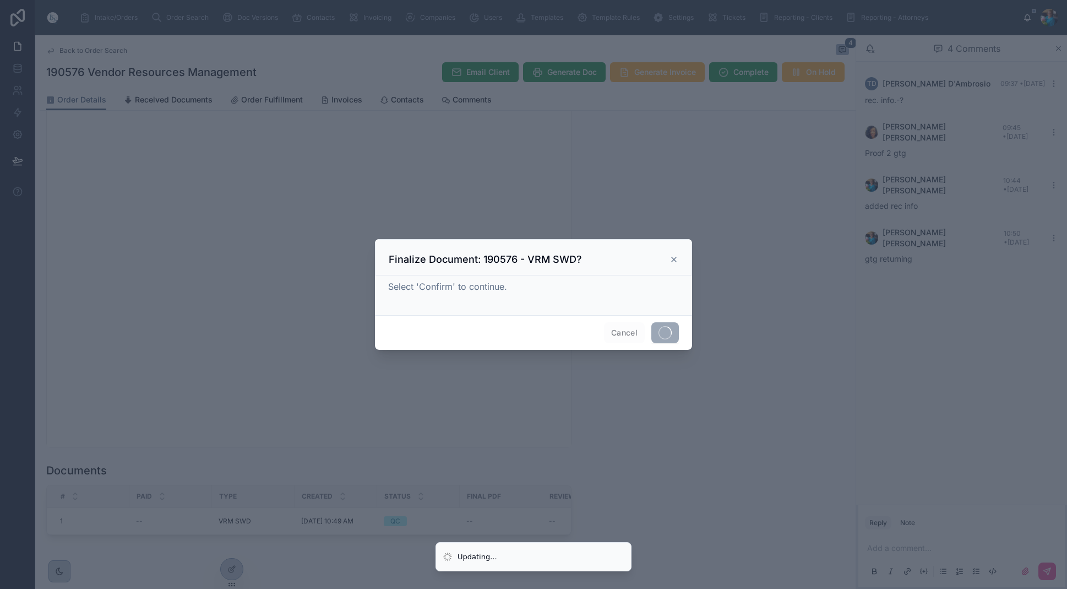
drag, startPoint x: 662, startPoint y: 333, endPoint x: 610, endPoint y: 395, distance: 81.3
click at [661, 333] on span at bounding box center [665, 332] width 28 height 21
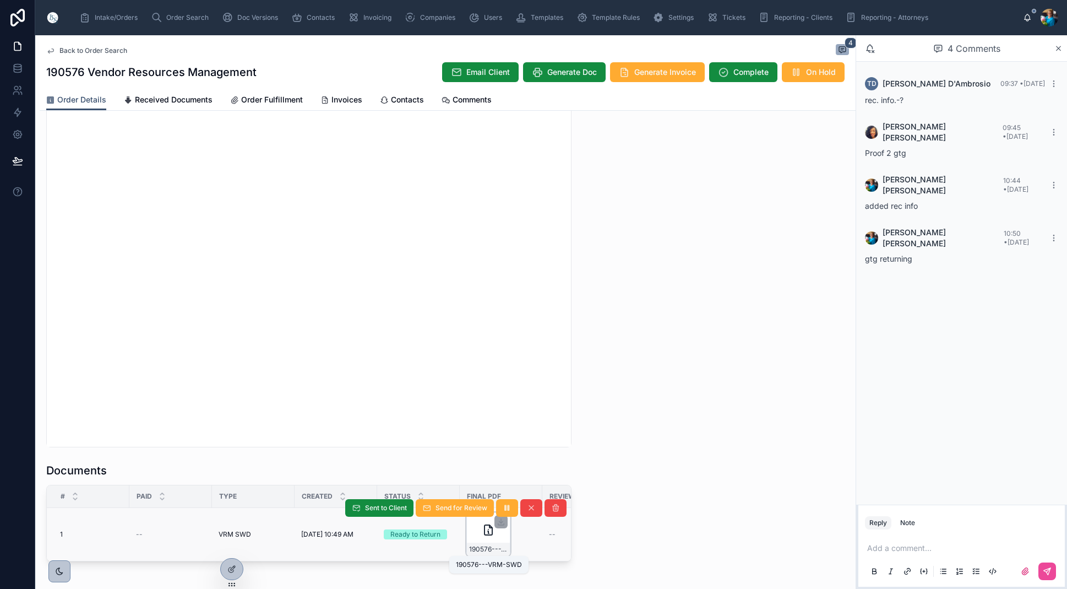
click at [504, 547] on span "190576---VRM-SWD" at bounding box center [488, 549] width 39 height 9
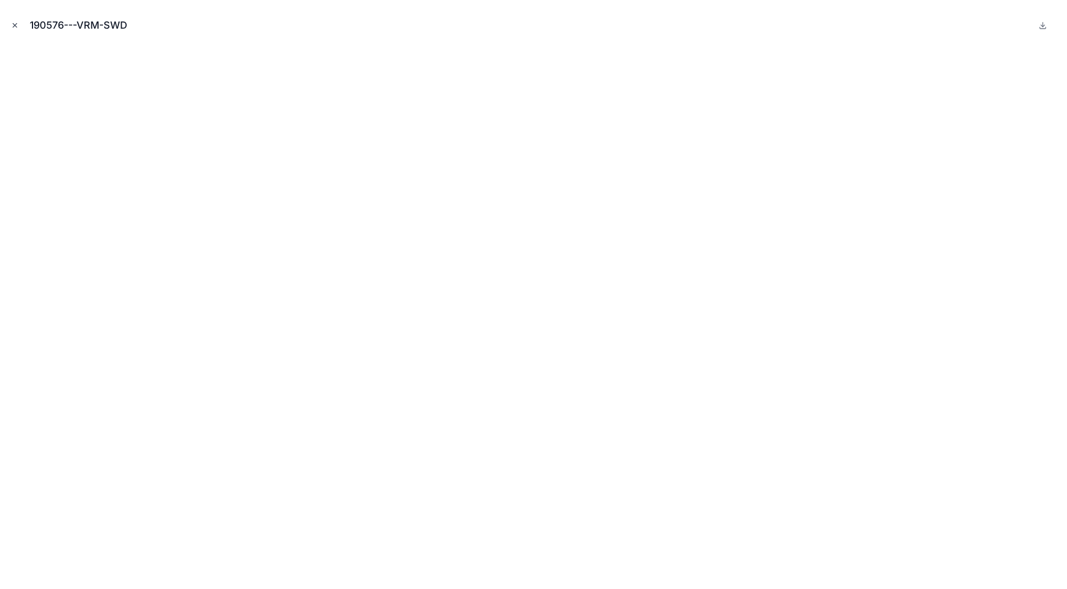
click at [18, 24] on icon "Close modal" at bounding box center [15, 25] width 8 height 8
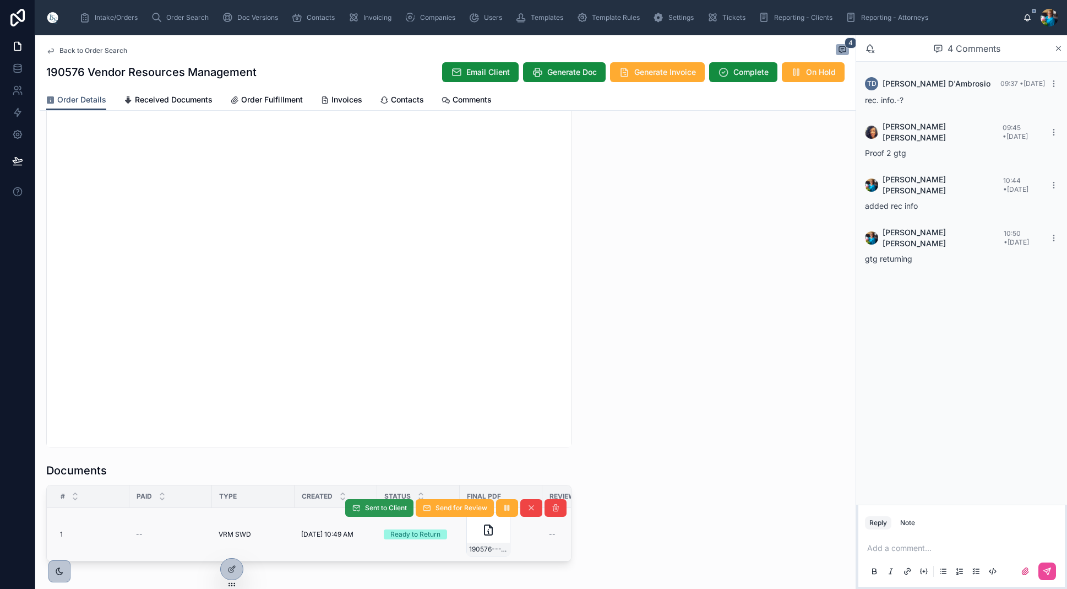
click at [369, 508] on span "Sent to Client" at bounding box center [386, 507] width 42 height 9
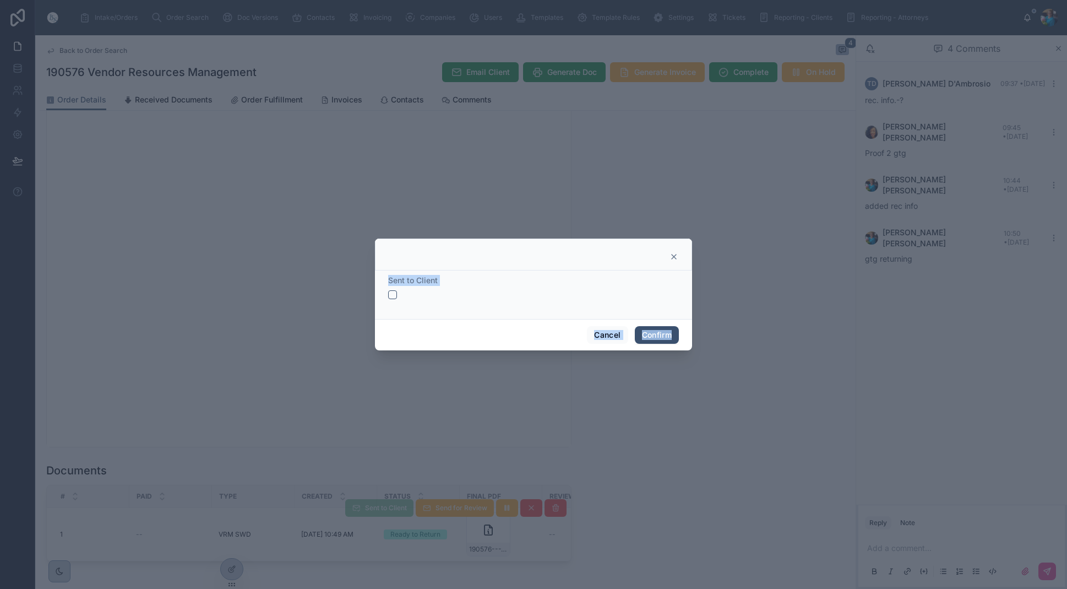
click at [389, 292] on button "button" at bounding box center [392, 294] width 9 height 9
click at [665, 330] on button "Confirm" at bounding box center [657, 335] width 44 height 18
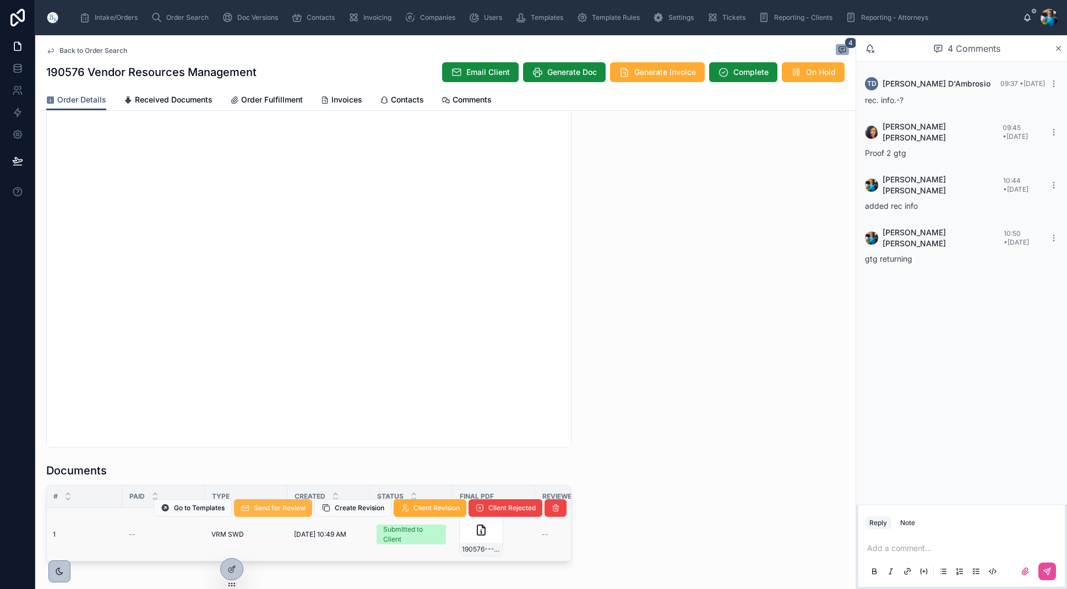
scroll to position [0, 9]
click at [290, 508] on span "Send for Review" at bounding box center [280, 507] width 52 height 9
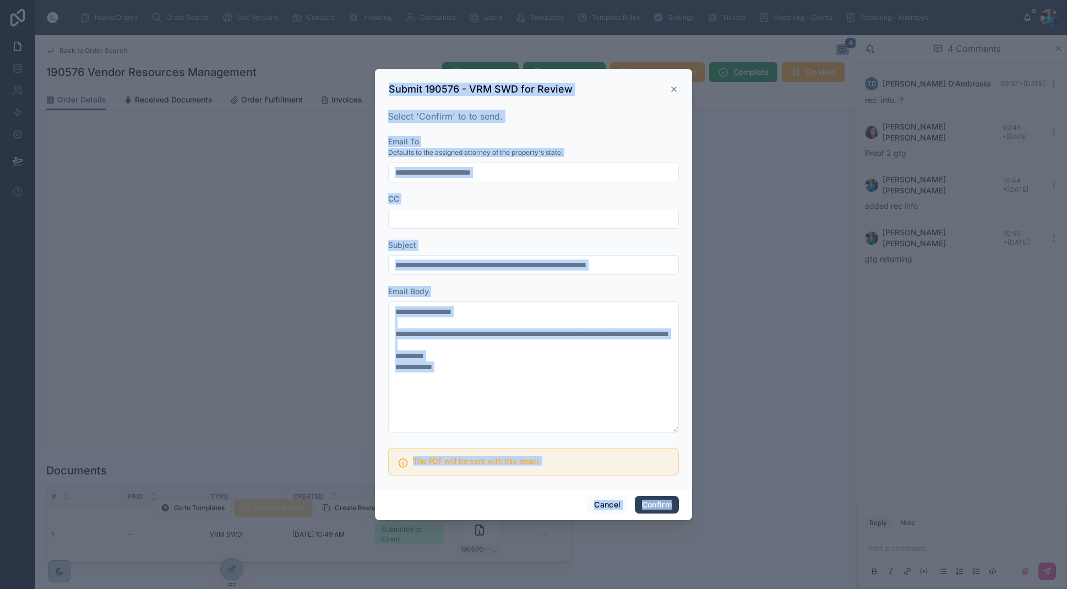
click at [659, 503] on button "Confirm" at bounding box center [657, 505] width 44 height 18
click at [659, 503] on span "Confirm" at bounding box center [657, 505] width 44 height 18
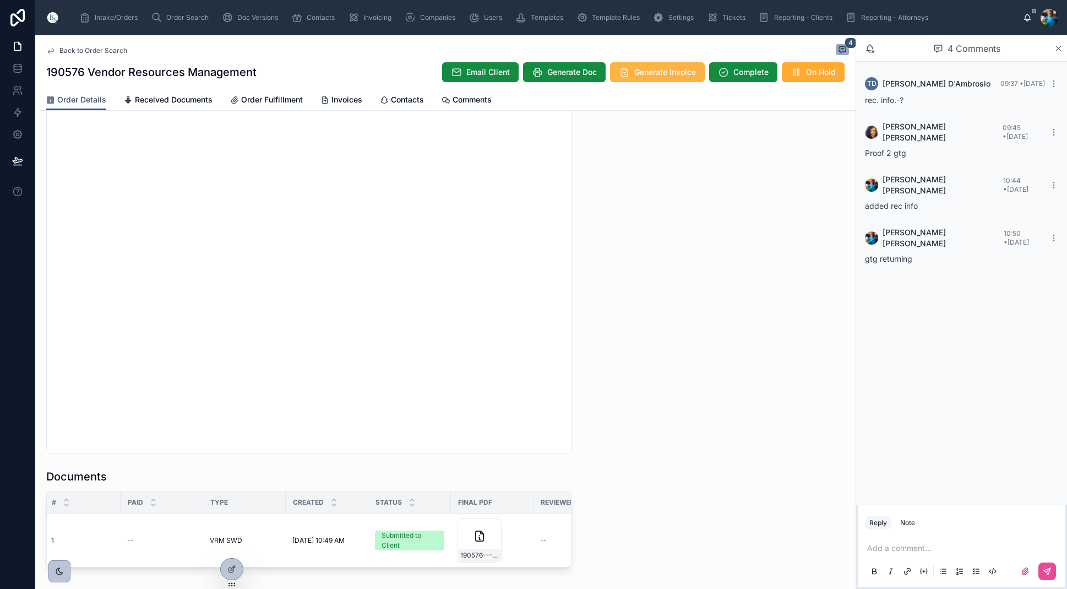
scroll to position [0, 1]
click at [647, 74] on span "Generate Invoice" at bounding box center [665, 72] width 62 height 11
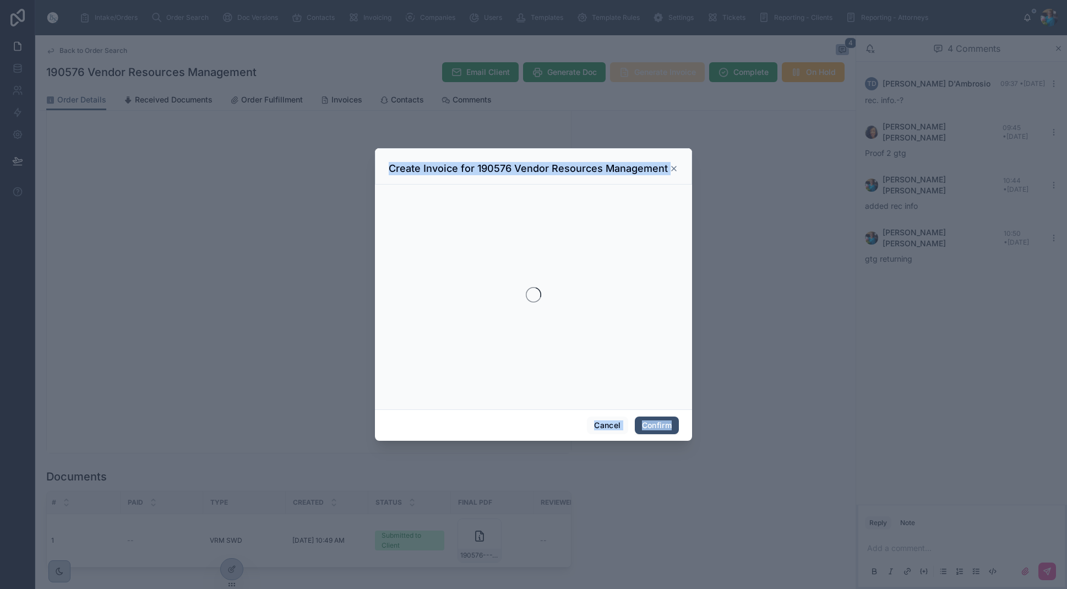
scroll to position [0, 0]
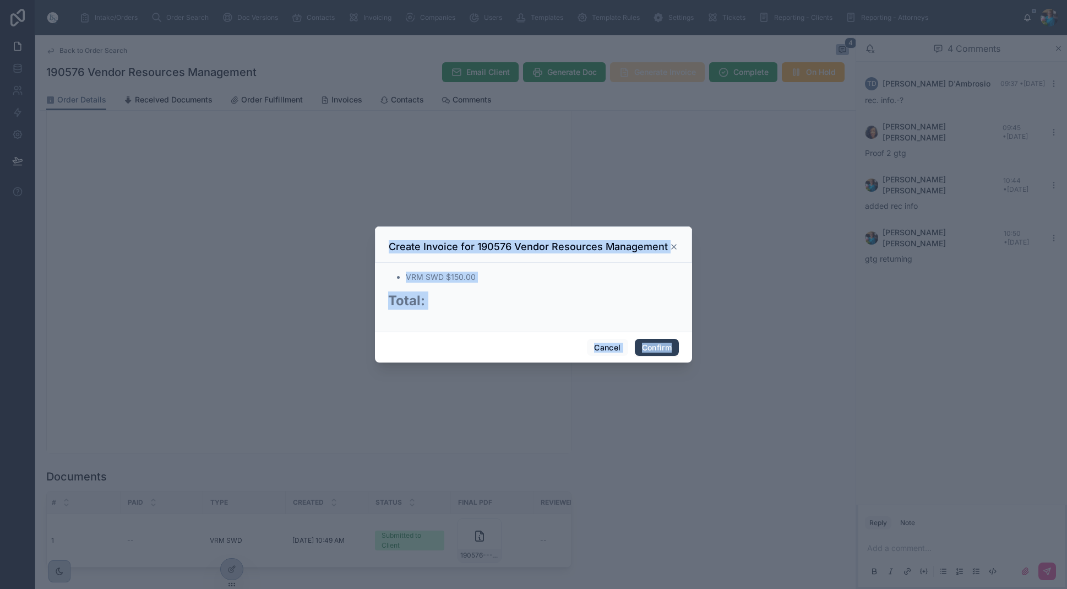
click at [651, 343] on button "Confirm" at bounding box center [657, 348] width 44 height 18
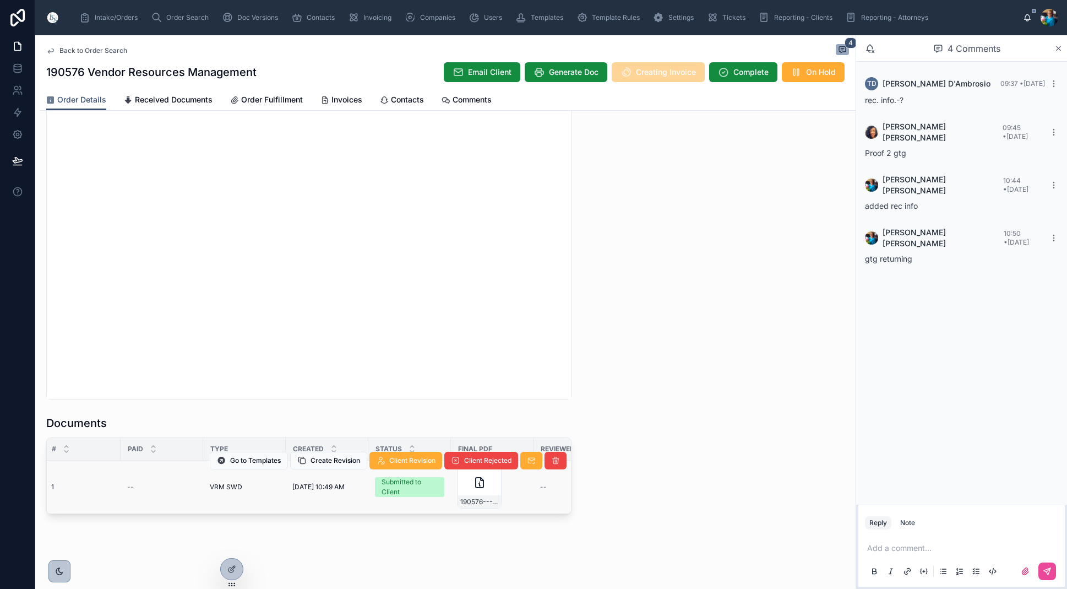
scroll to position [1017, 0]
click at [356, 99] on span "Invoices" at bounding box center [347, 99] width 31 height 11
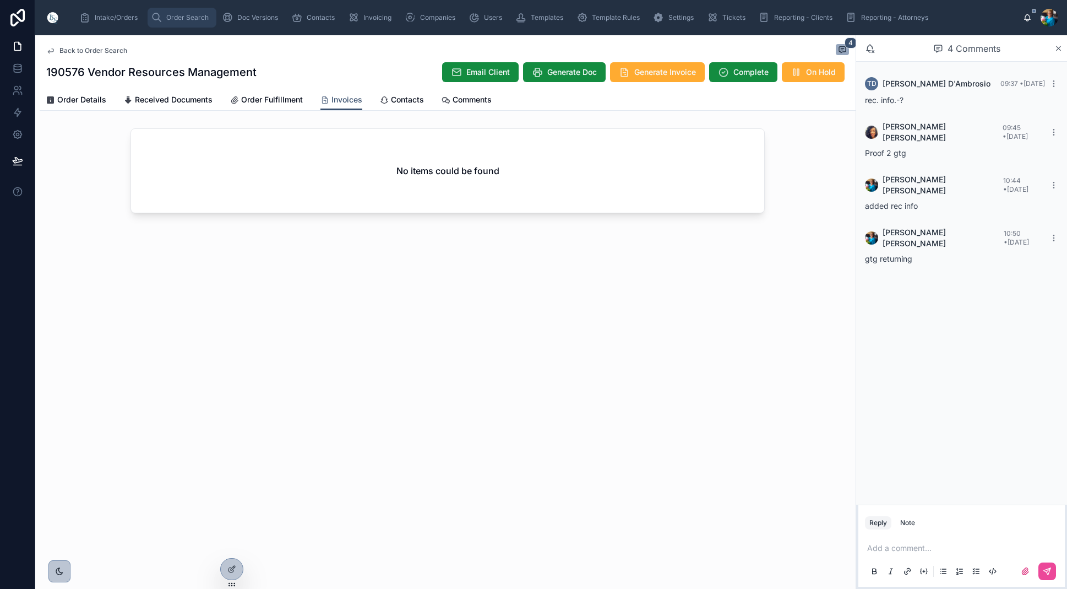
click at [181, 18] on span "Order Search" at bounding box center [187, 17] width 42 height 9
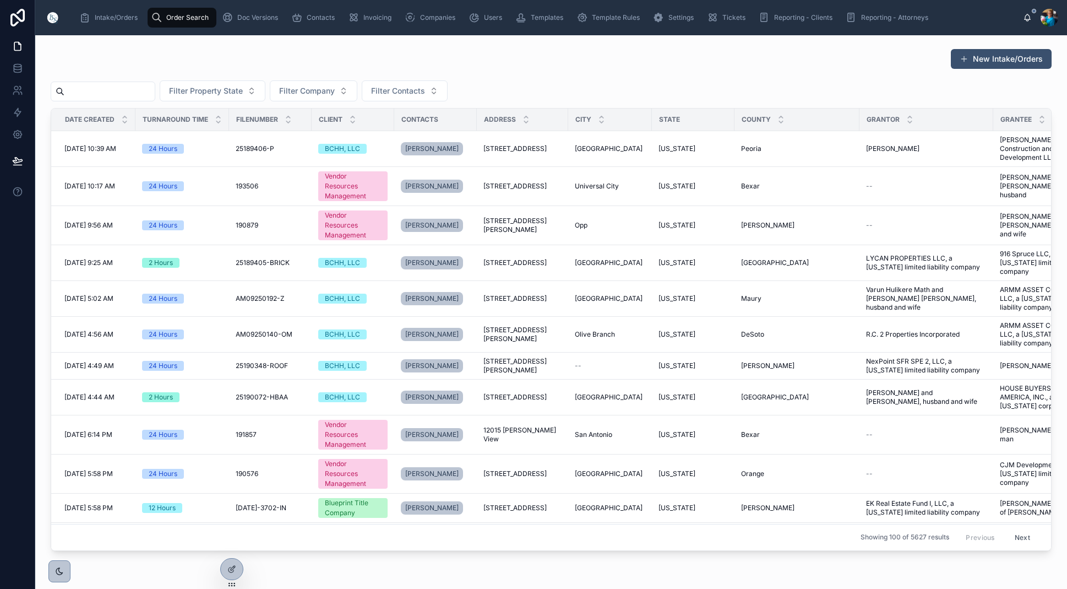
click at [155, 88] on input "text" at bounding box center [109, 91] width 90 height 15
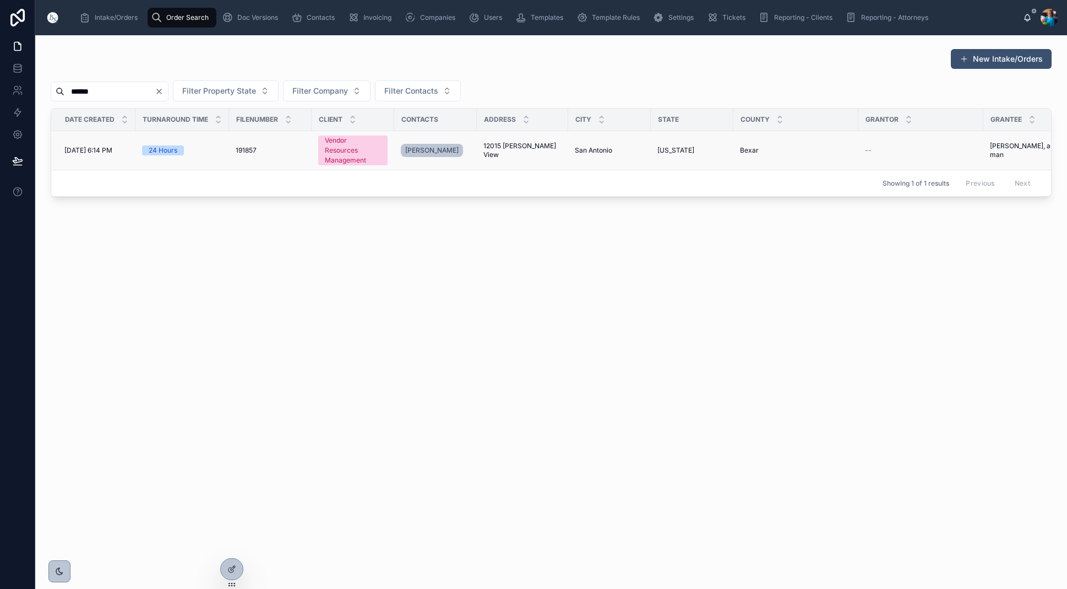
type input "******"
click at [586, 148] on span "San Antonio" at bounding box center [593, 150] width 37 height 9
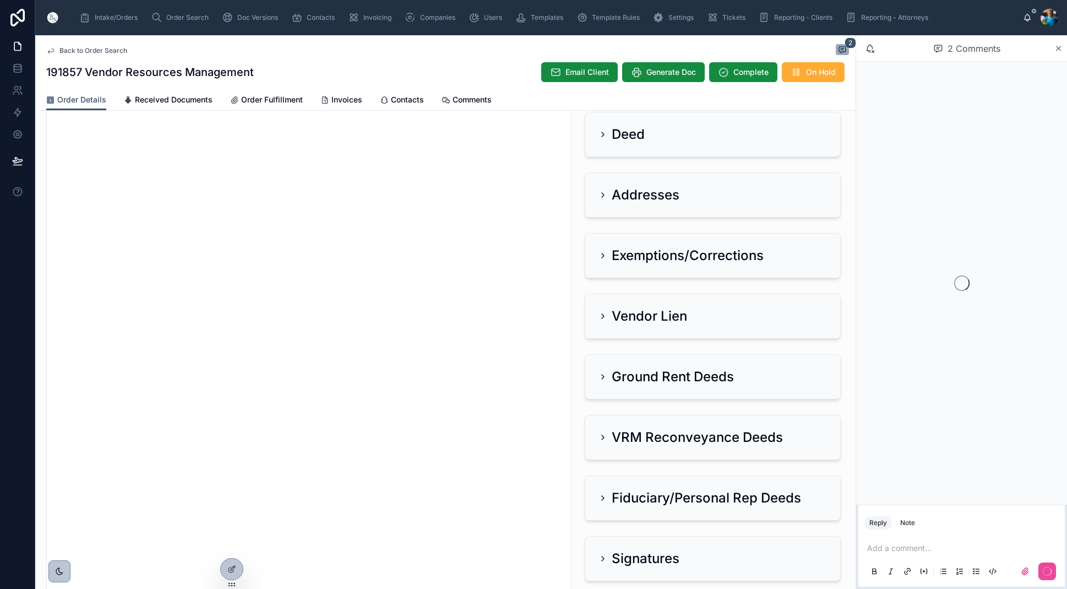
scroll to position [138, 0]
click at [602, 312] on icon at bounding box center [603, 315] width 9 height 9
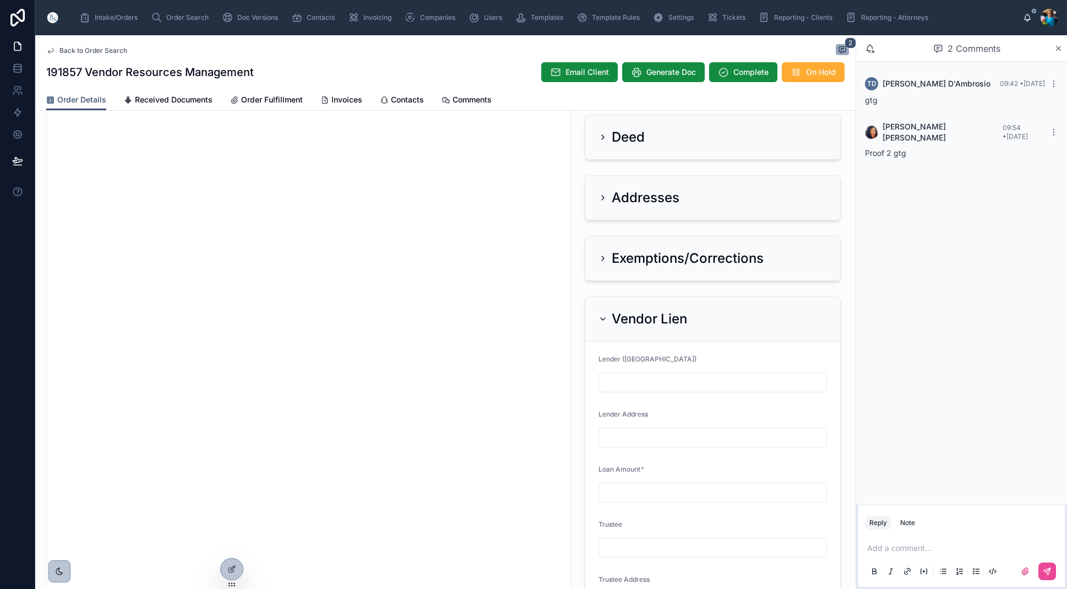
click at [602, 312] on div "Vendor Lien" at bounding box center [643, 319] width 89 height 18
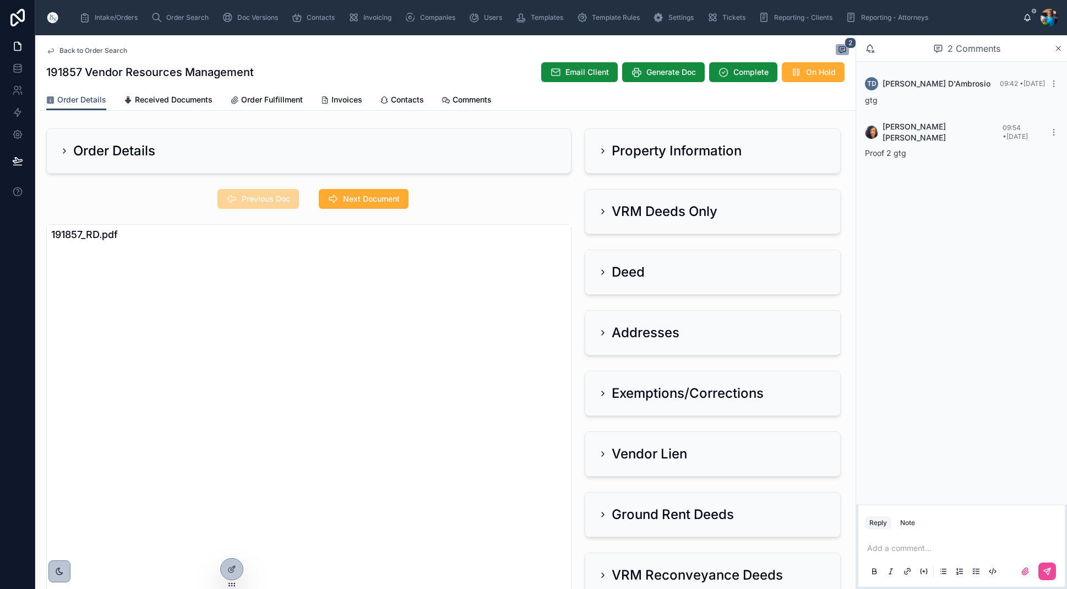
scroll to position [0, 0]
click at [602, 146] on icon at bounding box center [603, 150] width 9 height 9
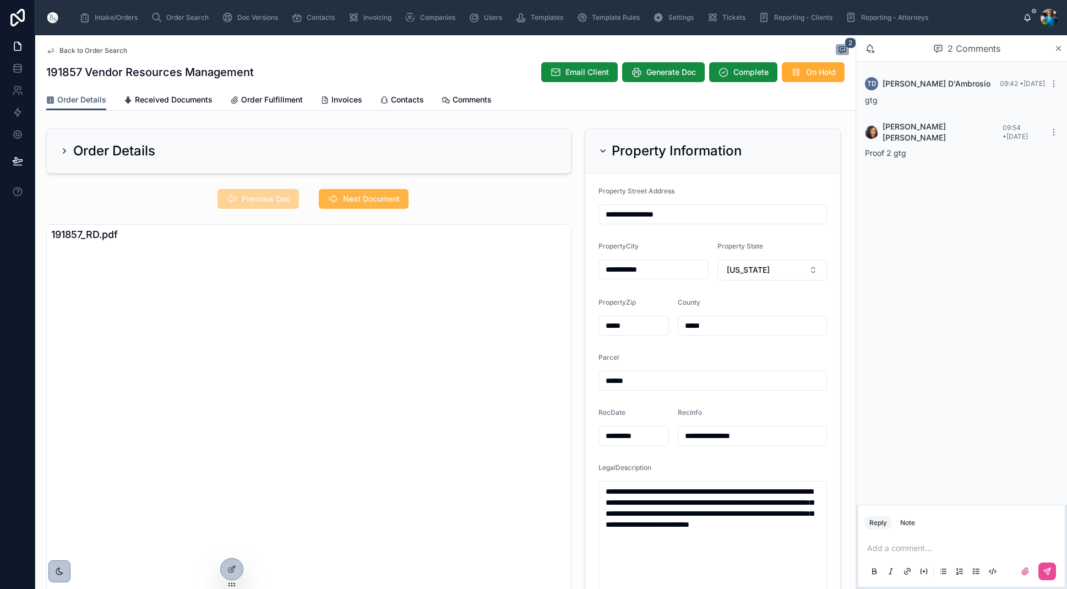
click at [364, 199] on span "Next Document" at bounding box center [371, 198] width 57 height 11
click at [267, 196] on span "Previous Doc" at bounding box center [266, 198] width 48 height 11
drag, startPoint x: 729, startPoint y: 540, endPoint x: 605, endPoint y: 489, distance: 134.4
click at [605, 489] on textarea "**********" at bounding box center [713, 557] width 229 height 153
click at [605, 149] on icon at bounding box center [603, 150] width 9 height 9
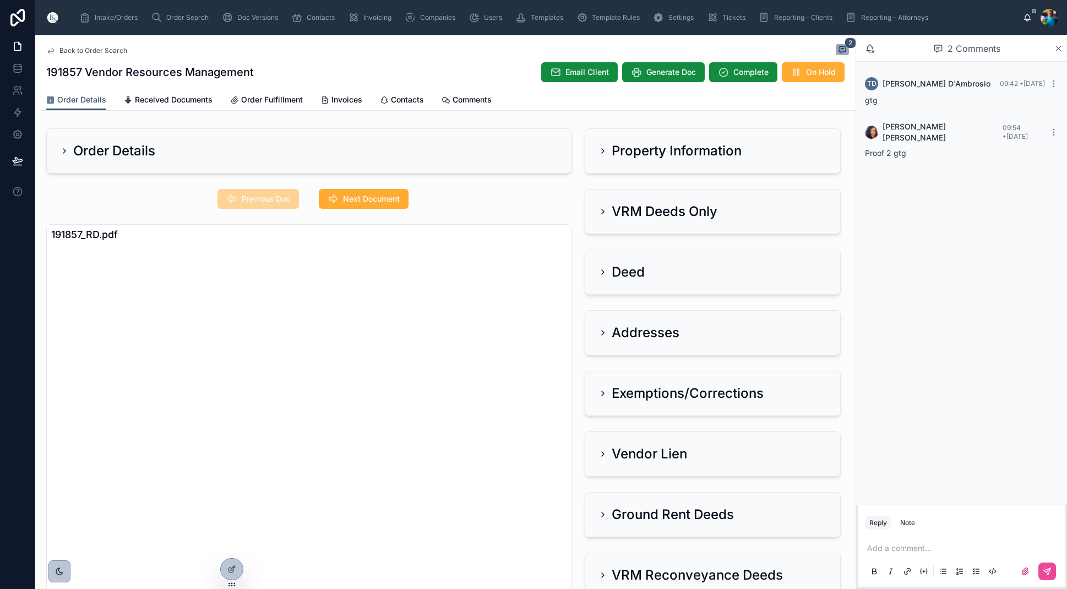
click at [598, 210] on div "VRM Deeds Only" at bounding box center [712, 211] width 255 height 44
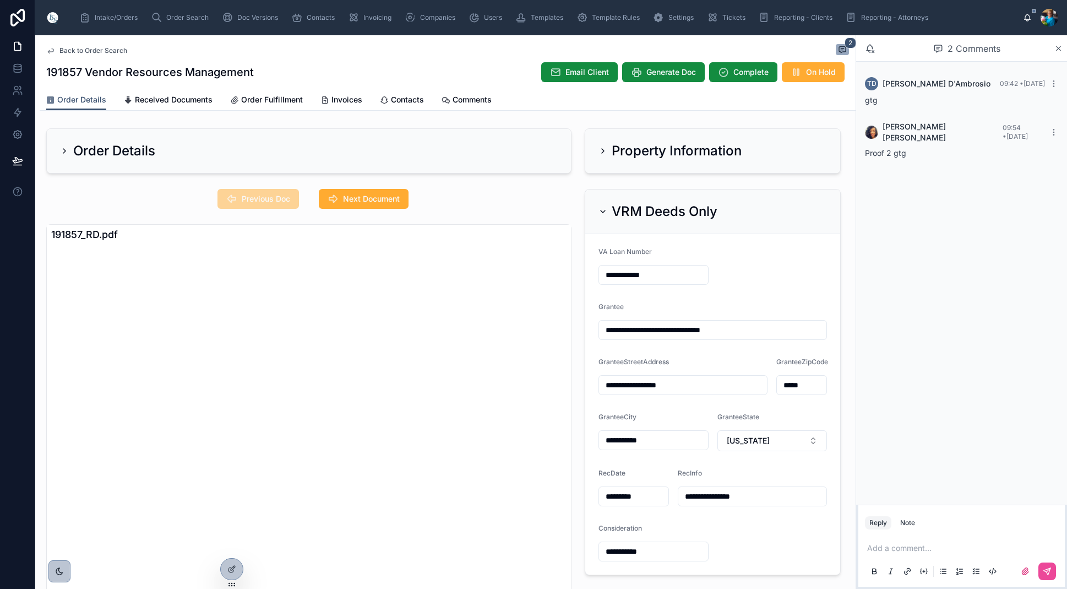
drag, startPoint x: 360, startPoint y: 203, endPoint x: 362, endPoint y: 211, distance: 8.4
click at [360, 203] on span "Next Document" at bounding box center [371, 198] width 57 height 11
click at [606, 210] on icon at bounding box center [603, 211] width 9 height 9
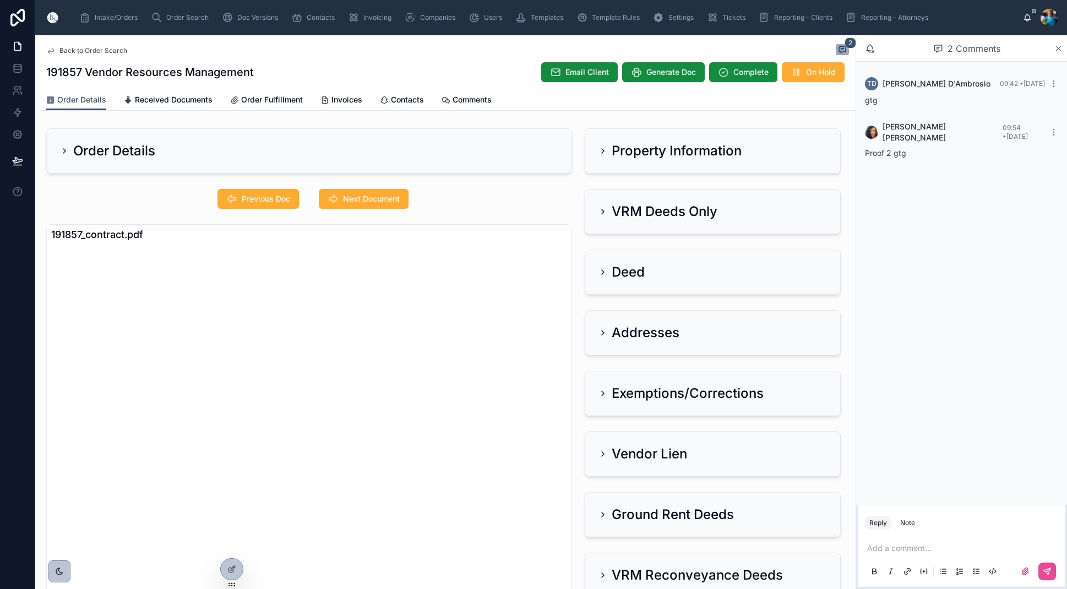
click at [603, 329] on icon at bounding box center [603, 332] width 9 height 9
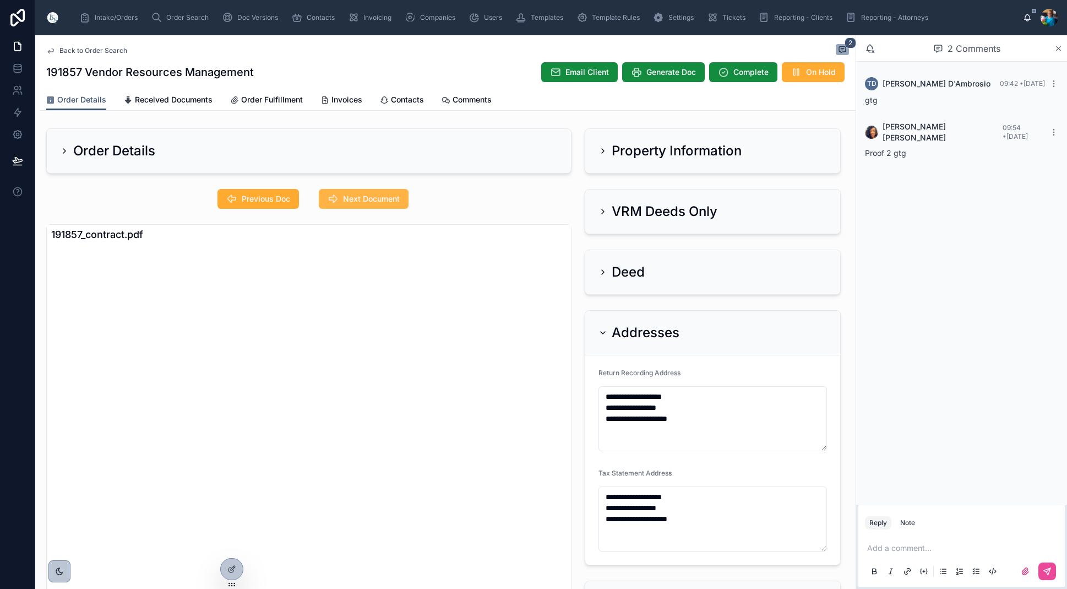
click at [374, 200] on span "Next Document" at bounding box center [371, 198] width 57 height 11
click at [600, 330] on icon at bounding box center [603, 332] width 9 height 9
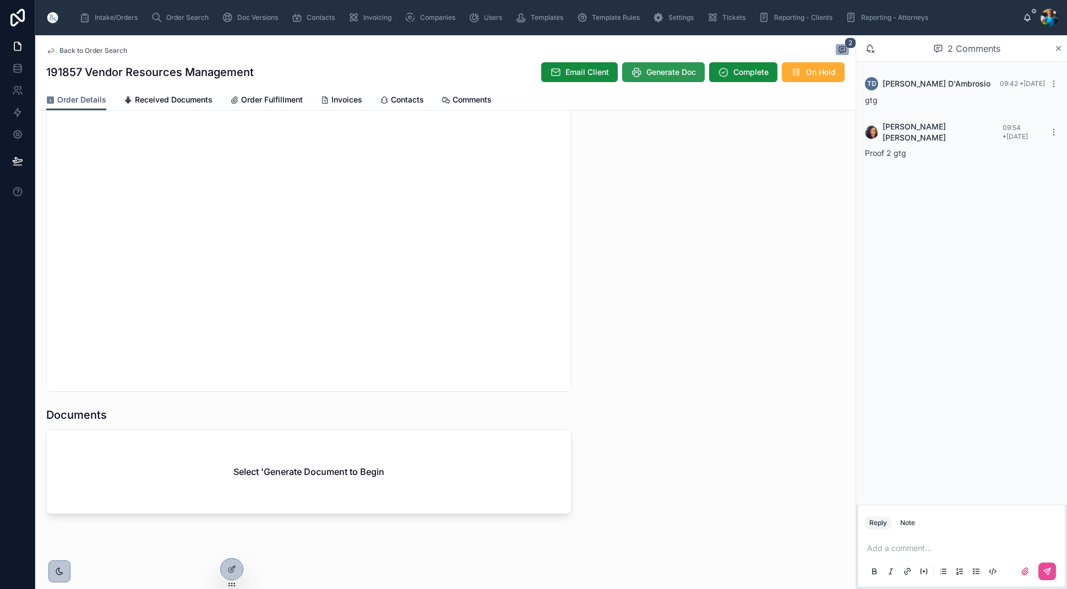
click at [677, 70] on span "Generate Doc" at bounding box center [672, 72] width 50 height 11
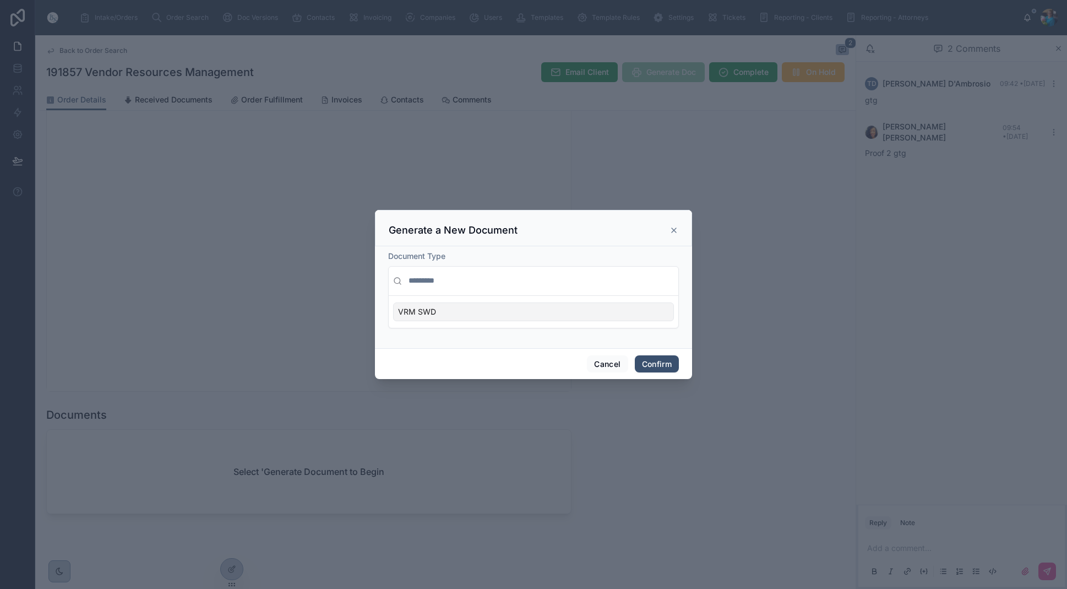
click at [654, 310] on div "VRM SWD" at bounding box center [533, 311] width 281 height 19
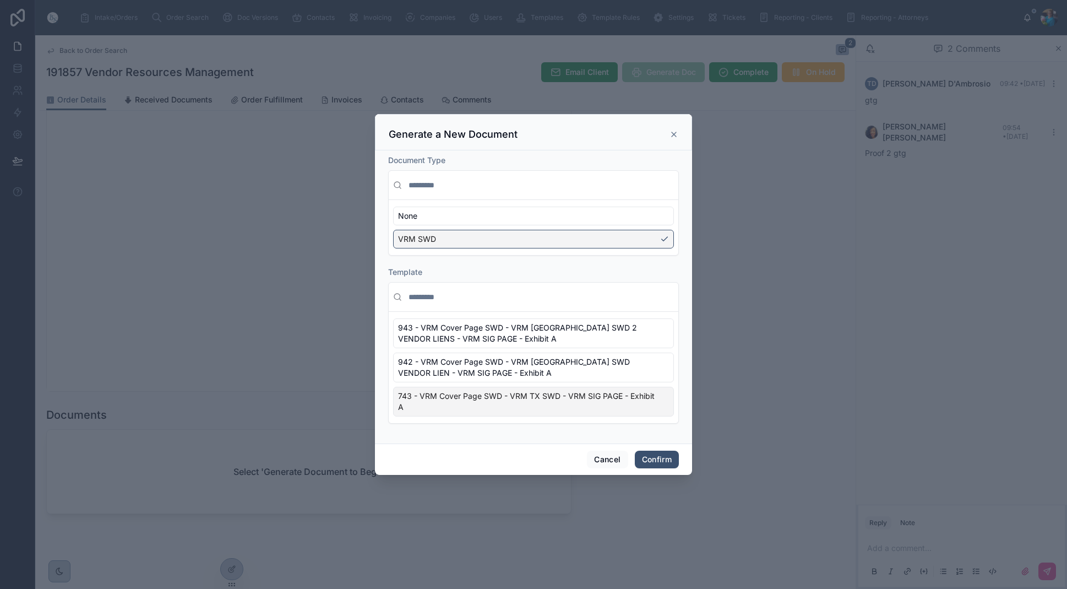
click at [657, 399] on div "743 - VRM Cover Page SWD - VRM TX SWD - VRM SIG PAGE - Exhibit A" at bounding box center [533, 402] width 281 height 30
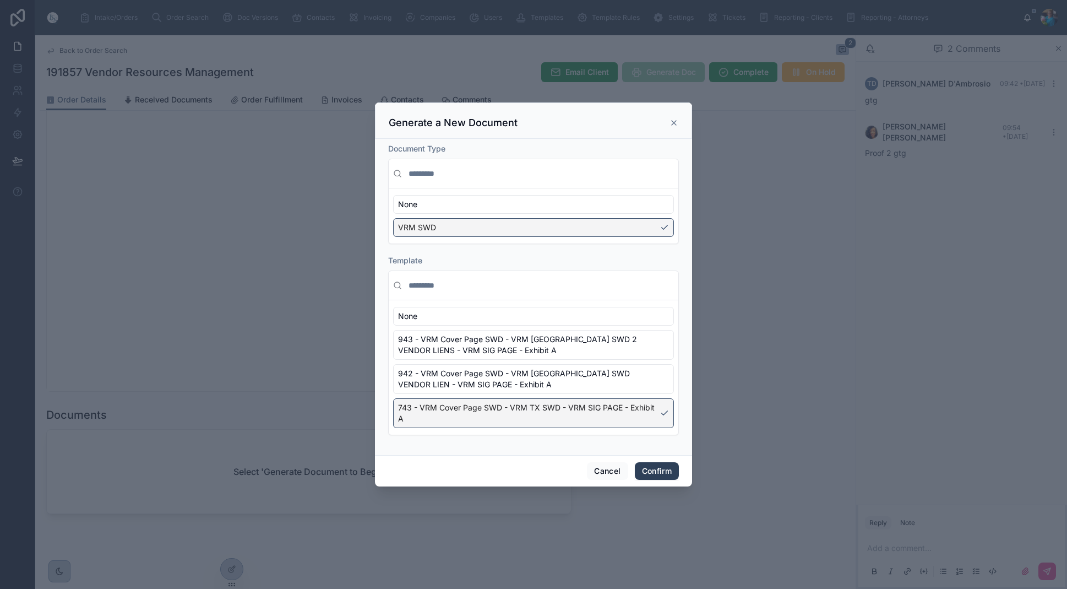
scroll to position [0, 1]
click at [651, 470] on button "Confirm" at bounding box center [657, 471] width 44 height 18
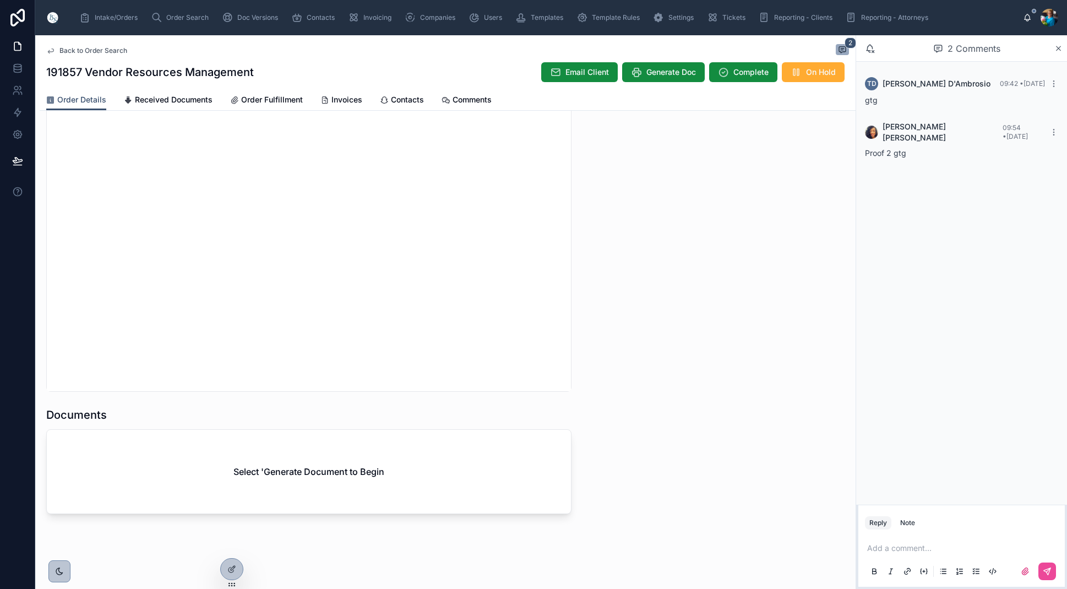
scroll to position [0, 0]
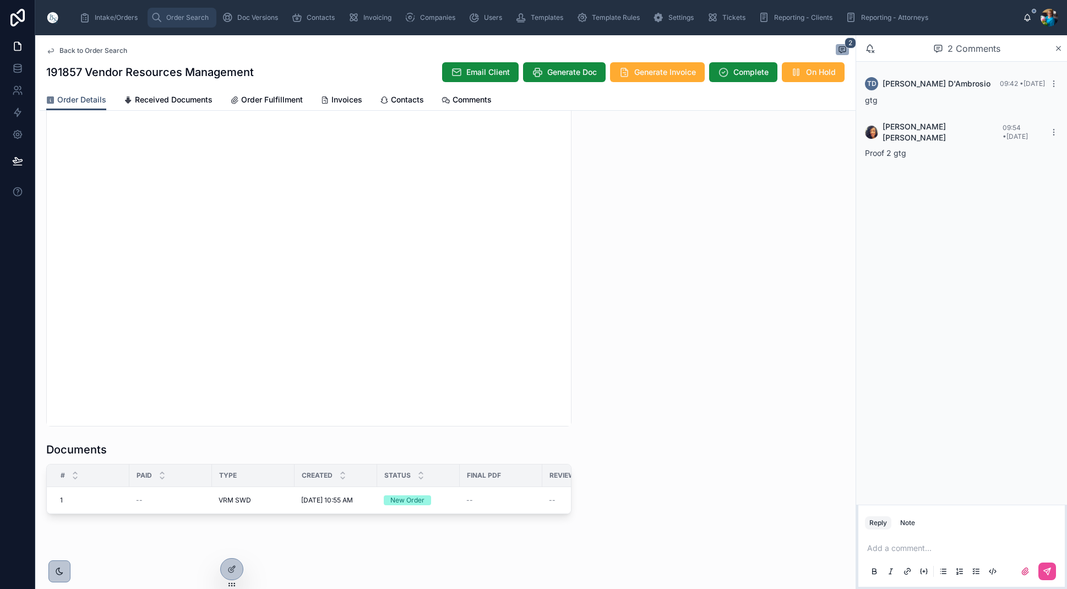
click at [170, 13] on div "Order Search" at bounding box center [182, 18] width 62 height 18
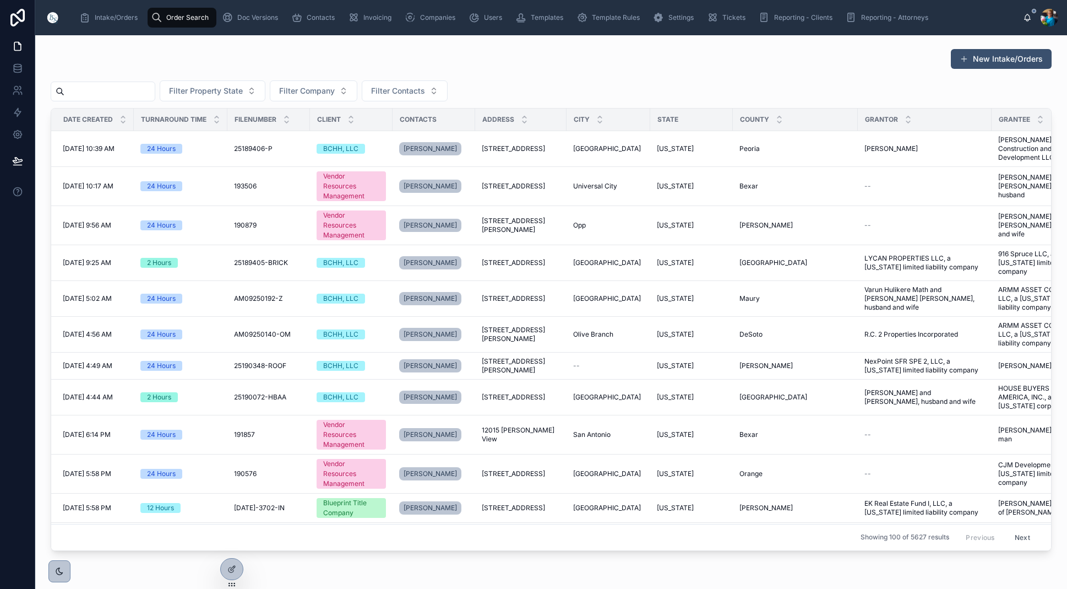
click at [149, 94] on input "text" at bounding box center [109, 91] width 90 height 15
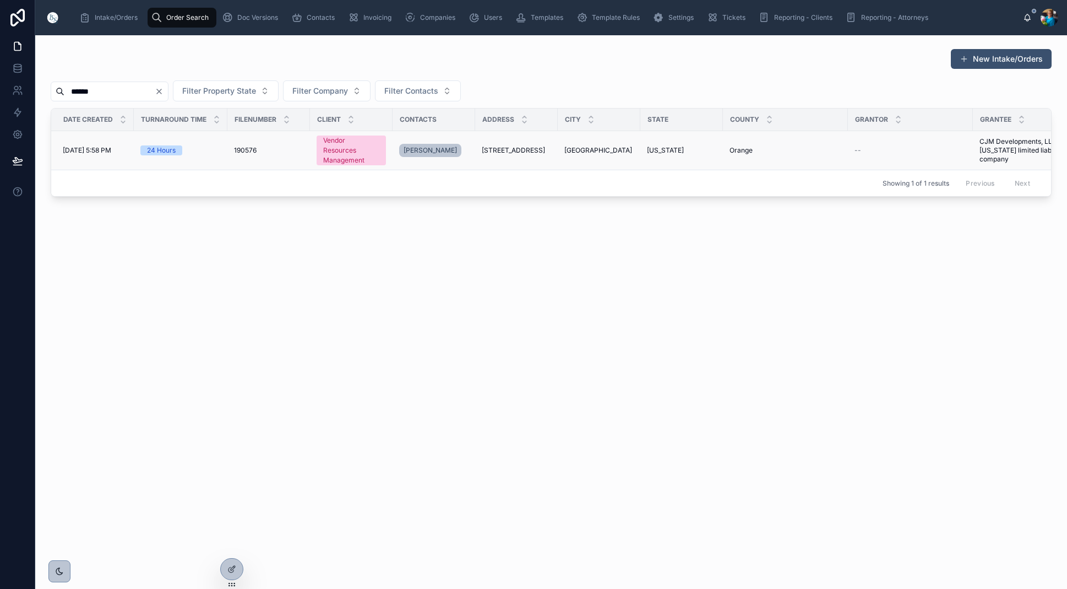
type input "******"
click at [503, 145] on td "320 Meadow Drive 320 Meadow Drive" at bounding box center [516, 150] width 83 height 39
click at [506, 152] on span "[STREET_ADDRESS]" at bounding box center [507, 150] width 63 height 9
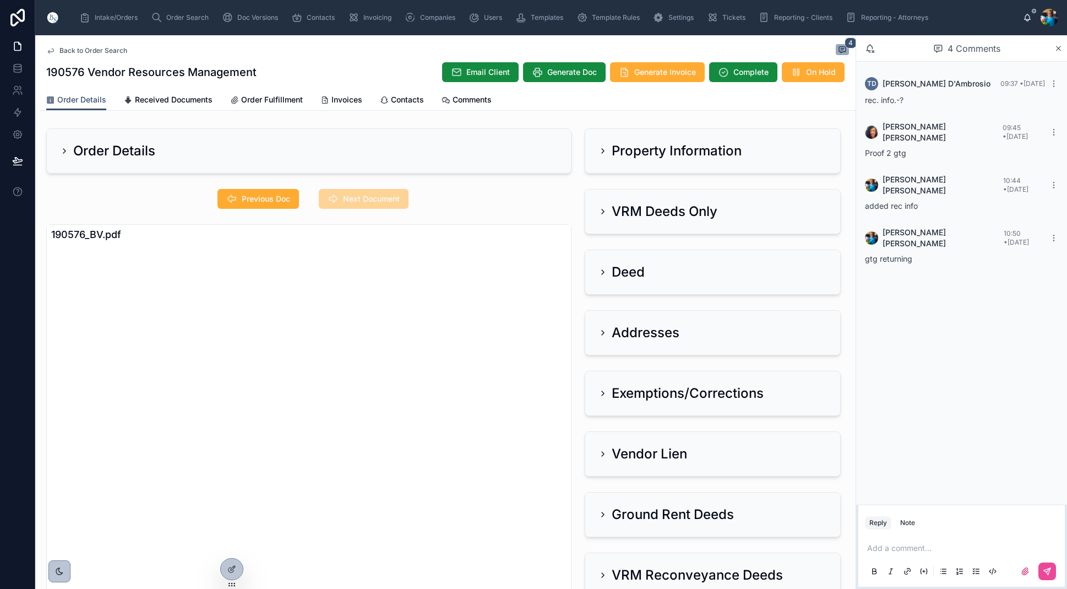
scroll to position [1, 0]
drag, startPoint x: 338, startPoint y: 97, endPoint x: 335, endPoint y: 107, distance: 10.2
click at [338, 97] on span "Invoices" at bounding box center [347, 99] width 31 height 11
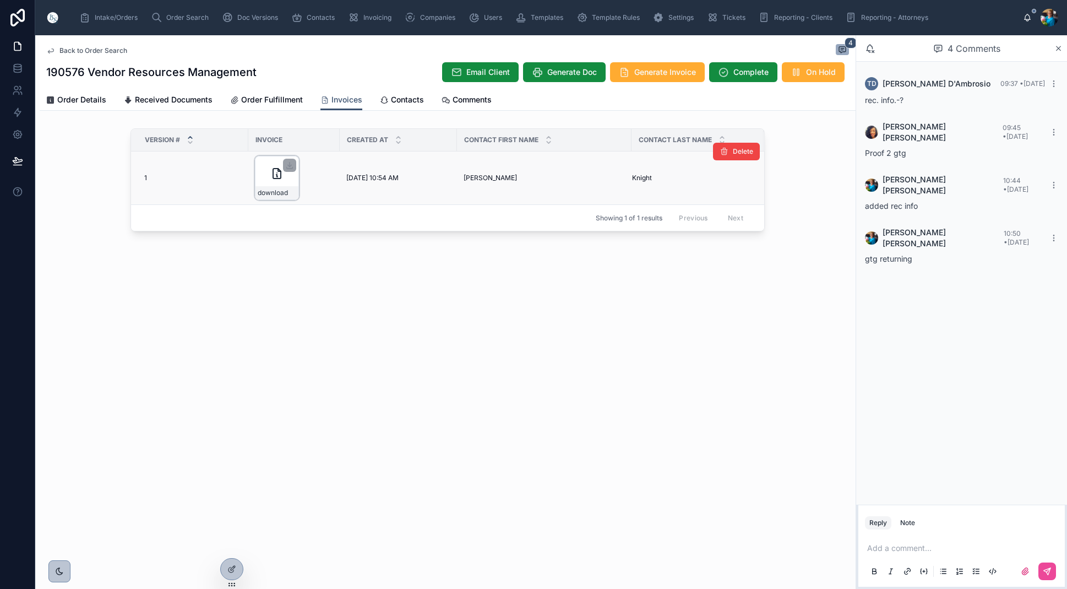
drag, startPoint x: 289, startPoint y: 164, endPoint x: 288, endPoint y: 175, distance: 11.6
click at [289, 164] on icon at bounding box center [289, 165] width 9 height 9
click at [182, 14] on span "Order Search" at bounding box center [187, 17] width 42 height 9
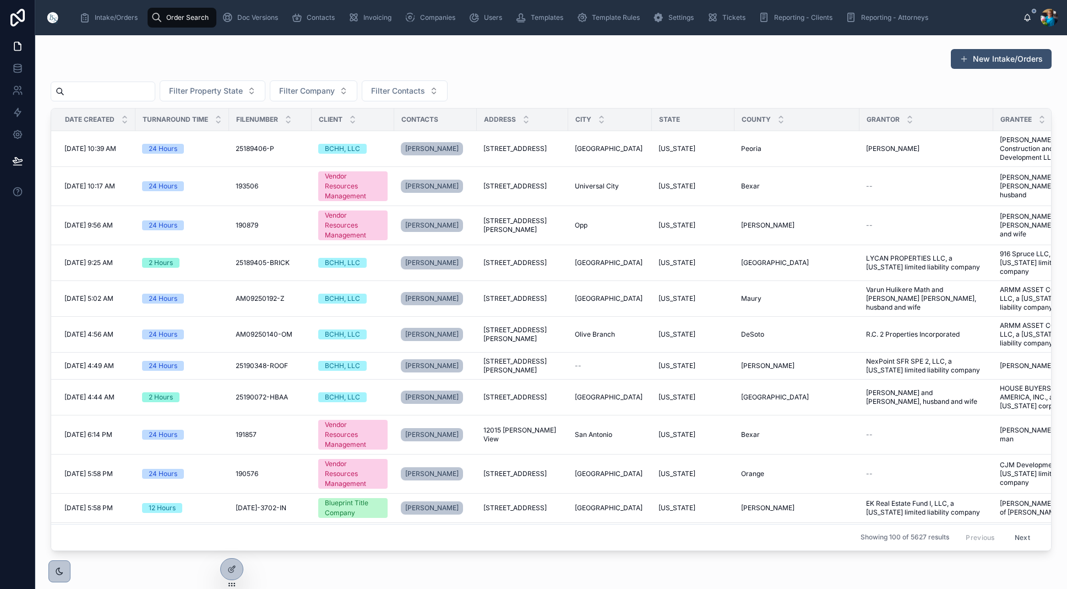
click at [150, 94] on input "text" at bounding box center [109, 91] width 90 height 15
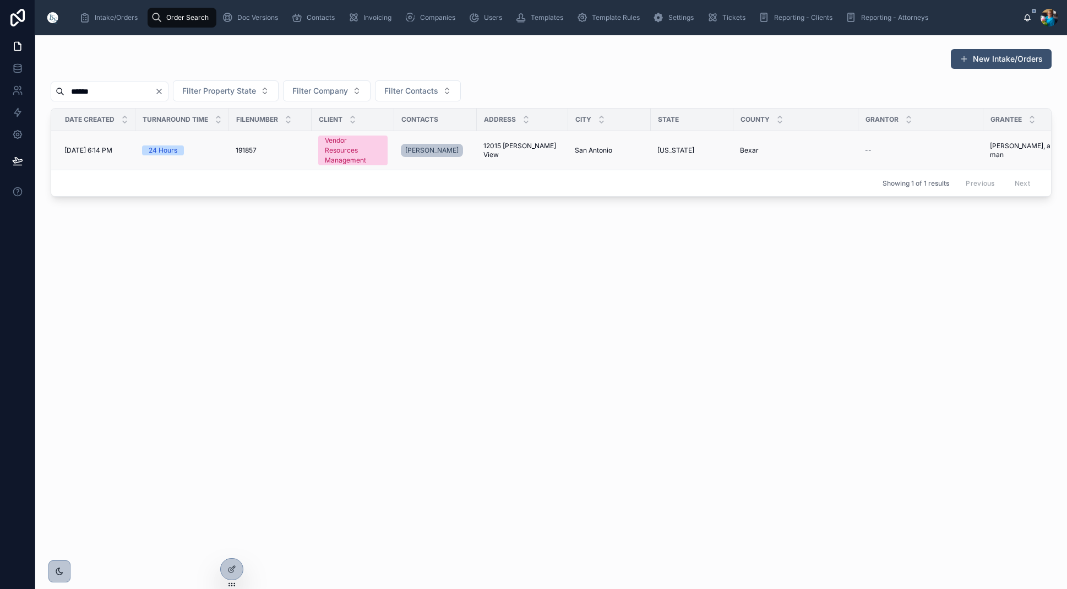
type input "******"
click at [587, 151] on span "San Antonio" at bounding box center [591, 150] width 37 height 9
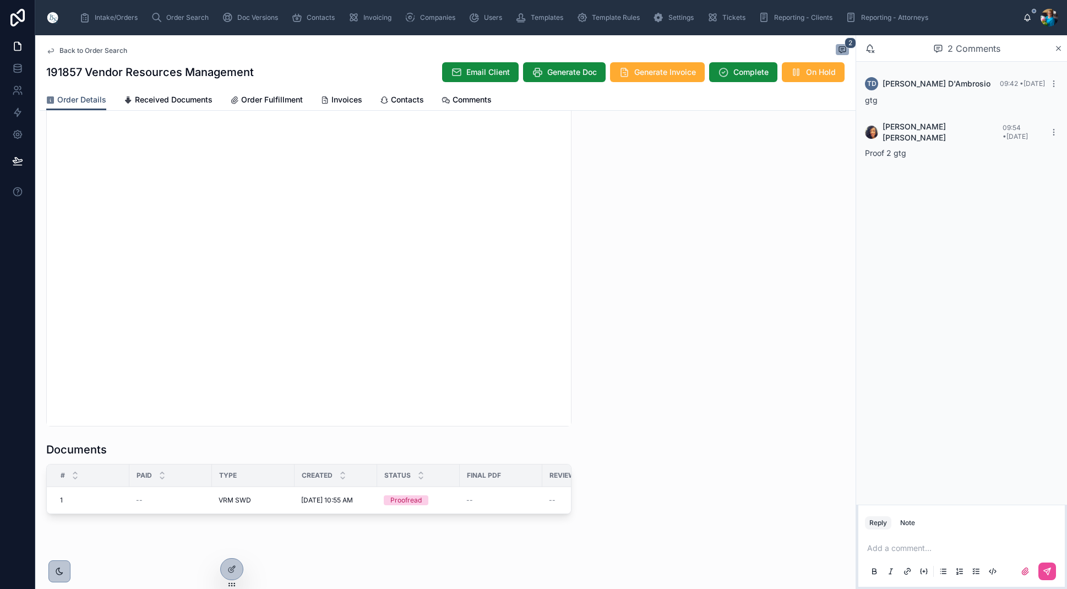
scroll to position [991, 0]
click at [411, 487] on span "Edit" at bounding box center [411, 486] width 12 height 9
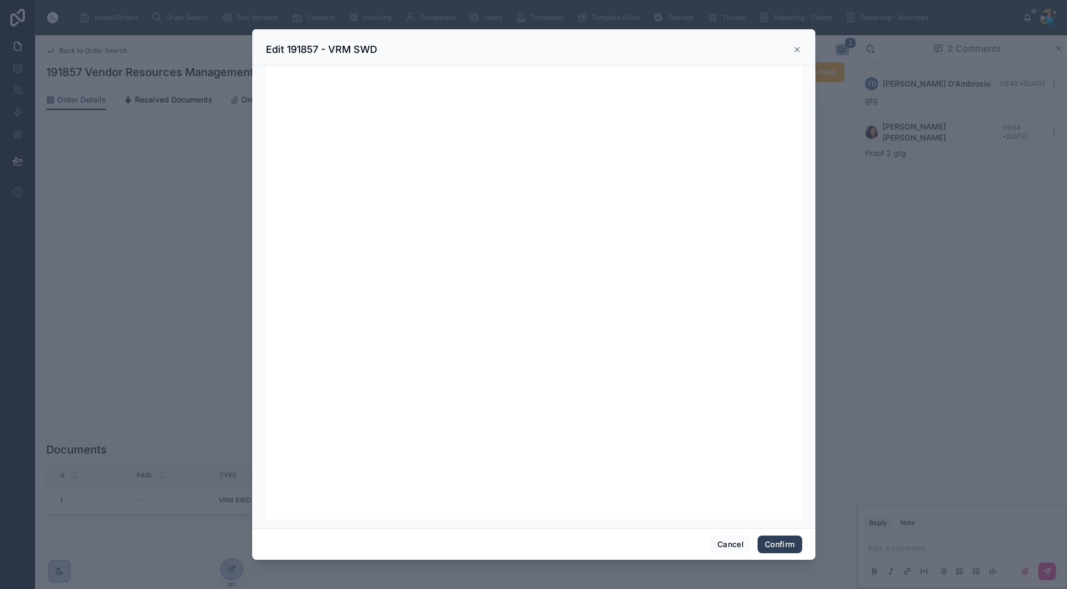
scroll to position [139, 0]
drag, startPoint x: 775, startPoint y: 546, endPoint x: 764, endPoint y: 542, distance: 11.7
click at [773, 545] on button "Confirm" at bounding box center [780, 544] width 44 height 18
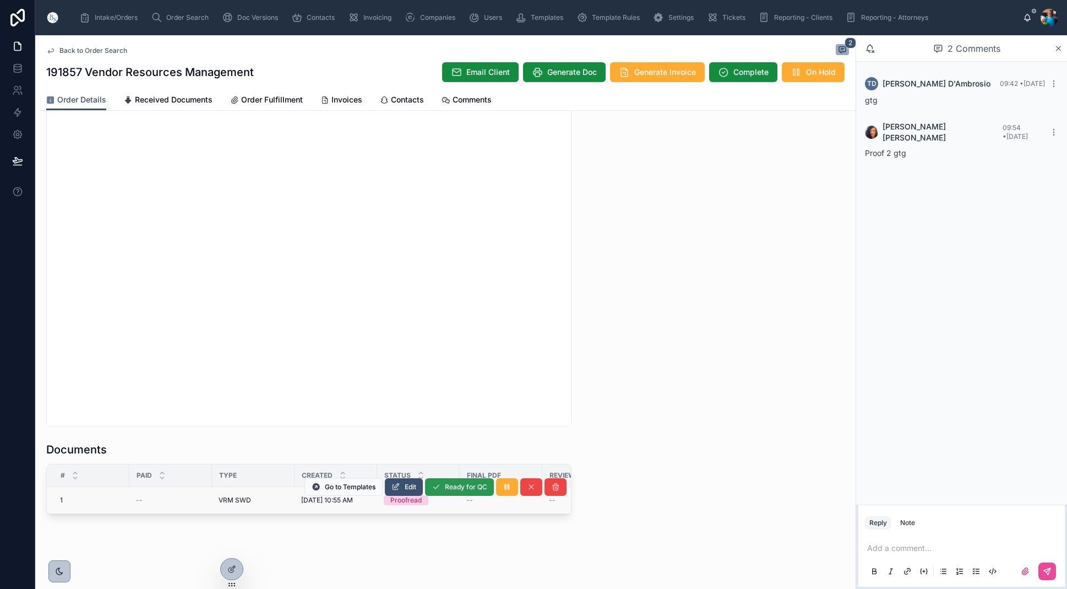
click at [439, 488] on icon at bounding box center [436, 486] width 9 height 9
click at [0, 0] on span "Finalize Document" at bounding box center [0, 0] width 0 height 0
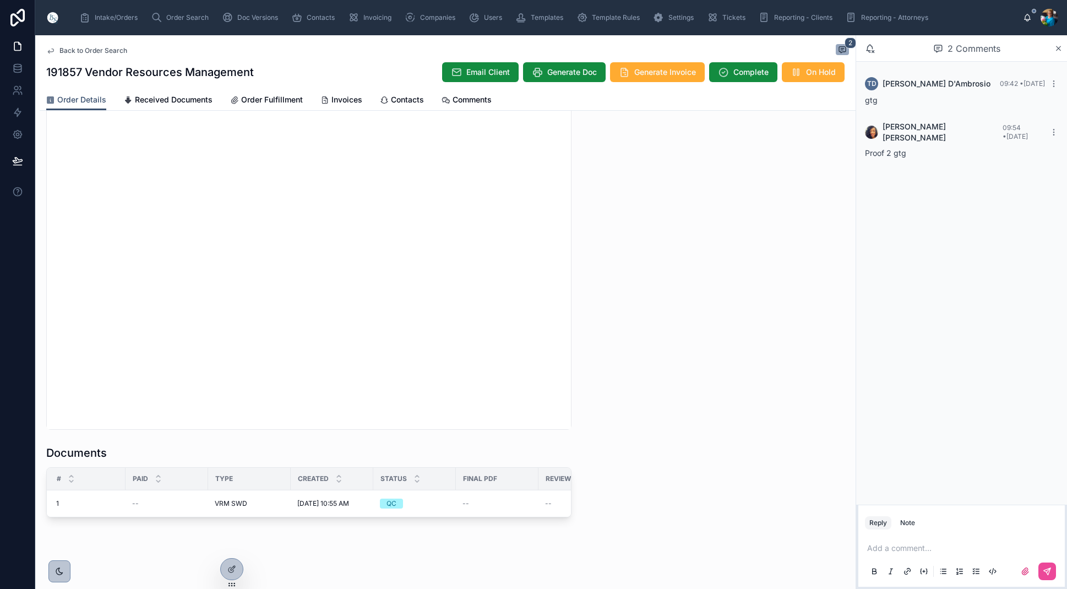
scroll to position [0, 0]
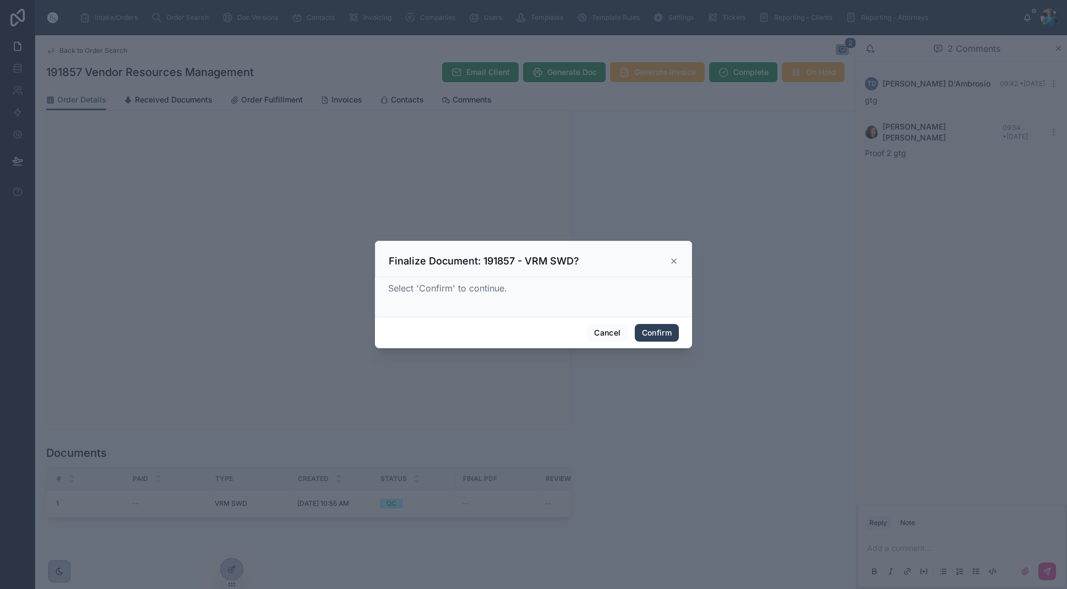
click at [649, 331] on button "Confirm" at bounding box center [657, 333] width 44 height 18
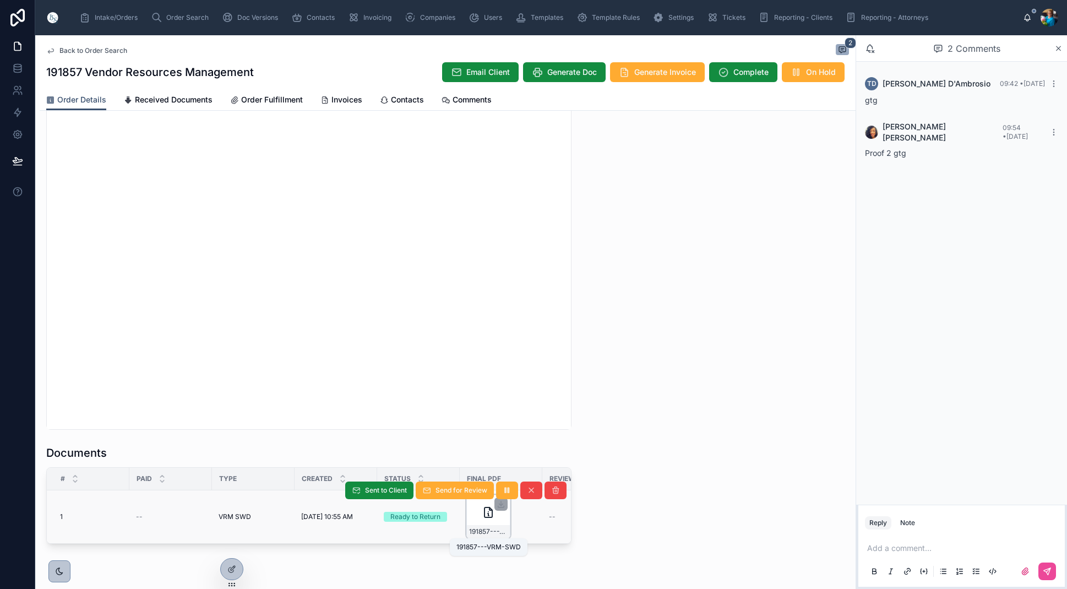
click at [501, 532] on span "191857---VRM-SWD" at bounding box center [488, 531] width 39 height 9
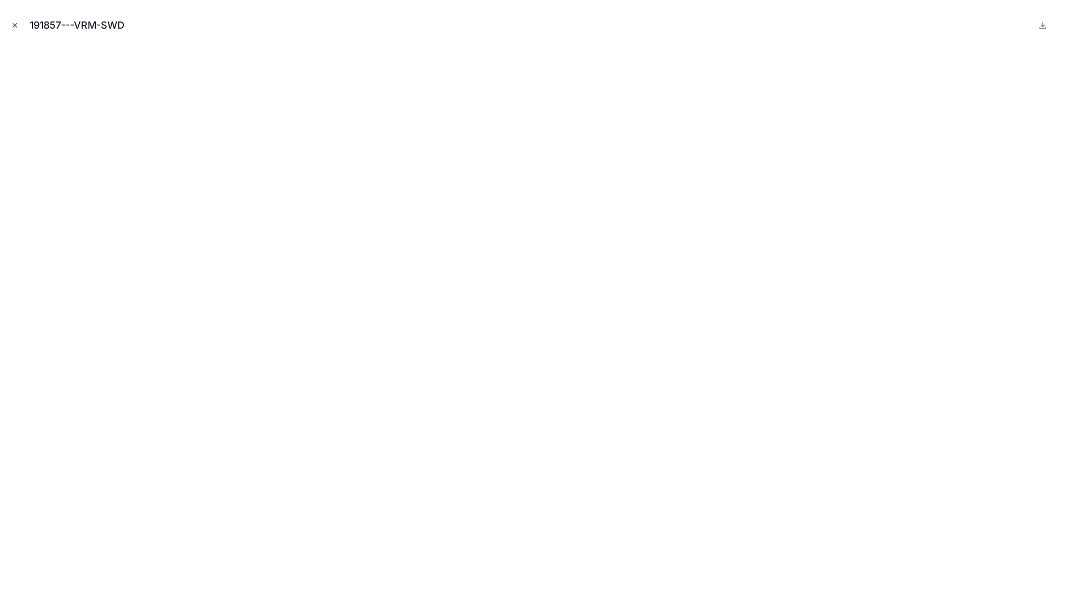
click at [15, 24] on icon "Close modal" at bounding box center [15, 25] width 8 height 8
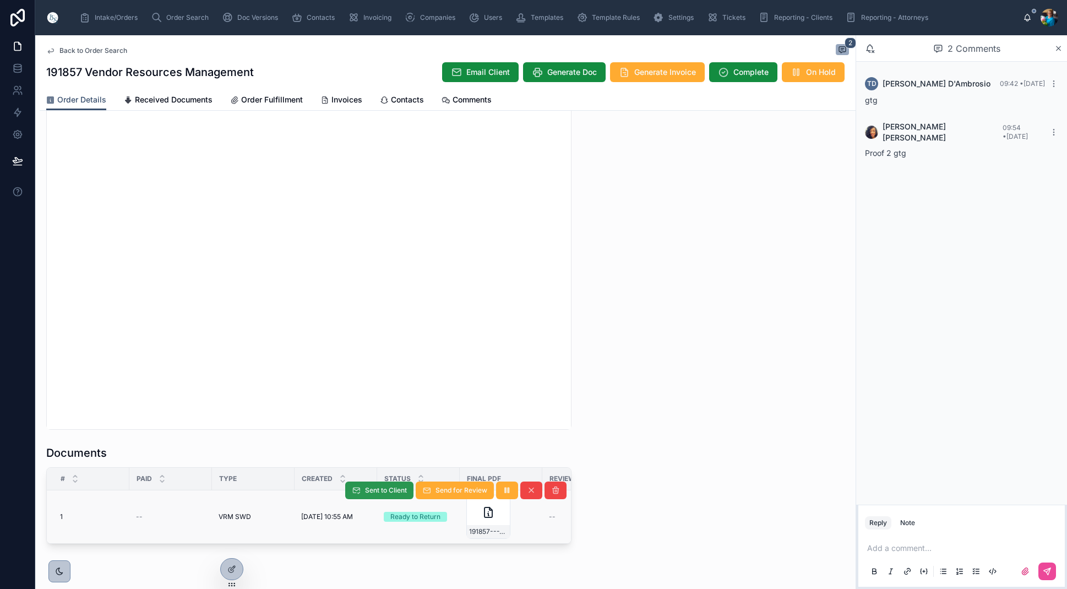
click at [376, 493] on span "Sent to Client" at bounding box center [386, 490] width 42 height 9
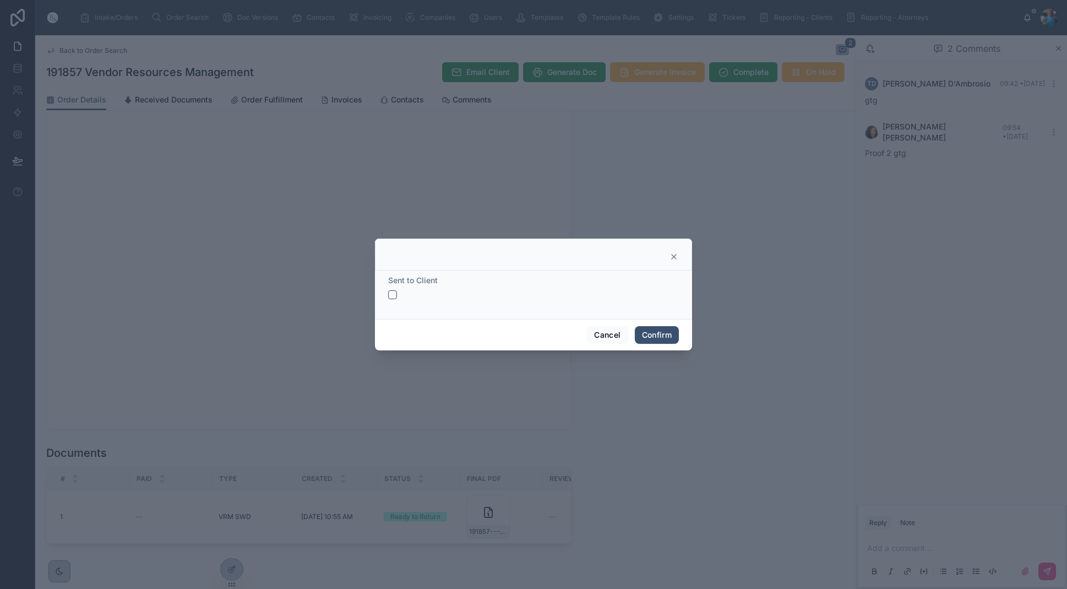
click at [392, 293] on button "button" at bounding box center [392, 294] width 9 height 9
drag, startPoint x: 669, startPoint y: 334, endPoint x: 699, endPoint y: 296, distance: 49.0
click at [669, 334] on button "Confirm" at bounding box center [657, 335] width 44 height 18
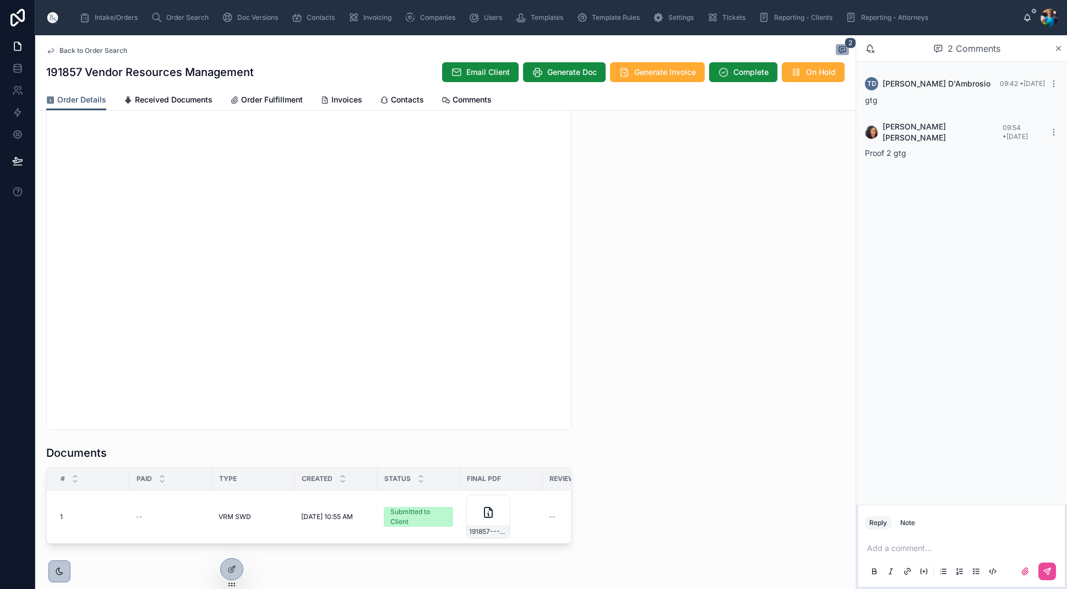
click at [660, 72] on span "Generate Invoice" at bounding box center [665, 72] width 62 height 11
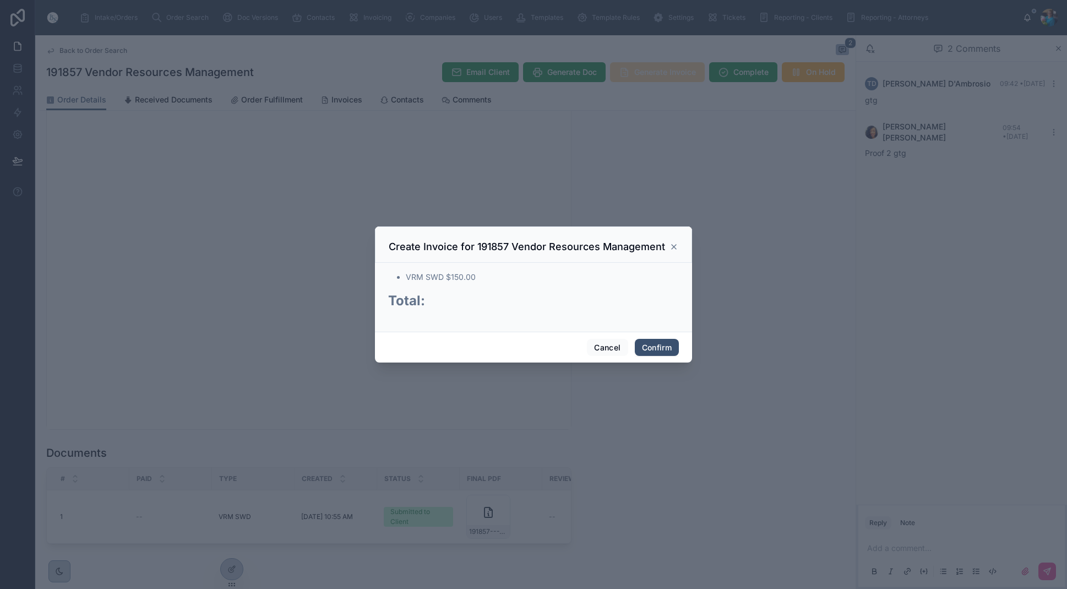
click at [660, 72] on div at bounding box center [533, 294] width 1067 height 589
click at [663, 346] on button "Confirm" at bounding box center [657, 348] width 44 height 18
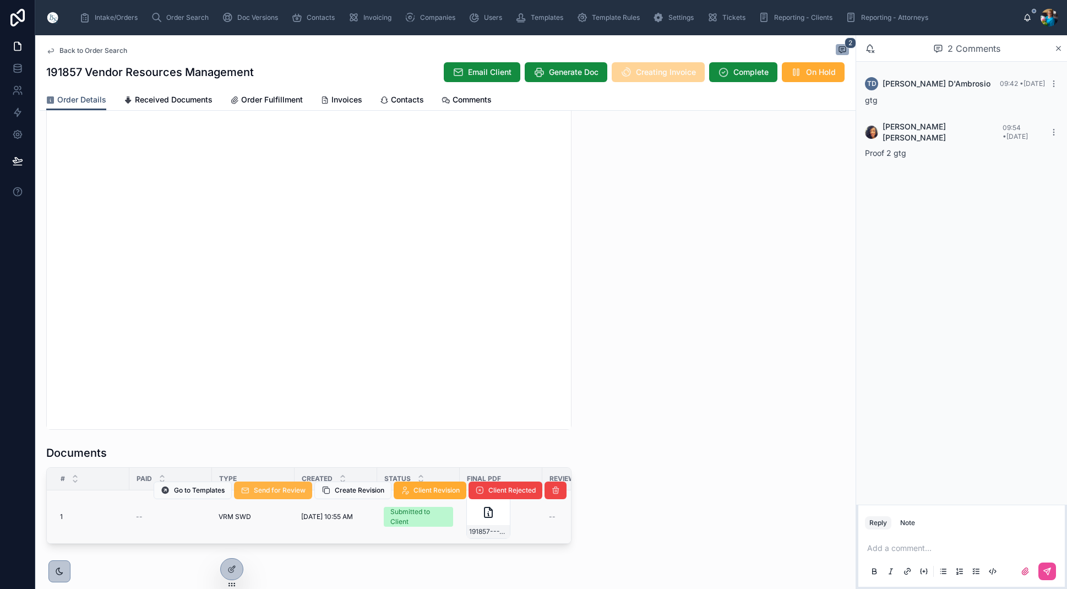
click at [297, 487] on span "Send for Review" at bounding box center [280, 490] width 52 height 9
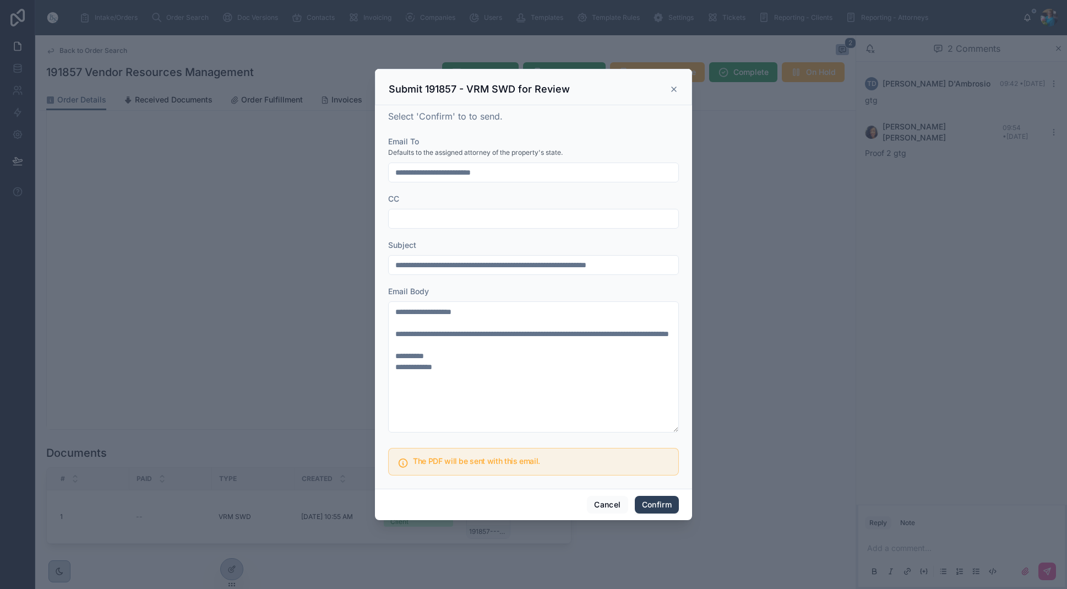
click at [651, 501] on button "Confirm" at bounding box center [657, 505] width 44 height 18
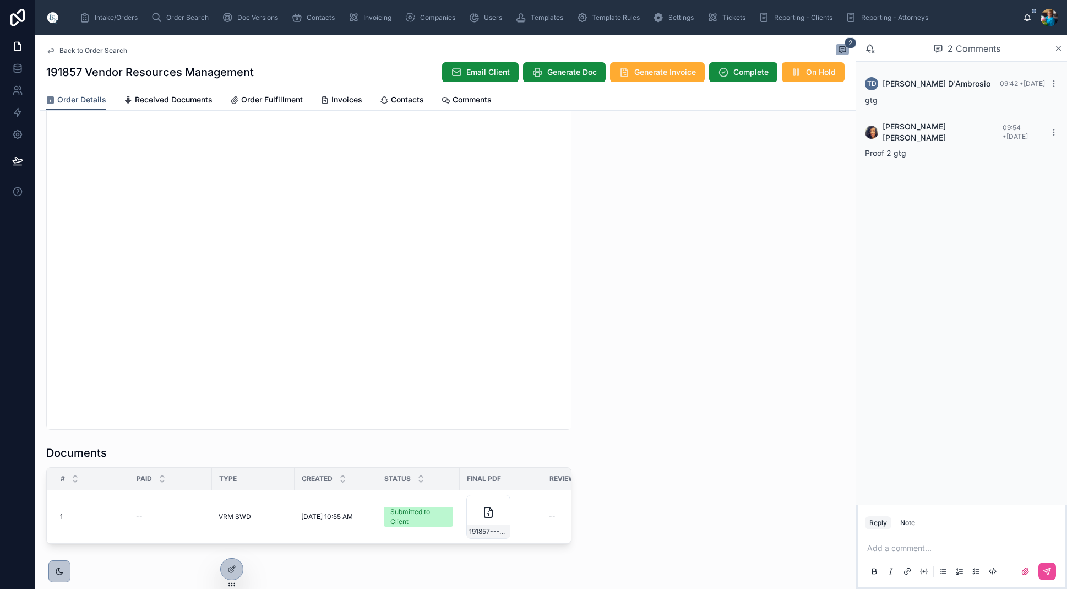
click at [891, 549] on p at bounding box center [963, 547] width 193 height 11
click at [1053, 568] on button at bounding box center [1048, 571] width 18 height 18
click at [351, 97] on span "Invoices" at bounding box center [347, 99] width 31 height 11
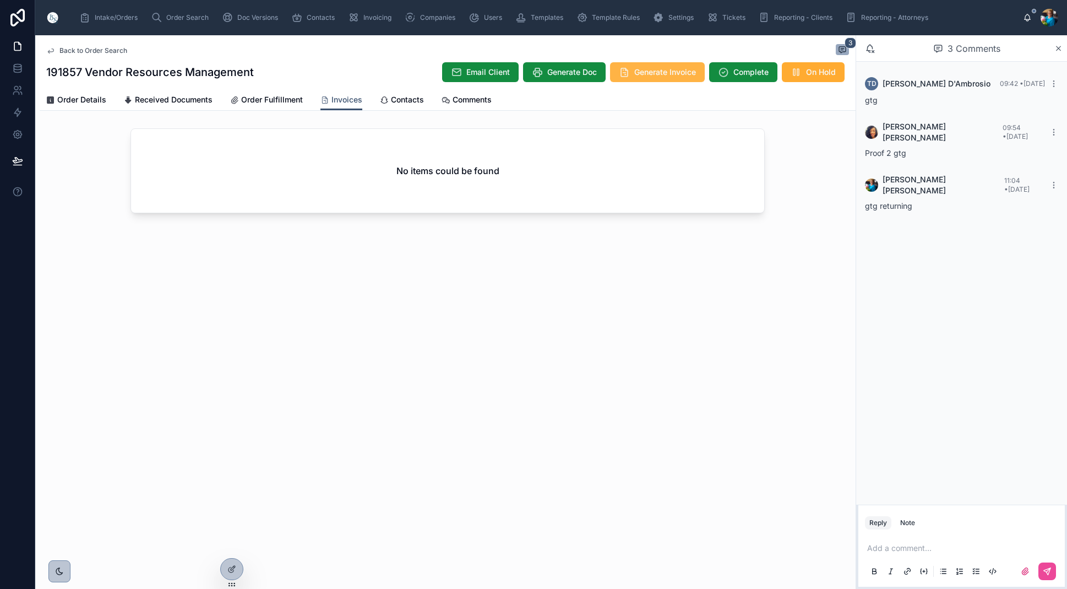
click at [655, 73] on span "Generate Invoice" at bounding box center [665, 72] width 62 height 11
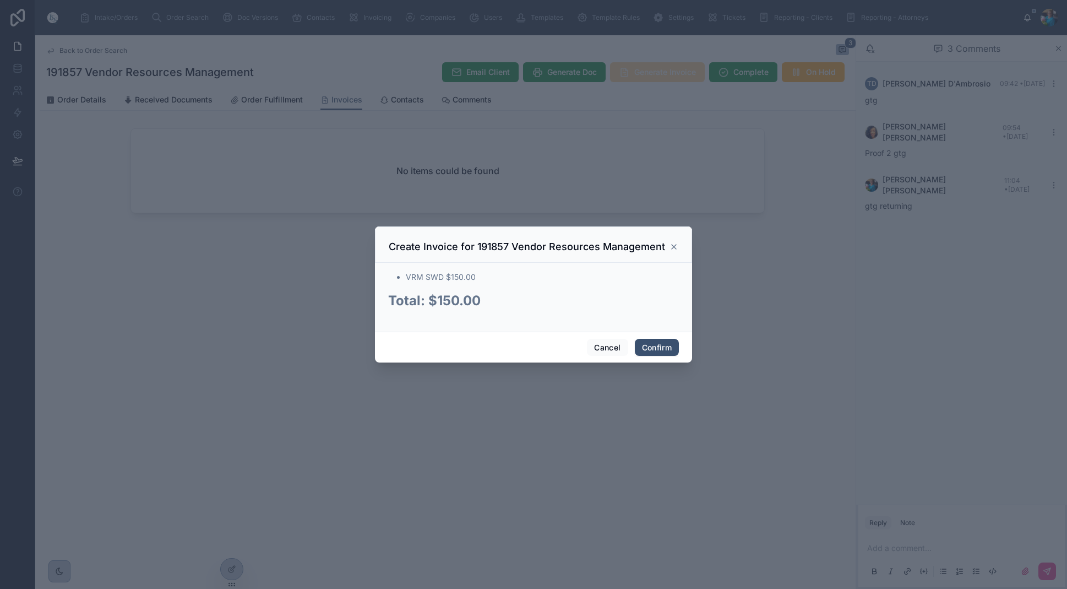
click at [655, 73] on div at bounding box center [533, 294] width 1067 height 589
click at [654, 345] on button "Confirm" at bounding box center [657, 348] width 44 height 18
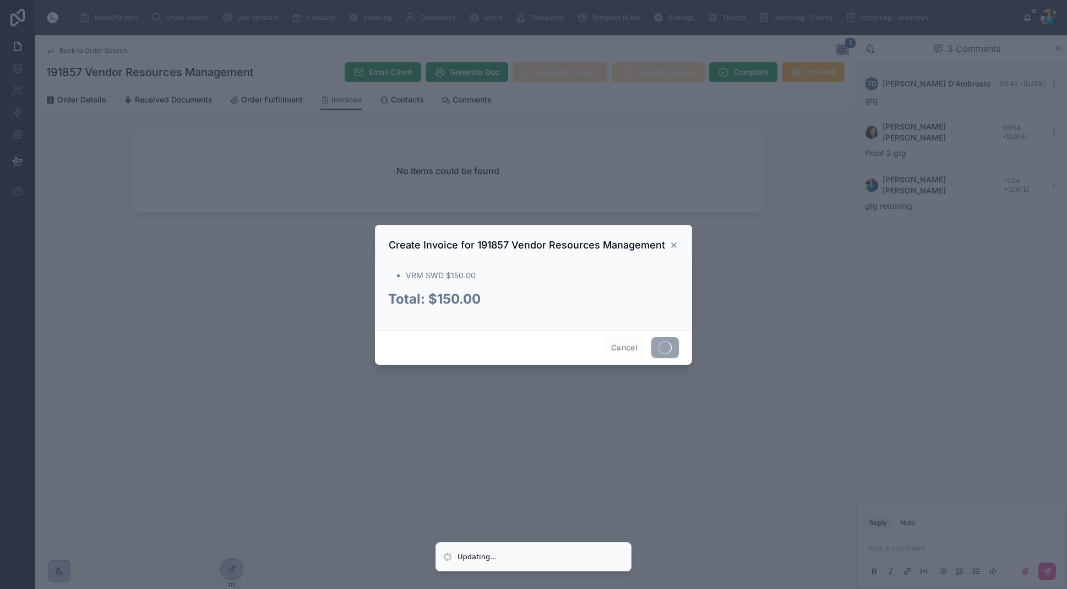
click at [654, 345] on span at bounding box center [665, 347] width 28 height 21
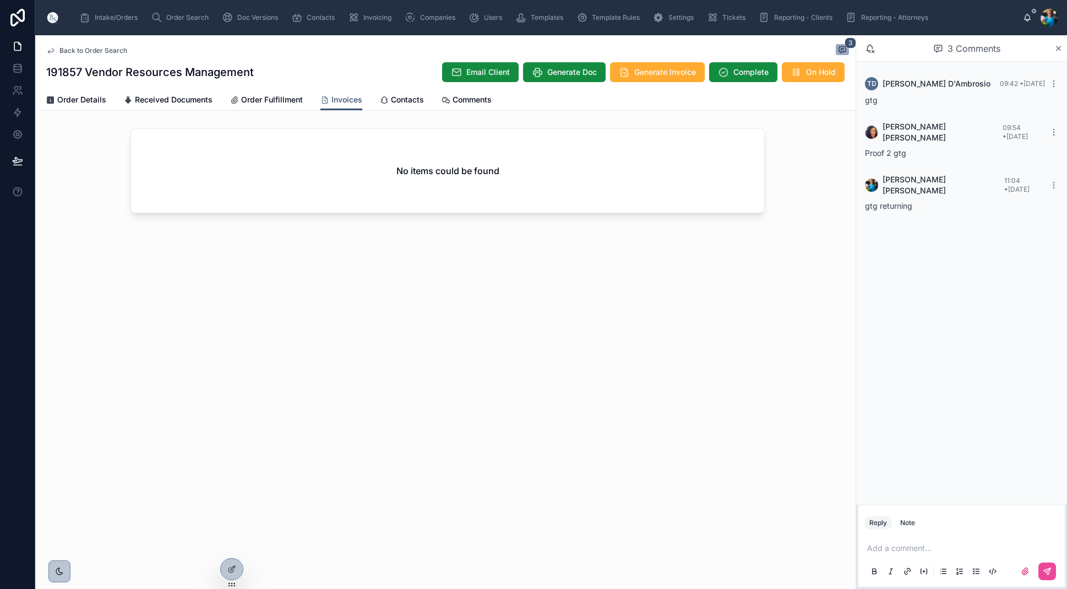
click at [410, 185] on div "No items could be found" at bounding box center [447, 171] width 633 height 84
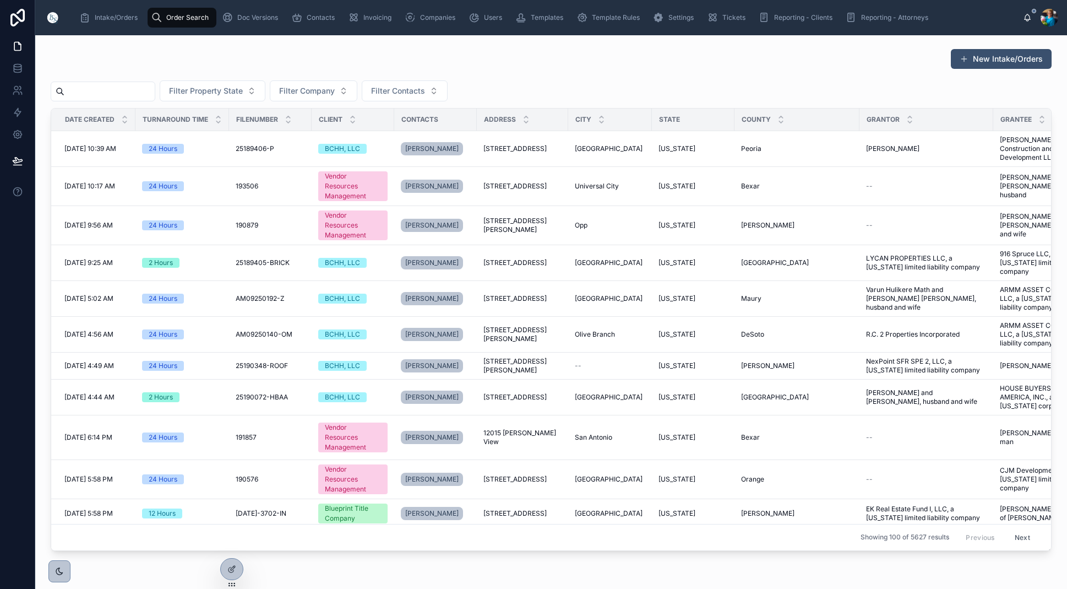
click at [118, 91] on input "text" at bounding box center [109, 91] width 90 height 15
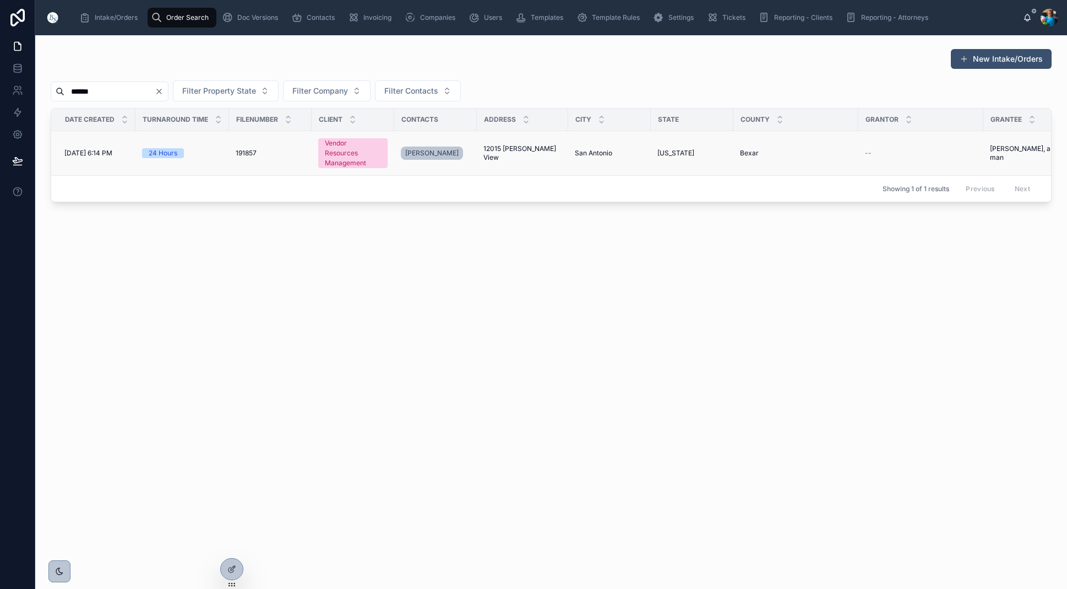
type input "******"
click at [577, 153] on span "San Antonio" at bounding box center [593, 153] width 37 height 9
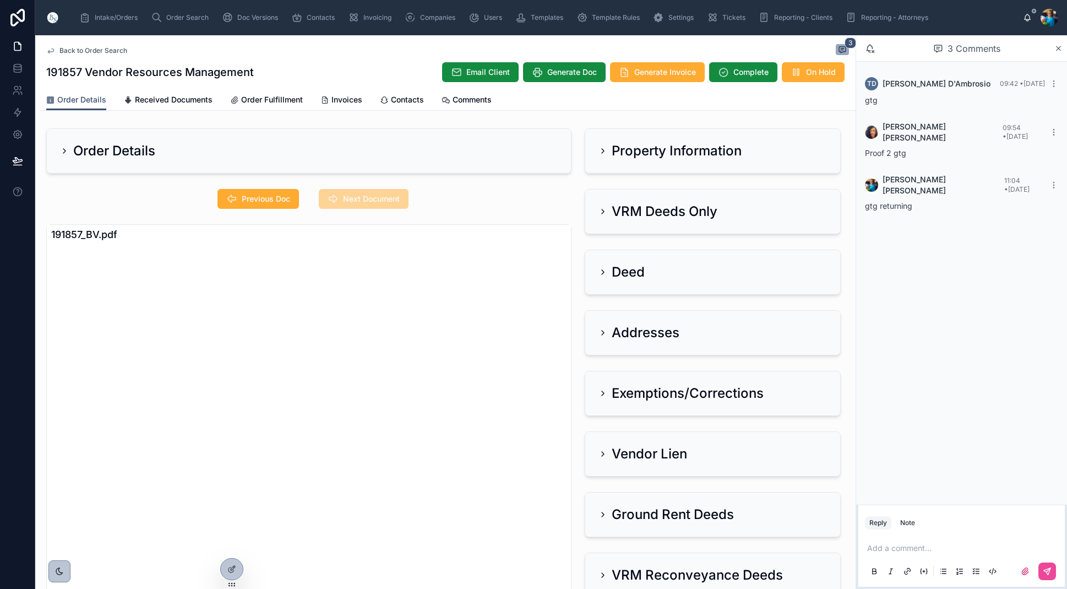
drag, startPoint x: 343, startPoint y: 99, endPoint x: 338, endPoint y: 119, distance: 20.8
click at [343, 99] on span "Invoices" at bounding box center [347, 99] width 31 height 11
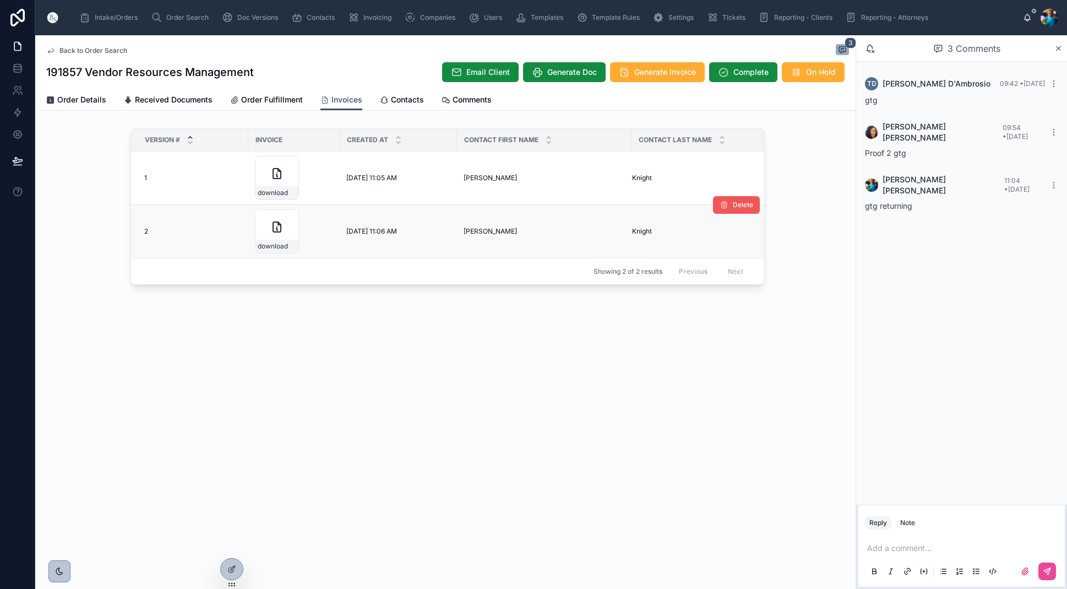
click at [741, 205] on span "Delete" at bounding box center [743, 204] width 20 height 9
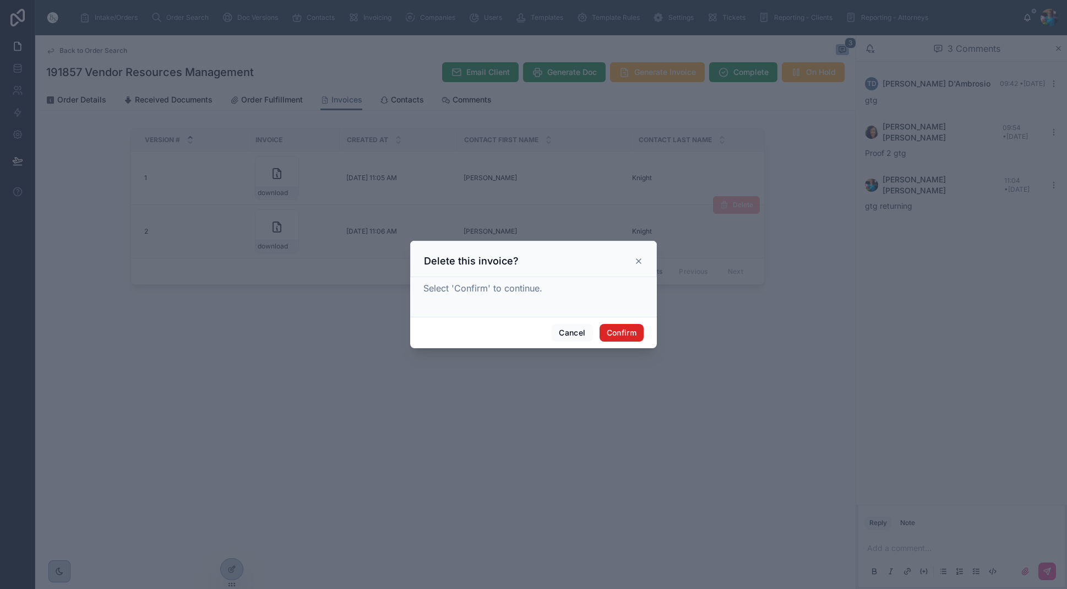
click at [616, 333] on button "Confirm" at bounding box center [622, 333] width 44 height 18
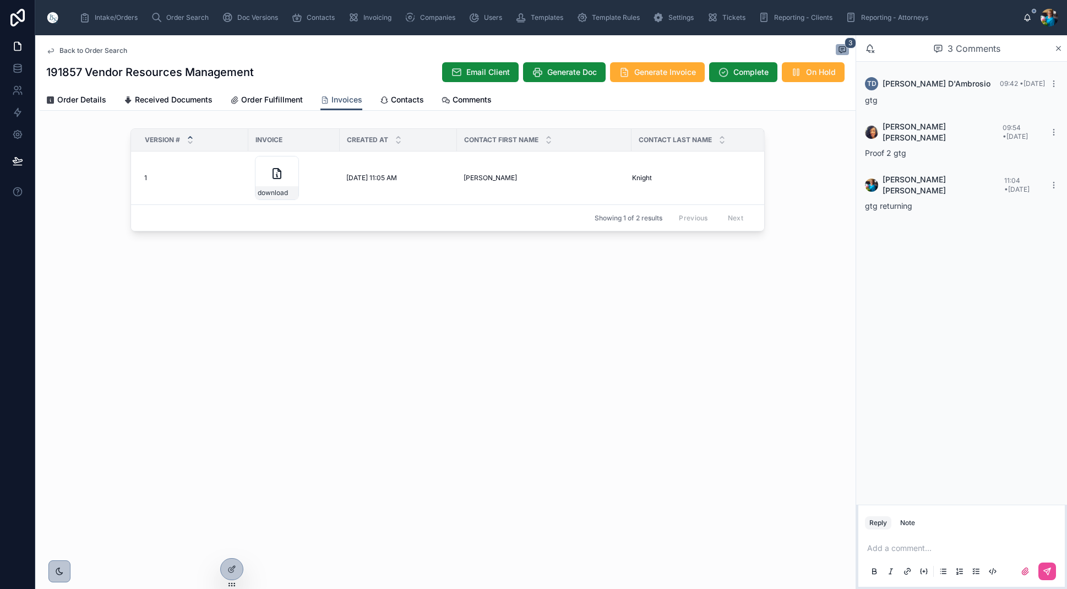
click at [290, 164] on div "download" at bounding box center [277, 178] width 44 height 44
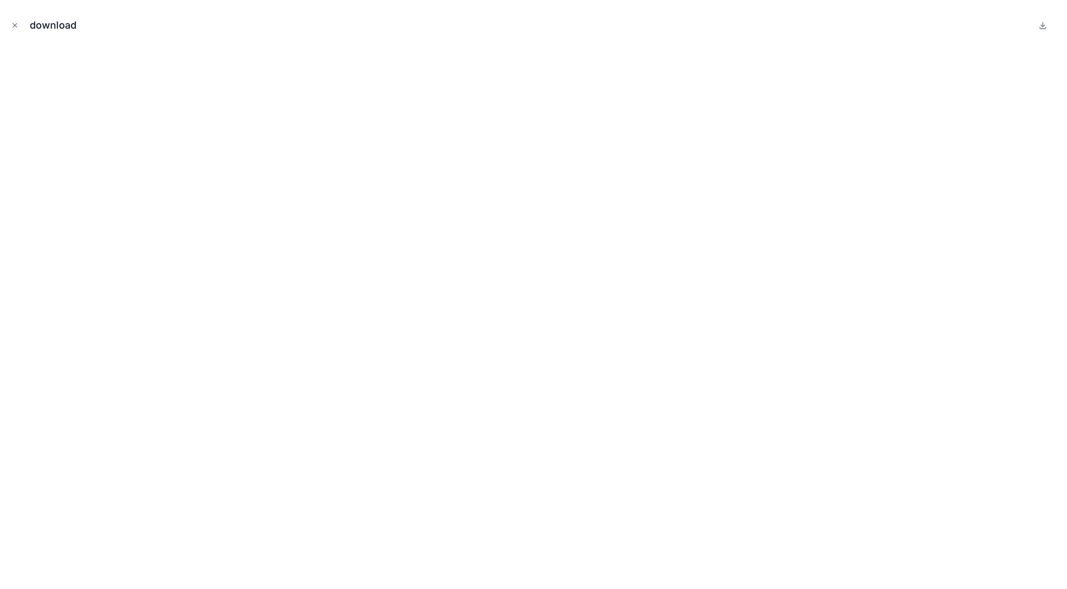
drag, startPoint x: 18, startPoint y: 21, endPoint x: 2, endPoint y: 32, distance: 19.4
click at [18, 21] on icon "Close modal" at bounding box center [15, 25] width 8 height 8
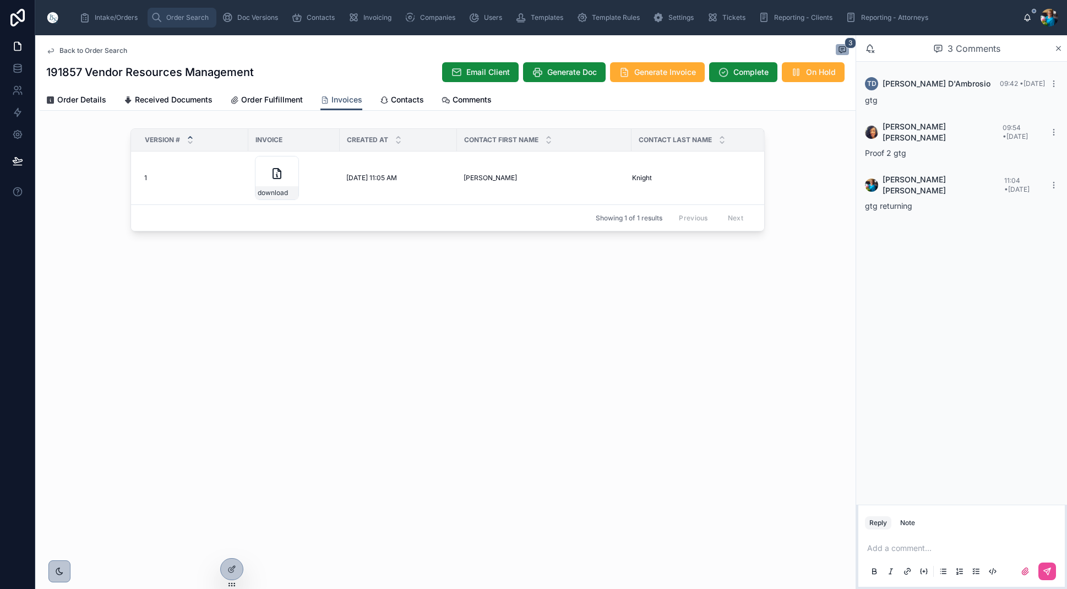
click at [186, 18] on span "Order Search" at bounding box center [187, 17] width 42 height 9
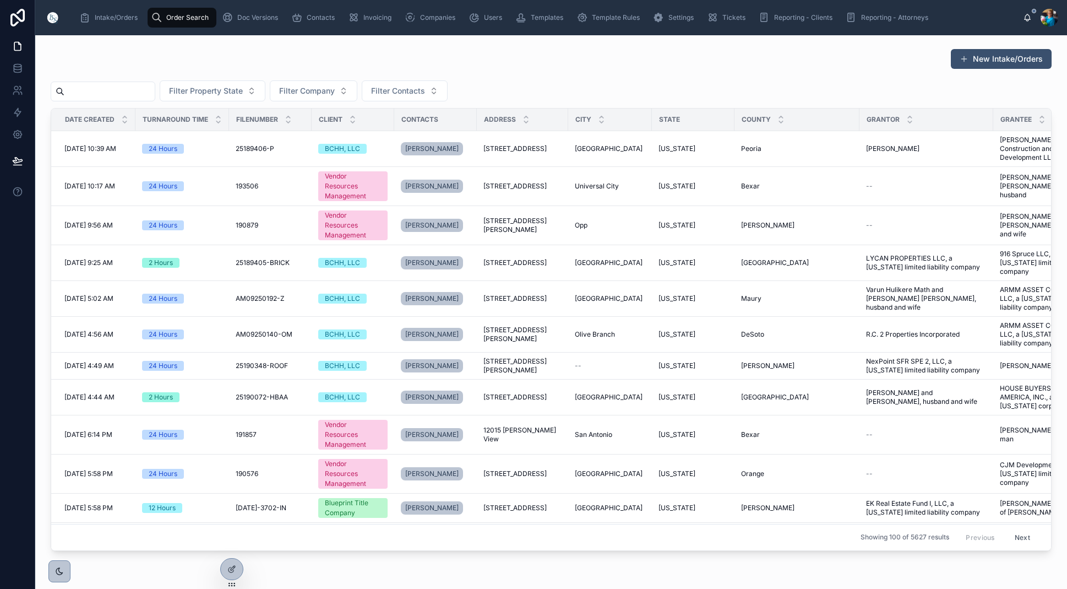
click at [155, 89] on input "text" at bounding box center [109, 91] width 90 height 15
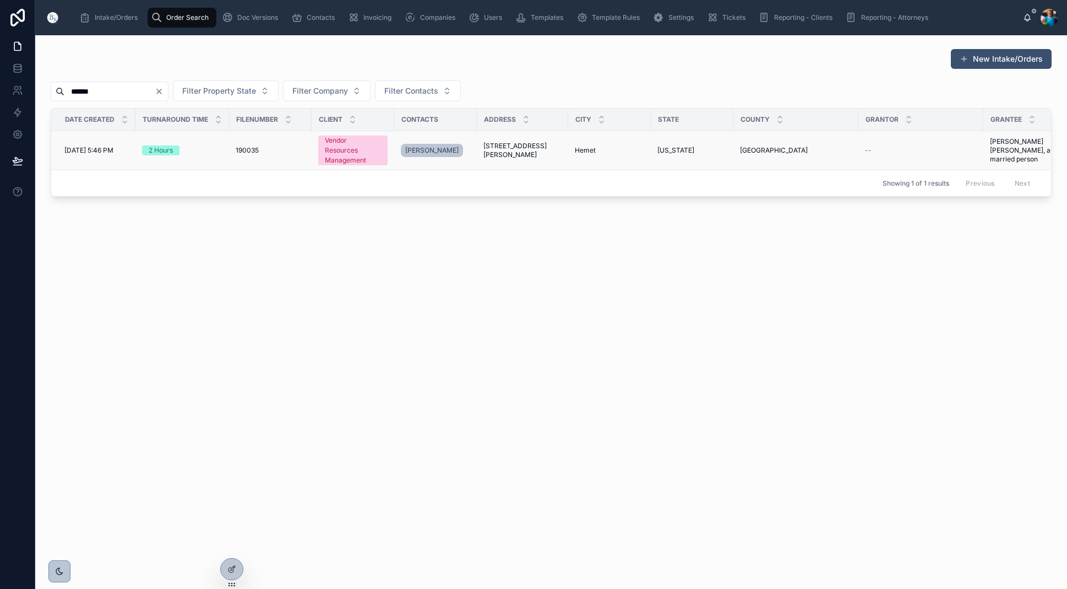
type input "******"
click at [575, 150] on span "Hemet" at bounding box center [585, 150] width 21 height 9
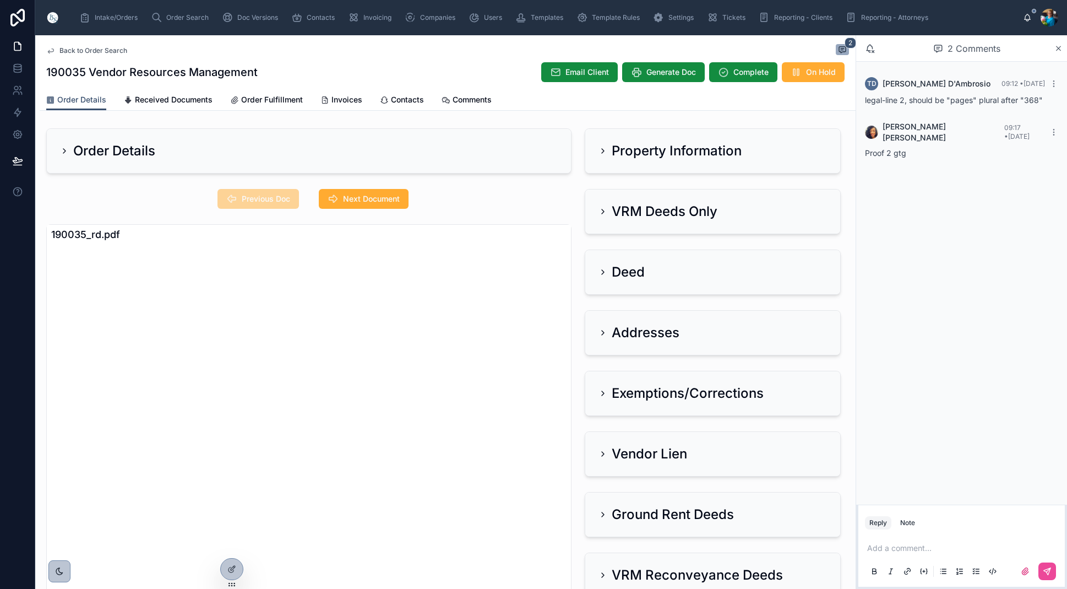
scroll to position [0, 1]
drag, startPoint x: 598, startPoint y: 152, endPoint x: 590, endPoint y: 160, distance: 11.7
click at [599, 152] on icon at bounding box center [603, 150] width 9 height 9
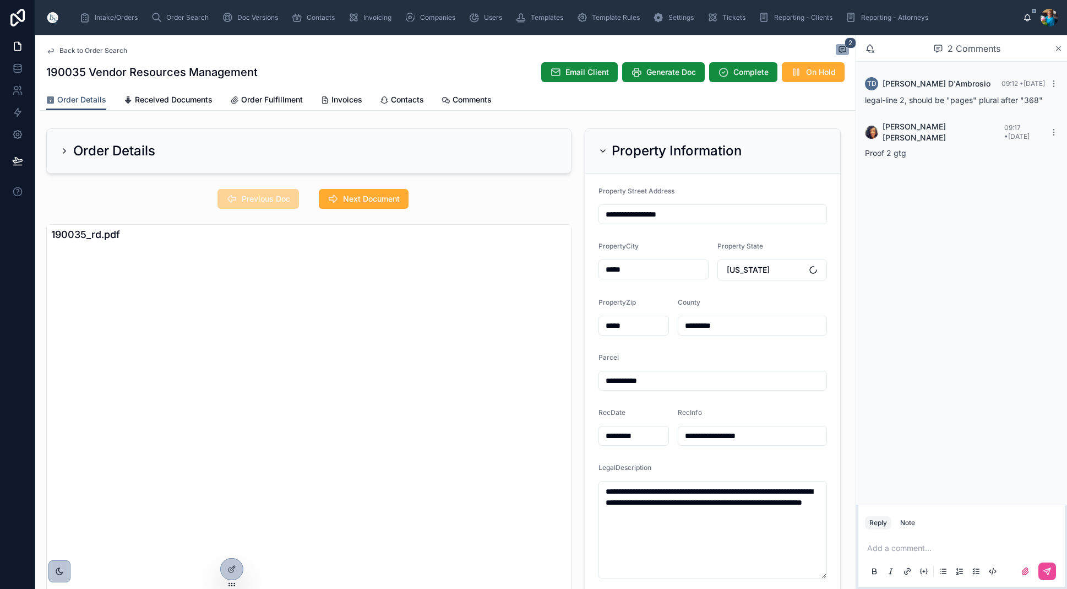
scroll to position [0, 0]
click at [372, 198] on span "Next Document" at bounding box center [371, 198] width 57 height 11
click at [256, 195] on span "Previous Doc" at bounding box center [266, 198] width 48 height 11
drag, startPoint x: 739, startPoint y: 515, endPoint x: 606, endPoint y: 491, distance: 135.5
click at [606, 491] on textarea "**********" at bounding box center [713, 530] width 229 height 98
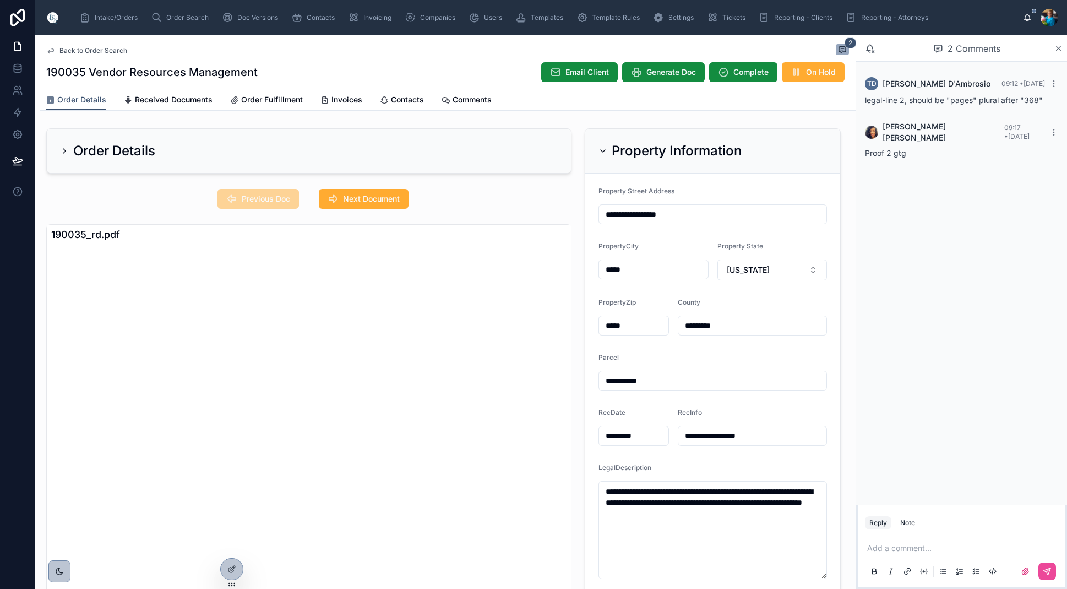
click at [604, 151] on icon at bounding box center [603, 151] width 4 height 2
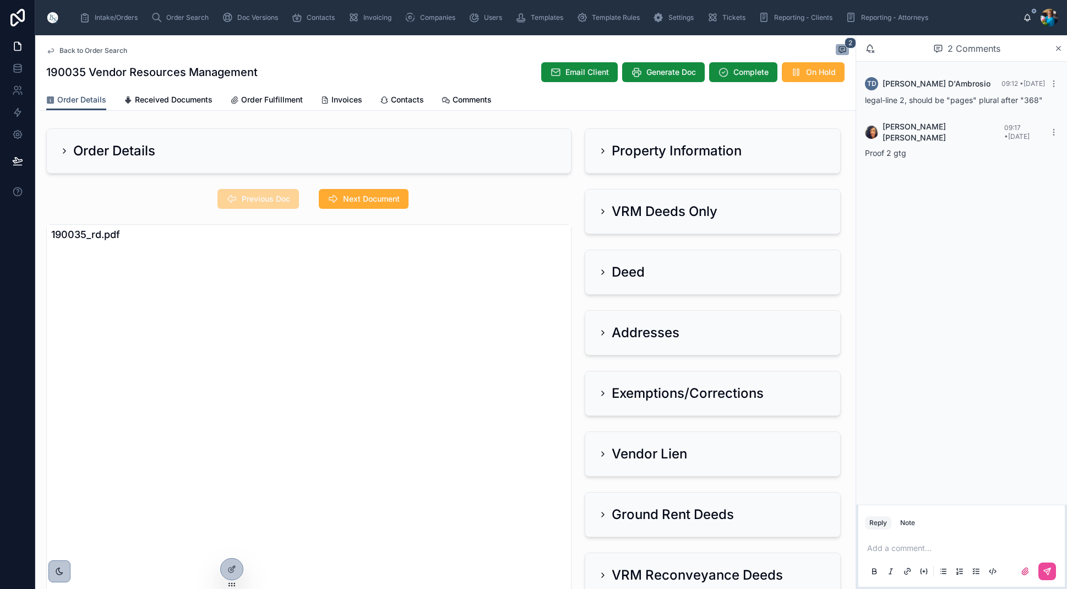
click at [603, 210] on icon at bounding box center [603, 211] width 2 height 4
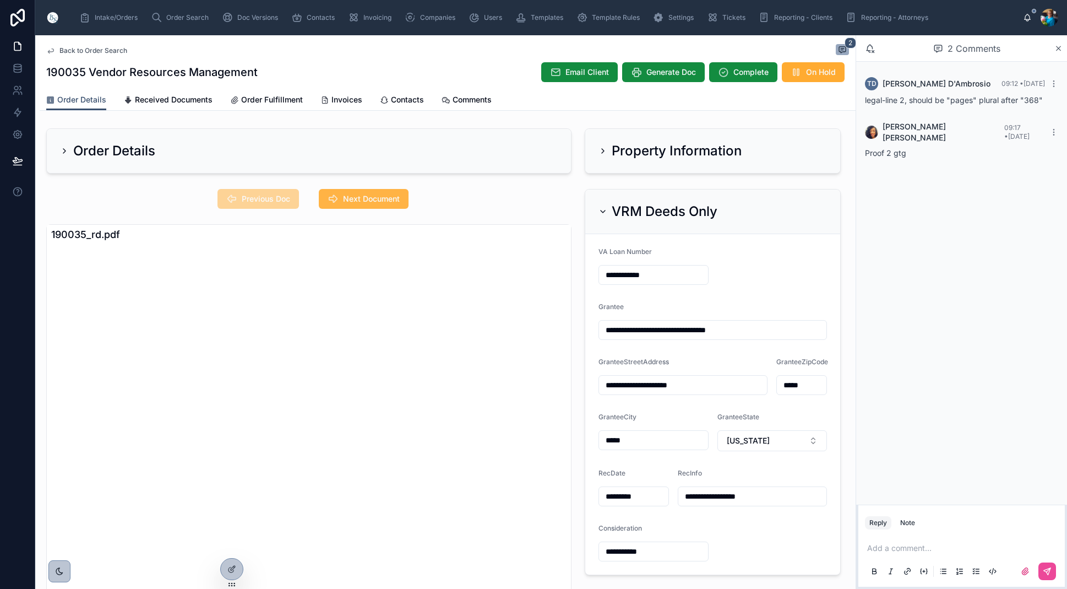
click at [364, 201] on span "Next Document" at bounding box center [371, 198] width 57 height 11
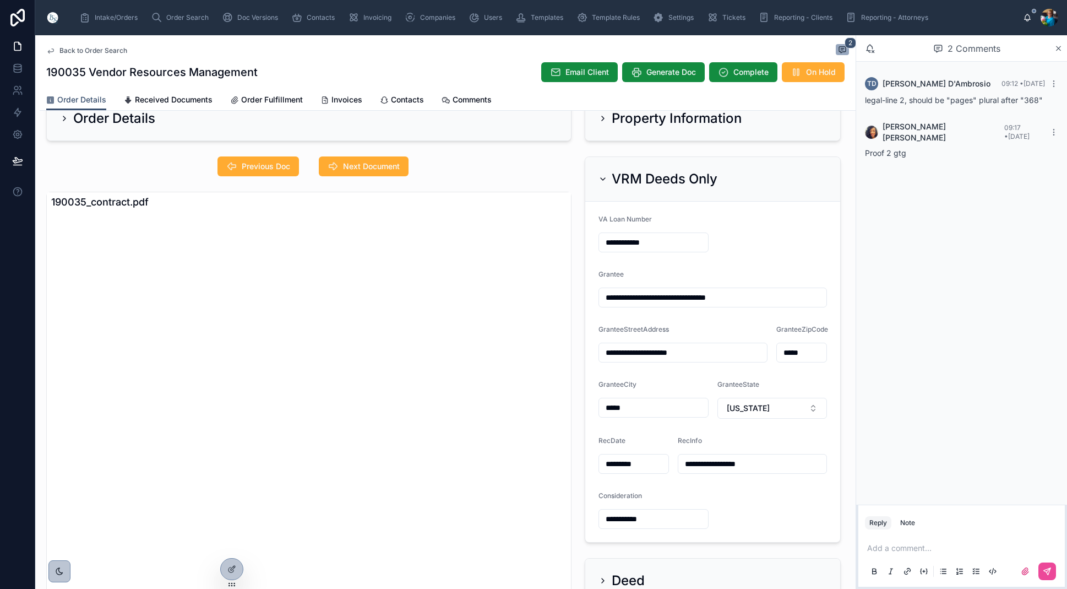
scroll to position [23, 0]
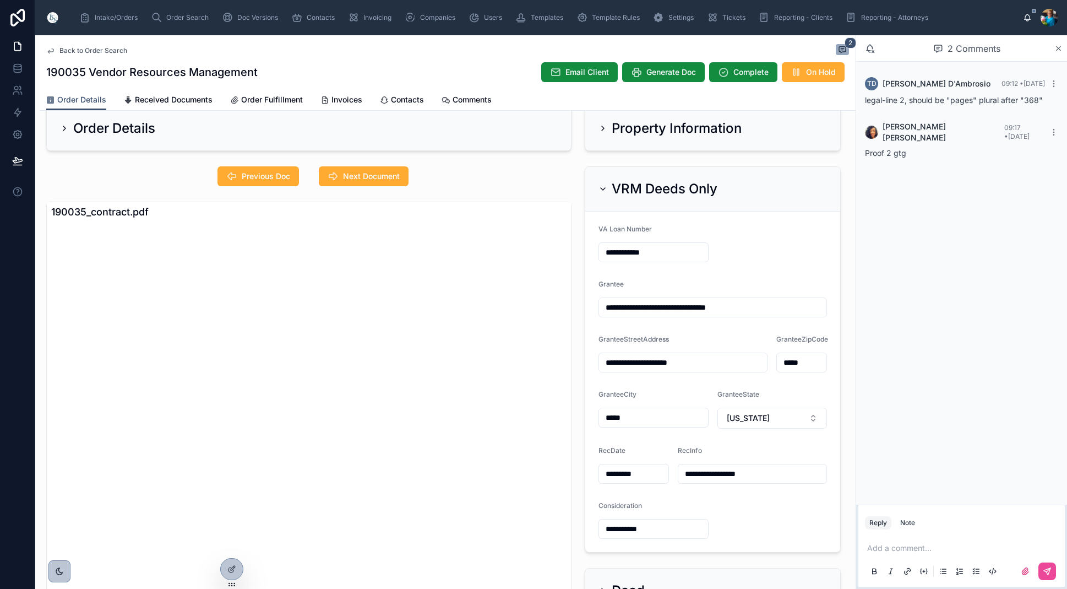
click at [602, 188] on icon at bounding box center [603, 188] width 9 height 9
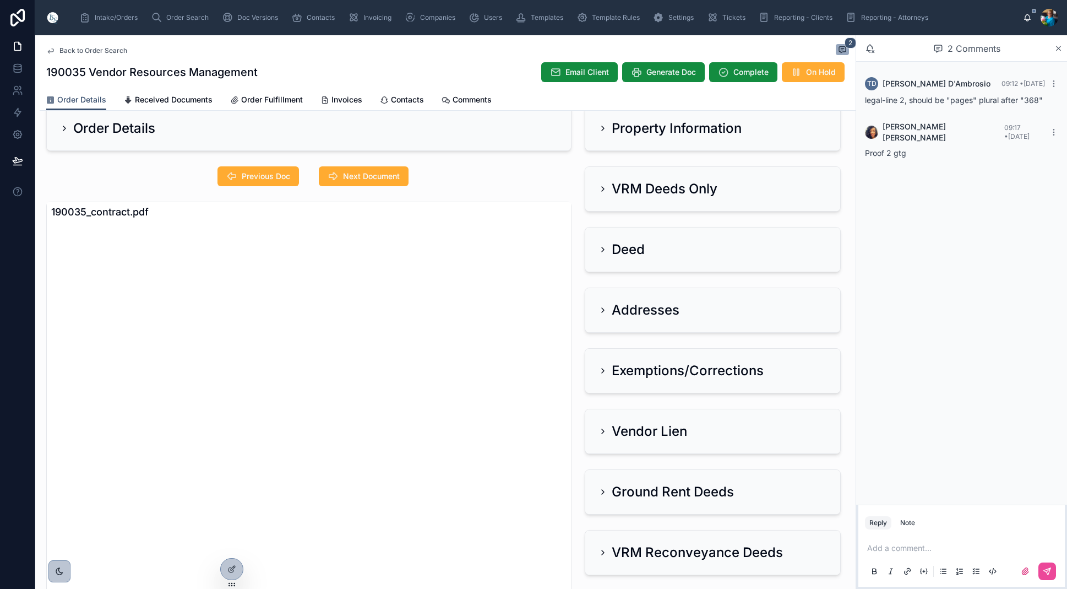
click at [604, 310] on icon at bounding box center [603, 310] width 2 height 4
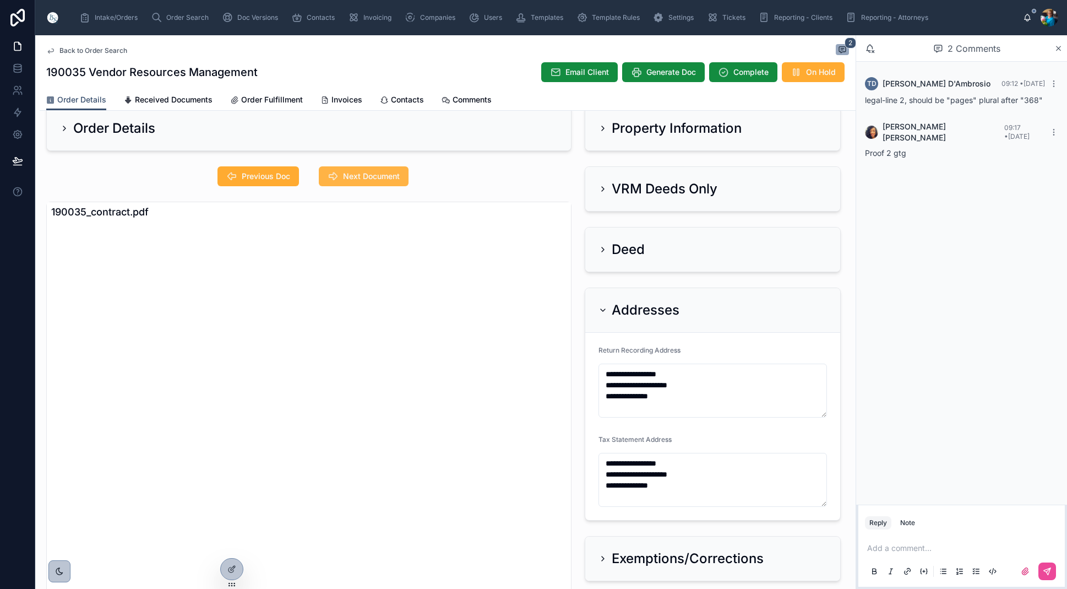
click at [385, 172] on button "Next Document" at bounding box center [364, 176] width 90 height 20
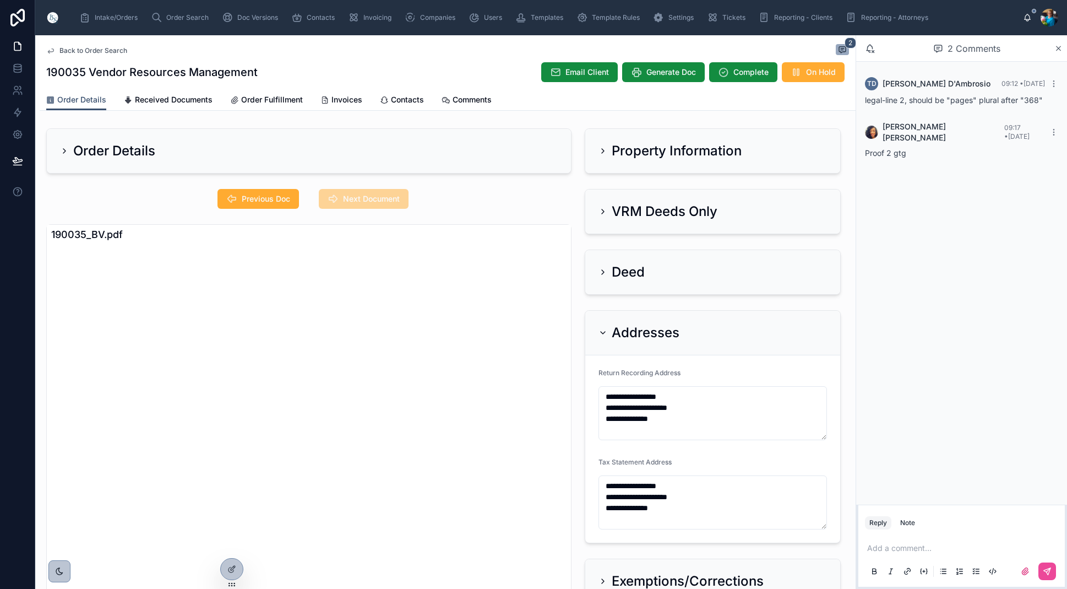
scroll to position [0, 0]
drag, startPoint x: 602, startPoint y: 334, endPoint x: 605, endPoint y: 327, distance: 7.9
click at [603, 332] on icon at bounding box center [603, 332] width 9 height 9
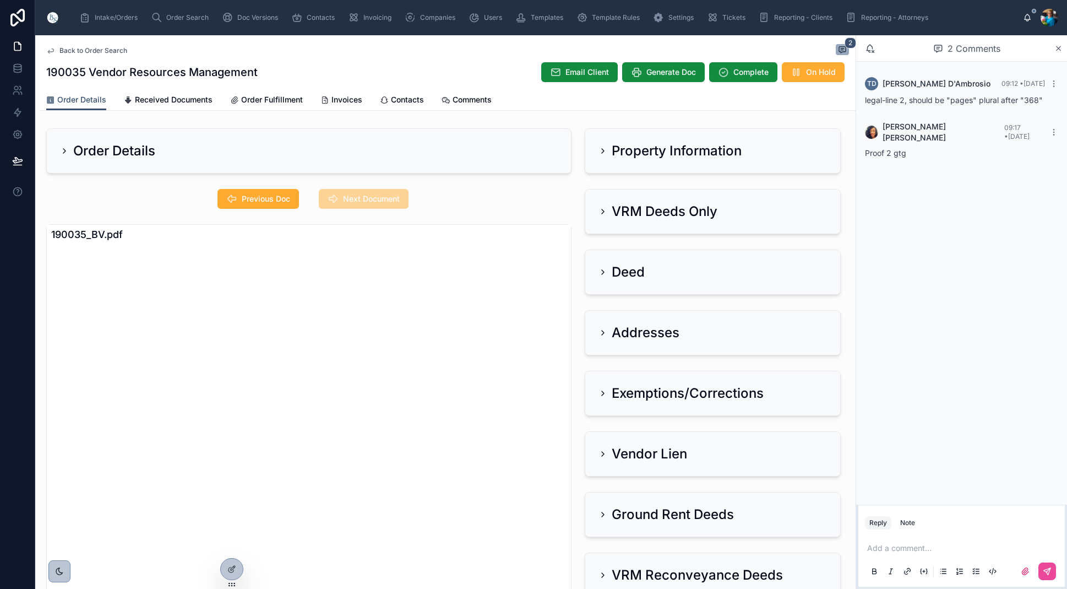
drag, startPoint x: 603, startPoint y: 151, endPoint x: 600, endPoint y: 169, distance: 17.9
click at [603, 152] on icon at bounding box center [603, 150] width 9 height 9
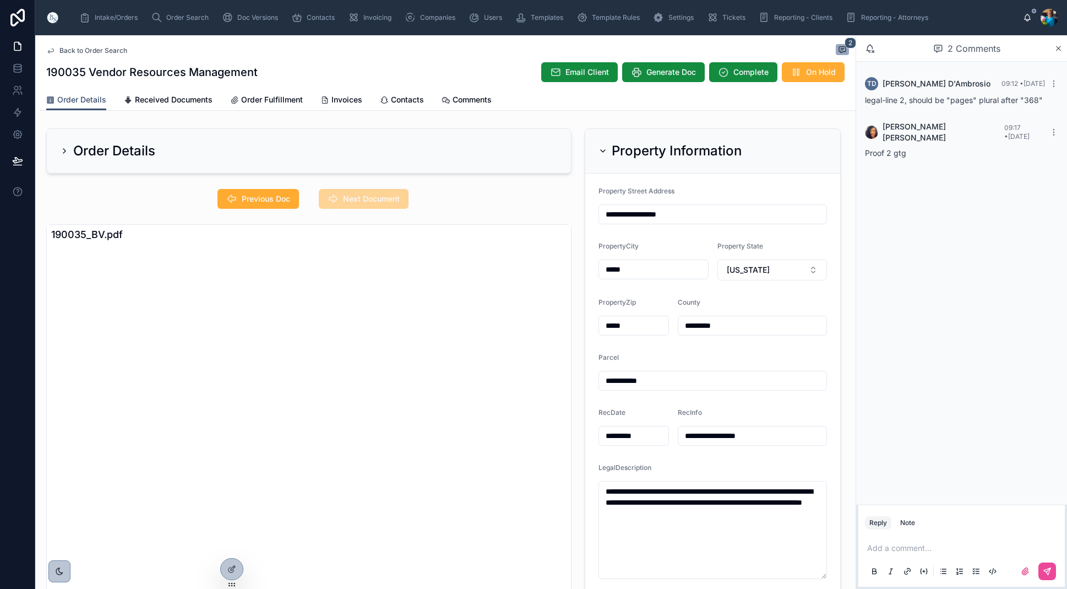
click at [604, 148] on icon at bounding box center [603, 150] width 9 height 9
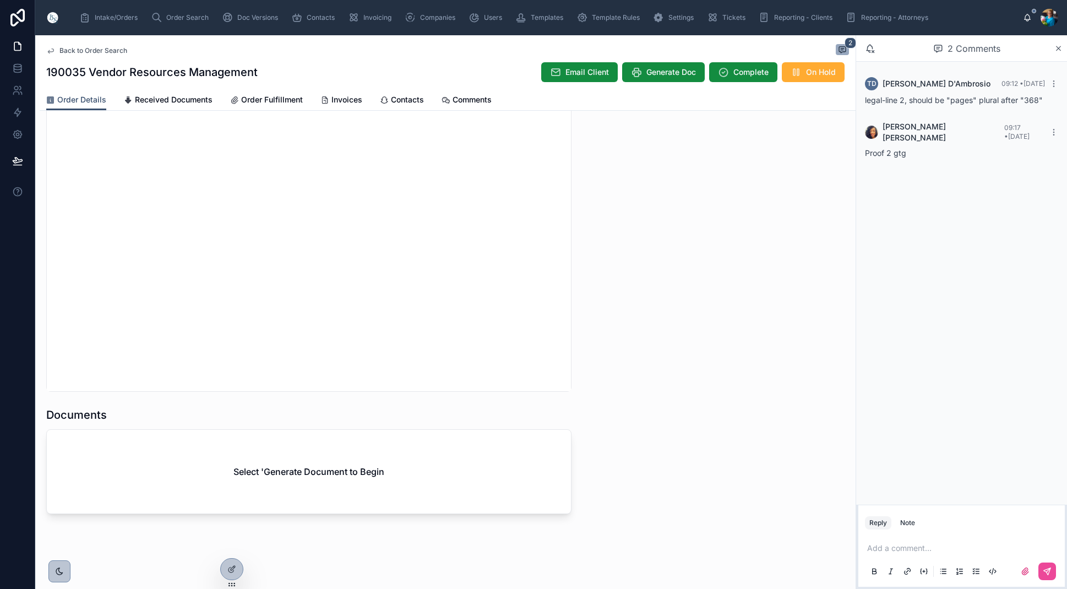
scroll to position [1025, 0]
click at [670, 70] on span "Generate Doc" at bounding box center [672, 72] width 50 height 11
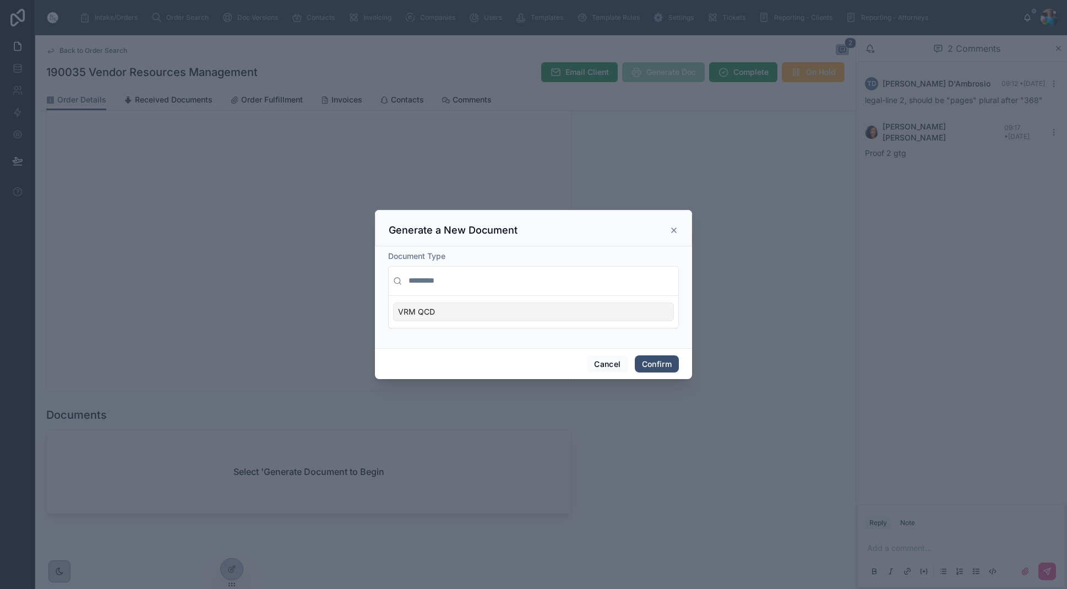
click at [599, 364] on button "Cancel" at bounding box center [607, 364] width 41 height 18
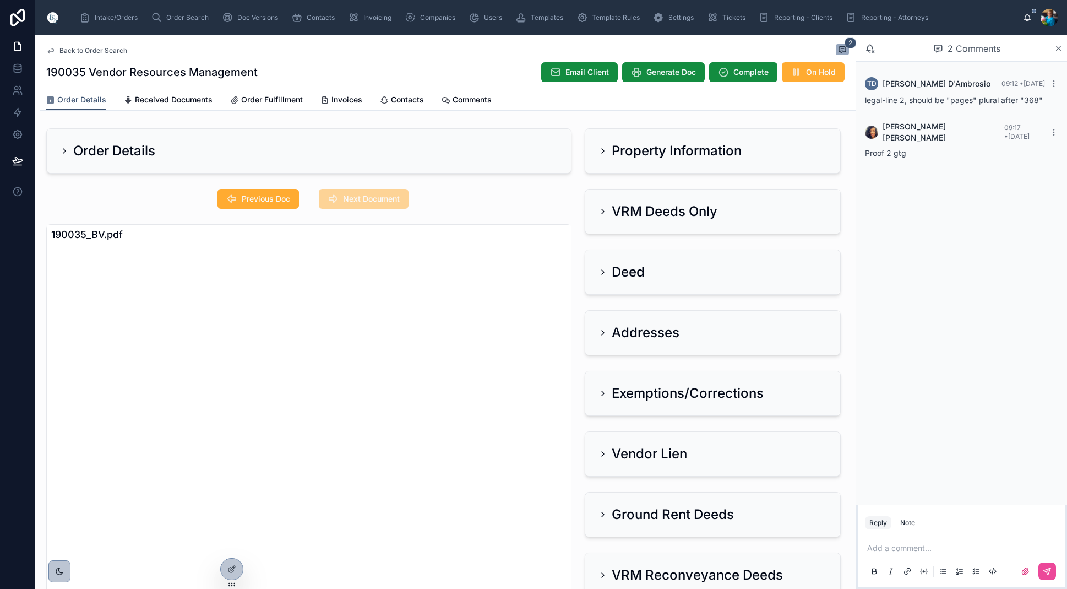
scroll to position [0, 0]
click at [600, 150] on icon at bounding box center [603, 150] width 9 height 9
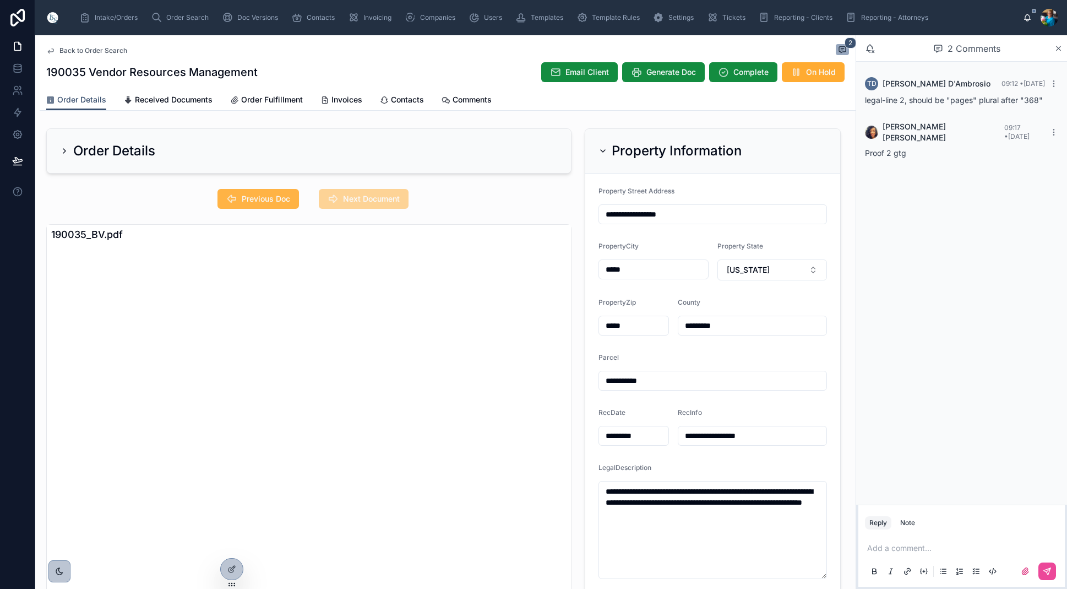
click at [276, 192] on button "Previous Doc" at bounding box center [259, 199] width 82 height 20
click at [279, 198] on span "Previous Doc" at bounding box center [266, 198] width 48 height 11
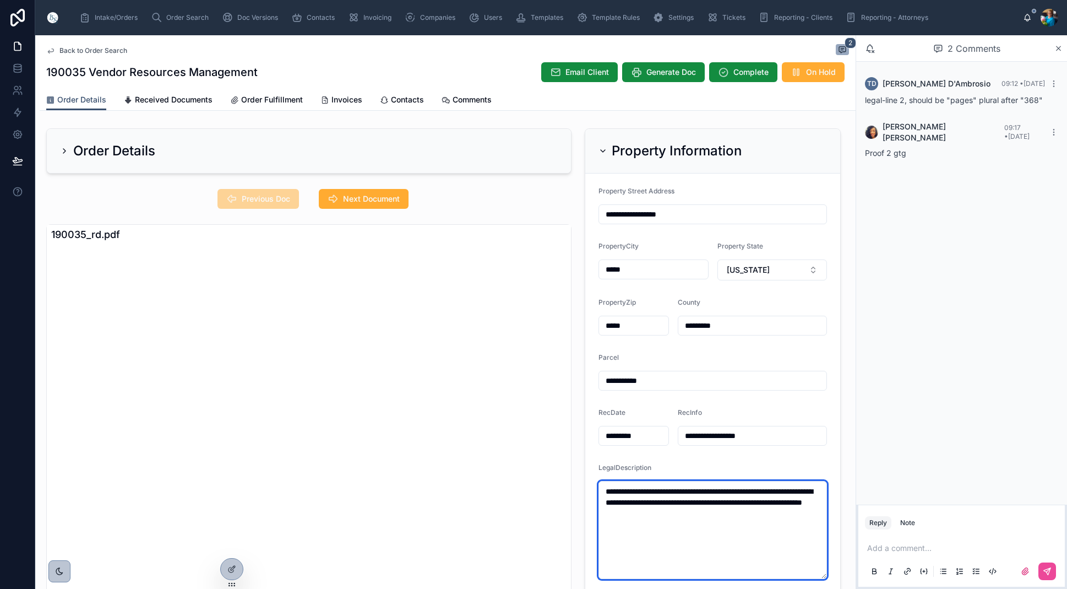
click at [639, 503] on textarea "**********" at bounding box center [713, 530] width 229 height 98
type textarea "**********"
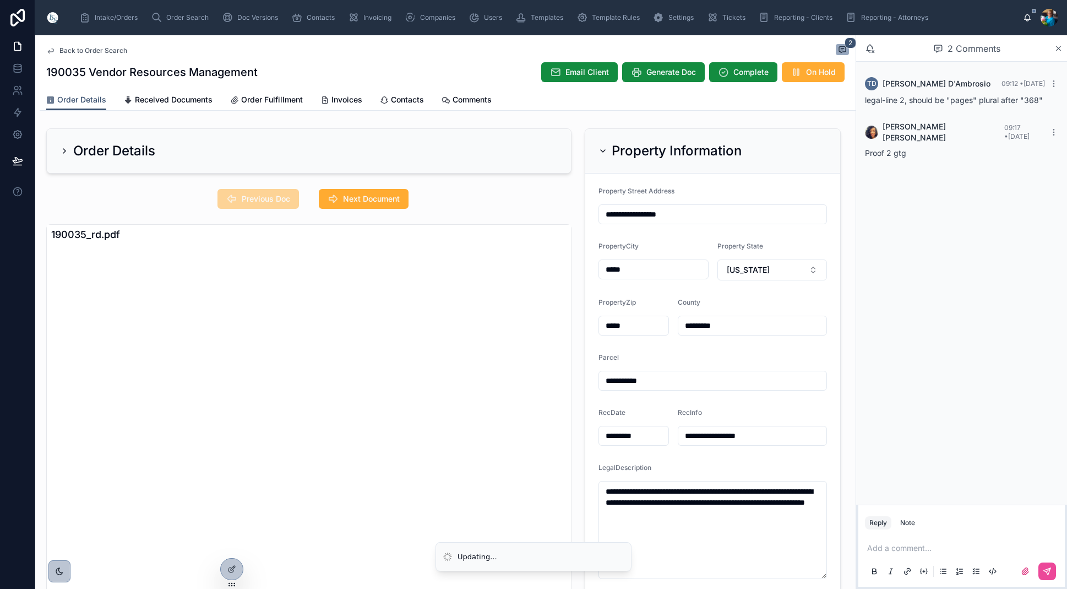
click at [879, 547] on p at bounding box center [963, 547] width 193 height 11
click at [1041, 569] on button at bounding box center [1048, 571] width 18 height 18
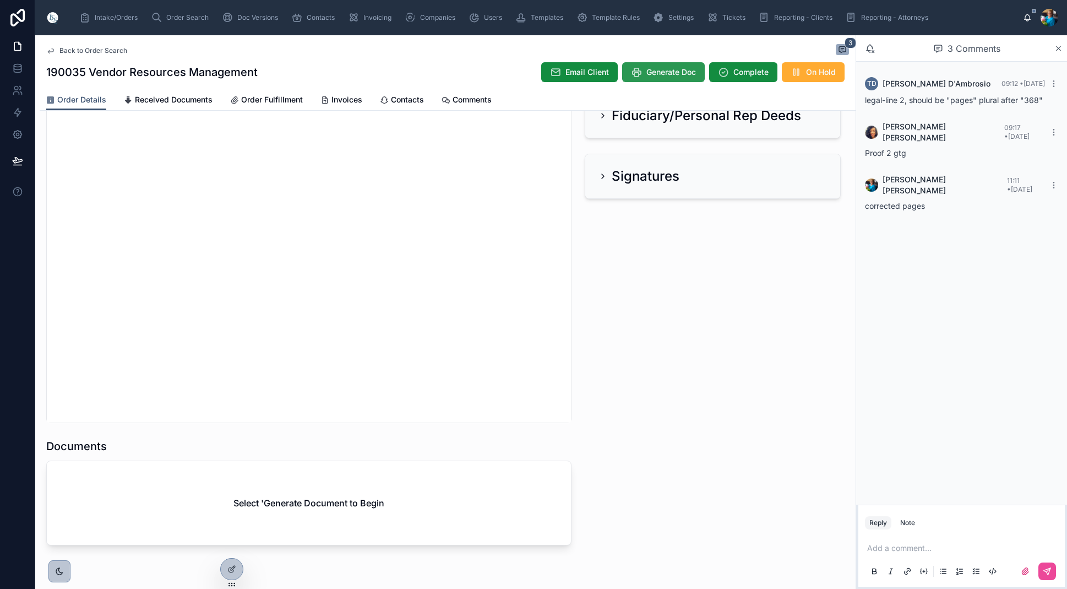
click at [655, 70] on span "Generate Doc" at bounding box center [672, 72] width 50 height 11
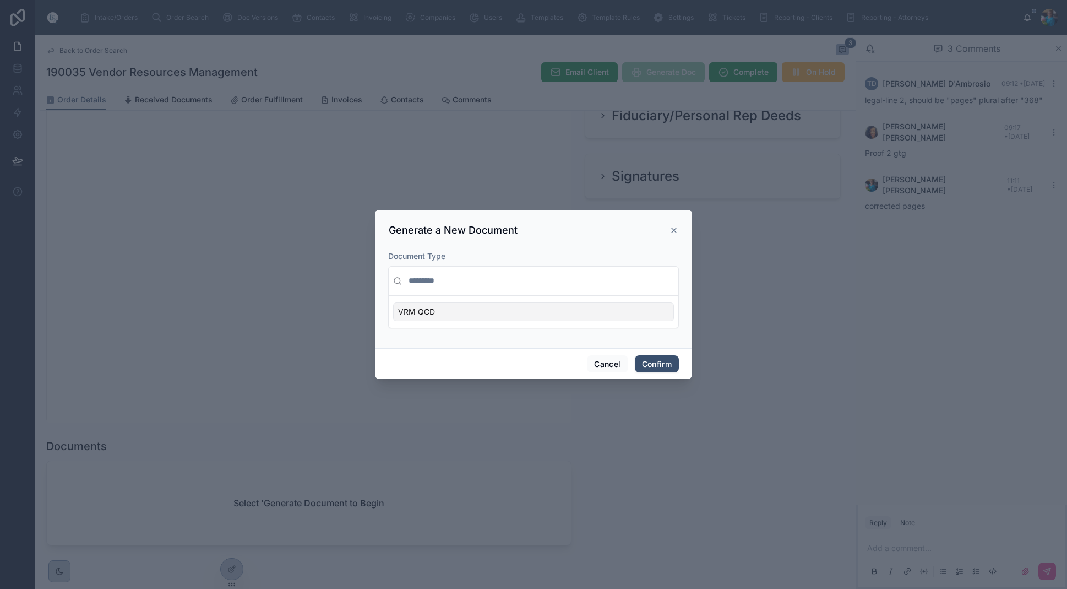
click at [663, 313] on div "VRM QCD" at bounding box center [533, 311] width 281 height 19
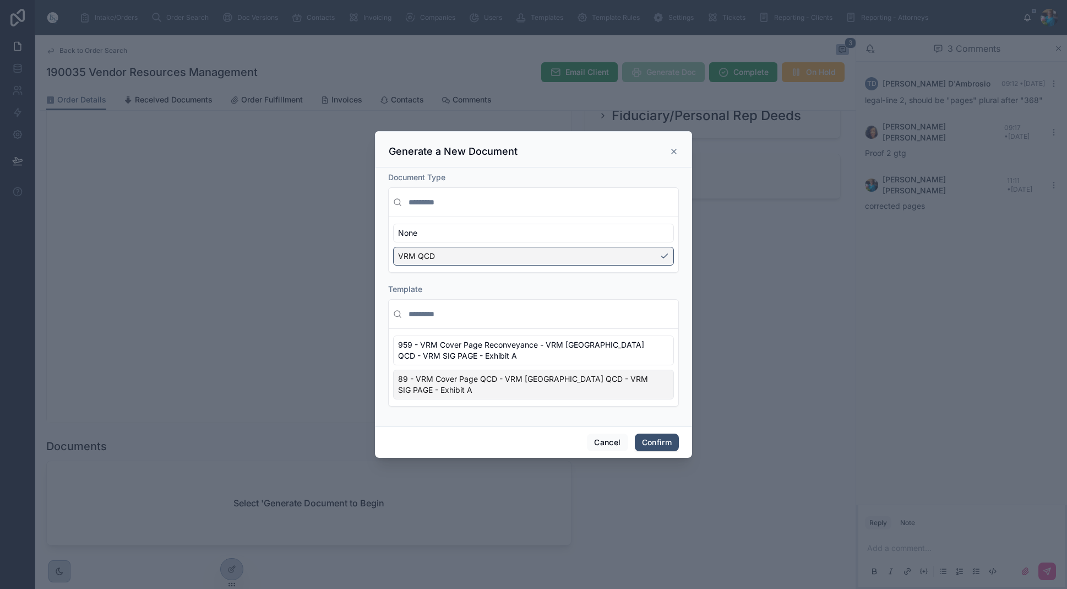
click at [667, 388] on div "89 - VRM Cover Page QCD - VRM CA QCD - VRM SIG PAGE - Exhibit A" at bounding box center [533, 385] width 281 height 30
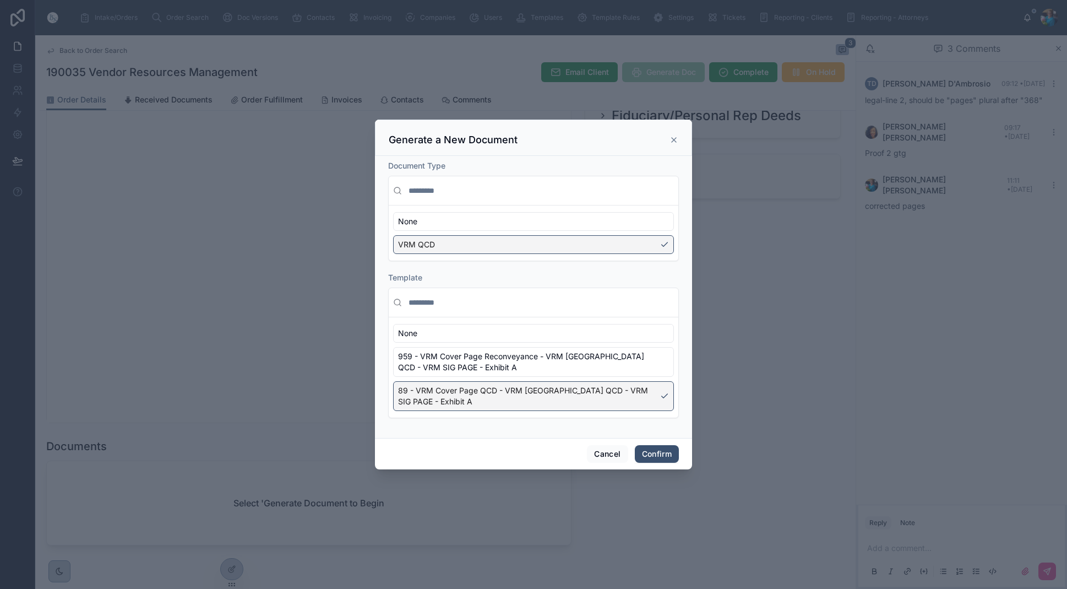
drag, startPoint x: 658, startPoint y: 447, endPoint x: 651, endPoint y: 406, distance: 41.2
click at [658, 445] on button "Confirm" at bounding box center [657, 454] width 44 height 18
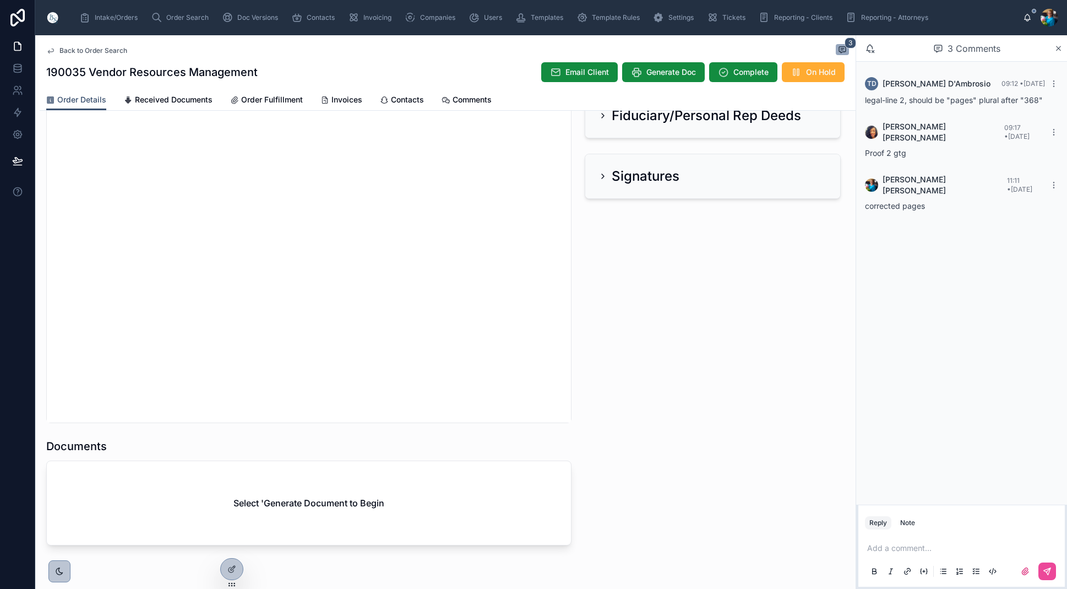
scroll to position [991, 0]
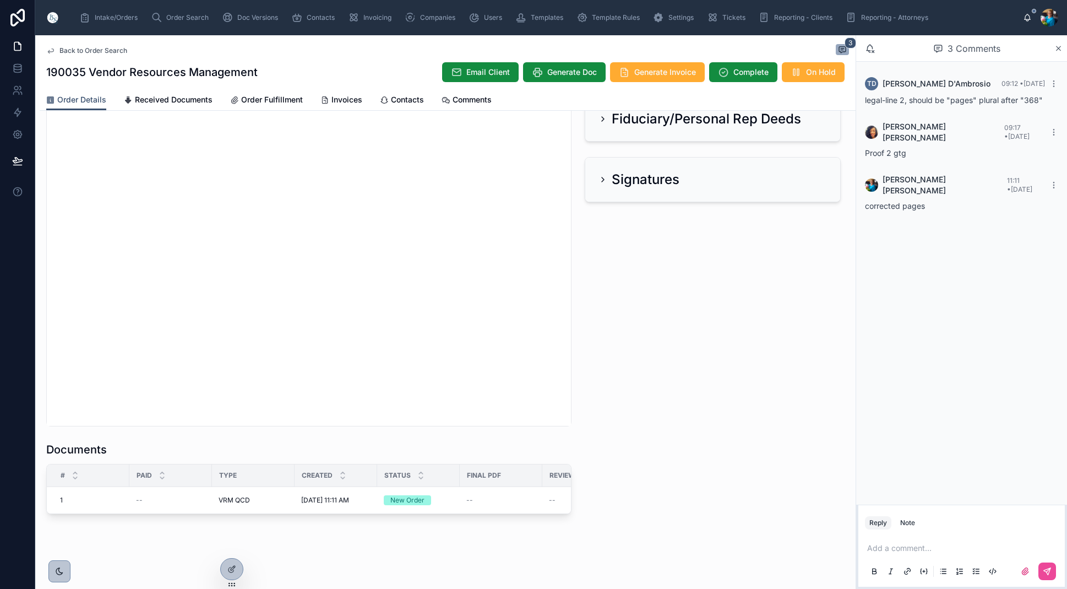
click at [884, 546] on p at bounding box center [963, 547] width 193 height 11
click at [1048, 571] on icon at bounding box center [1049, 570] width 4 height 4
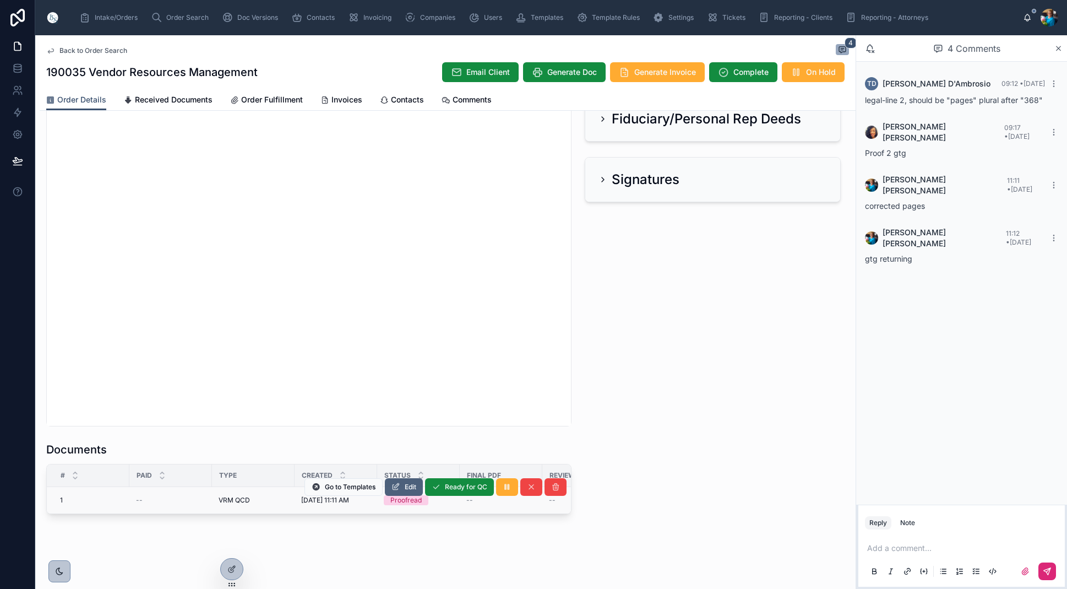
click at [410, 486] on span "Edit" at bounding box center [411, 486] width 12 height 9
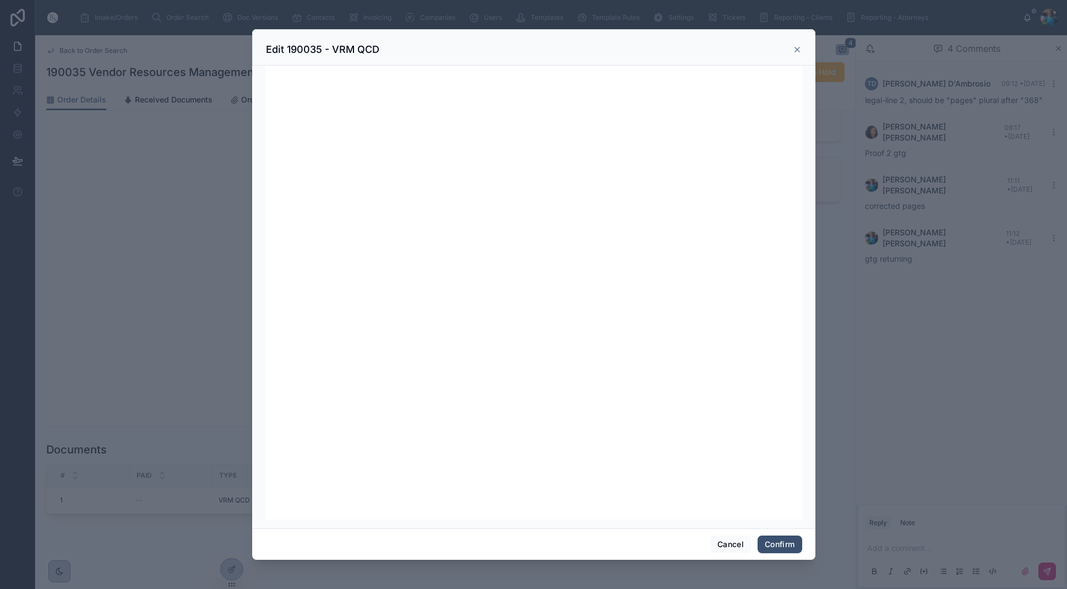
scroll to position [139, 0]
click at [772, 541] on button "Confirm" at bounding box center [780, 544] width 44 height 18
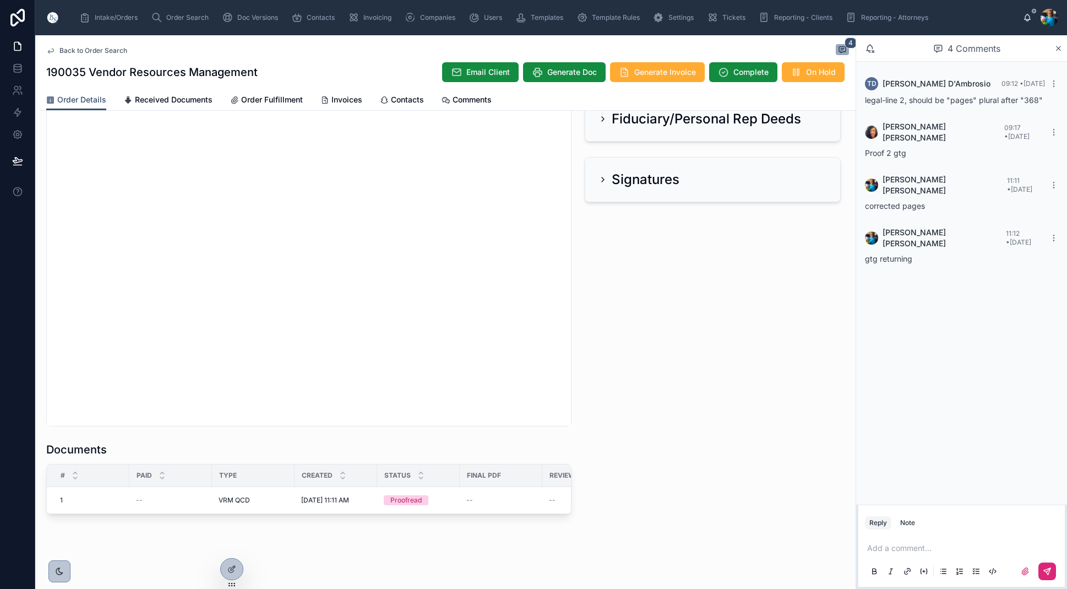
click at [0, 0] on span "Ready for QC" at bounding box center [0, 0] width 0 height 0
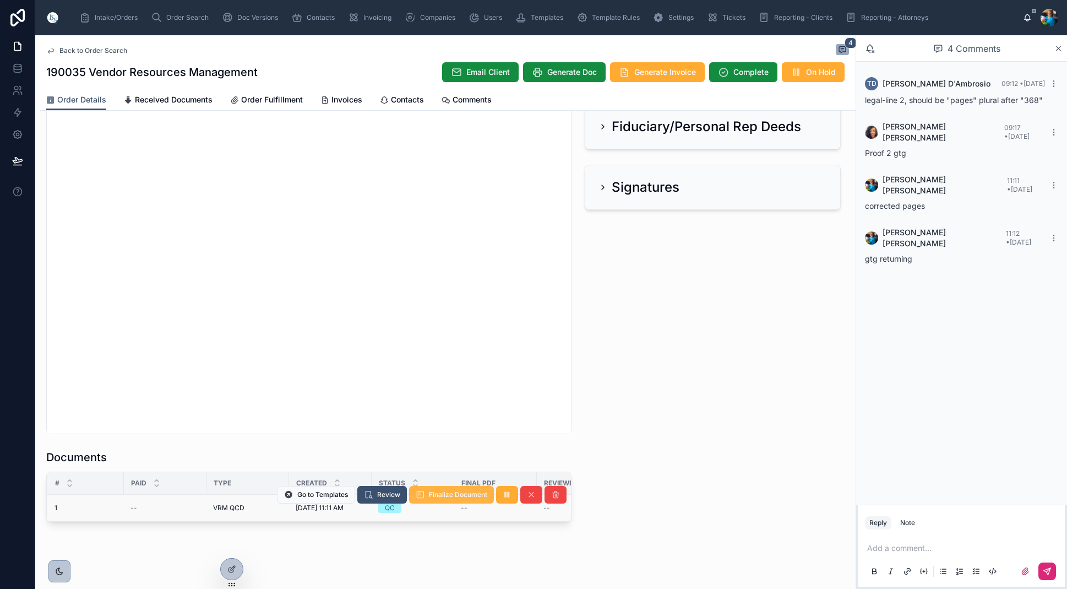
scroll to position [0, 6]
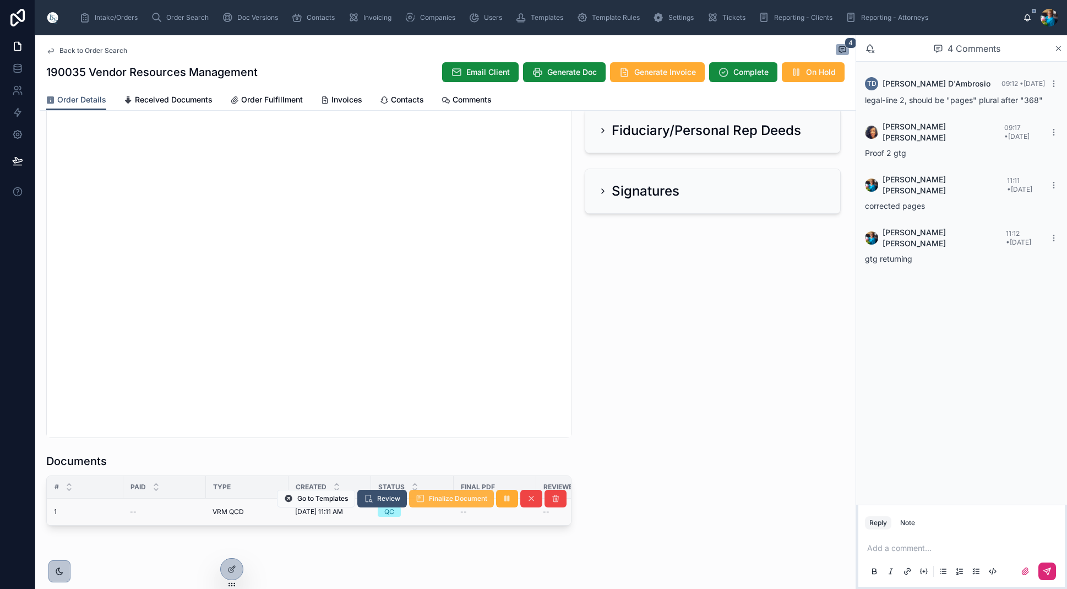
click at [438, 496] on span "Finalize Document" at bounding box center [458, 498] width 58 height 9
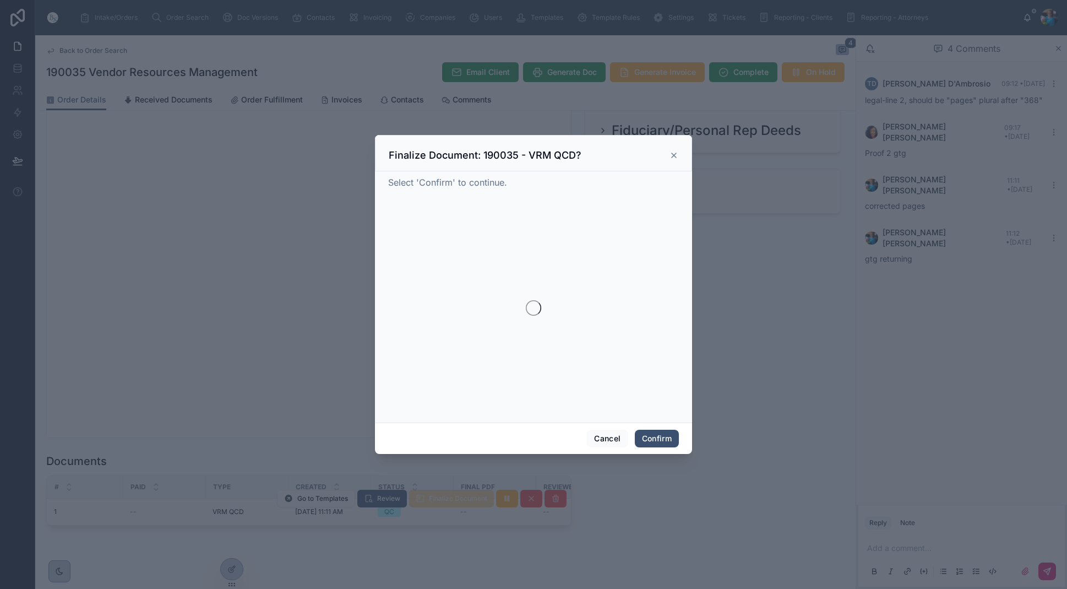
scroll to position [980, 0]
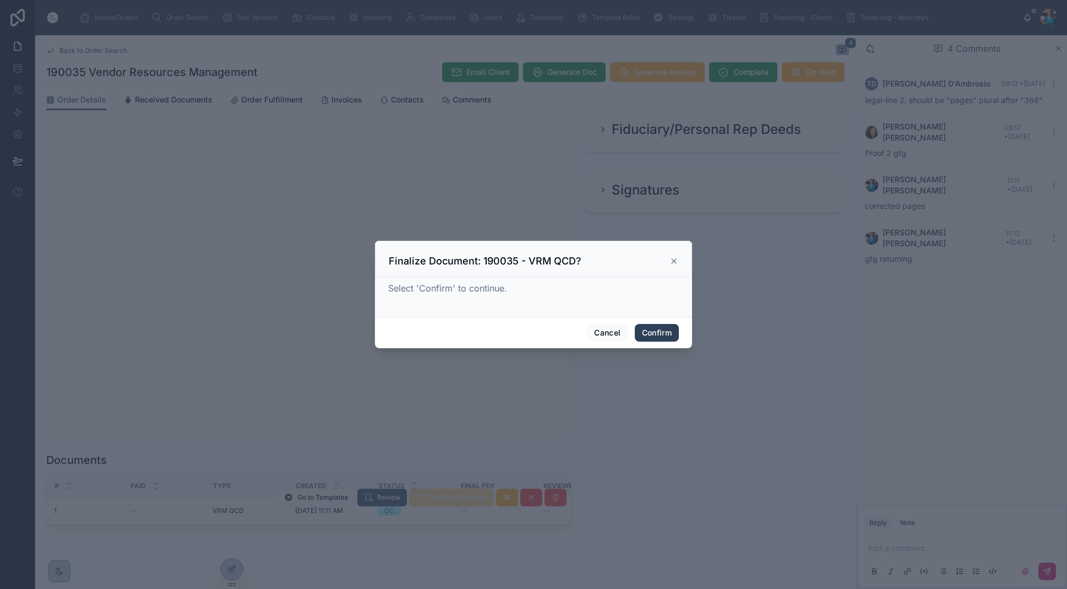
click at [667, 328] on button "Confirm" at bounding box center [657, 333] width 44 height 18
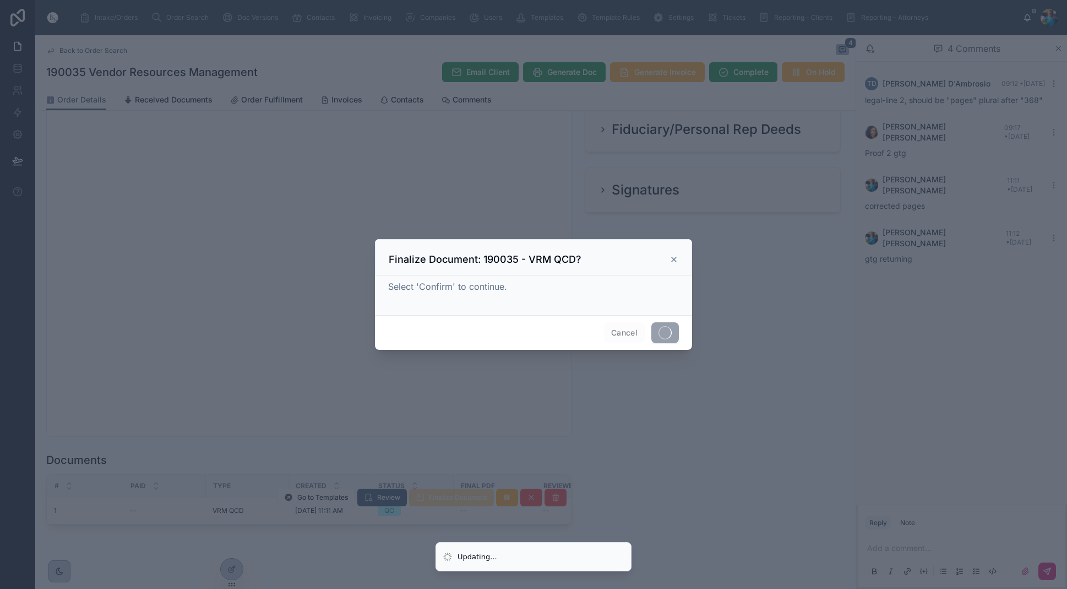
click at [667, 328] on span at bounding box center [665, 332] width 28 height 21
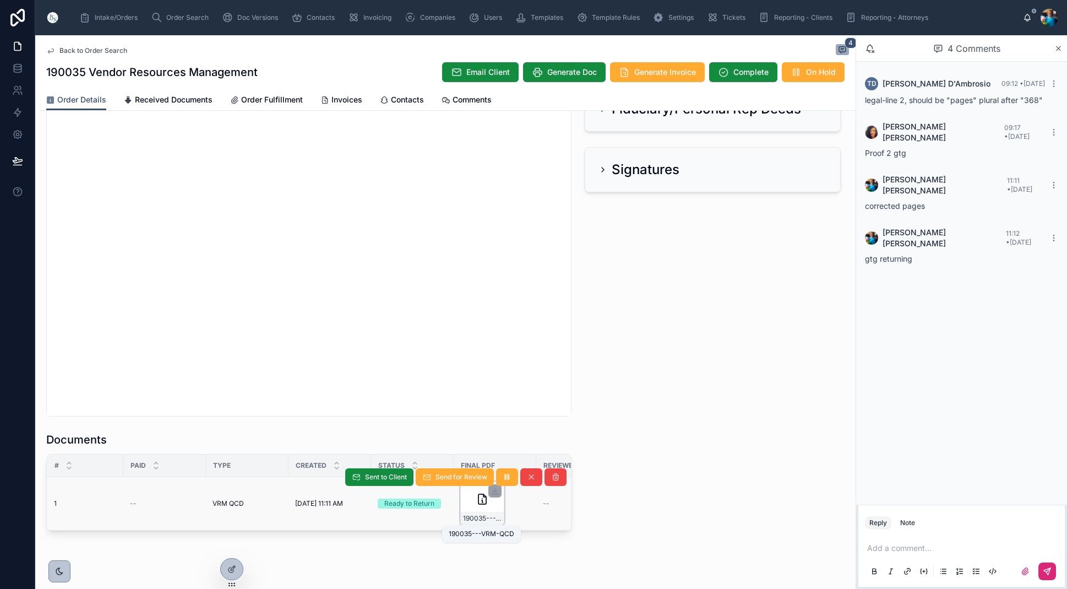
scroll to position [0, 7]
click at [493, 516] on span "190035---VRM-QCD" at bounding box center [481, 518] width 39 height 9
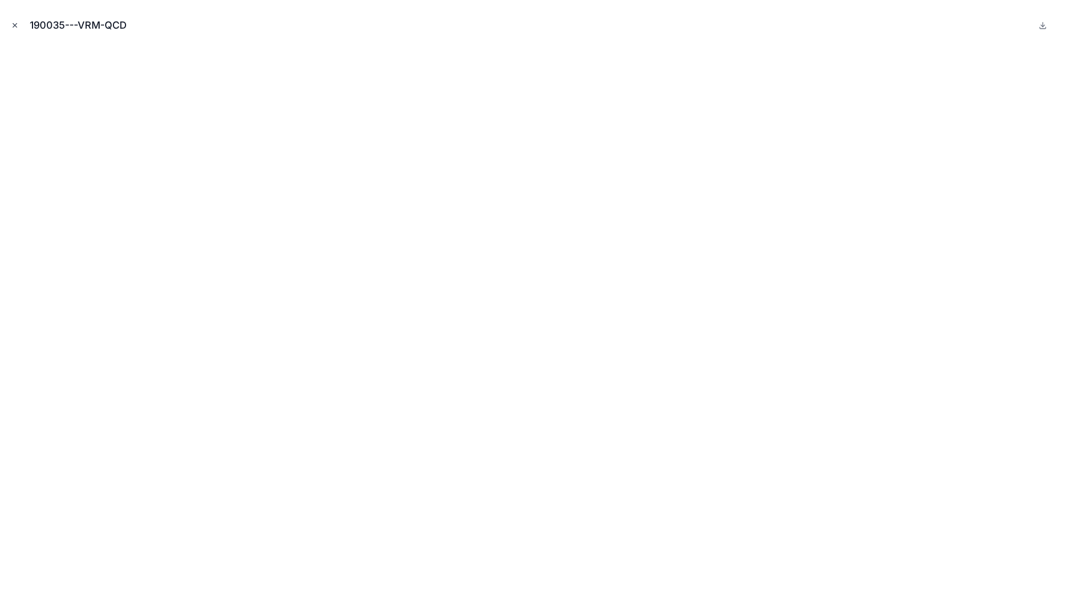
click at [17, 25] on icon "Close modal" at bounding box center [15, 25] width 8 height 8
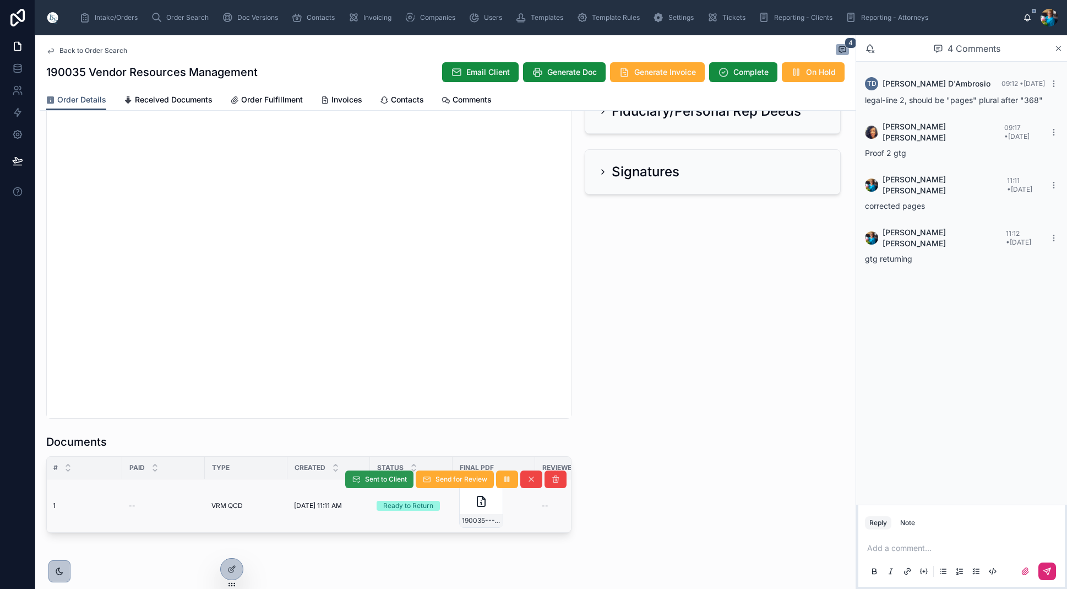
click at [398, 481] on span "Sent to Client" at bounding box center [386, 479] width 42 height 9
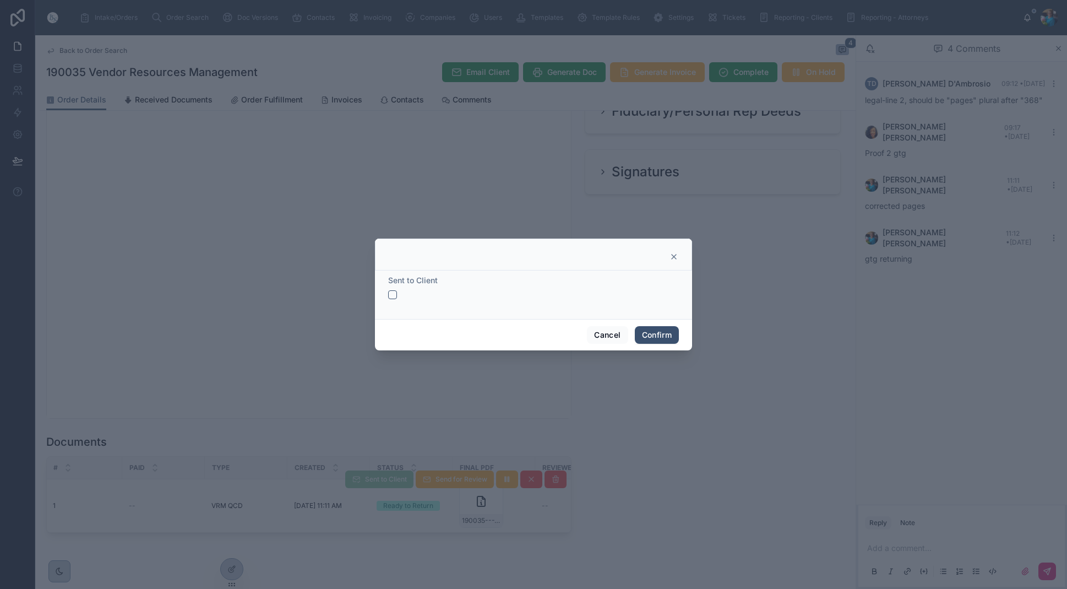
drag, startPoint x: 390, startPoint y: 292, endPoint x: 461, endPoint y: 318, distance: 75.4
click at [391, 293] on button "button" at bounding box center [392, 294] width 9 height 9
click at [657, 336] on button "Confirm" at bounding box center [657, 335] width 44 height 18
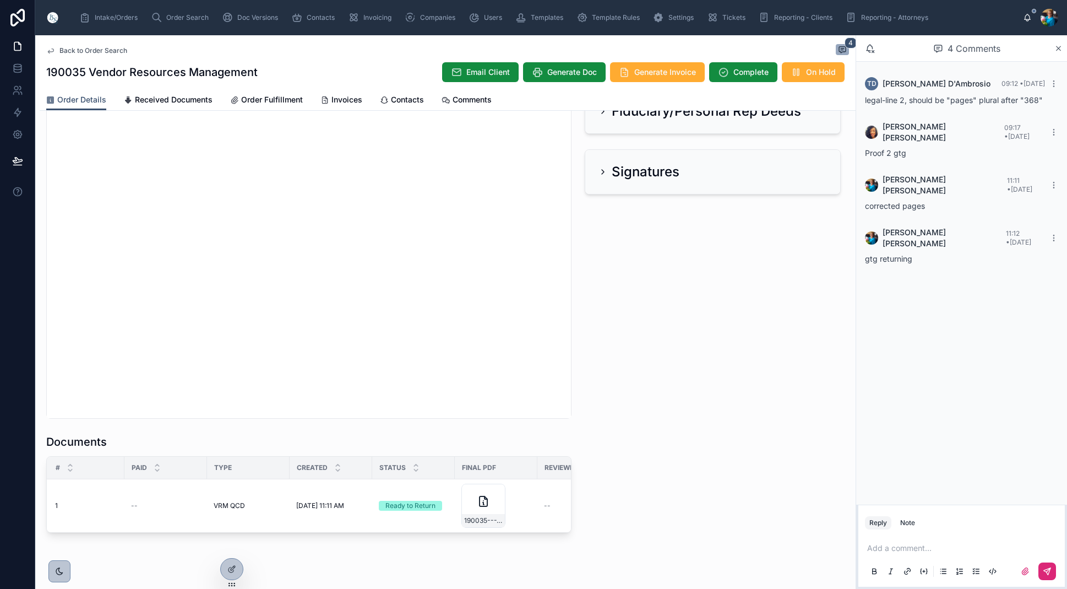
scroll to position [0, 6]
click at [665, 77] on span "Generate Invoice" at bounding box center [665, 72] width 62 height 11
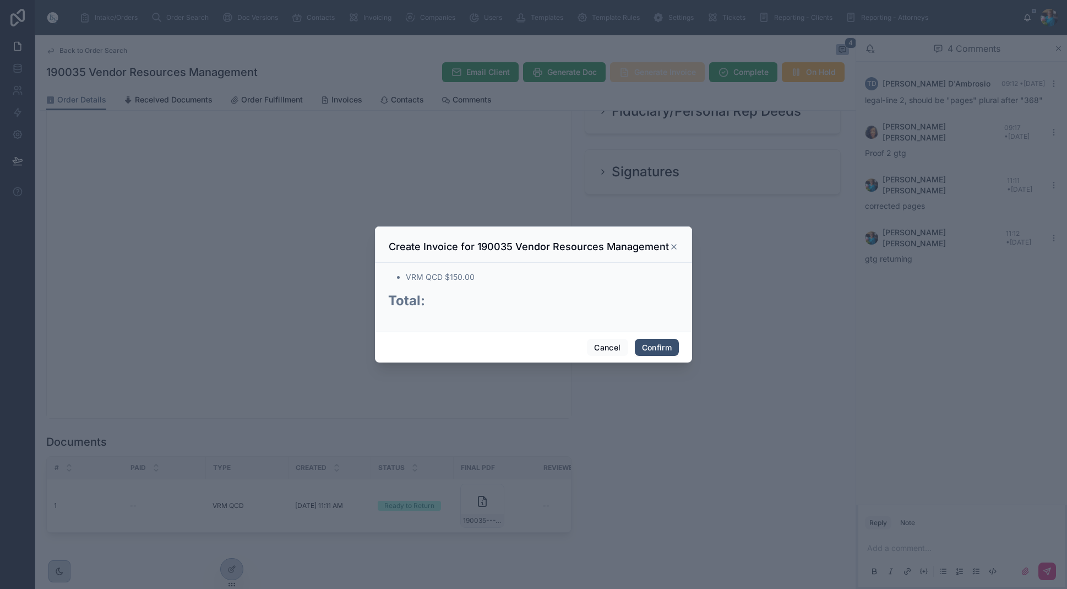
scroll to position [0, 1]
click at [653, 347] on button "Confirm" at bounding box center [657, 348] width 44 height 18
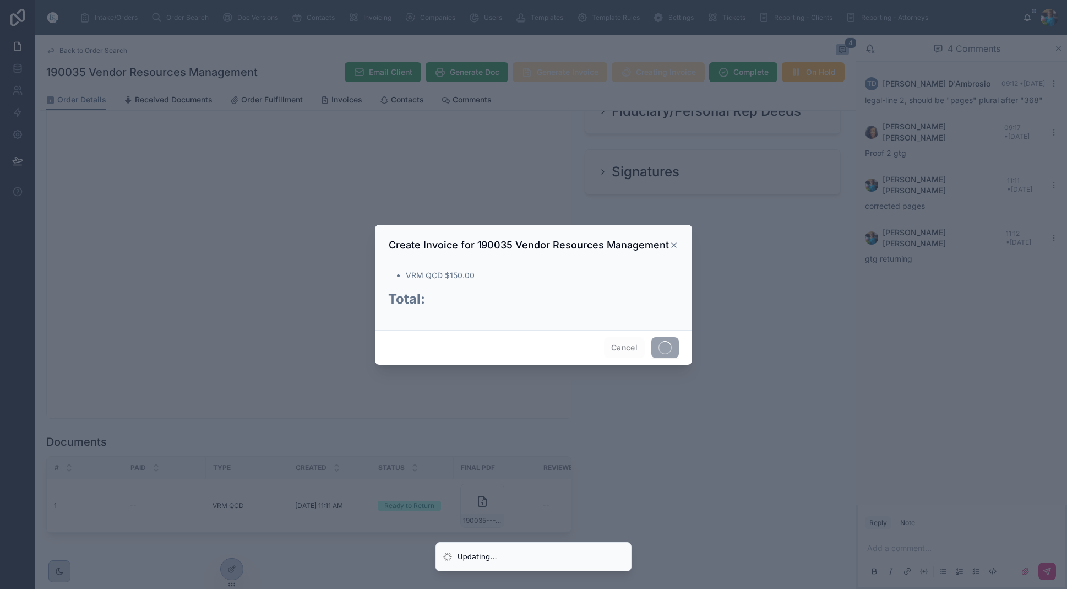
click at [653, 347] on span at bounding box center [665, 347] width 28 height 21
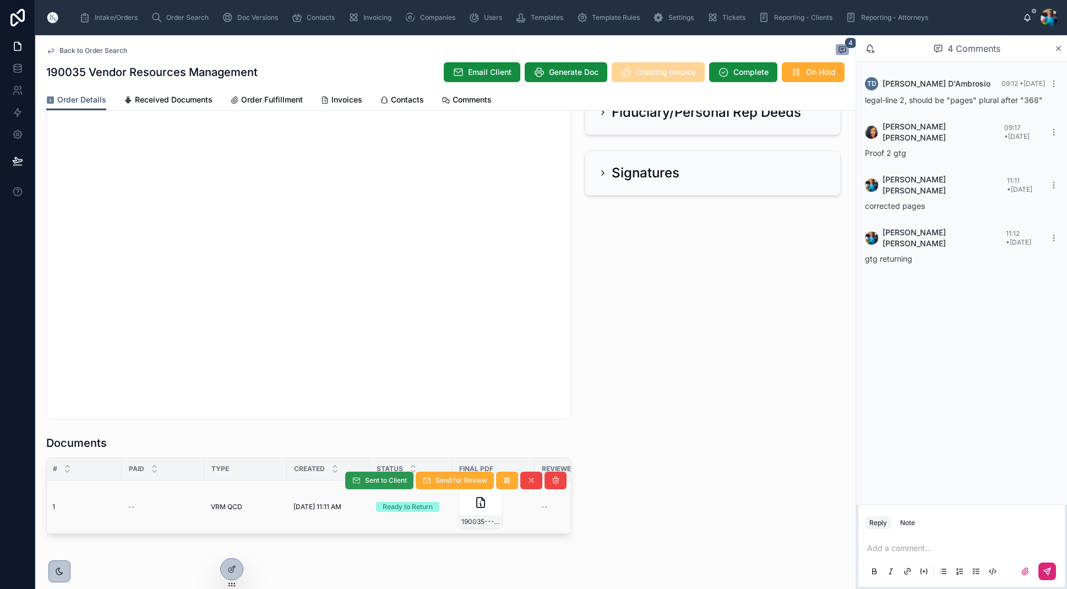
scroll to position [0, 9]
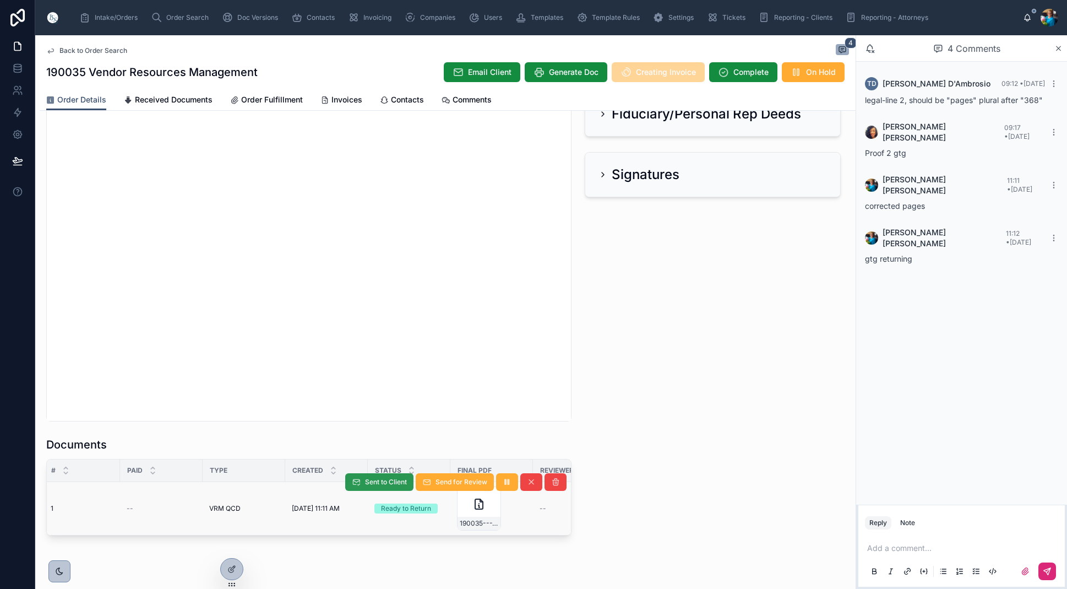
click at [399, 481] on span "Sent to Client" at bounding box center [386, 481] width 42 height 9
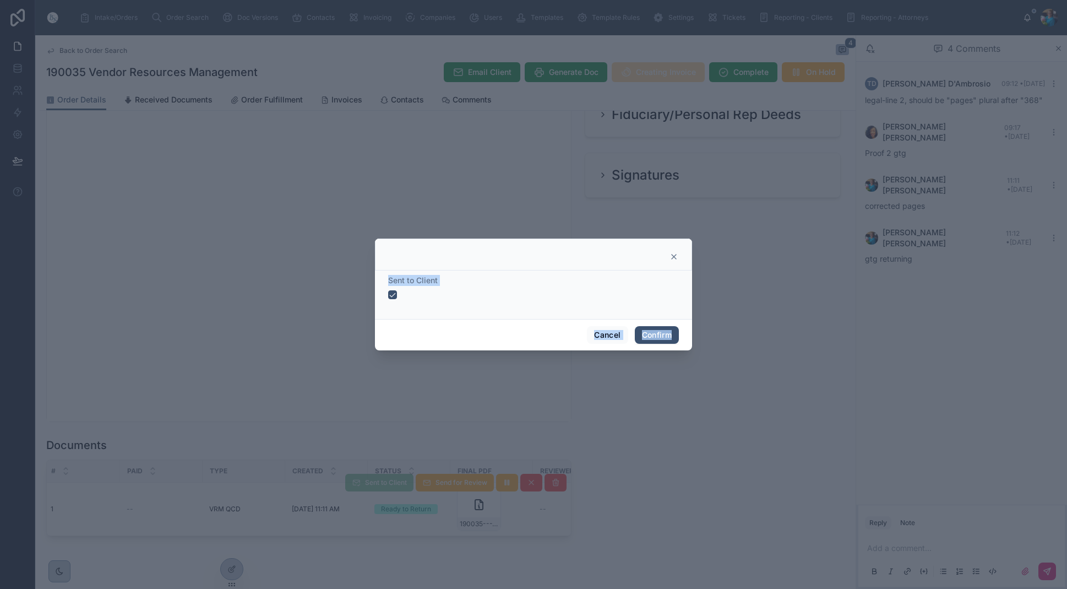
scroll to position [0, 0]
drag, startPoint x: 653, startPoint y: 338, endPoint x: 651, endPoint y: 344, distance: 6.8
click at [653, 339] on button "Confirm" at bounding box center [657, 335] width 44 height 18
drag, startPoint x: 604, startPoint y: 333, endPoint x: 598, endPoint y: 343, distance: 11.5
click at [604, 334] on button "Cancel" at bounding box center [607, 335] width 41 height 18
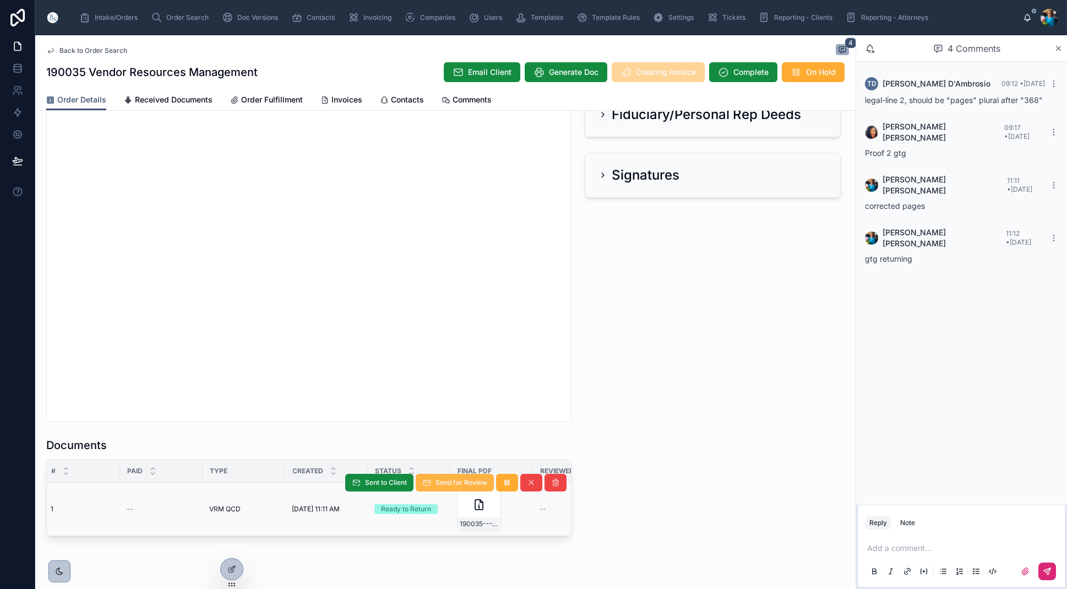
click at [444, 480] on span "Send for Review" at bounding box center [462, 482] width 52 height 9
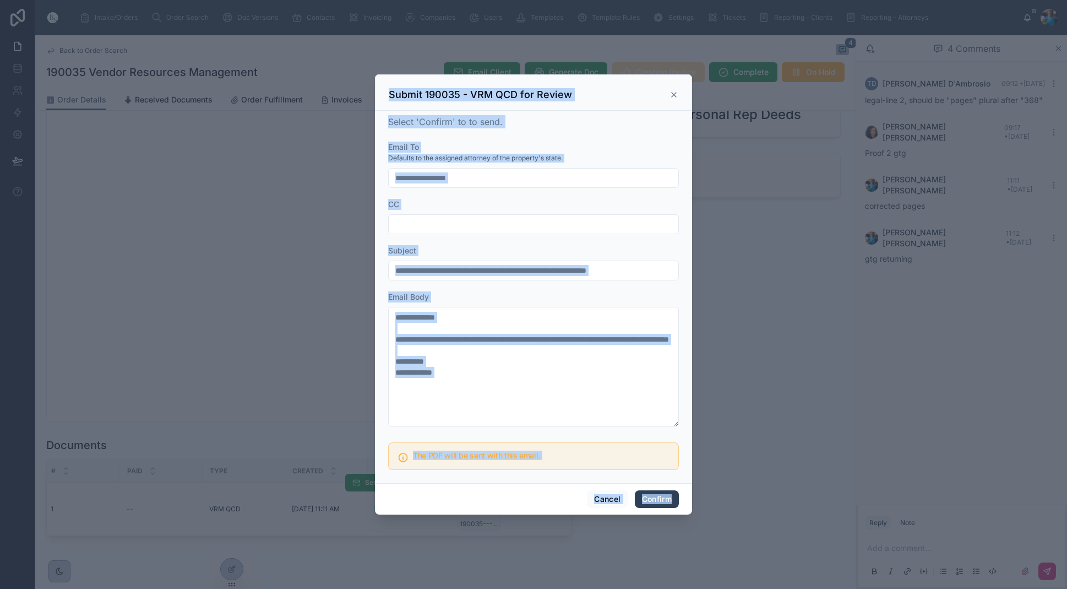
click at [651, 499] on button "Confirm" at bounding box center [657, 499] width 44 height 18
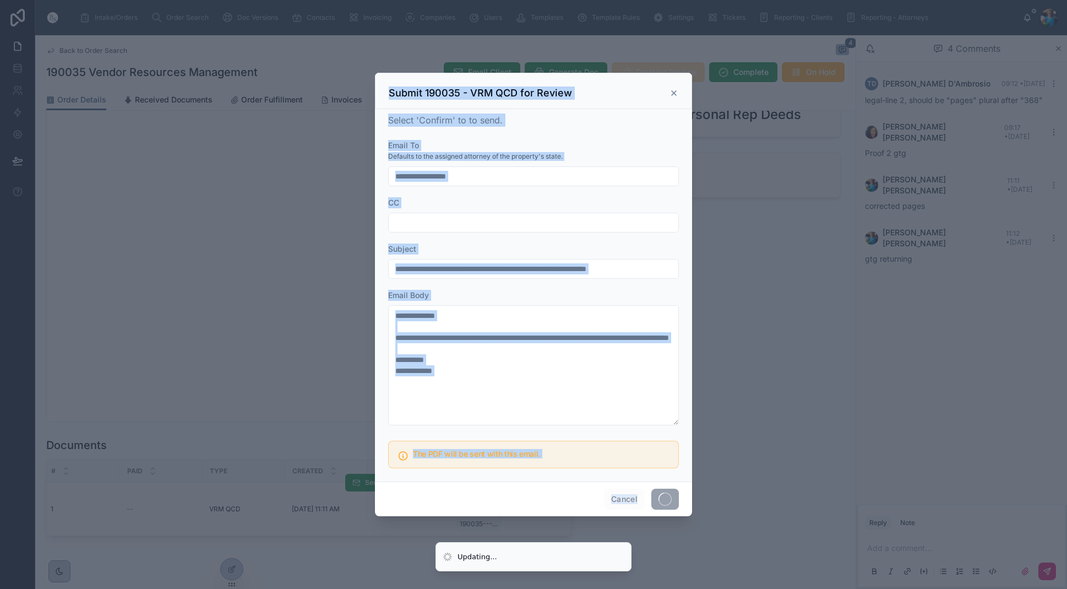
click at [651, 499] on div "Cancel" at bounding box center [533, 498] width 317 height 35
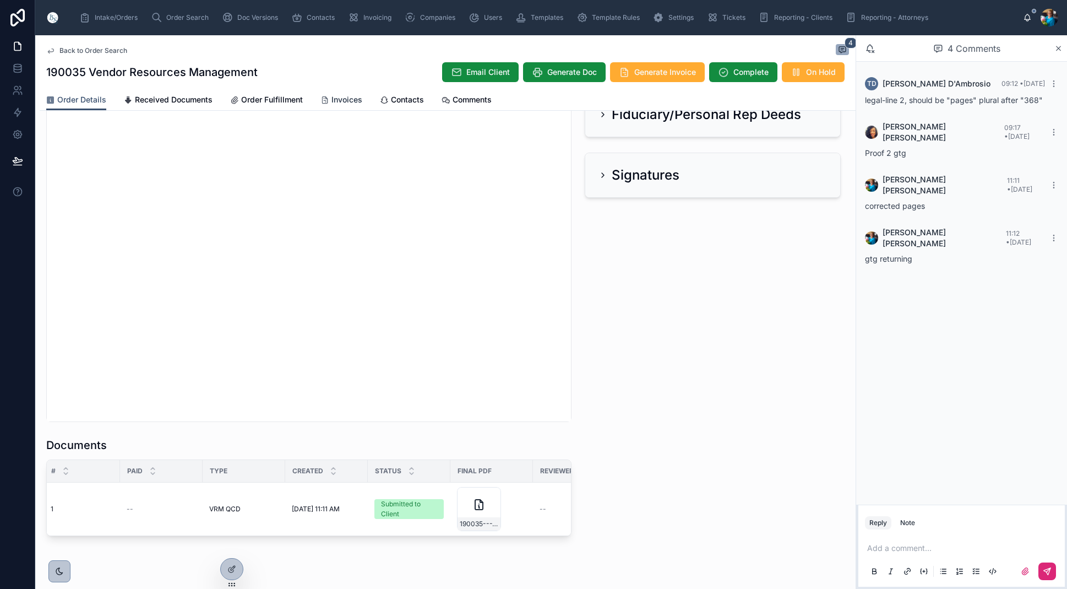
click at [347, 97] on span "Invoices" at bounding box center [347, 99] width 31 height 11
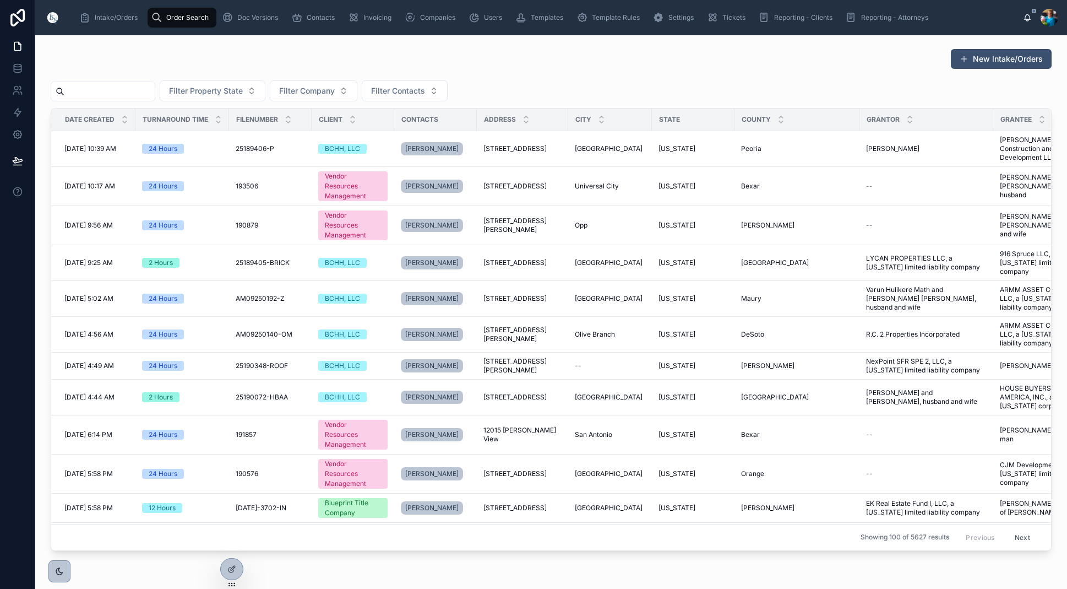
click at [139, 91] on input "text" at bounding box center [109, 91] width 90 height 15
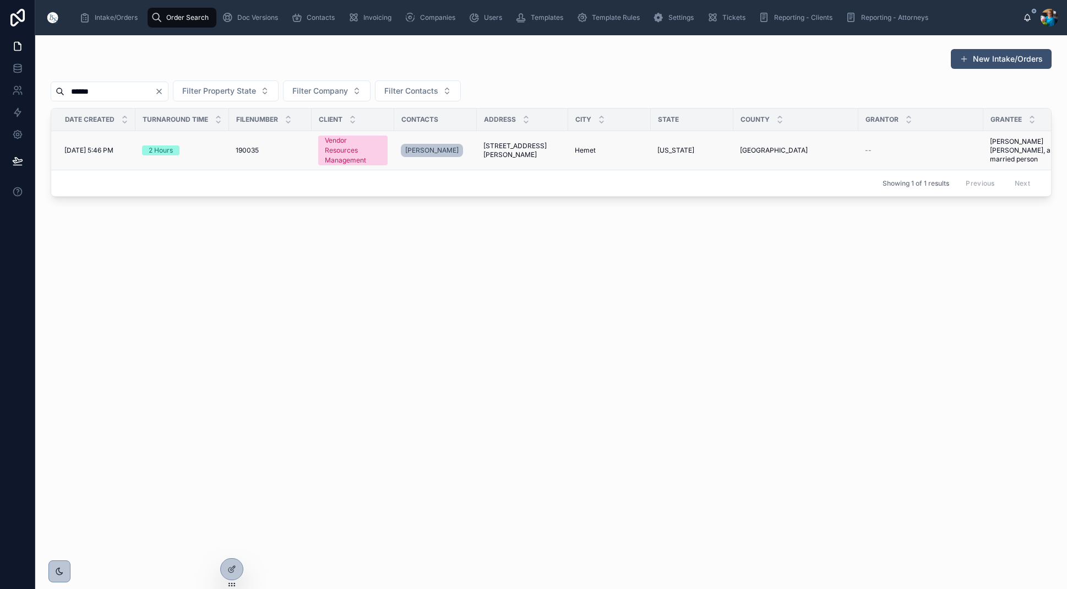
type input "******"
click at [505, 150] on span "[STREET_ADDRESS][PERSON_NAME]" at bounding box center [523, 151] width 78 height 18
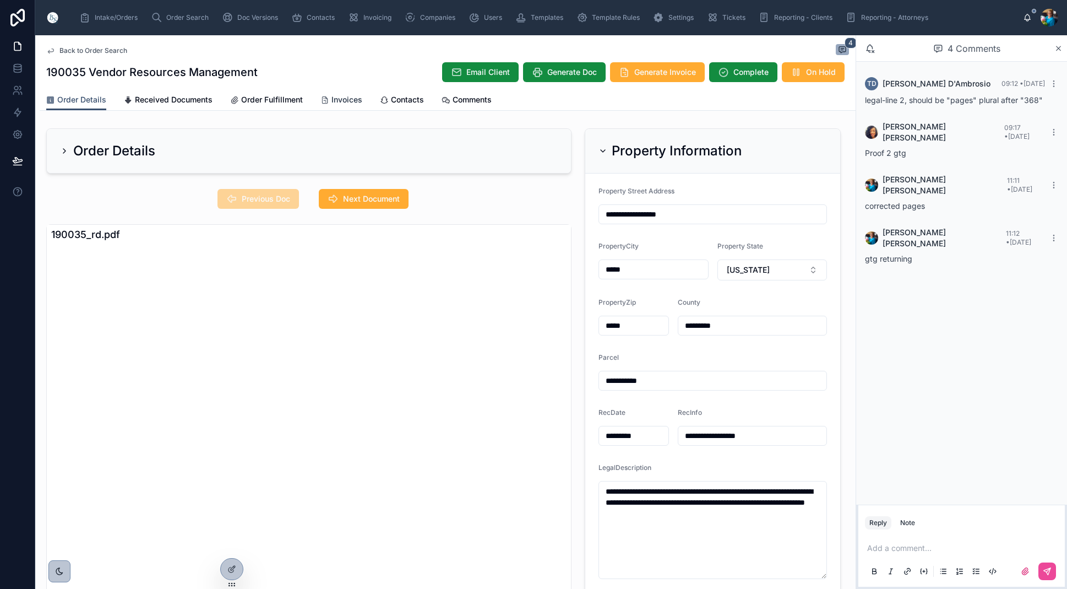
click at [341, 99] on span "Invoices" at bounding box center [347, 99] width 31 height 11
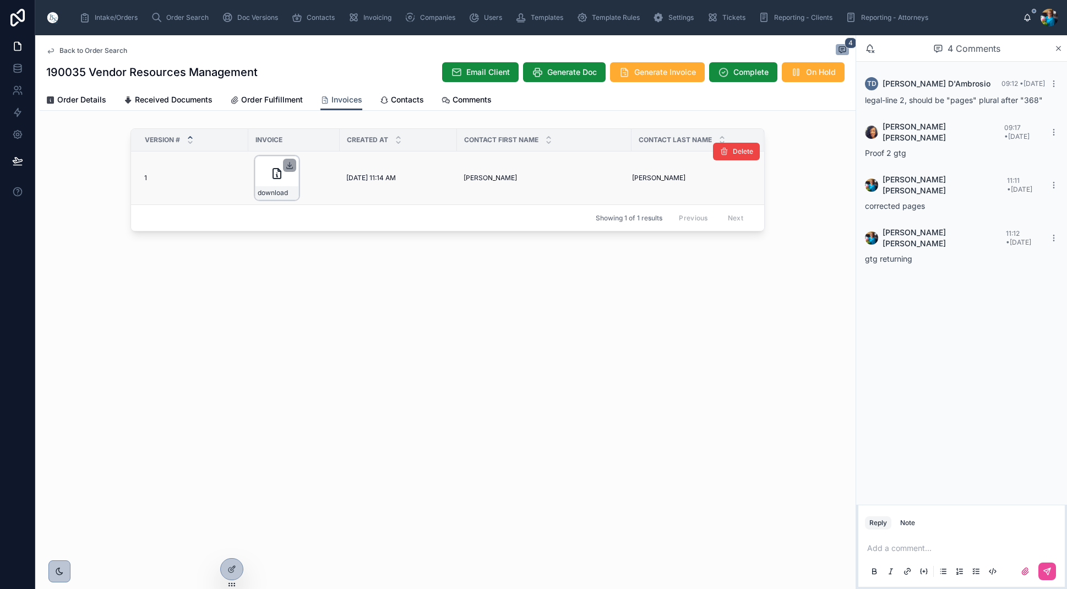
click at [290, 163] on icon at bounding box center [289, 165] width 9 height 9
